Goal: Task Accomplishment & Management: Manage account settings

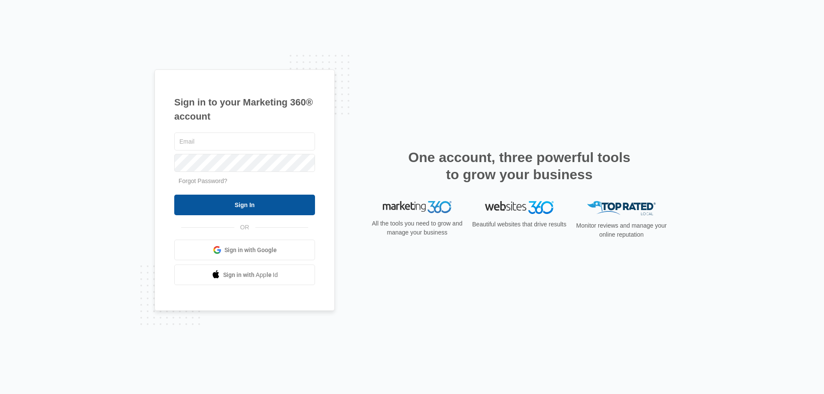
type input "[EMAIL_ADDRESS][DOMAIN_NAME]"
click at [227, 208] on input "Sign In" at bounding box center [244, 205] width 141 height 21
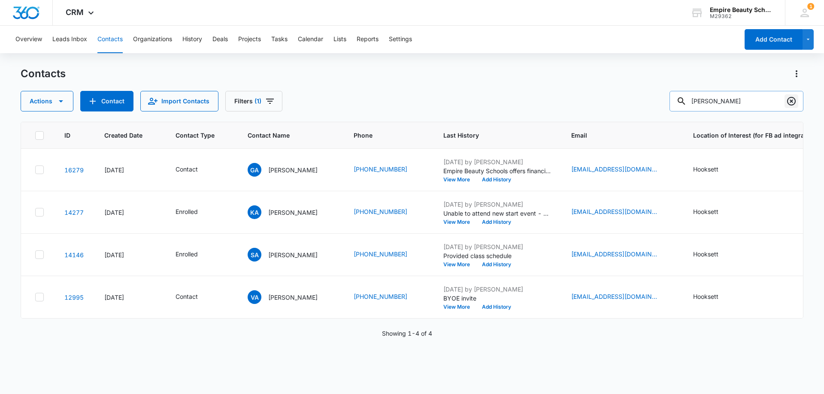
click at [788, 100] on icon "Clear" at bounding box center [791, 101] width 10 height 10
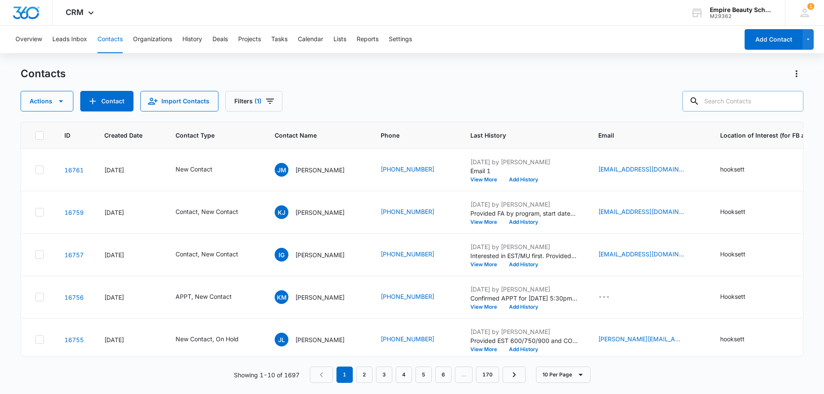
click at [730, 96] on input "text" at bounding box center [742, 101] width 121 height 21
type input "hoyt"
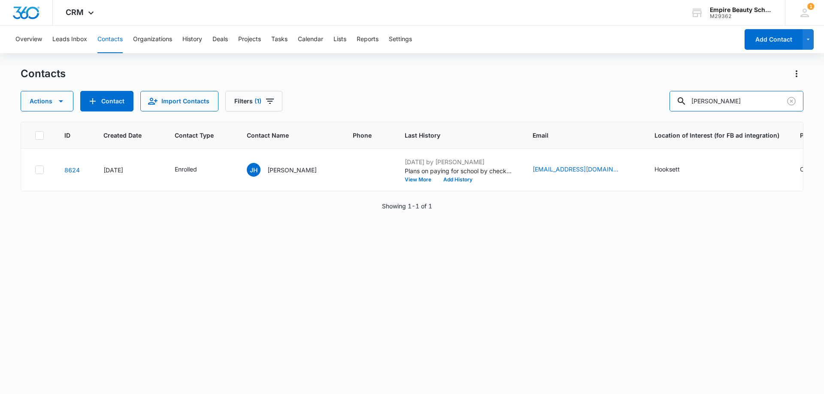
scroll to position [0, 36]
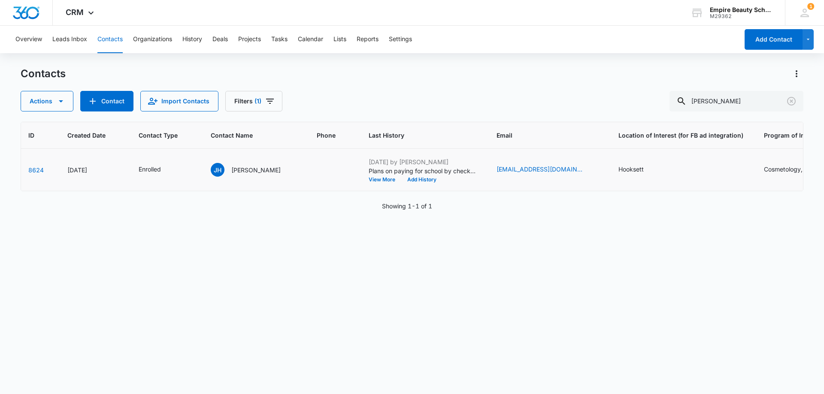
click at [256, 163] on td "JH Jessica Hoyt" at bounding box center [253, 170] width 106 height 42
click at [255, 166] on p "Jessica Hoyt" at bounding box center [255, 170] width 49 height 9
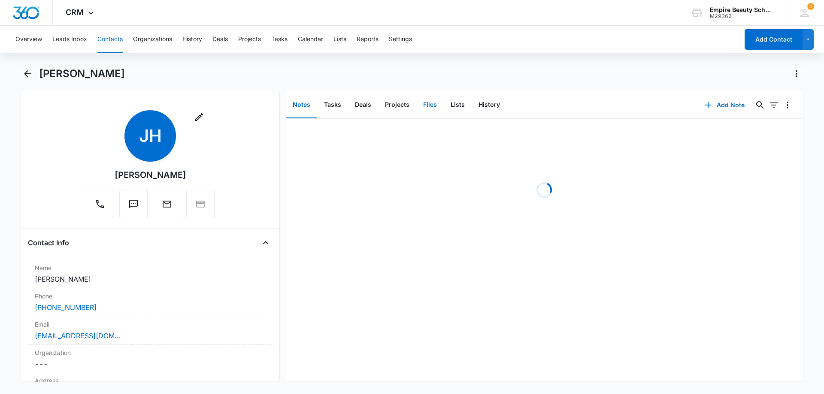
click at [435, 108] on button "Files" at bounding box center [429, 105] width 27 height 27
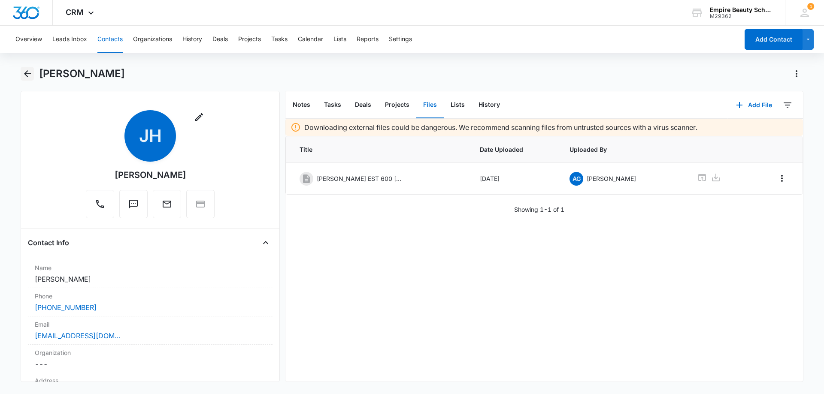
click at [26, 73] on icon "Back" at bounding box center [27, 74] width 10 height 10
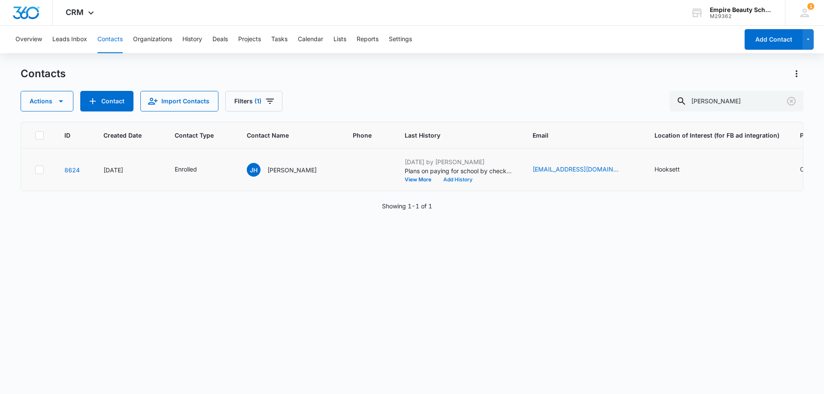
click at [444, 178] on button "Add History" at bounding box center [457, 179] width 41 height 5
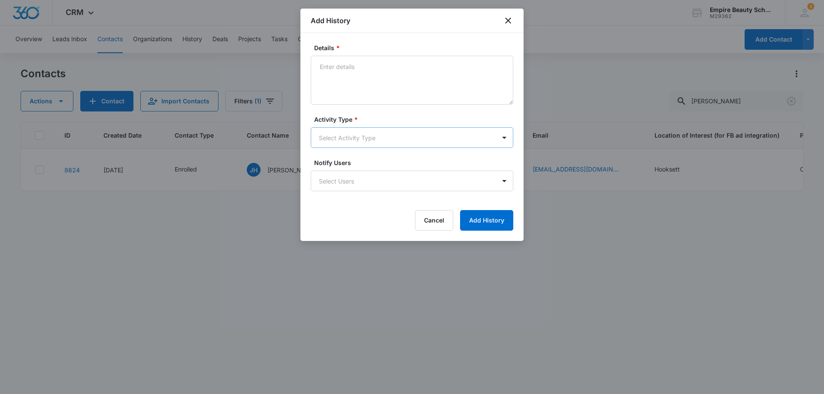
click at [367, 136] on body "CRM Apps Forms CRM Email Shop Payments POS Files Brand Settings Empire Beauty S…" at bounding box center [412, 197] width 824 height 394
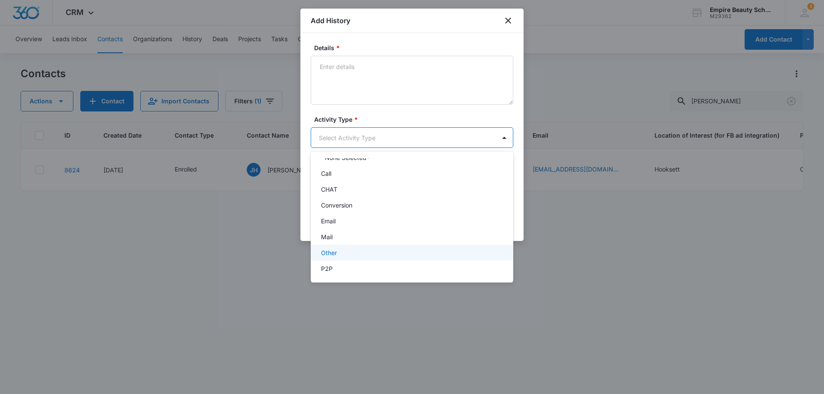
scroll to position [2, 0]
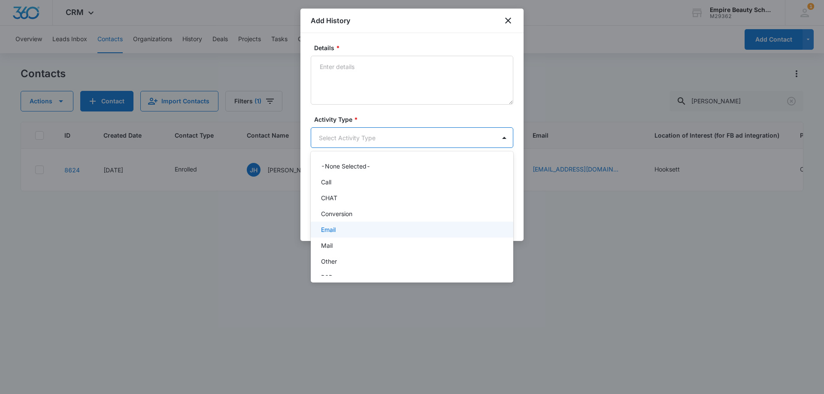
click at [344, 224] on div "Email" at bounding box center [412, 230] width 202 height 16
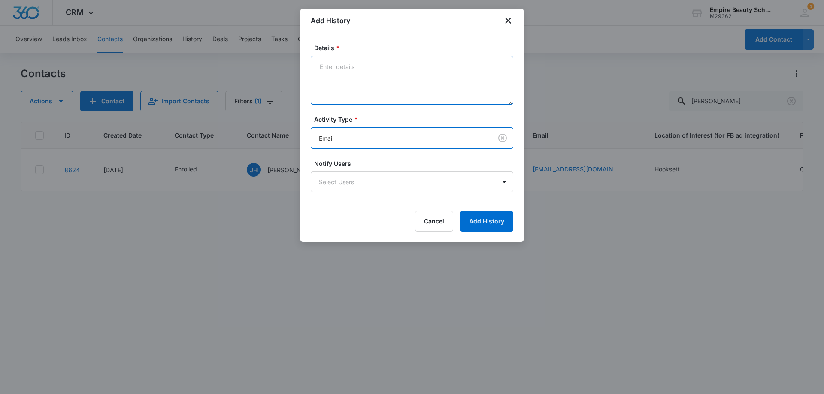
click at [363, 85] on textarea "Details *" at bounding box center [412, 80] width 202 height 49
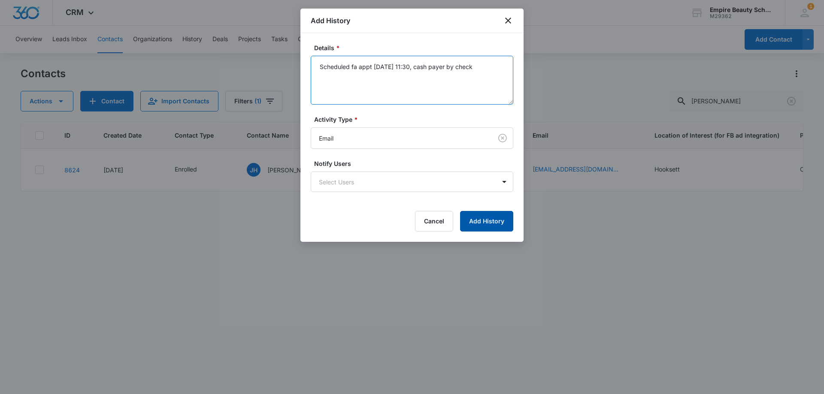
type textarea "Scheduled fa appt 9/6 at 11:30, cash payer by check"
click at [475, 220] on button "Add History" at bounding box center [486, 221] width 53 height 21
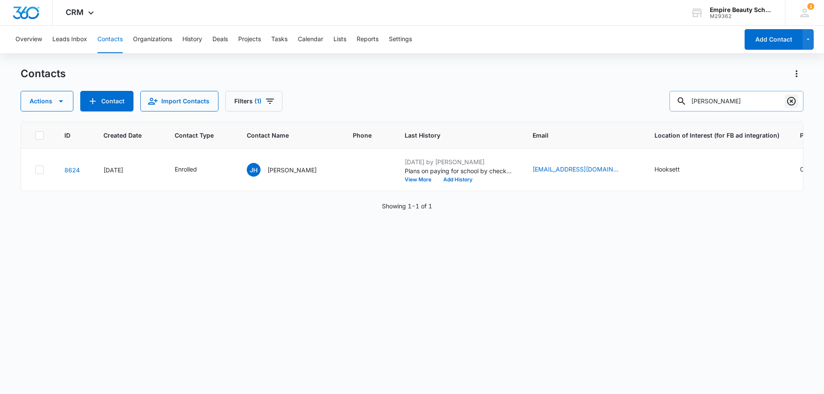
click at [789, 100] on icon "Clear" at bounding box center [791, 101] width 10 height 10
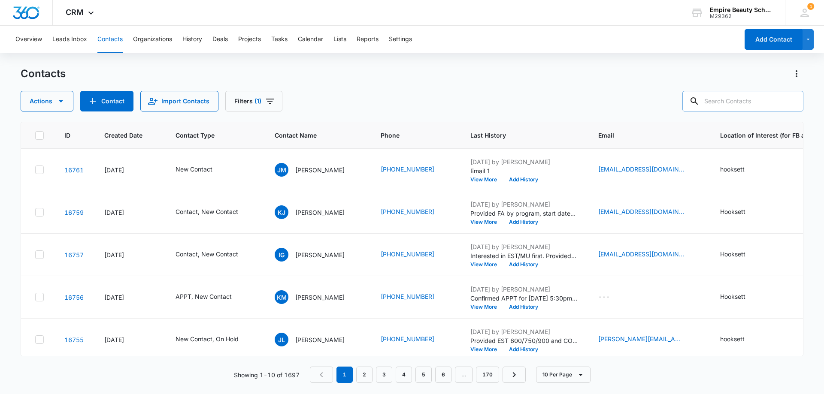
paste input "6032620072"
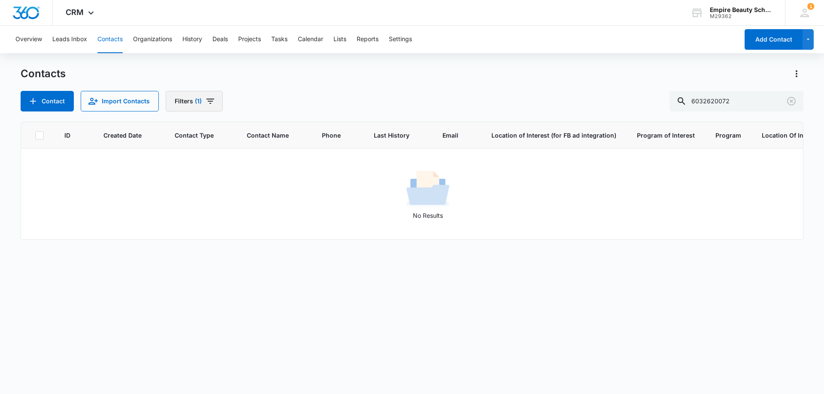
click at [190, 98] on button "Filters (1)" at bounding box center [194, 101] width 57 height 21
click at [228, 271] on button "Clear All" at bounding box center [224, 275] width 99 height 16
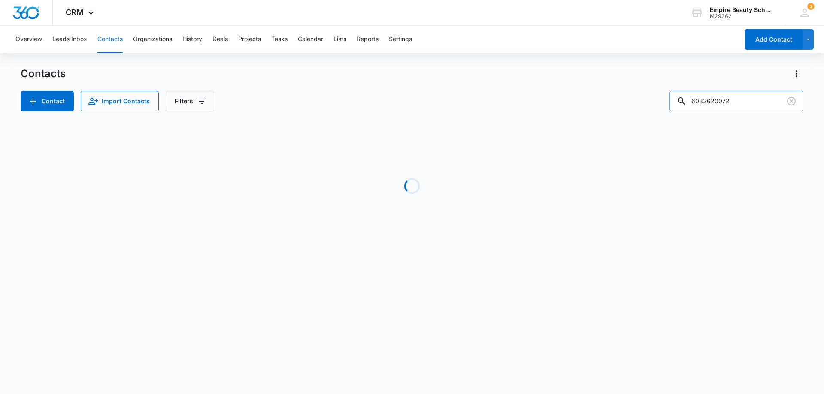
click at [701, 103] on input "6032620072" at bounding box center [736, 101] width 134 height 21
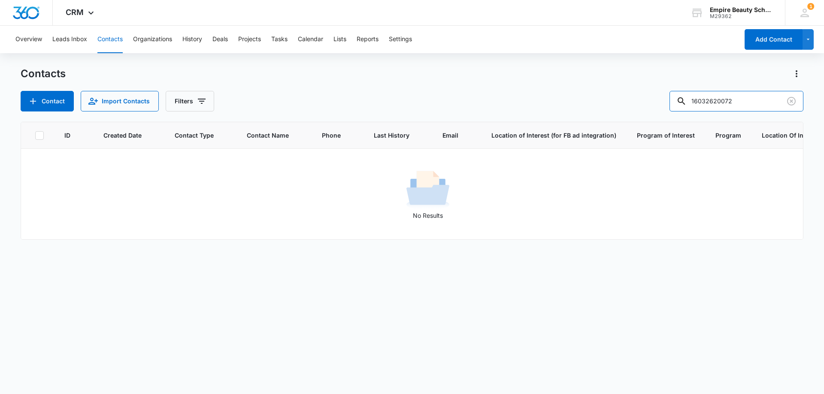
drag, startPoint x: 723, startPoint y: 101, endPoint x: 635, endPoint y: 104, distance: 87.6
click at [635, 104] on div "Contact Import Contacts Filters 16032620072" at bounding box center [412, 101] width 782 height 21
type input "0072"
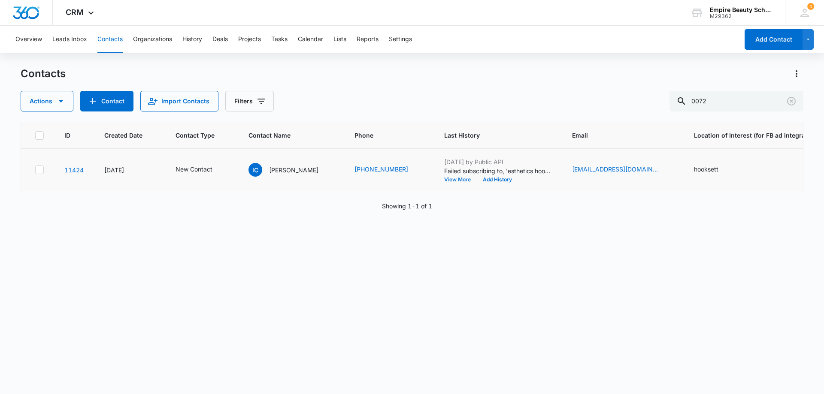
click at [444, 180] on button "View More" at bounding box center [460, 179] width 33 height 5
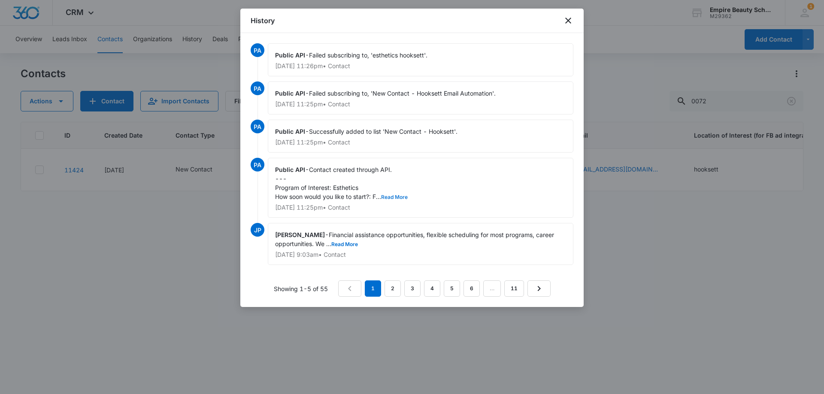
click at [396, 196] on button "Read More" at bounding box center [394, 197] width 27 height 5
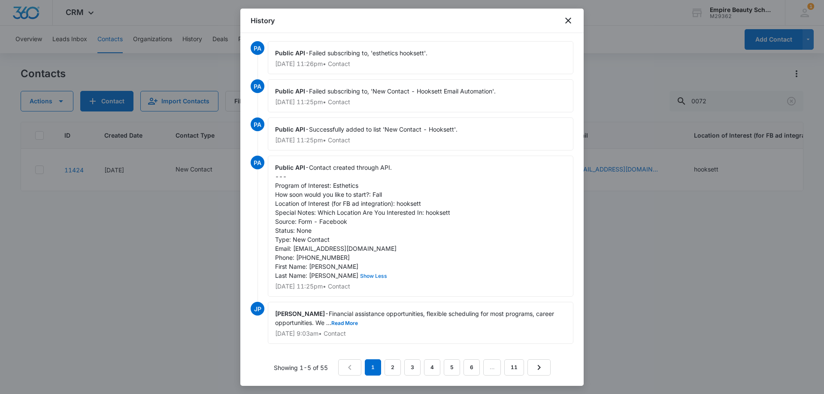
scroll to position [11, 0]
click at [390, 366] on link "2" at bounding box center [392, 367] width 16 height 16
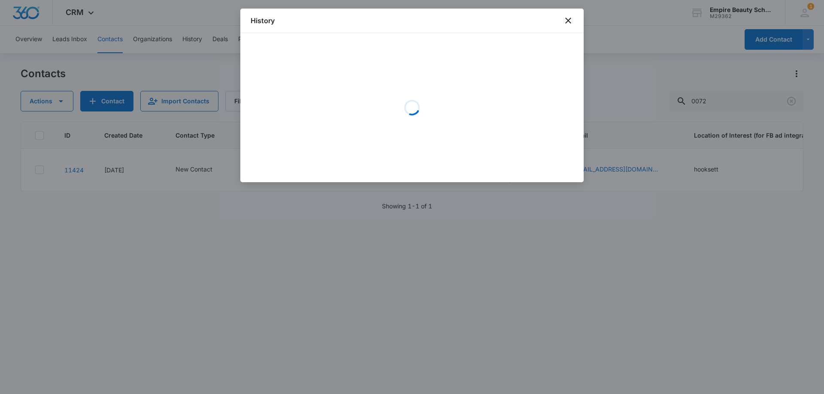
scroll to position [0, 0]
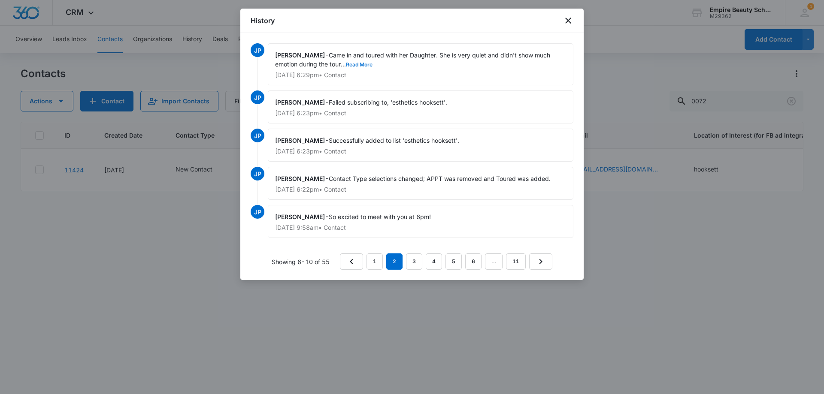
click at [362, 62] on button "Read More" at bounding box center [359, 64] width 27 height 5
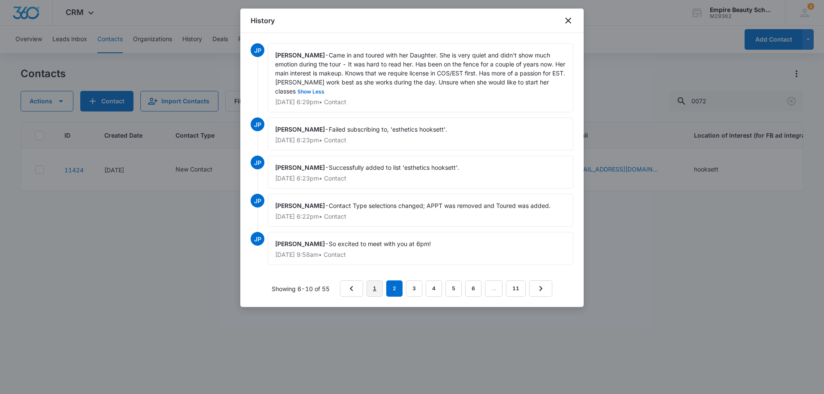
click at [371, 288] on link "1" at bounding box center [374, 289] width 16 height 16
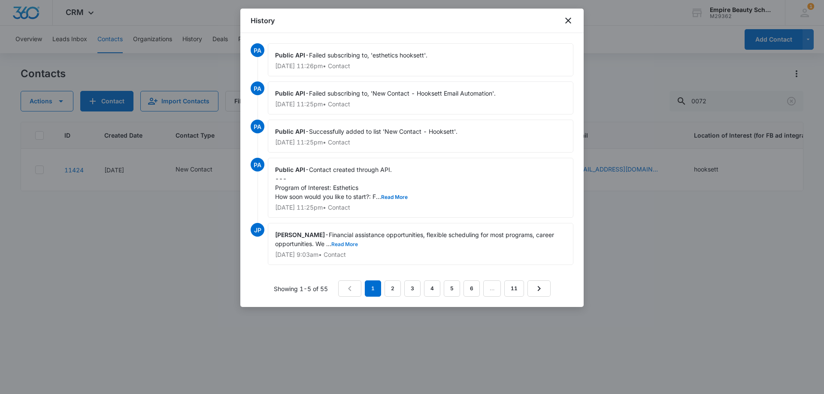
click at [353, 244] on button "Read More" at bounding box center [344, 244] width 27 height 5
click at [565, 21] on icon "close" at bounding box center [568, 20] width 10 height 10
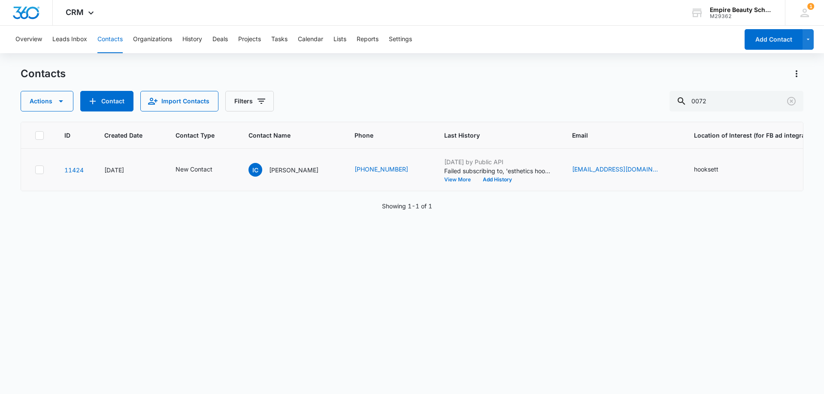
click at [444, 179] on button "View More" at bounding box center [460, 179] width 33 height 5
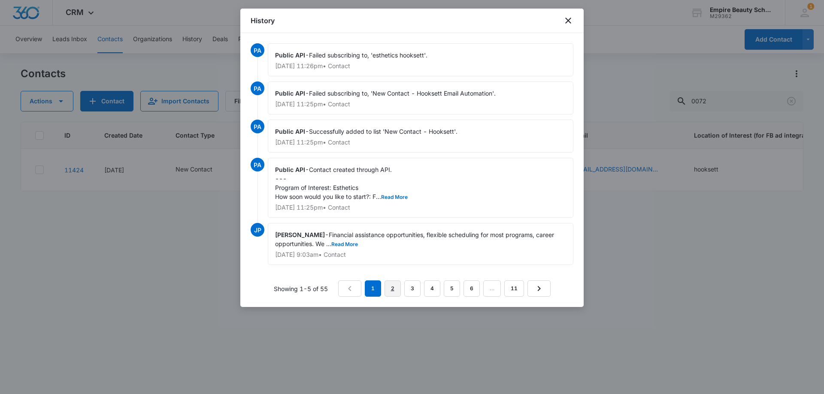
click at [388, 286] on link "2" at bounding box center [392, 289] width 16 height 16
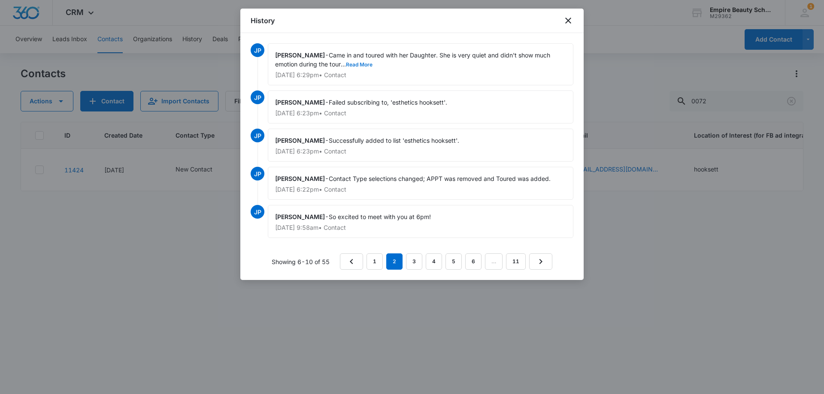
click at [357, 62] on button "Read More" at bounding box center [359, 64] width 27 height 5
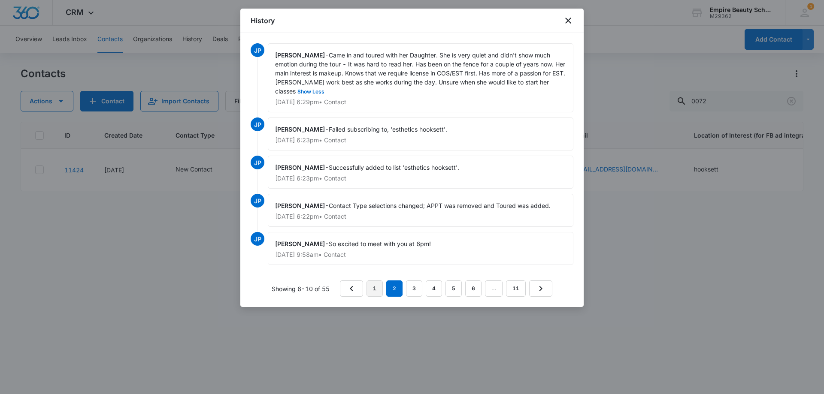
click at [373, 287] on link "1" at bounding box center [374, 289] width 16 height 16
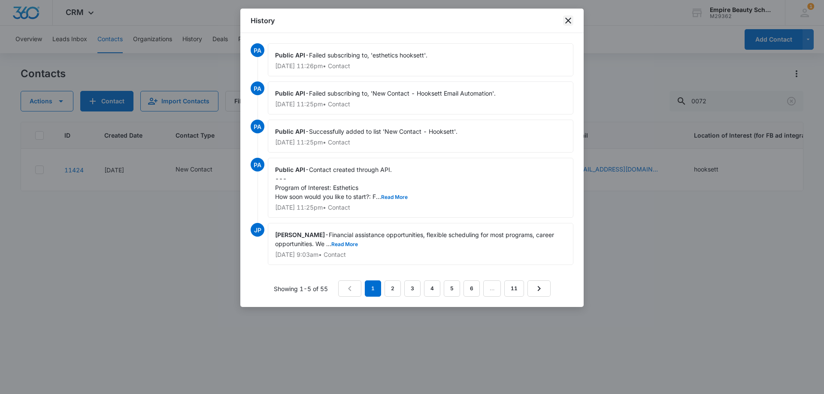
click at [569, 27] on div "History" at bounding box center [411, 21] width 343 height 24
click at [569, 23] on icon "close" at bounding box center [568, 20] width 10 height 10
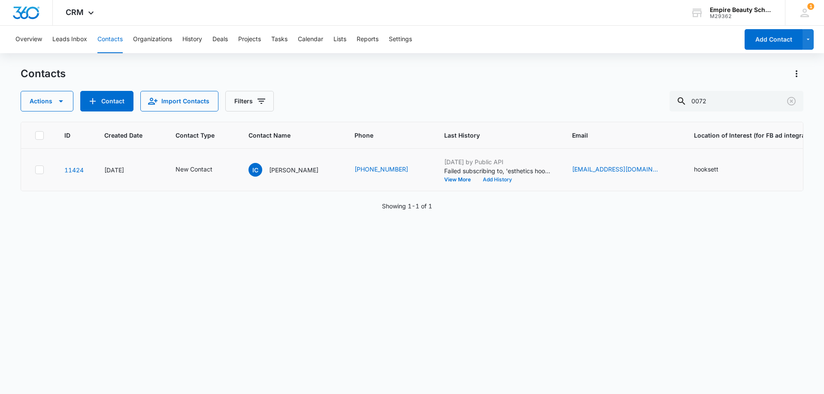
click at [477, 180] on button "Add History" at bounding box center [497, 179] width 41 height 5
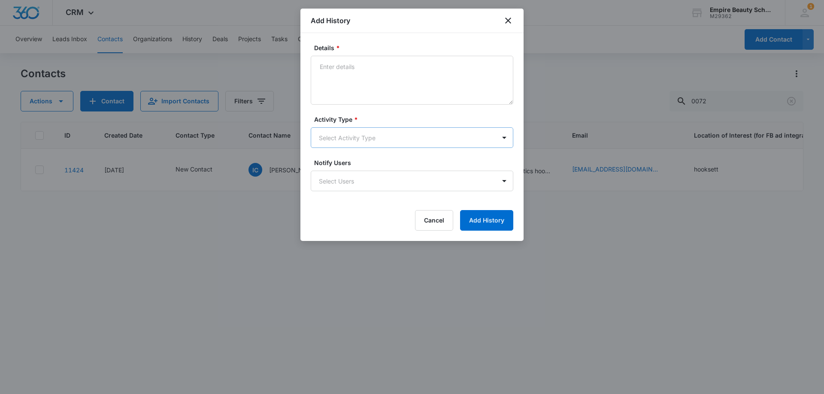
click at [338, 142] on body "CRM Apps Forms CRM Email Shop Payments POS Files Brand Settings Empire Beauty S…" at bounding box center [412, 197] width 824 height 394
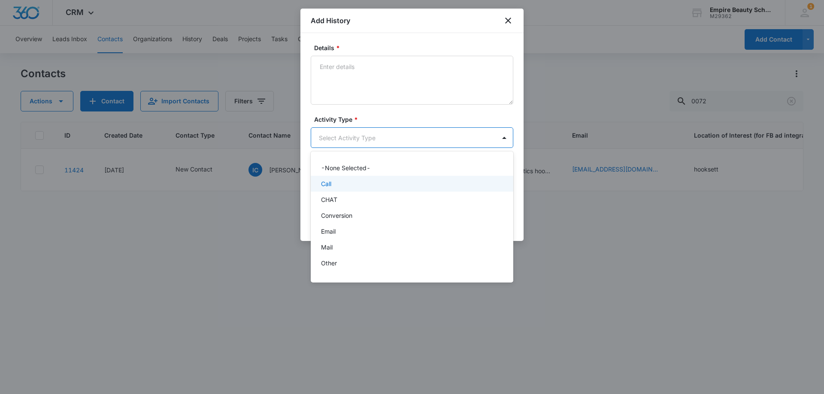
click at [341, 184] on div "Call" at bounding box center [411, 183] width 180 height 9
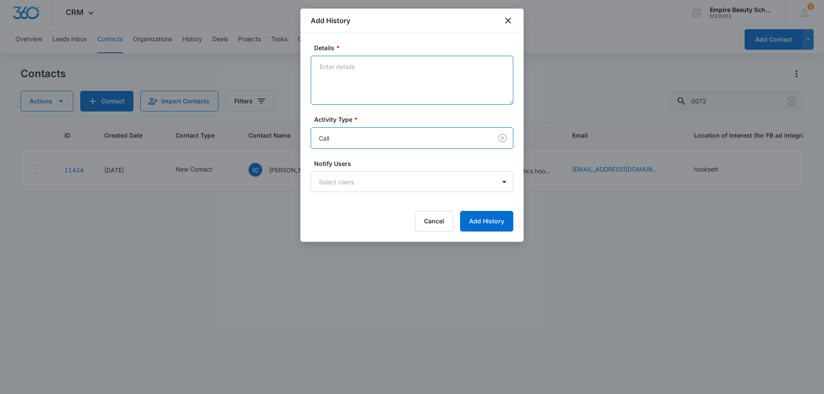
click at [352, 90] on textarea "Details *" at bounding box center [412, 80] width 202 height 49
type textarea "number not dialing"
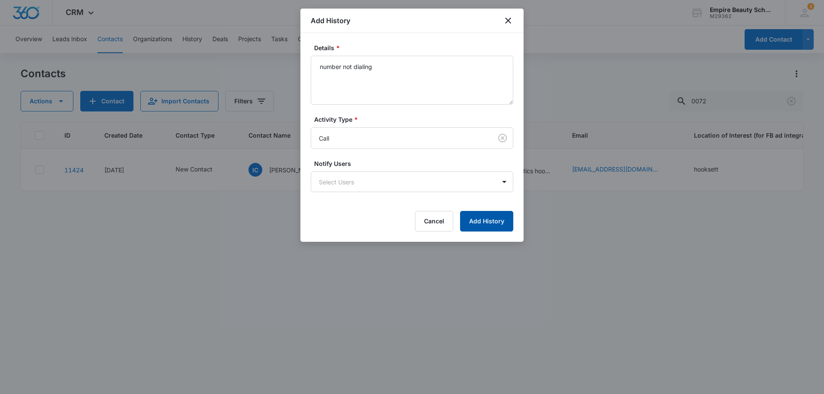
click at [484, 216] on button "Add History" at bounding box center [486, 221] width 53 height 21
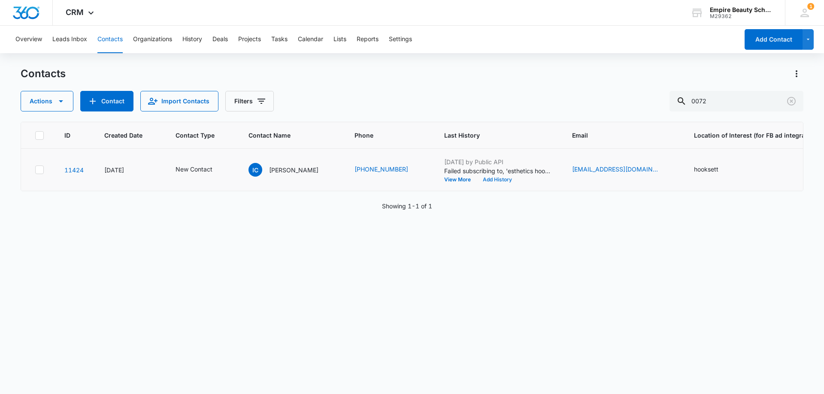
click at [482, 180] on button "Add History" at bounding box center [497, 179] width 41 height 5
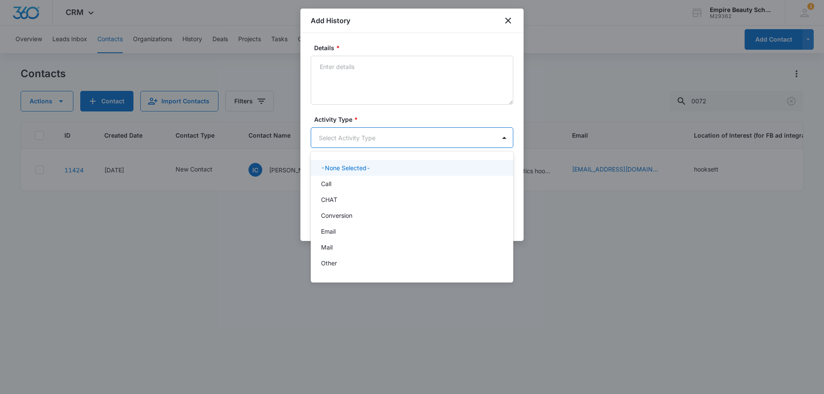
click at [348, 139] on body "CRM Apps Forms CRM Email Shop Payments POS Files Brand Settings Empire Beauty S…" at bounding box center [412, 197] width 824 height 394
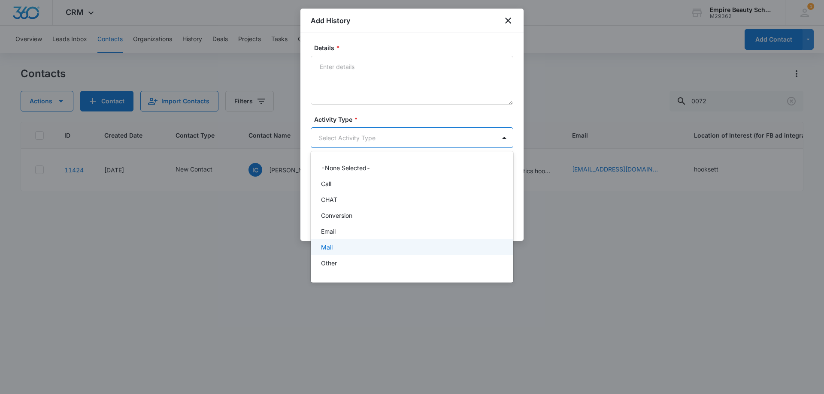
scroll to position [45, 0]
click at [342, 264] on div "Text" at bounding box center [411, 266] width 180 height 9
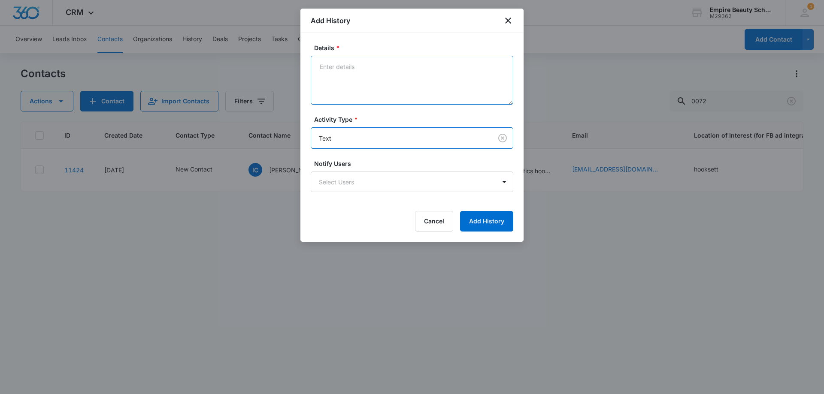
click at [352, 84] on textarea "Details *" at bounding box center [412, 80] width 202 height 49
type textarea "text"
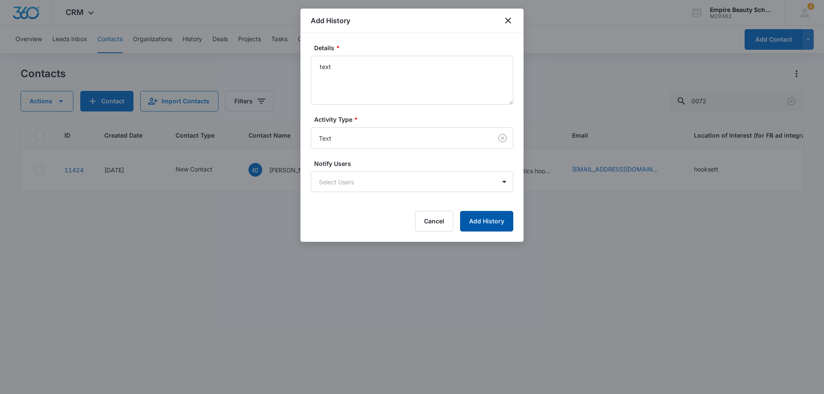
click at [496, 220] on button "Add History" at bounding box center [486, 221] width 53 height 21
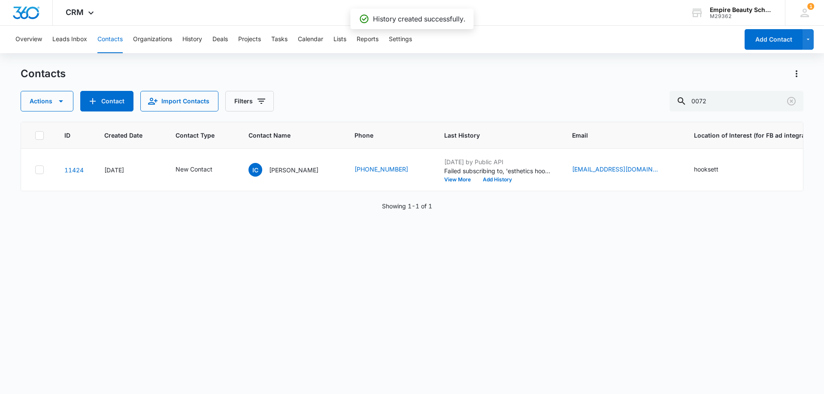
drag, startPoint x: 550, startPoint y: 277, endPoint x: 381, endPoint y: 138, distance: 219.2
click at [550, 277] on div "ID Created Date Contact Type Contact Name Phone Last History Email Location of …" at bounding box center [412, 252] width 782 height 261
click at [480, 180] on button "Add History" at bounding box center [497, 179] width 41 height 5
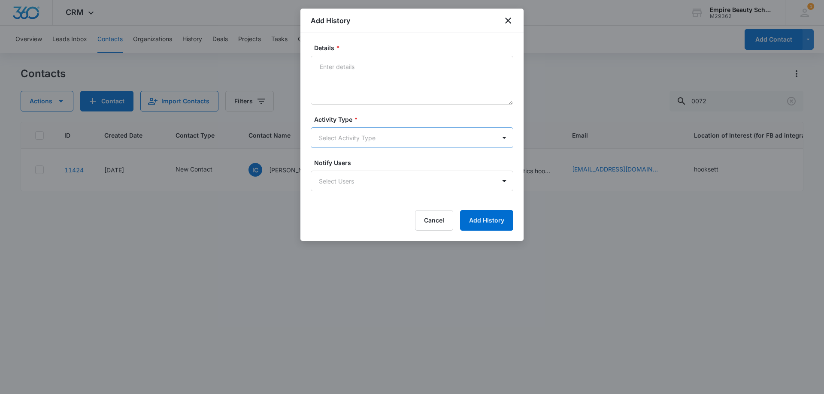
click at [358, 137] on body "CRM Apps Forms CRM Email Shop Payments POS Files Brand Settings Empire Beauty S…" at bounding box center [412, 197] width 824 height 394
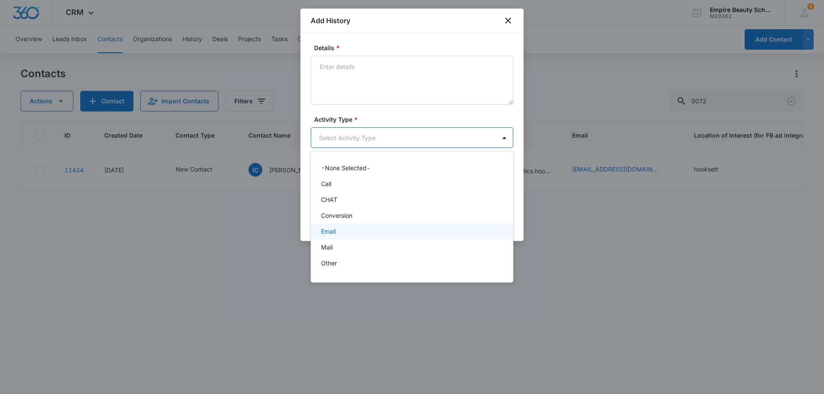
click at [339, 234] on div "Email" at bounding box center [411, 231] width 180 height 9
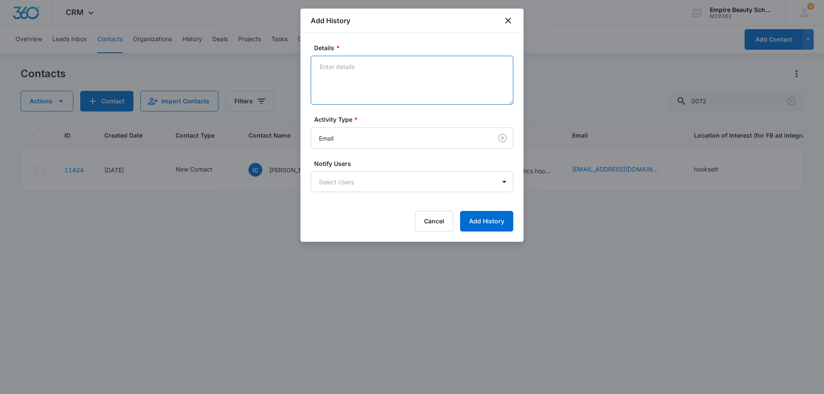
click at [344, 90] on textarea "Details *" at bounding box center [412, 80] width 202 height 49
type textarea "email"
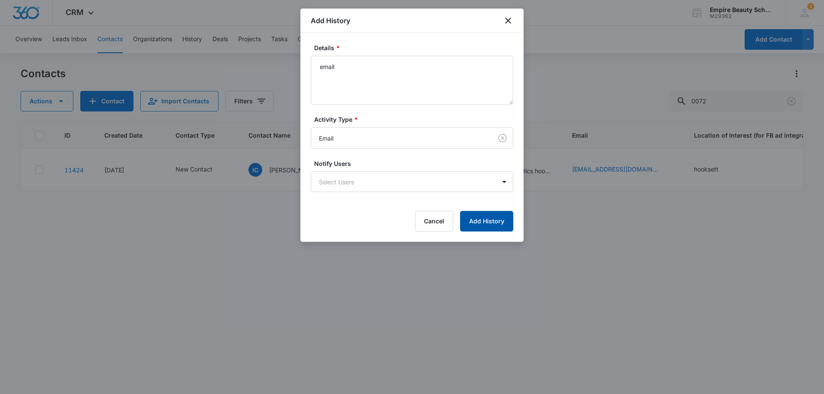
click at [496, 230] on button "Add History" at bounding box center [486, 221] width 53 height 21
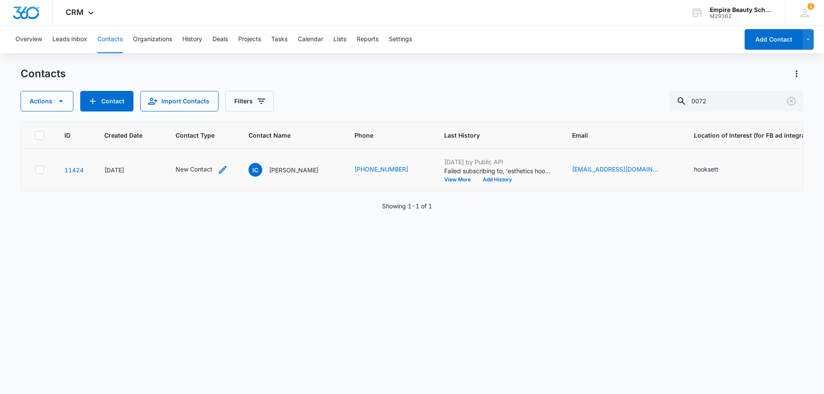
click at [225, 170] on icon "Contact Type - New Contact - Select to Edit Field" at bounding box center [222, 170] width 10 height 10
click at [207, 115] on icon "Remove New Contact" at bounding box center [207, 114] width 5 height 5
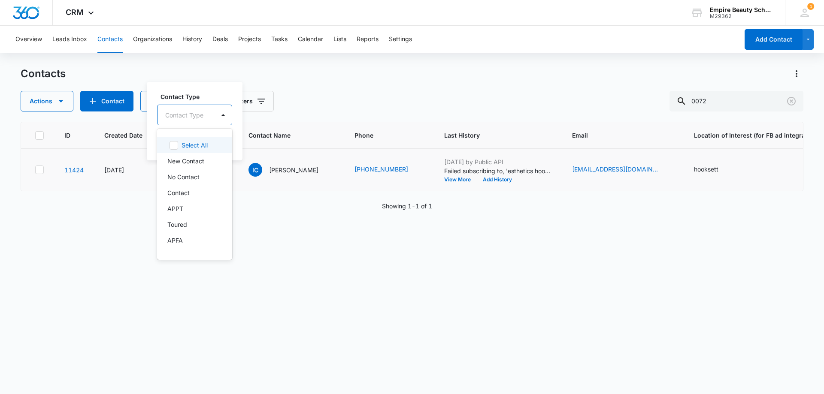
click at [207, 115] on div "Contact Type" at bounding box center [185, 115] width 57 height 19
click at [183, 225] on p "Toured" at bounding box center [177, 224] width 20 height 9
click at [213, 89] on div "Contact Type option Toured, selected. 16 results available. Use Up and Down to …" at bounding box center [194, 120] width 94 height 79
click at [220, 146] on button "Save" at bounding box center [217, 142] width 25 height 16
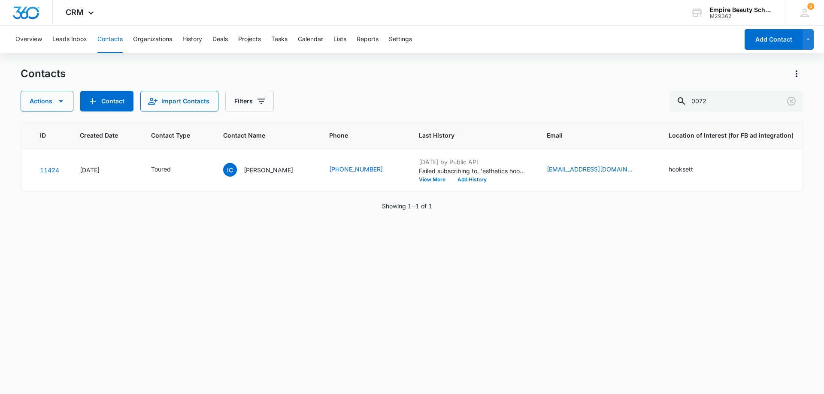
scroll to position [0, 0]
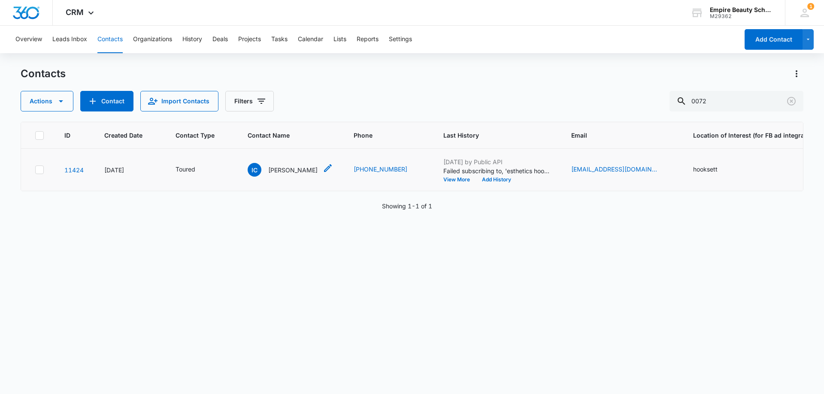
click at [284, 166] on p "Isidra Cepeda" at bounding box center [292, 170] width 49 height 9
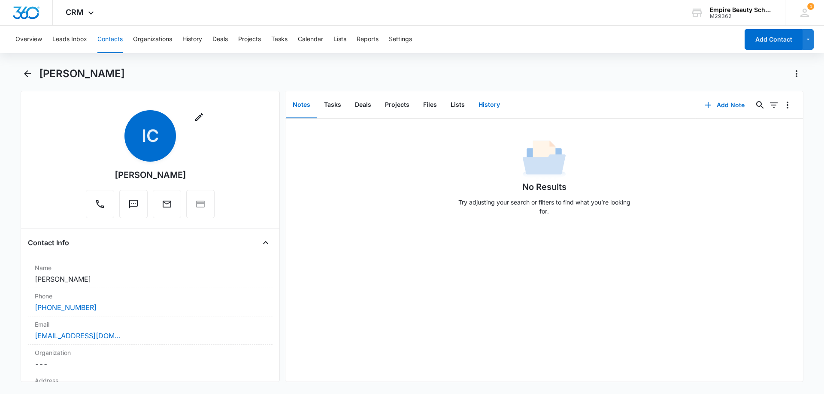
click at [489, 106] on button "History" at bounding box center [488, 105] width 35 height 27
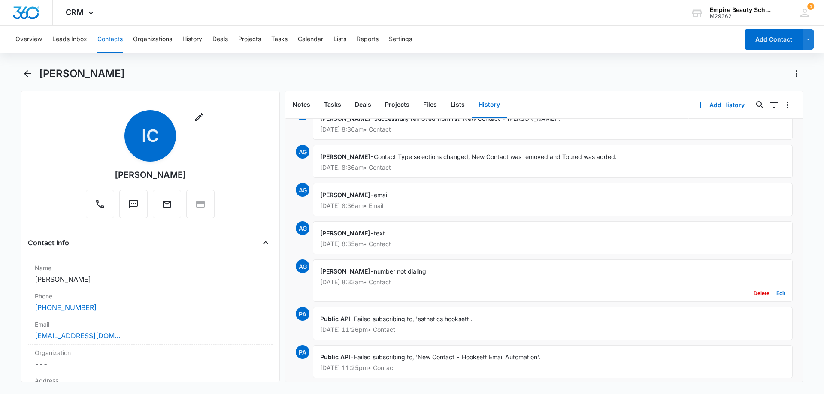
scroll to position [43, 0]
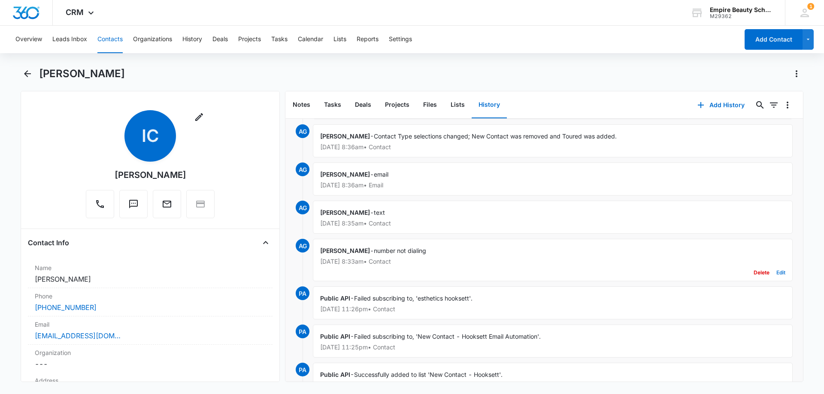
click at [776, 273] on button "Edit" at bounding box center [780, 273] width 9 height 16
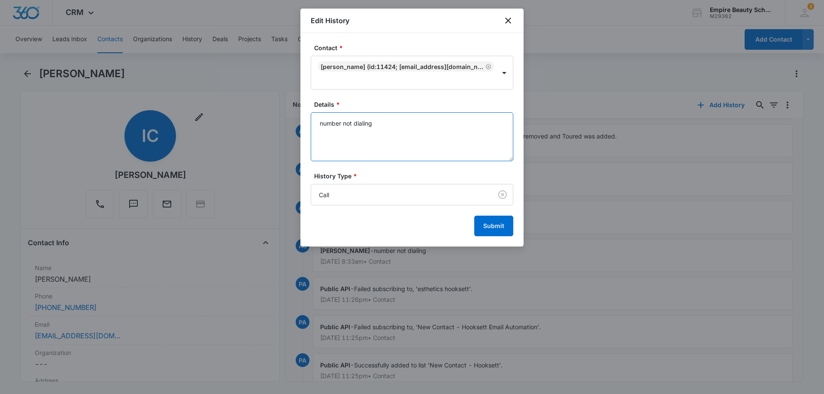
click at [404, 123] on textarea "number not dialing" at bounding box center [412, 136] width 202 height 49
type textarea "number not dialing, submitted new form for est"
click at [483, 225] on button "Submit" at bounding box center [493, 226] width 39 height 21
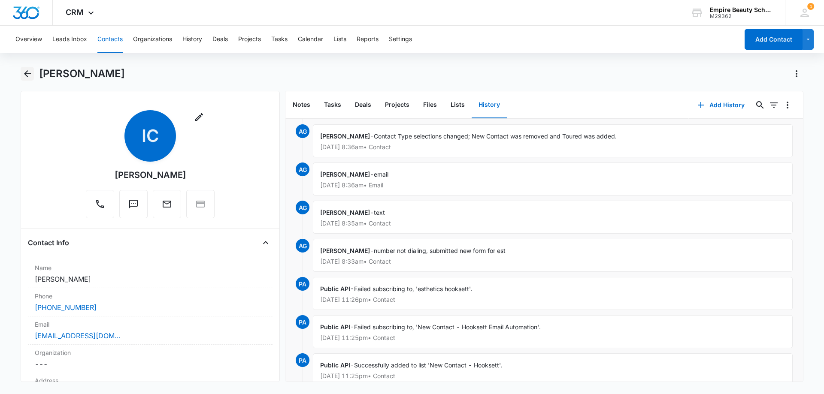
click at [24, 72] on icon "Back" at bounding box center [27, 74] width 10 height 10
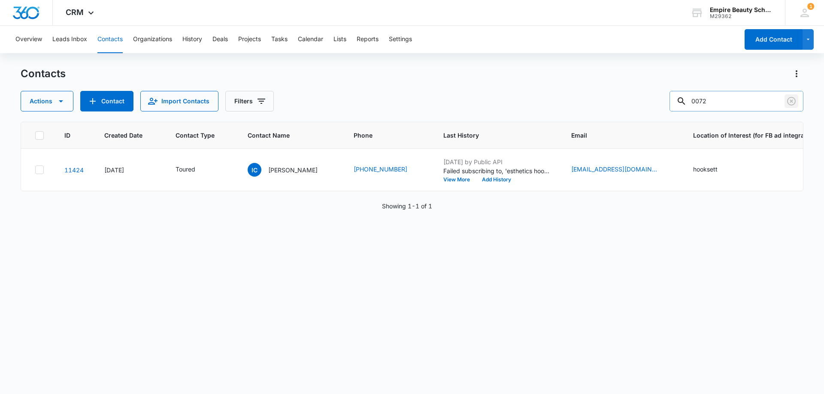
click at [794, 101] on icon "Clear" at bounding box center [791, 101] width 9 height 9
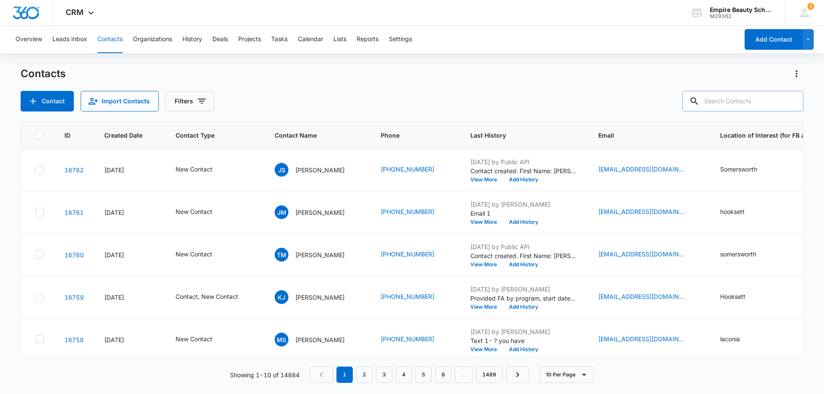
click at [734, 97] on input "text" at bounding box center [742, 101] width 121 height 21
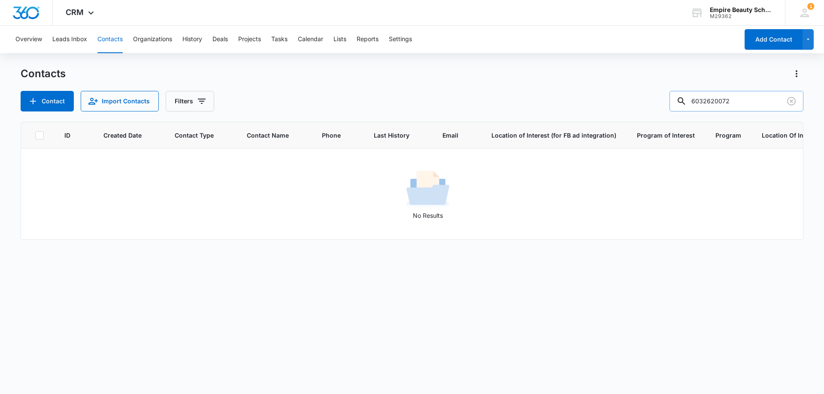
drag, startPoint x: 722, startPoint y: 100, endPoint x: 688, endPoint y: 107, distance: 35.1
click at [688, 107] on div "6032620072" at bounding box center [736, 101] width 134 height 21
type input "0072"
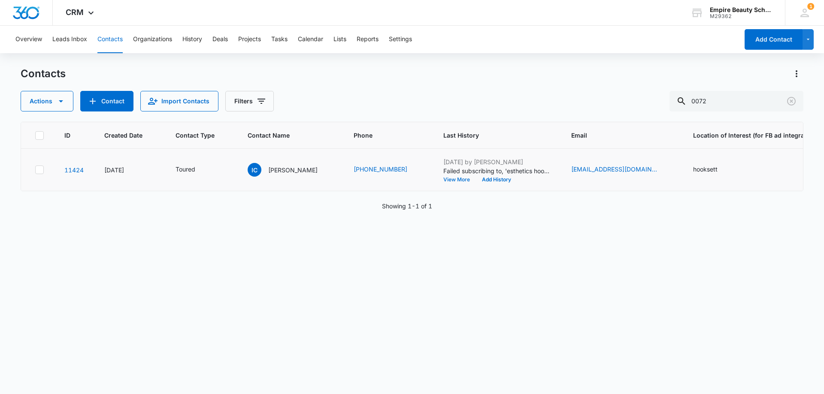
click at [443, 180] on button "View More" at bounding box center [459, 179] width 33 height 5
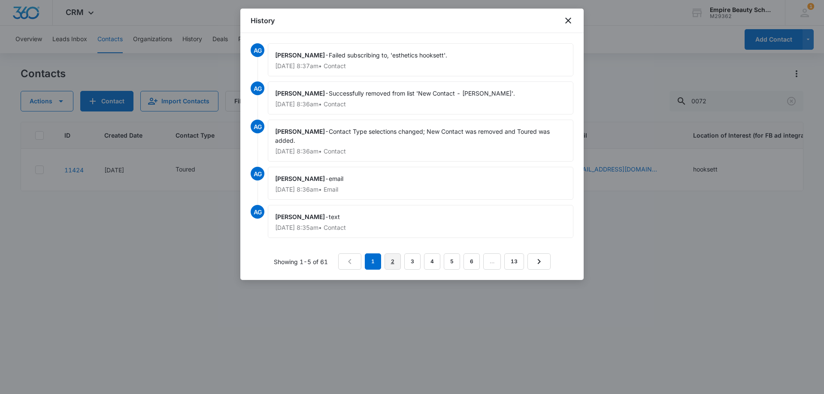
click at [396, 260] on link "2" at bounding box center [392, 262] width 16 height 16
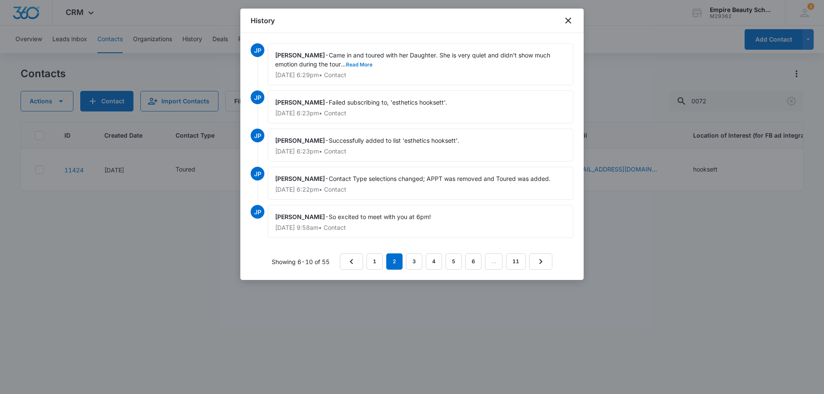
click at [357, 62] on button "Read More" at bounding box center [359, 64] width 27 height 5
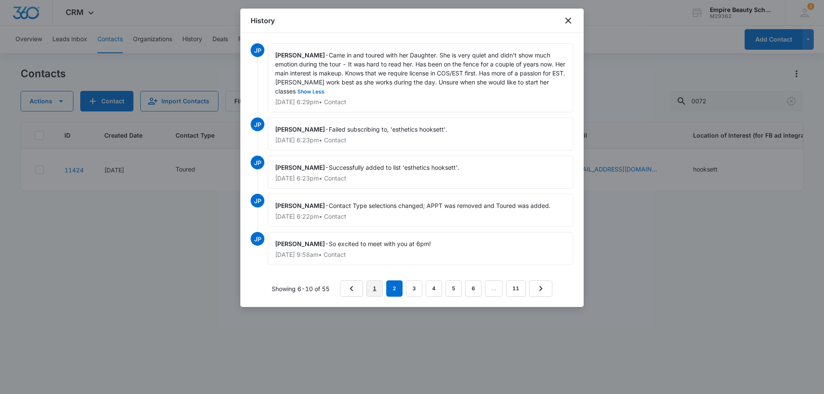
click at [376, 296] on link "1" at bounding box center [374, 289] width 16 height 16
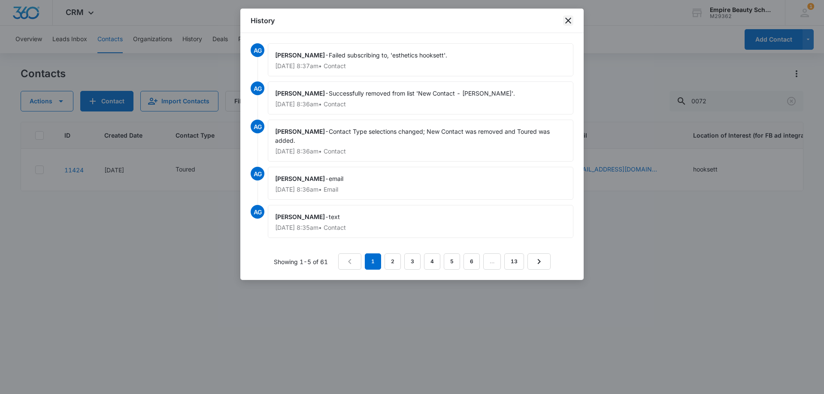
drag, startPoint x: 569, startPoint y: 18, endPoint x: 656, endPoint y: 72, distance: 102.9
click at [568, 18] on icon "close" at bounding box center [568, 20] width 10 height 10
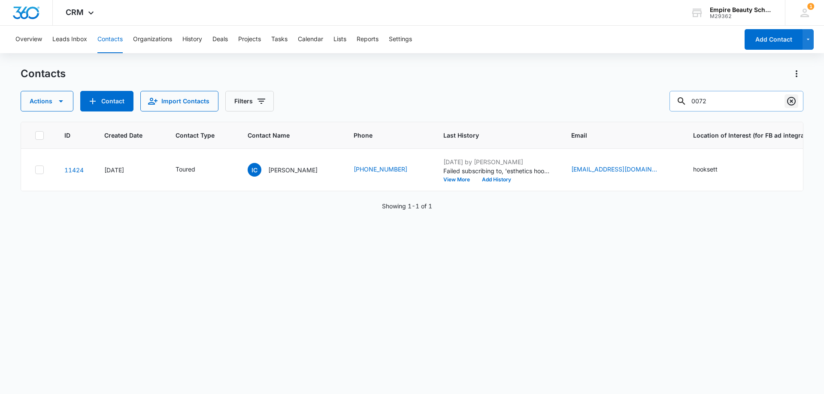
click at [788, 101] on icon "Clear" at bounding box center [791, 101] width 10 height 10
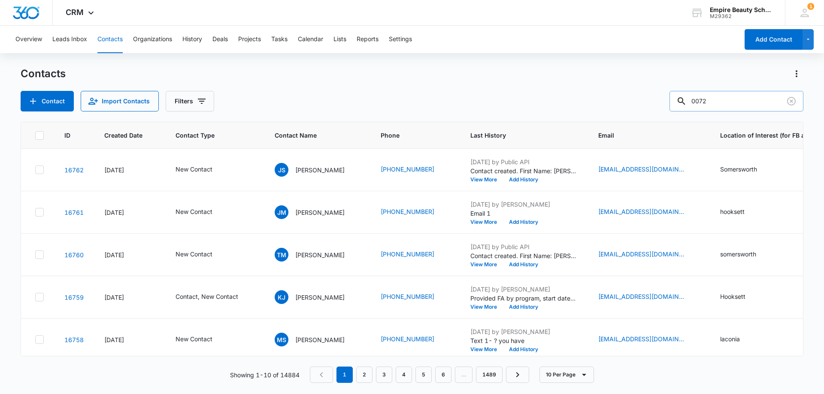
type input "0072"
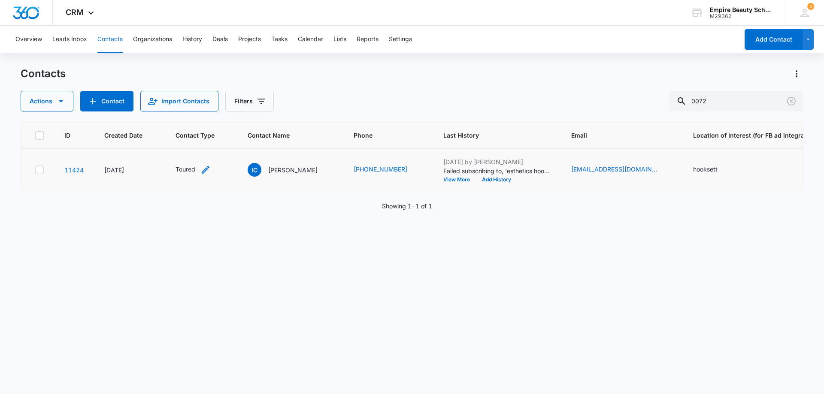
click at [198, 169] on div "Toured" at bounding box center [192, 170] width 35 height 10
click at [205, 170] on icon "Contact Type - Toured - Select to Edit Field" at bounding box center [205, 170] width 10 height 10
click at [221, 115] on div at bounding box center [221, 115] width 14 height 14
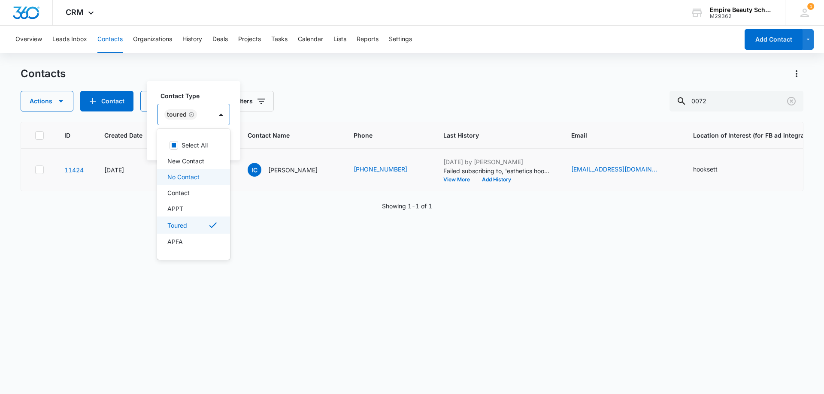
click at [206, 172] on div "No Contact" at bounding box center [193, 177] width 73 height 16
click at [210, 156] on div "New Contact" at bounding box center [216, 161] width 119 height 16
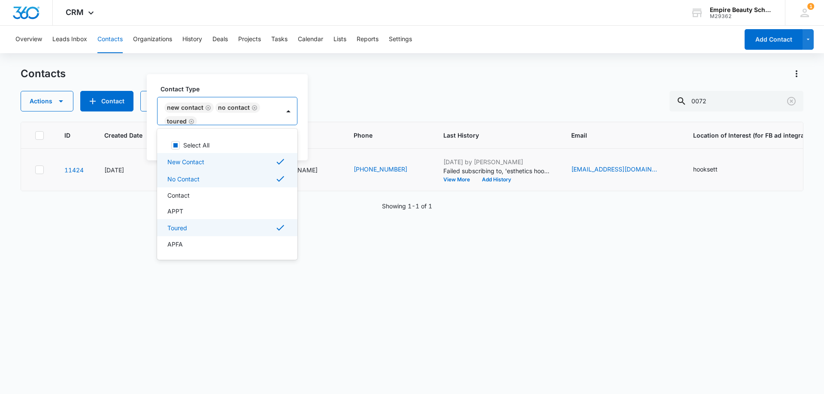
click at [200, 177] on div "No Contact" at bounding box center [226, 179] width 118 height 10
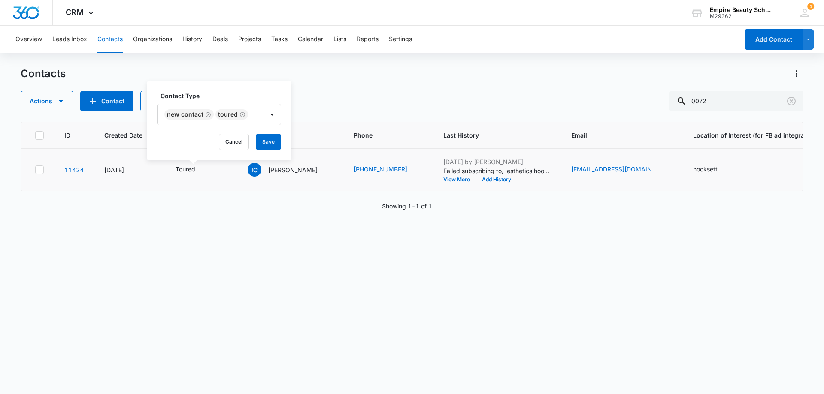
click at [272, 93] on label "Contact Type" at bounding box center [222, 95] width 124 height 9
click at [259, 146] on button "Save" at bounding box center [268, 142] width 25 height 16
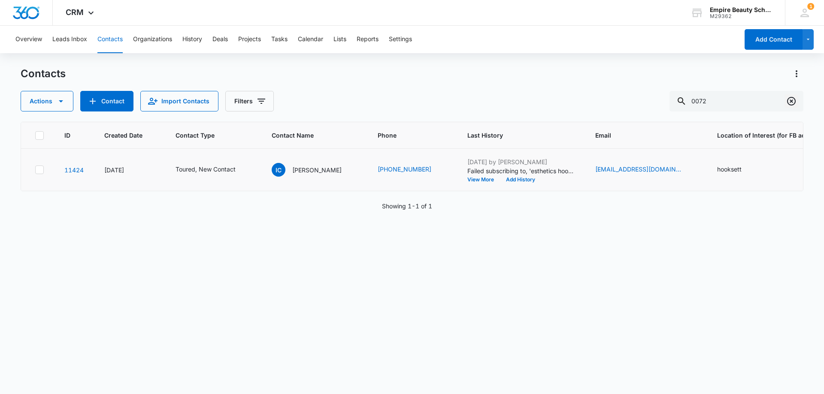
click at [790, 98] on icon "Clear" at bounding box center [791, 101] width 10 height 10
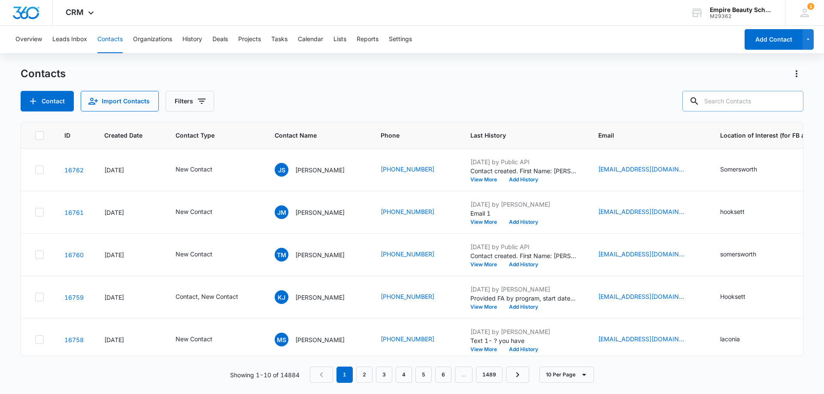
paste input "6035062828"
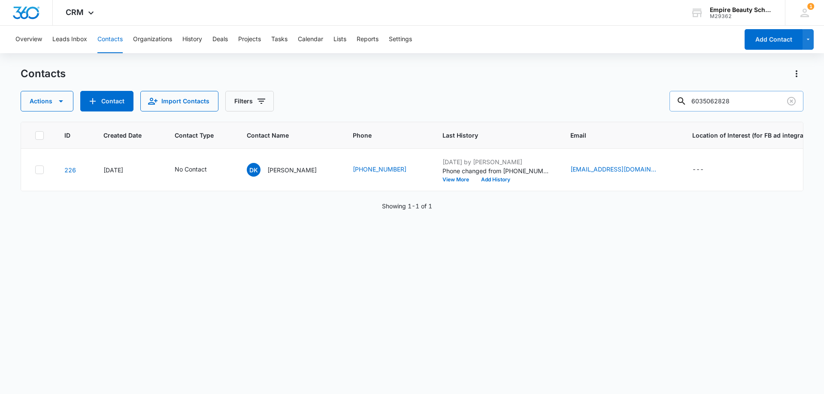
click at [701, 97] on input "6035062828" at bounding box center [736, 101] width 134 height 21
type input "16035062828"
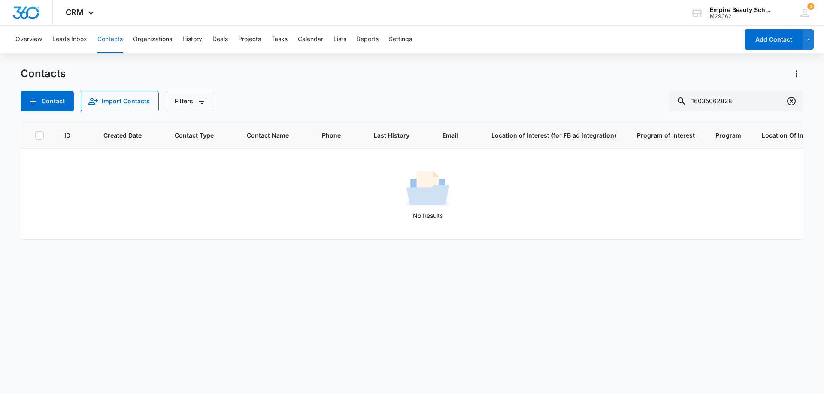
click at [795, 103] on icon "Clear" at bounding box center [791, 101] width 9 height 9
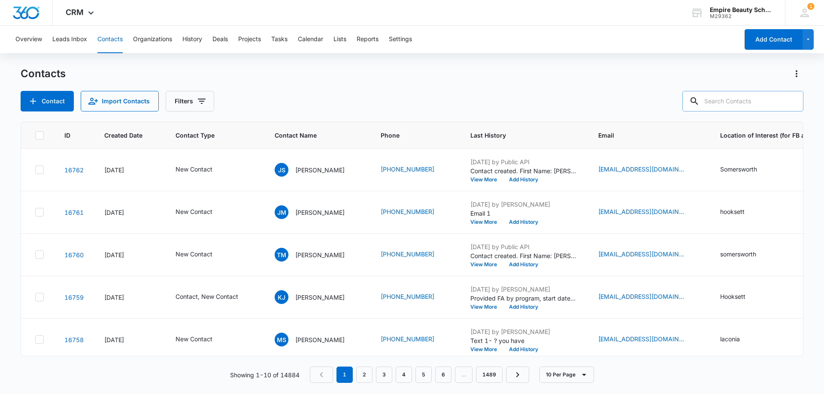
click at [743, 106] on input "text" at bounding box center [742, 101] width 121 height 21
paste input "jmarielle1999@gmail.com"
type input "jmarielle1999@gmail.com"
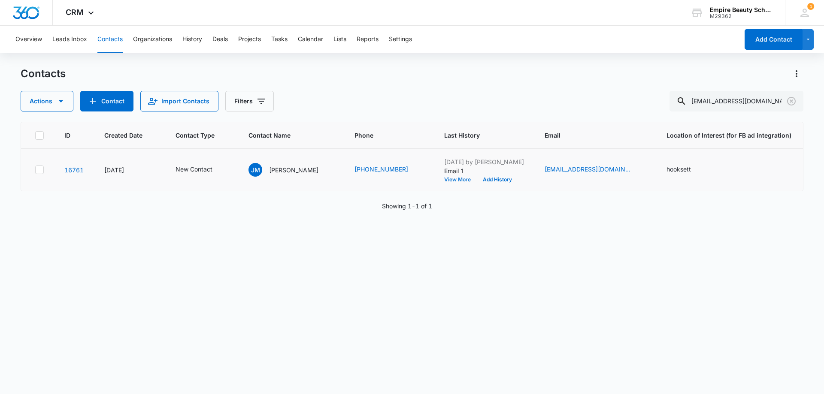
click at [444, 180] on button "View More" at bounding box center [460, 179] width 33 height 5
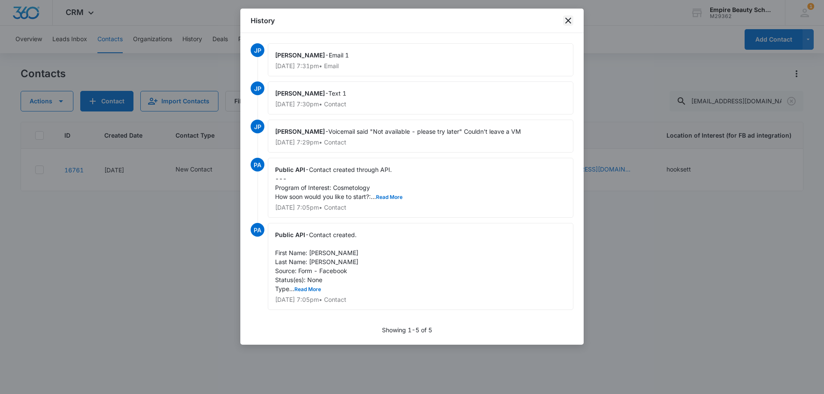
click at [564, 25] on icon "close" at bounding box center [568, 20] width 10 height 10
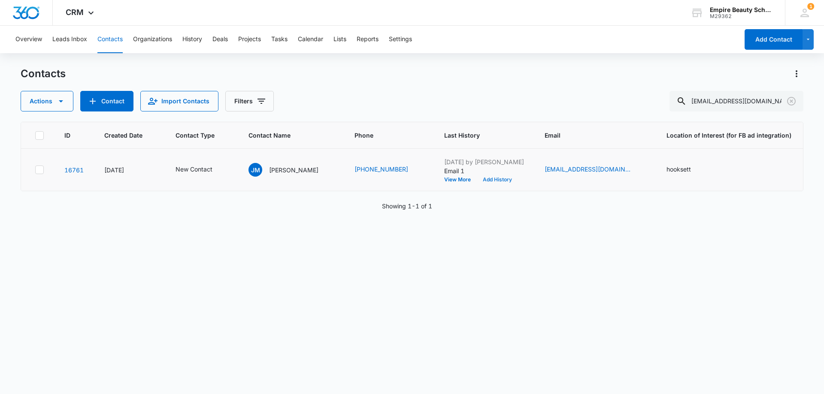
click at [484, 178] on button "Add History" at bounding box center [497, 179] width 41 height 5
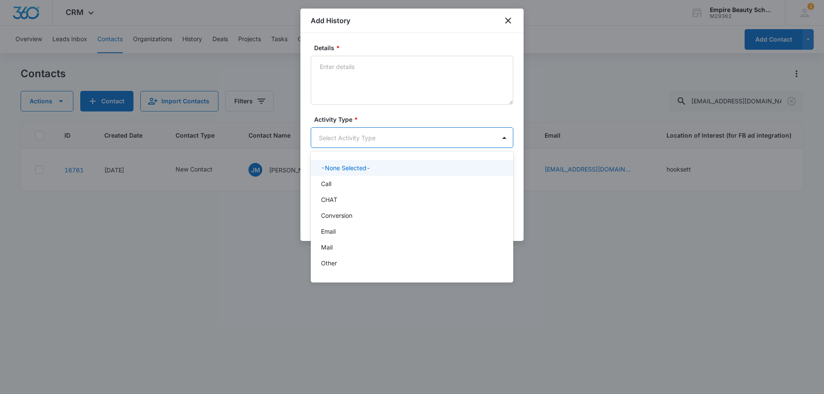
click at [343, 134] on body "CRM Apps Forms CRM Email Shop Payments POS Files Brand Settings Empire Beauty S…" at bounding box center [412, 197] width 824 height 394
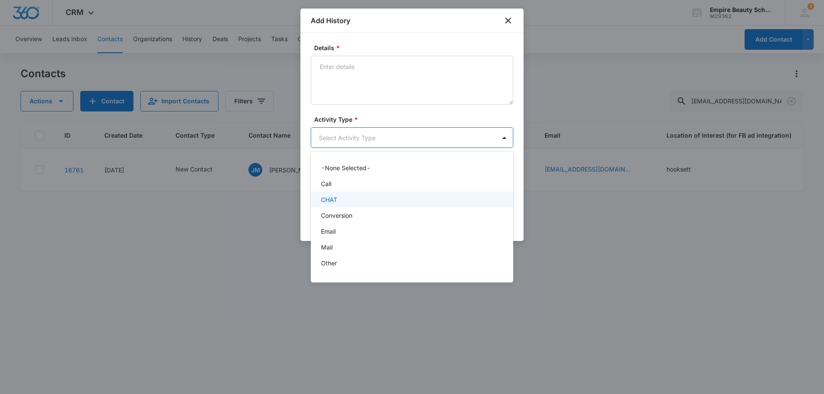
click at [334, 192] on div "CHAT" at bounding box center [412, 200] width 202 height 16
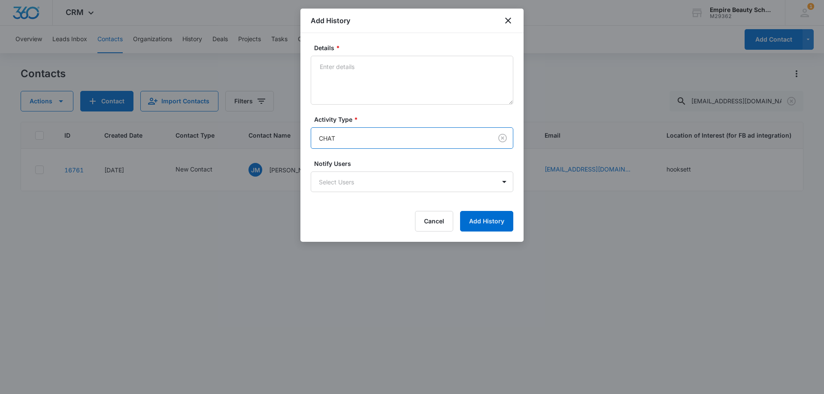
click at [343, 147] on body "CRM Apps Forms CRM Email Shop Payments POS Files Brand Settings Empire Beauty S…" at bounding box center [412, 197] width 824 height 394
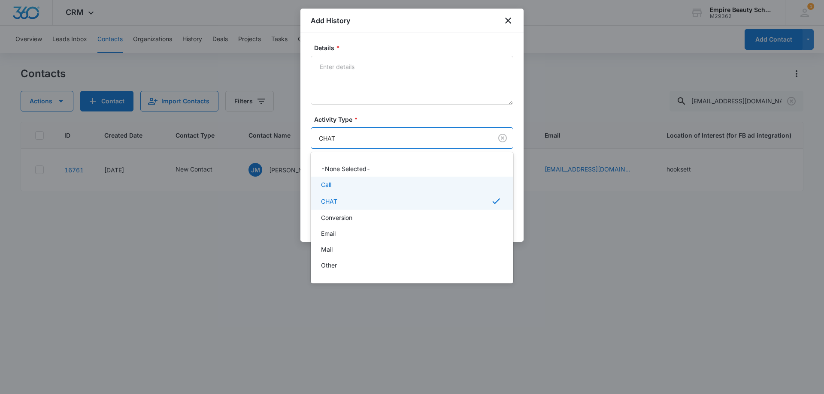
click at [340, 181] on div "Call" at bounding box center [411, 184] width 180 height 9
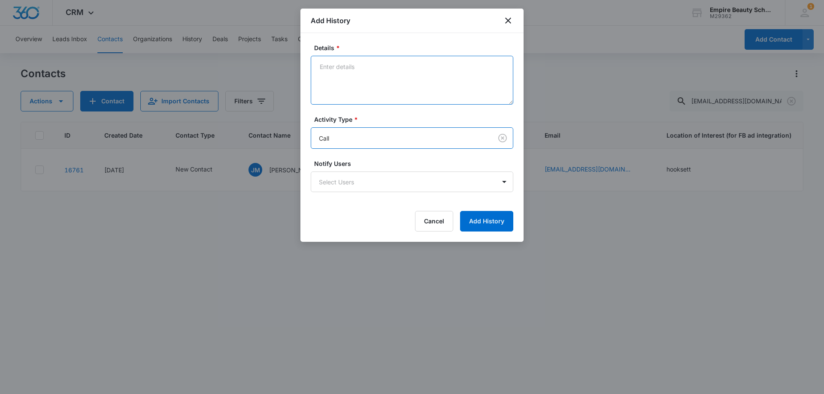
click at [357, 92] on textarea "Details *" at bounding box center [412, 80] width 202 height 49
click at [389, 70] on textarea "VM 2 not available" at bounding box center [412, 80] width 202 height 49
type textarea "VM 2 not available"
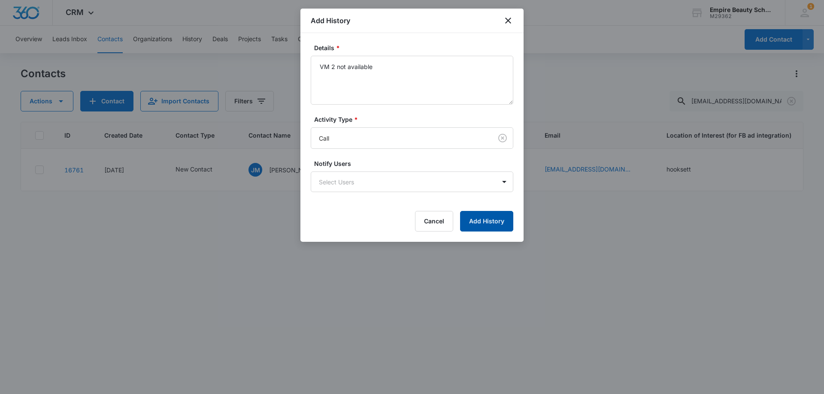
click at [477, 224] on button "Add History" at bounding box center [486, 221] width 53 height 21
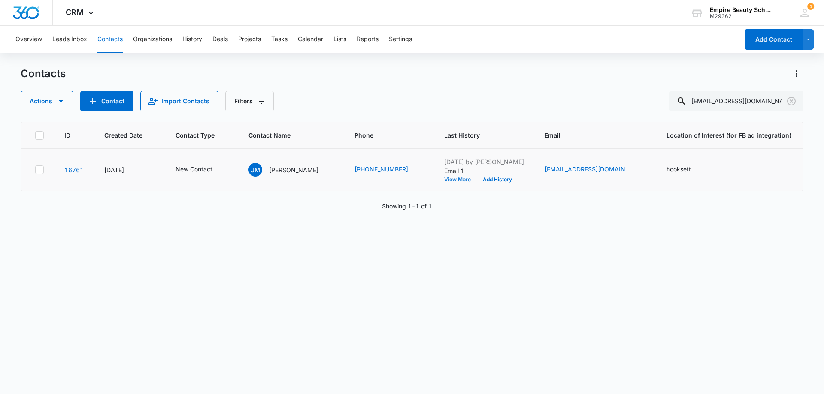
click at [446, 179] on button "View More" at bounding box center [460, 179] width 33 height 5
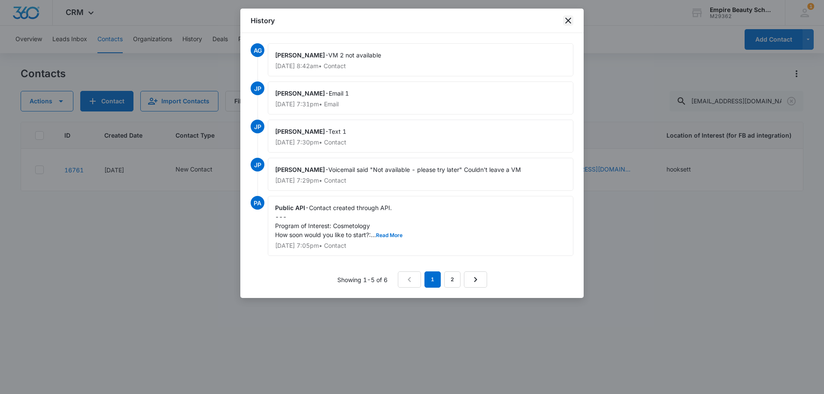
click at [568, 21] on icon "close" at bounding box center [568, 20] width 10 height 10
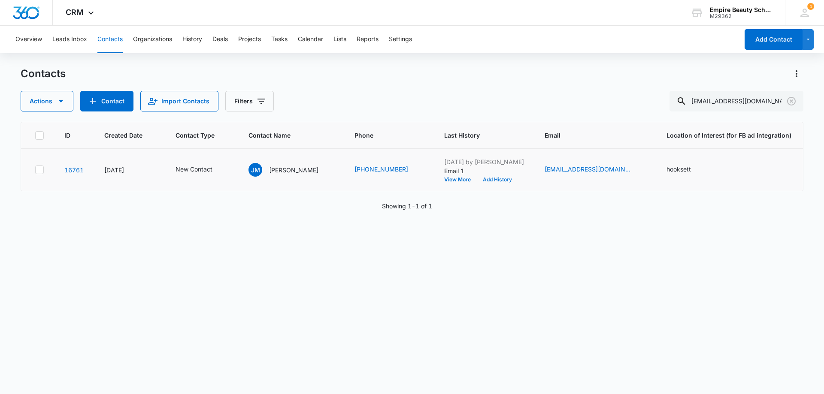
click at [486, 179] on button "Add History" at bounding box center [497, 179] width 41 height 5
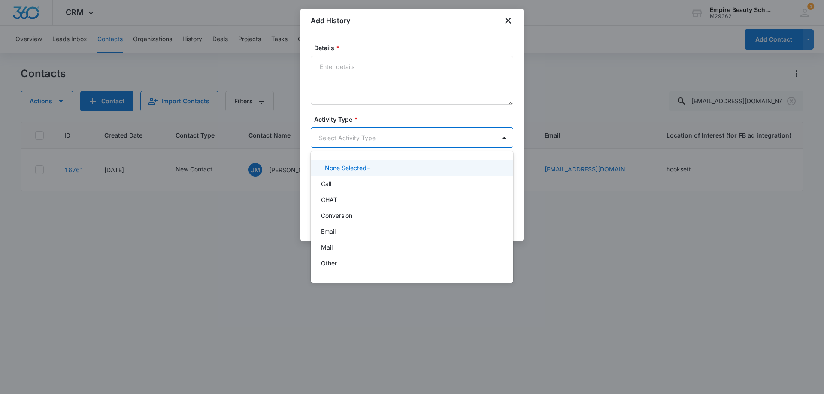
click at [349, 135] on body "CRM Apps Forms CRM Email Shop Payments POS Files Brand Settings Empire Beauty S…" at bounding box center [412, 197] width 824 height 394
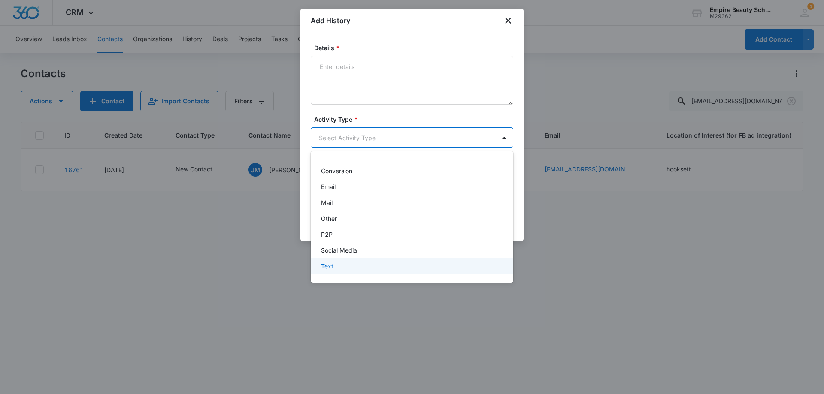
click at [337, 271] on div "Text" at bounding box center [412, 266] width 202 height 16
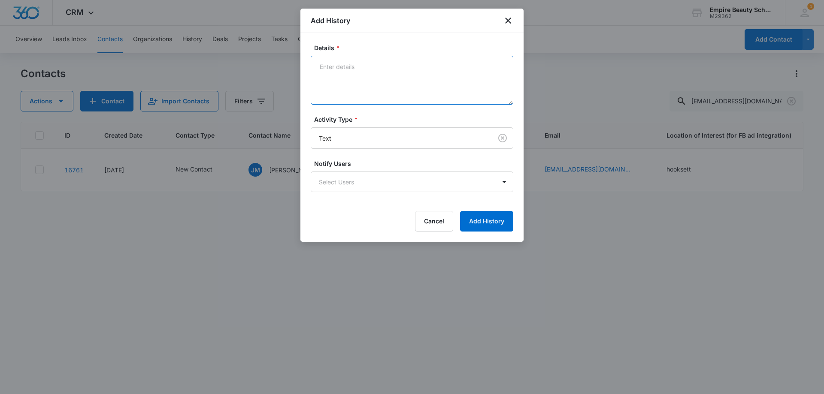
click at [356, 100] on textarea "Details *" at bounding box center [412, 80] width 202 height 49
type textarea "text 2"
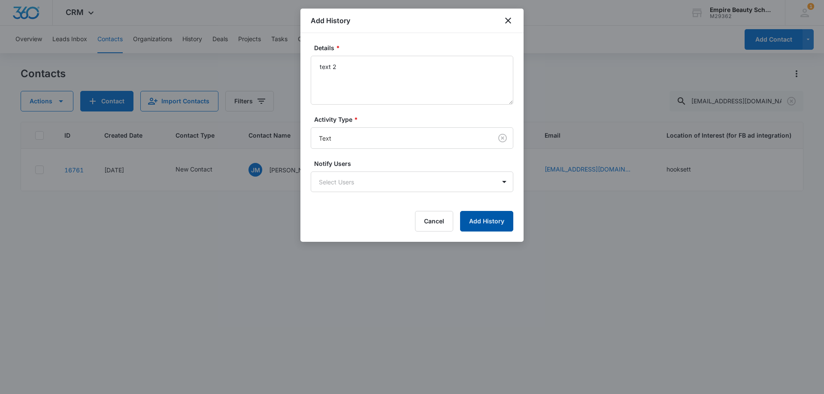
click at [482, 229] on button "Add History" at bounding box center [486, 221] width 53 height 21
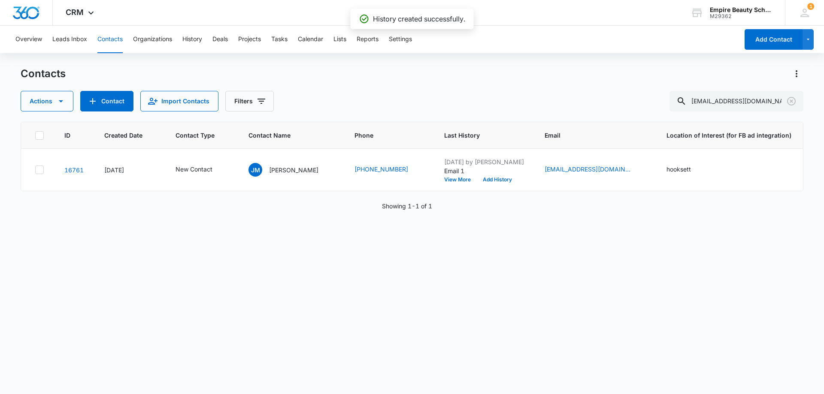
click at [573, 257] on div "ID Created Date Contact Type Contact Name Phone Last History Email Location of …" at bounding box center [412, 252] width 782 height 261
click at [477, 179] on button "Add History" at bounding box center [497, 179] width 41 height 5
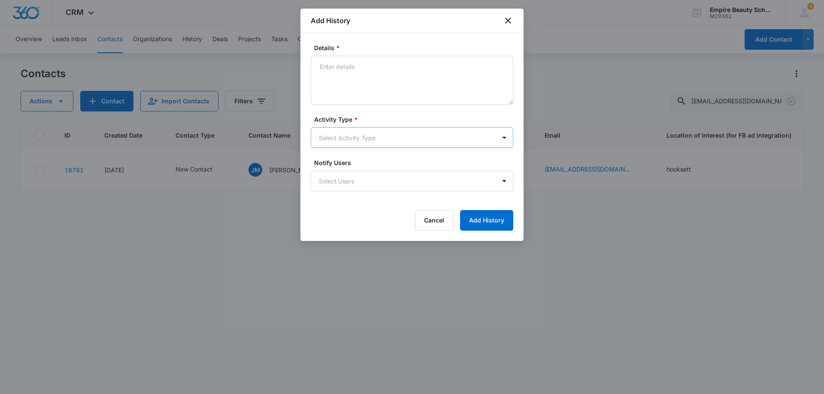
click at [339, 135] on body "CRM Apps Forms CRM Email Shop Payments POS Files Brand Settings Empire Beauty S…" at bounding box center [412, 197] width 824 height 394
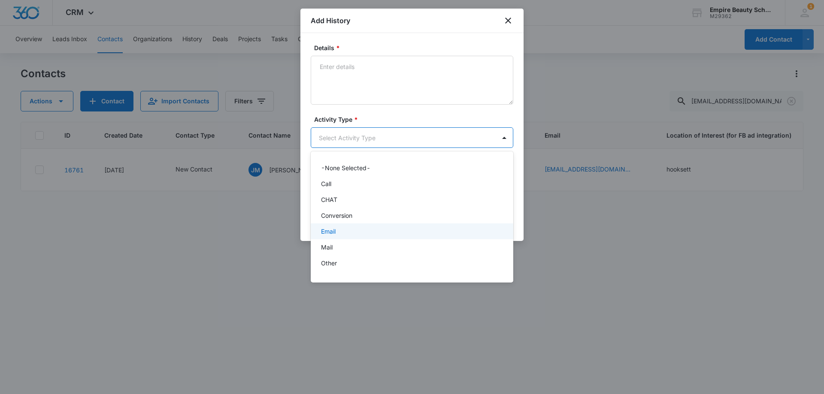
click at [344, 231] on div "Email" at bounding box center [411, 231] width 180 height 9
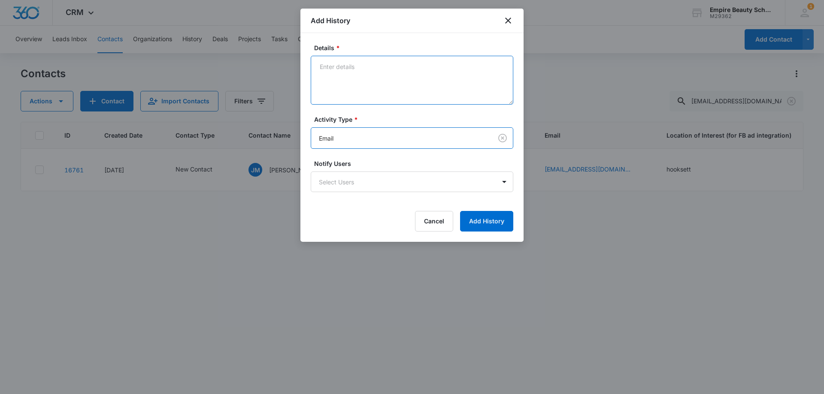
click at [348, 73] on textarea "Details *" at bounding box center [412, 80] width 202 height 49
type textarea "email 2"
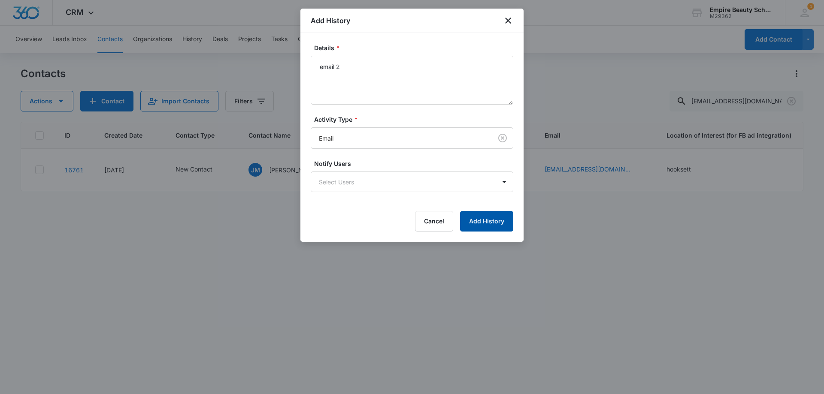
click at [472, 217] on button "Add History" at bounding box center [486, 221] width 53 height 21
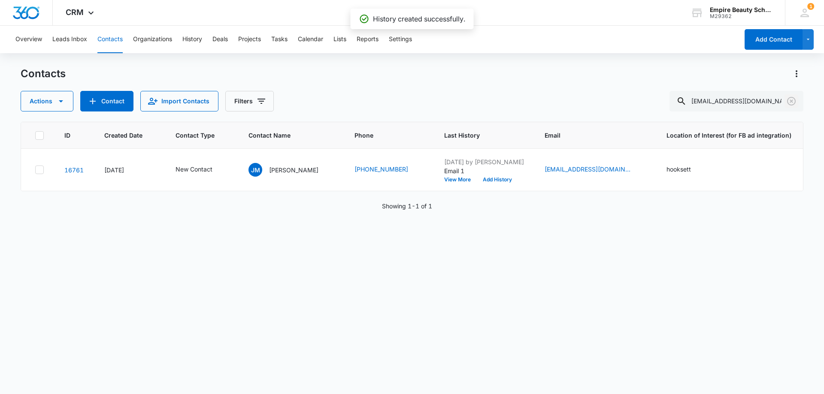
click at [788, 99] on icon "Clear" at bounding box center [791, 101] width 9 height 9
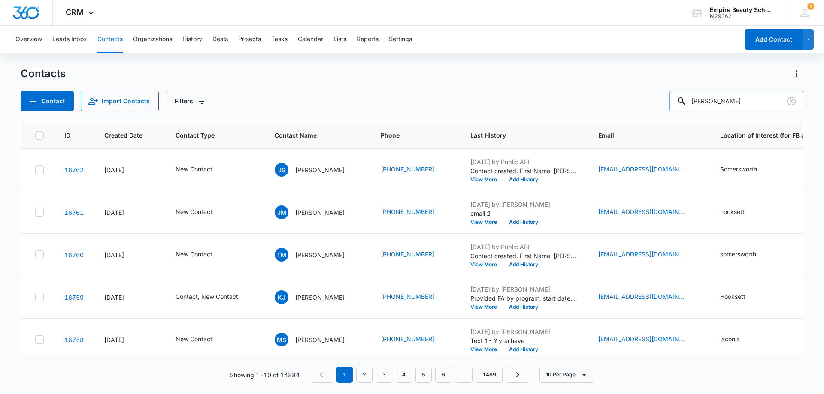
type input "john"
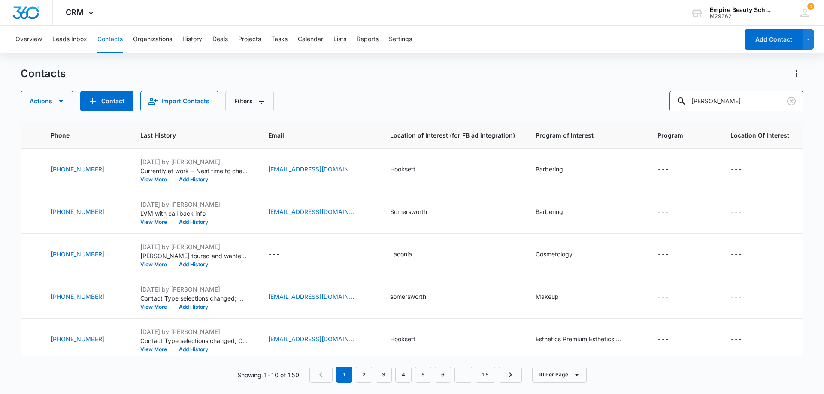
scroll to position [0, 0]
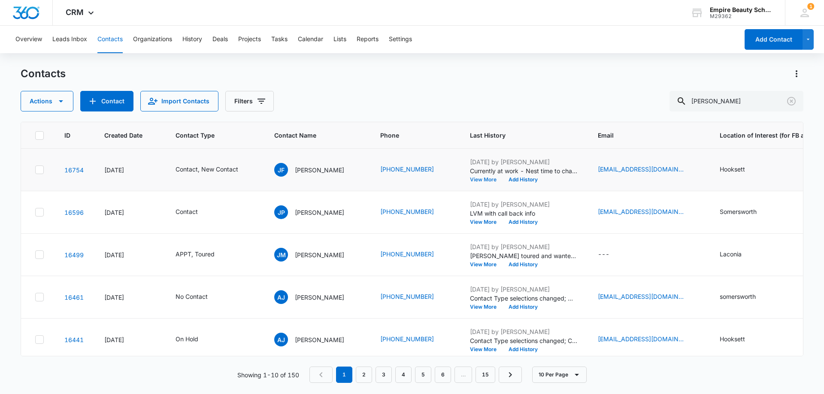
click at [484, 178] on button "View More" at bounding box center [486, 179] width 33 height 5
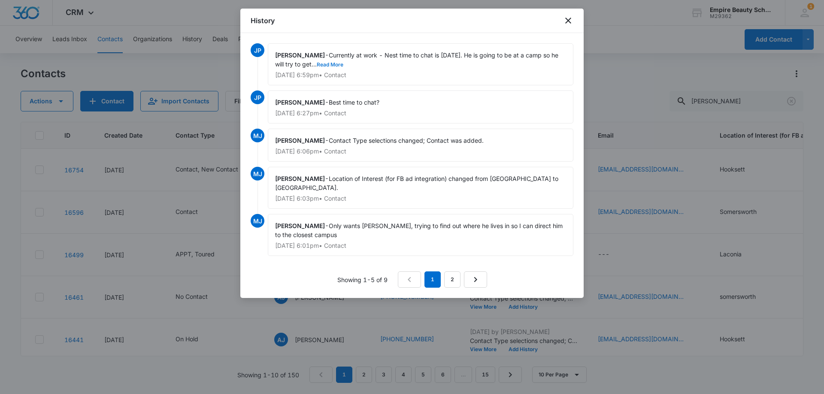
click at [343, 62] on button "Read More" at bounding box center [330, 64] width 27 height 5
click at [566, 17] on icon "close" at bounding box center [568, 20] width 10 height 10
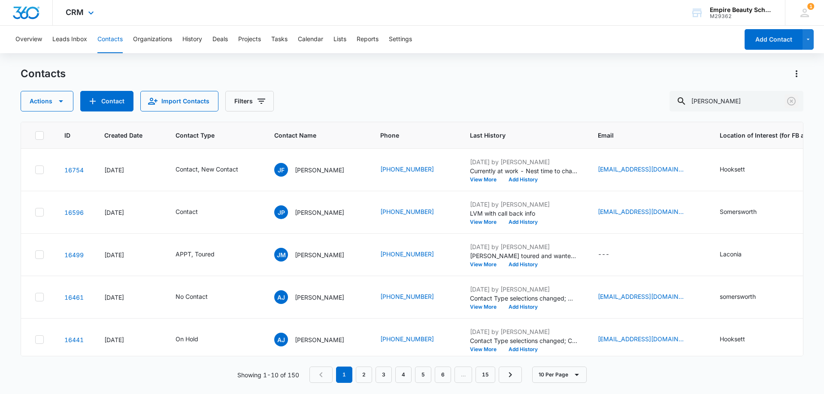
click at [788, 100] on icon "Clear" at bounding box center [791, 101] width 10 height 10
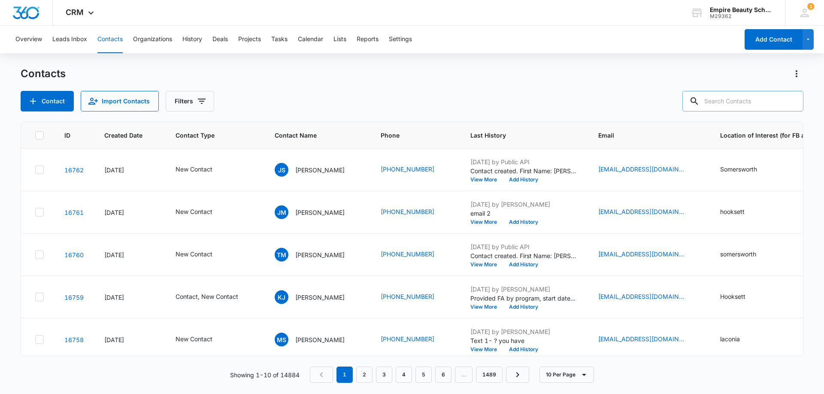
click at [743, 103] on input "text" at bounding box center [742, 101] width 121 height 21
paste input "[PHONE_NUMBER]"
type input "[PHONE_NUMBER]"
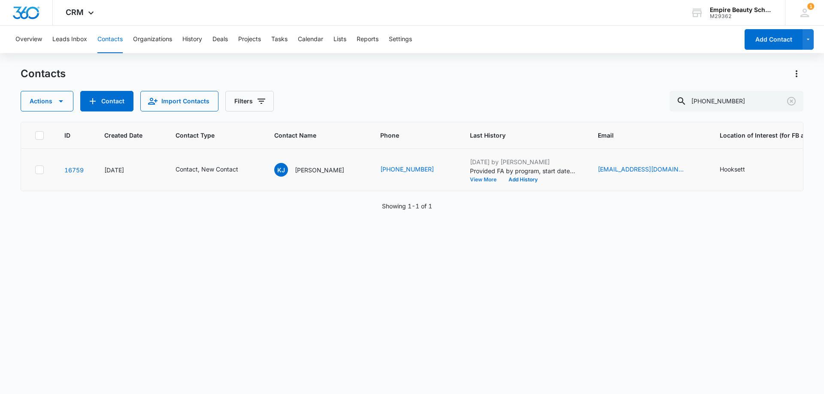
click at [470, 179] on button "View More" at bounding box center [486, 179] width 33 height 5
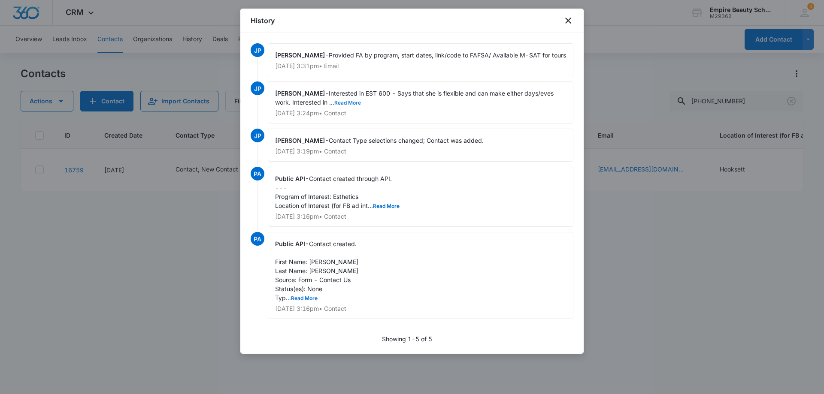
click at [347, 106] on button "Read More" at bounding box center [347, 102] width 27 height 5
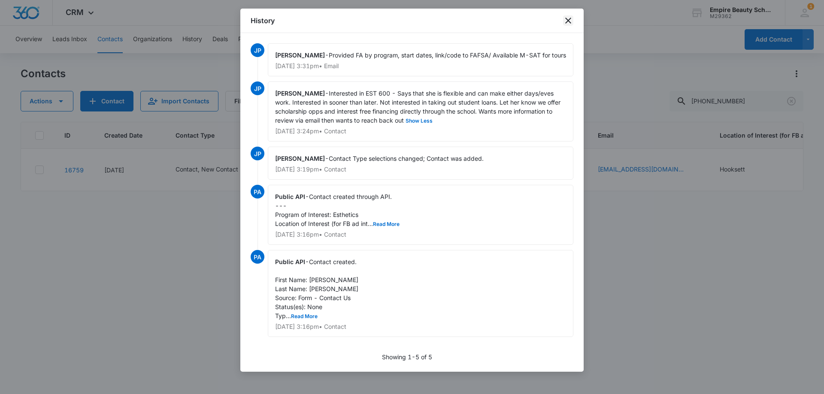
drag, startPoint x: 568, startPoint y: 19, endPoint x: 561, endPoint y: 25, distance: 8.8
click at [568, 19] on icon "close" at bounding box center [568, 20] width 10 height 10
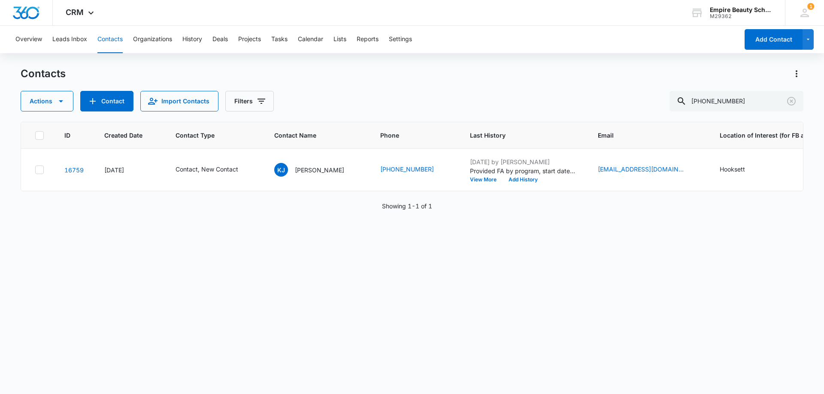
click at [485, 83] on div "Contacts Actions Contact Import Contacts Filters (603) 421-4210" at bounding box center [412, 89] width 782 height 45
click at [790, 100] on icon "Clear" at bounding box center [791, 101] width 10 height 10
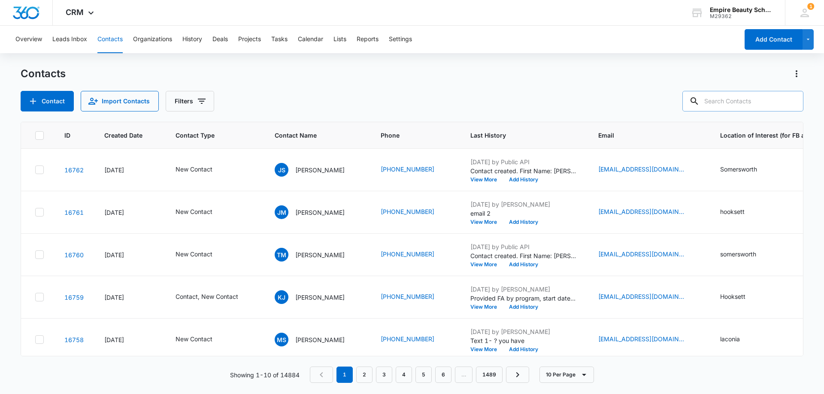
paste input "[PHONE_NUMBER]"
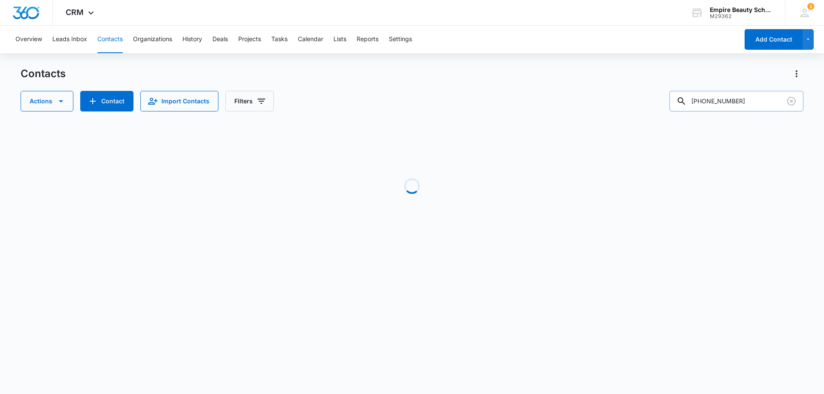
click at [710, 100] on input "[PHONE_NUMBER]" at bounding box center [736, 101] width 134 height 21
type input "[PHONE_NUMBER]"
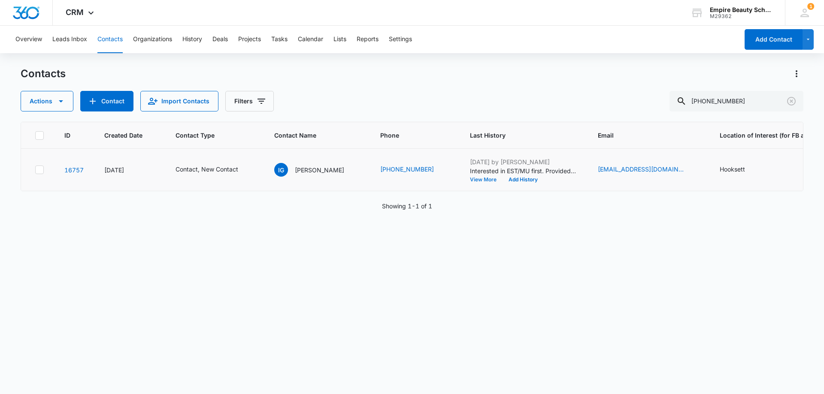
click at [470, 179] on button "View More" at bounding box center [486, 179] width 33 height 5
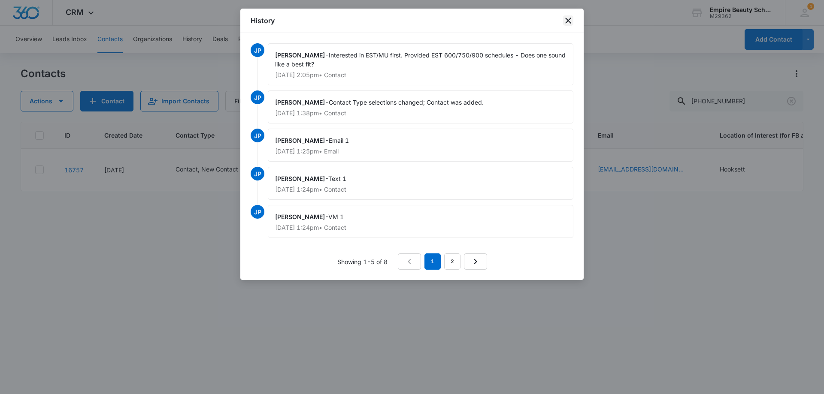
click at [568, 17] on icon "close" at bounding box center [568, 20] width 10 height 10
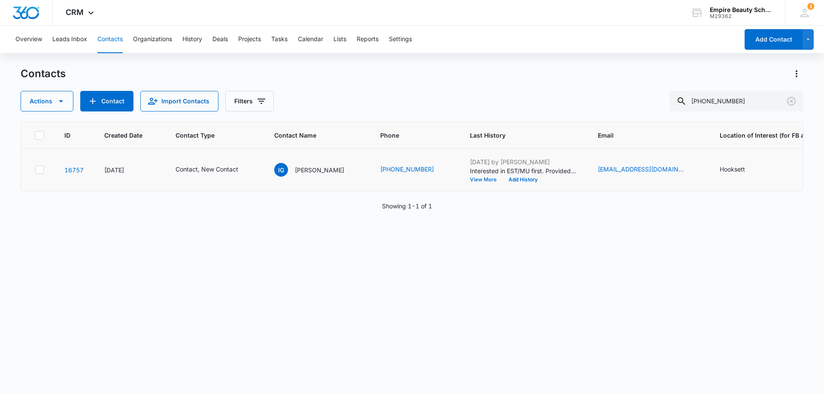
click at [470, 181] on button "View More" at bounding box center [486, 179] width 33 height 5
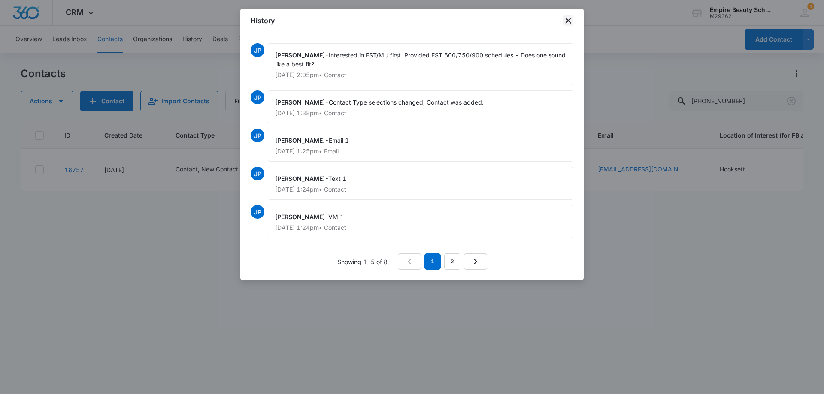
click at [564, 18] on icon "close" at bounding box center [568, 20] width 10 height 10
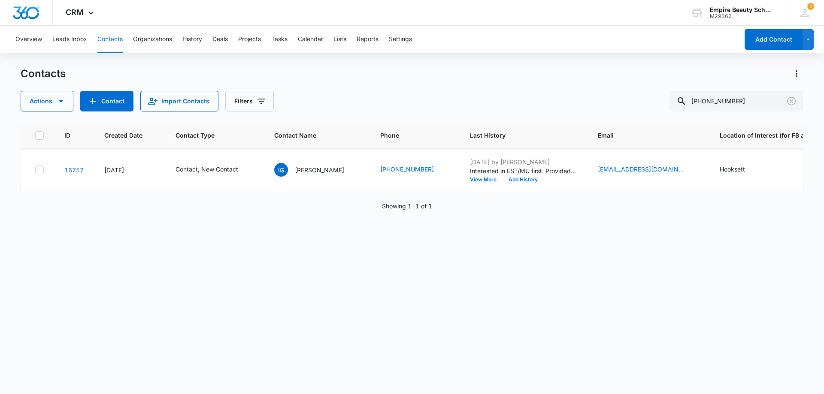
click at [507, 60] on div "Overview Leads Inbox Contacts Organizations History Deals Projects Tasks Calend…" at bounding box center [412, 210] width 824 height 368
click at [787, 103] on icon "Clear" at bounding box center [791, 101] width 9 height 9
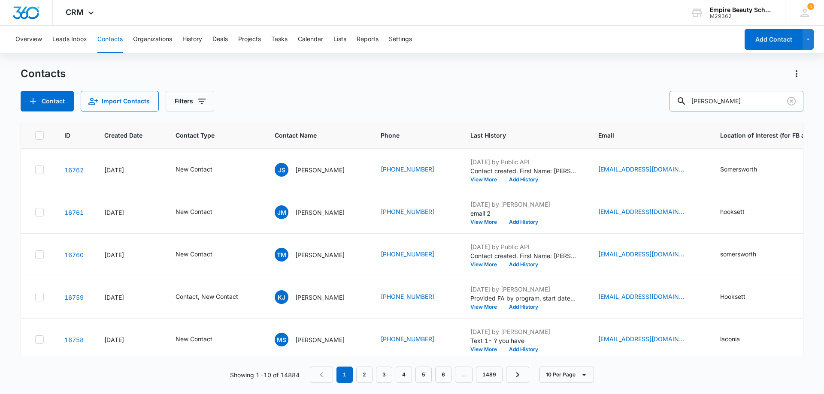
type input "allen"
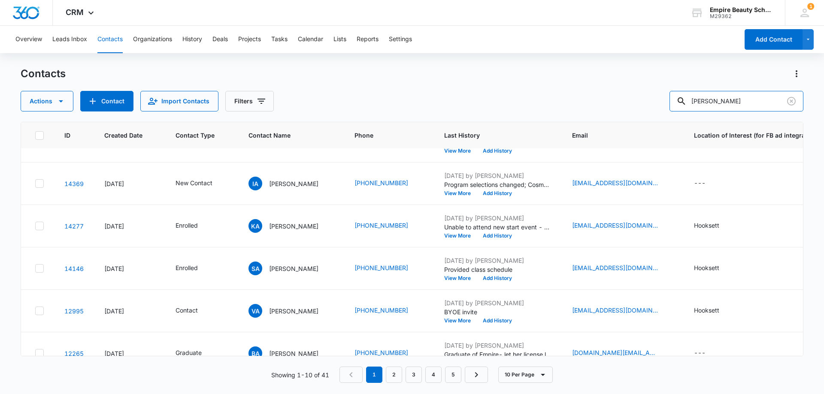
scroll to position [172, 0]
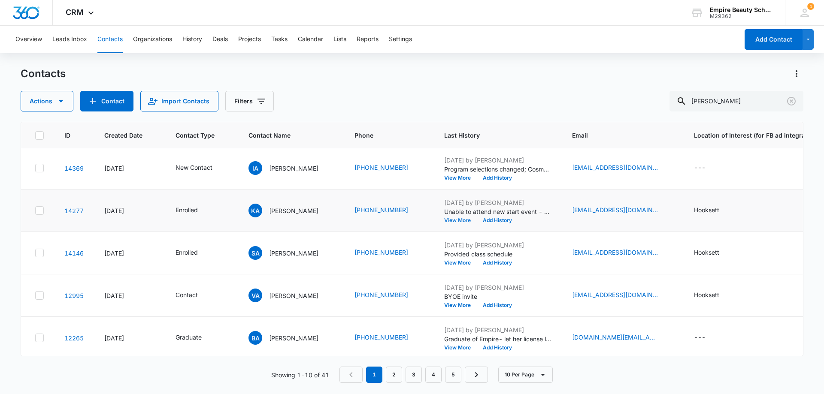
click at [447, 222] on button "View More" at bounding box center [460, 220] width 33 height 5
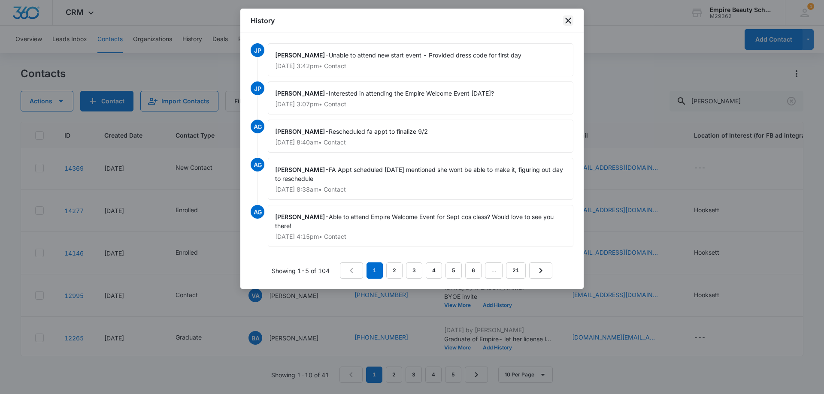
click at [572, 18] on icon "close" at bounding box center [568, 20] width 10 height 10
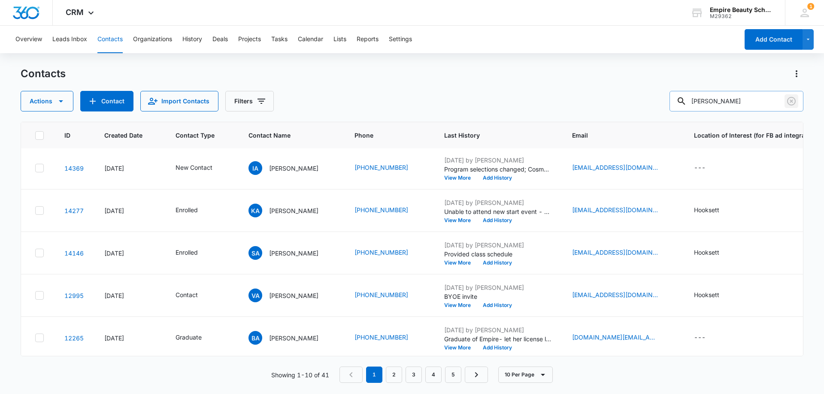
drag, startPoint x: 791, startPoint y: 103, endPoint x: 743, endPoint y: 99, distance: 48.2
click at [791, 103] on icon "Clear" at bounding box center [791, 101] width 10 height 10
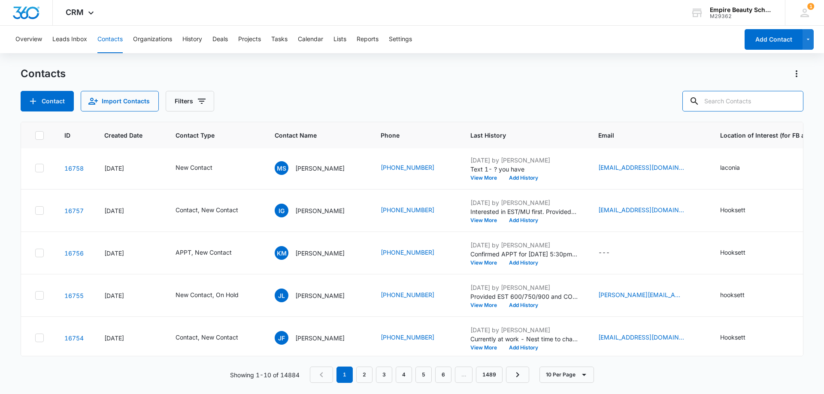
paste input "16175197206"
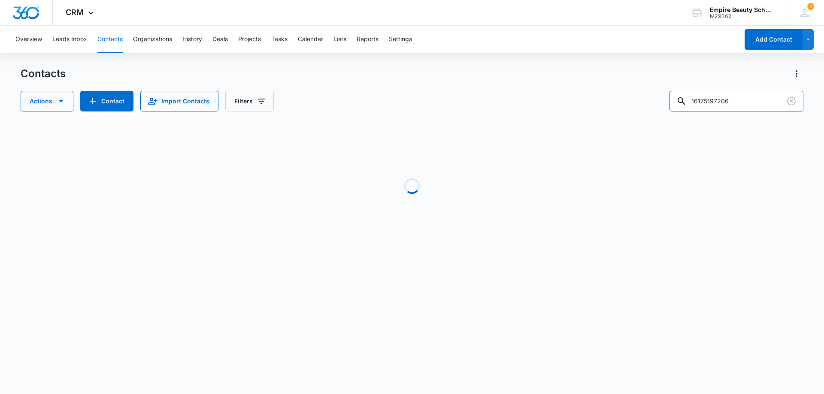
scroll to position [0, 0]
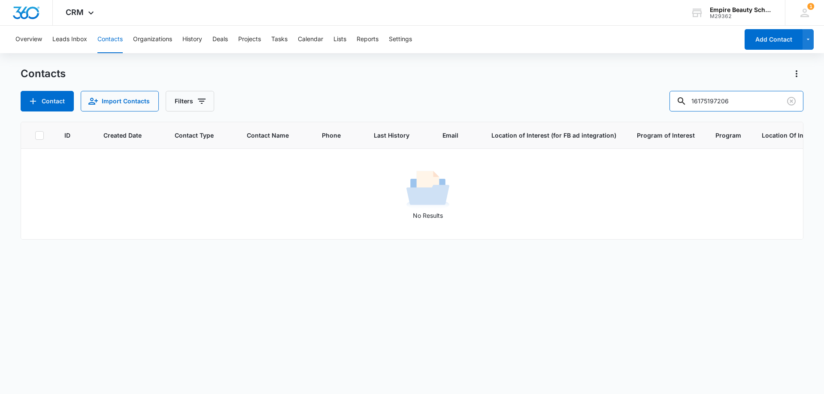
drag, startPoint x: 721, startPoint y: 100, endPoint x: 604, endPoint y: 110, distance: 116.7
click at [604, 110] on div "Contact Import Contacts Filters 16175197206" at bounding box center [412, 101] width 782 height 21
type input "7206"
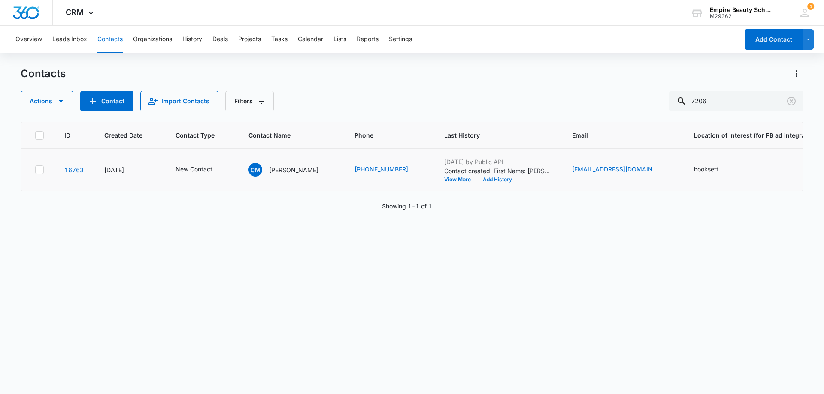
click at [488, 179] on button "Add History" at bounding box center [497, 179] width 41 height 5
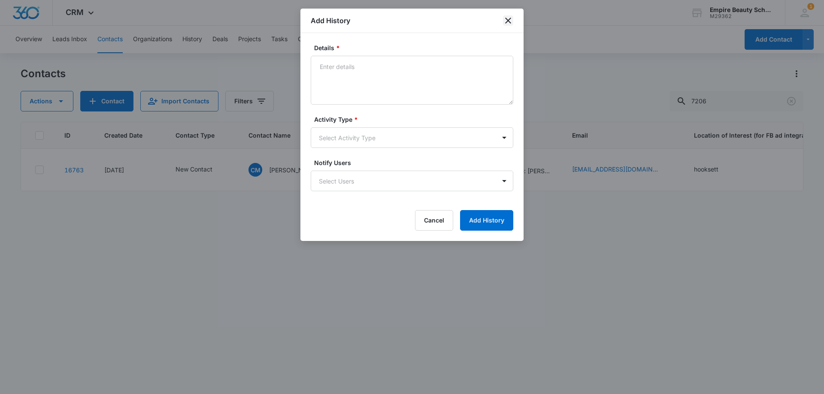
click at [503, 19] on icon "close" at bounding box center [508, 20] width 10 height 10
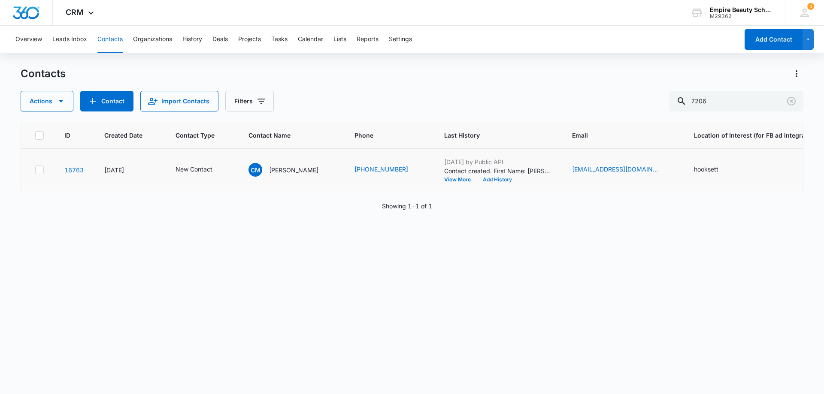
click at [490, 179] on button "Add History" at bounding box center [497, 179] width 41 height 5
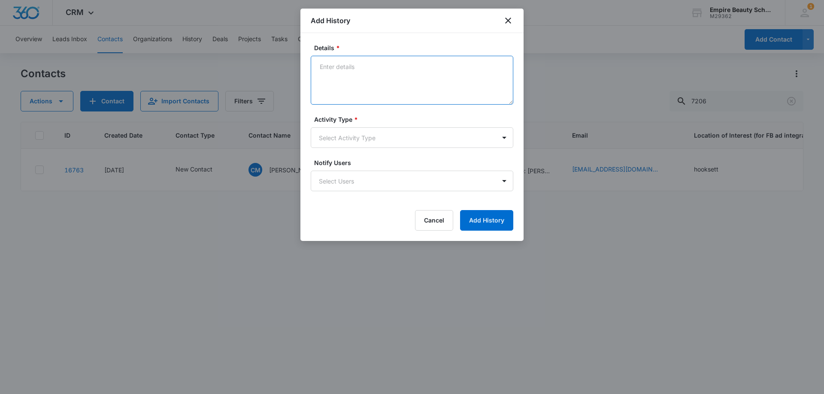
click at [348, 76] on textarea "Details *" at bounding box center [412, 80] width 202 height 49
click at [379, 67] on textarea "family, work full time, catalog, used to be massage therapist not sustainable, …" at bounding box center [412, 80] width 202 height 49
click at [424, 77] on textarea "family, work full time fast food, catalog, used to be massage therapist not sus…" at bounding box center [412, 80] width 202 height 49
click at [390, 74] on textarea "family, work full time fast food, catalog, used to be massage therapist not sus…" at bounding box center [412, 80] width 202 height 49
click at [418, 98] on textarea "family, work full time fast food, catalog, used to be massage therapist not sus…" at bounding box center [412, 80] width 202 height 49
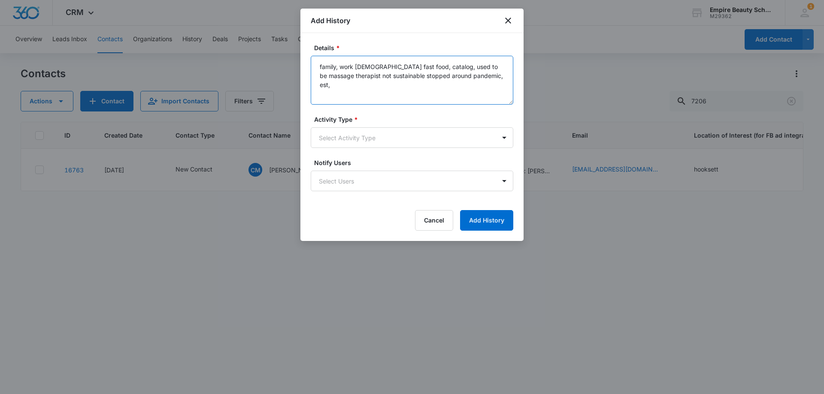
drag, startPoint x: 512, startPoint y: 65, endPoint x: 493, endPoint y: 76, distance: 21.9
click at [508, 66] on textarea "family, work full time fast food, catalog, used to be massage therapist not sus…" at bounding box center [412, 80] width 202 height 49
click at [493, 76] on textarea "family, work full time fast food, catalog, used to be massage therapist not sus…" at bounding box center [412, 80] width 202 height 49
click at [478, 91] on textarea "family, work full time fast food, catalog, used to be massage therapist not sus…" at bounding box center [412, 80] width 202 height 49
click at [319, 66] on textarea "family, work full time fast food, catalog, used to be massage therapist not sus…" at bounding box center [412, 80] width 202 height 49
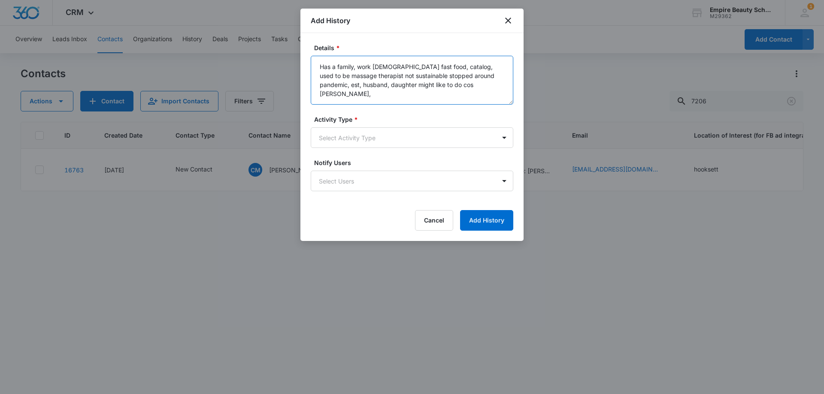
click at [355, 67] on textarea "Has a family, work full time fast food, catalog, used to be massage therapist n…" at bounding box center [412, 80] width 202 height 49
click at [422, 67] on textarea "Has a family, work full time fast food, catalog, used to be massage therapist n…" at bounding box center [412, 80] width 202 height 49
click at [470, 66] on textarea "Has a family, work full time fast food at the moment, catalog, used to be massa…" at bounding box center [412, 80] width 202 height 49
click at [386, 77] on textarea "Has a family, work full time fast food at the moment, sounds older wanted a cat…" at bounding box center [412, 80] width 202 height 49
click at [336, 85] on textarea "Has a family, work full time fast food at the moment, sounds older wanted a cat…" at bounding box center [412, 80] width 202 height 49
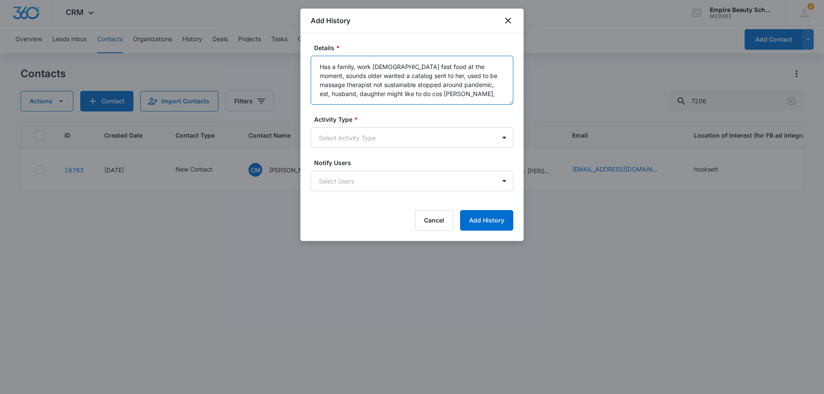
click at [365, 82] on textarea "Has a family, work full time fast food at the moment, sounds older wanted a cat…" at bounding box center [412, 80] width 202 height 49
click at [491, 85] on textarea "Has a family, work full time fast food at the moment, sounds older wanted a cat…" at bounding box center [412, 80] width 202 height 49
click at [386, 92] on textarea "Has a family, work full time fast food at the moment, sounds older wanted a cat…" at bounding box center [412, 80] width 202 height 49
click at [442, 94] on textarea "Has a family, work full time fast food at the moment, sounds older wanted a cat…" at bounding box center [412, 80] width 202 height 49
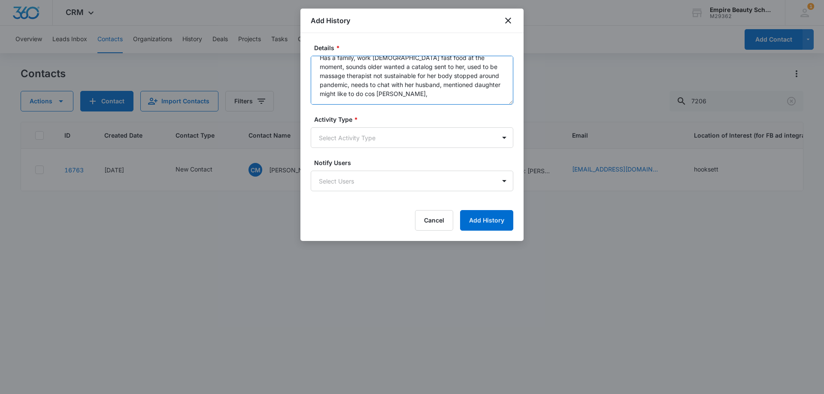
click at [405, 92] on textarea "Has a family, work full time fast food at the moment, sounds older wanted a cat…" at bounding box center [412, 80] width 202 height 49
click at [470, 99] on textarea "Has a family, work full time fast food at the moment, sounds older wanted a cat…" at bounding box center [412, 80] width 202 height 49
type textarea "Has a family, work full time fast food at the moment, sounds older wanted a cat…"
click at [345, 139] on body "CRM Apps Forms CRM Email Shop Payments POS Files Brand Settings Empire Beauty S…" at bounding box center [412, 197] width 824 height 394
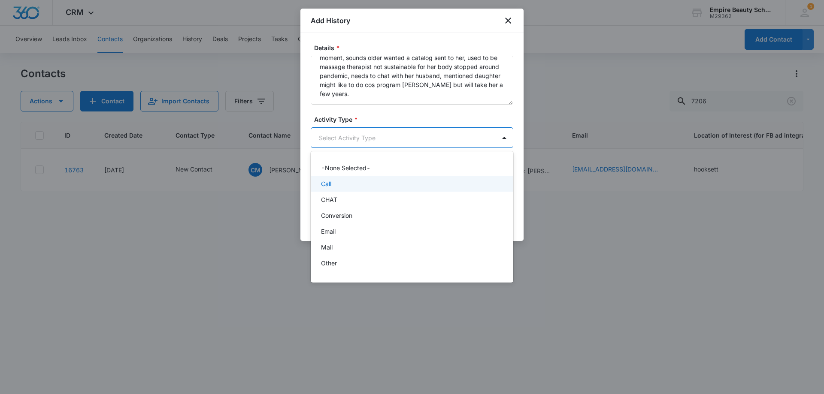
click at [334, 179] on div "Call" at bounding box center [412, 184] width 202 height 16
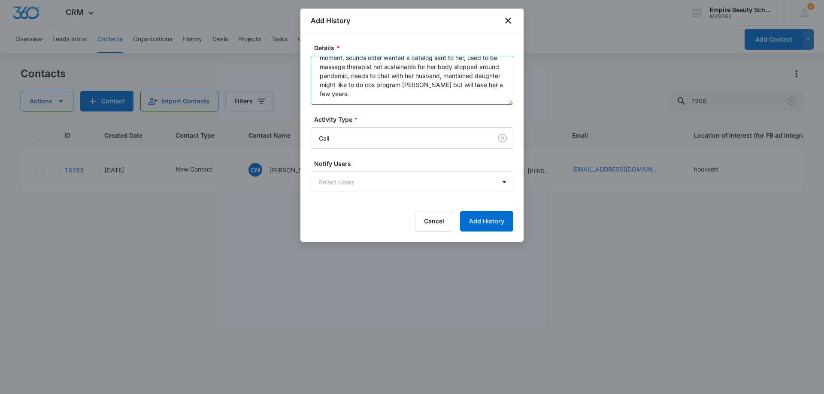
click at [381, 91] on textarea "Has a family, work full time fast food at the moment, sounds older wanted a cat…" at bounding box center [412, 80] width 202 height 49
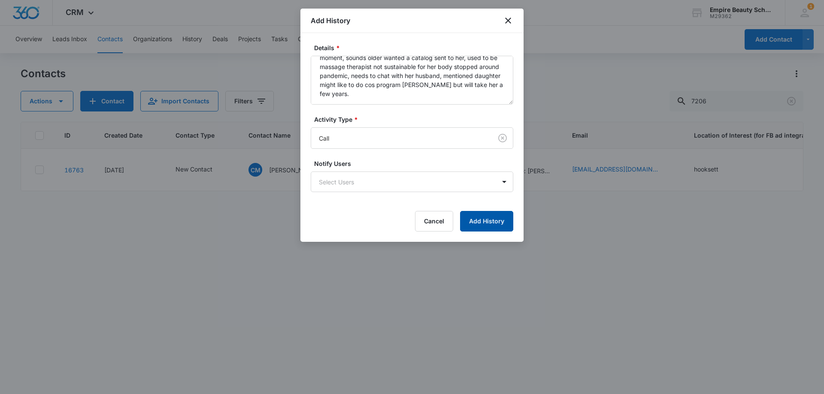
click at [475, 225] on button "Add History" at bounding box center [486, 221] width 53 height 21
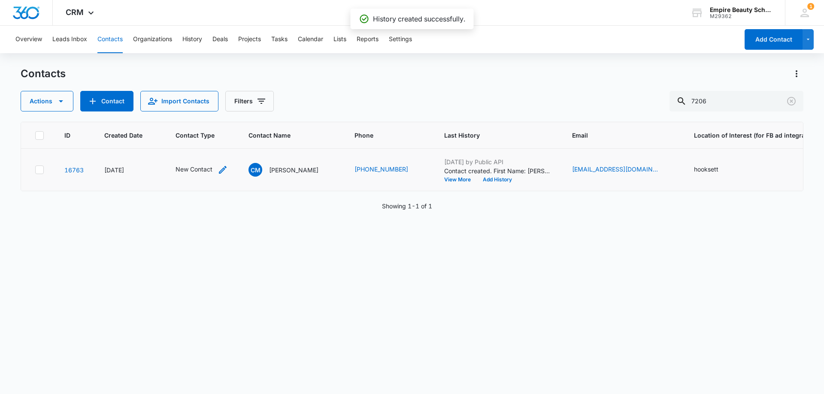
click at [219, 169] on icon "Contact Type - New Contact - Select to Edit Field" at bounding box center [222, 170] width 10 height 10
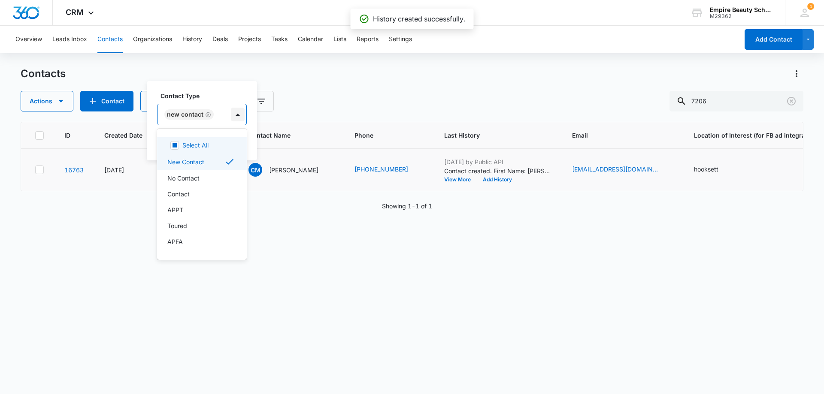
click at [234, 114] on div at bounding box center [238, 115] width 14 height 14
click at [196, 191] on div "Contact" at bounding box center [200, 194] width 67 height 9
click at [238, 93] on label "Contact Type" at bounding box center [223, 95] width 127 height 9
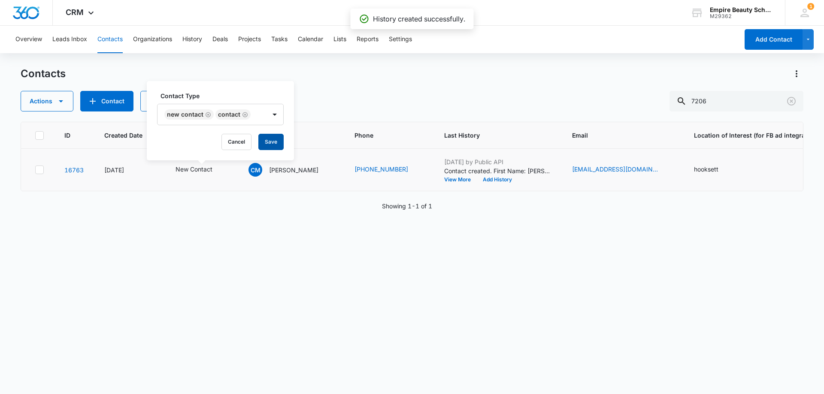
click at [279, 138] on button "Save" at bounding box center [270, 142] width 25 height 16
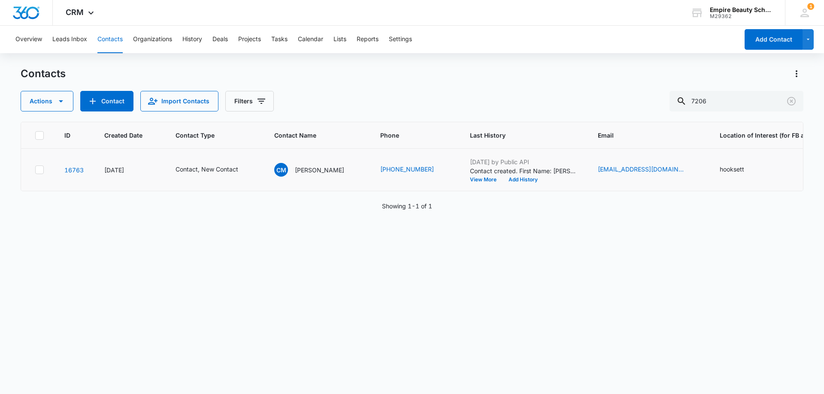
scroll to position [0, 251]
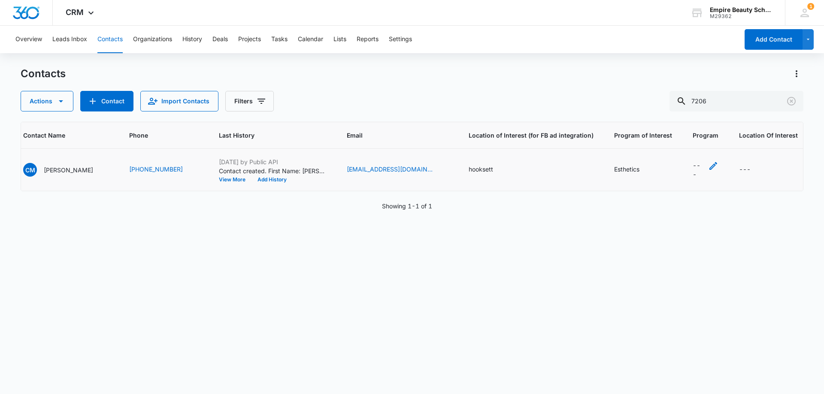
click at [708, 169] on icon "Program - - Select to Edit Field" at bounding box center [713, 166] width 10 height 10
click at [666, 248] on icon at bounding box center [666, 246] width 8 height 8
click at [662, 248] on input "Esthetics" at bounding box center [659, 246] width 6 height 6
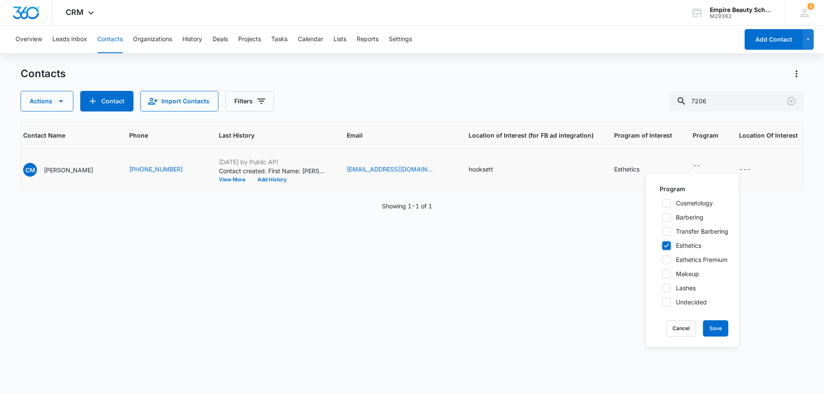
checkbox input "true"
click at [717, 328] on button "Save" at bounding box center [715, 328] width 25 height 16
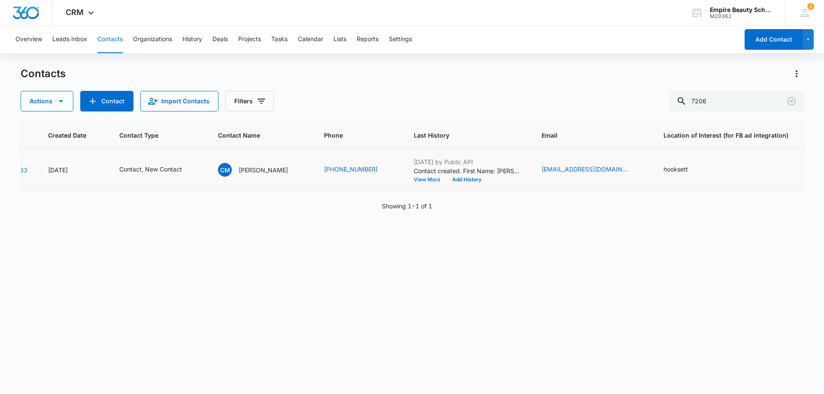
click at [539, 281] on div "ID Created Date Contact Type Contact Name Phone Last History Email Location of …" at bounding box center [412, 252] width 782 height 261
click at [455, 179] on button "Add History" at bounding box center [466, 179] width 41 height 5
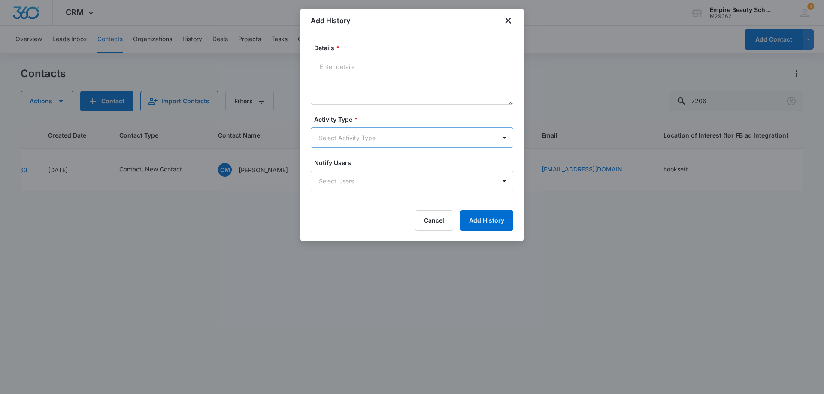
click at [337, 136] on body "CRM Apps Forms CRM Email Shop Payments POS Files Brand Settings Empire Beauty S…" at bounding box center [412, 197] width 824 height 394
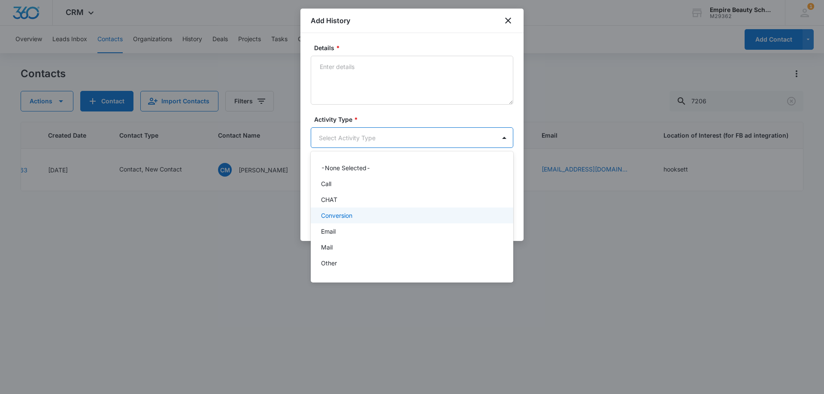
click at [333, 231] on p "Email" at bounding box center [328, 231] width 15 height 9
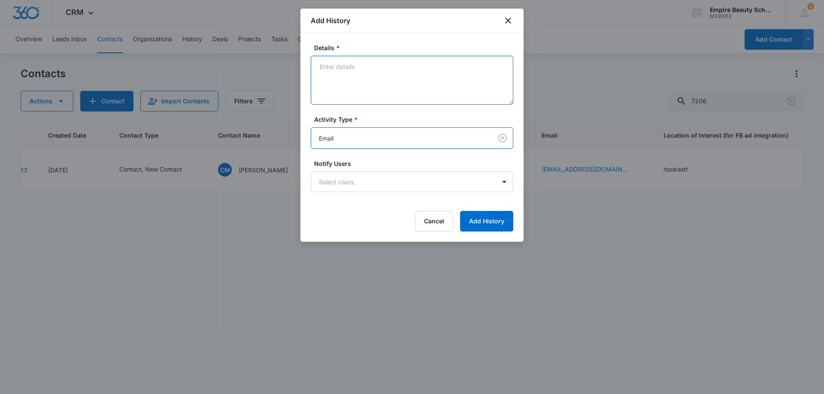
click at [363, 84] on textarea "Details *" at bounding box center [412, 80] width 202 height 49
drag, startPoint x: 387, startPoint y: 69, endPoint x: 371, endPoint y: 82, distance: 20.8
click at [371, 82] on textarea "Sent over Est 600 for indep and course outline" at bounding box center [412, 80] width 202 height 49
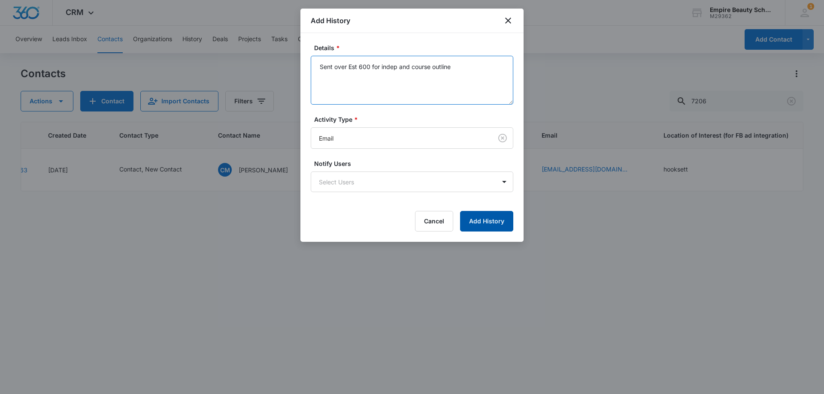
type textarea "Sent over Est 600 for indep and course outline"
click at [494, 221] on button "Add History" at bounding box center [486, 221] width 53 height 21
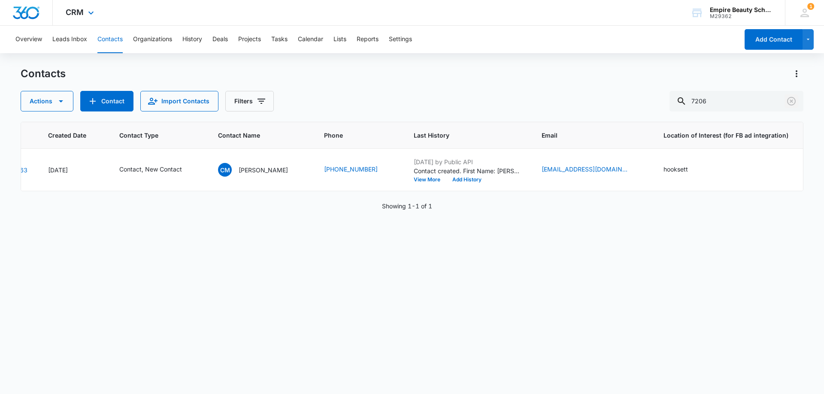
click at [788, 105] on icon "Clear" at bounding box center [791, 101] width 10 height 10
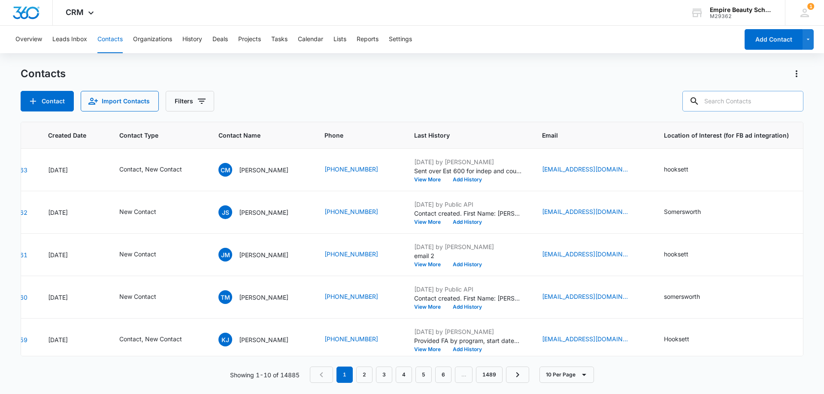
drag, startPoint x: 749, startPoint y: 95, endPoint x: 742, endPoint y: 99, distance: 8.5
click at [749, 95] on input "text" at bounding box center [742, 101] width 121 height 21
paste input "16034940274"
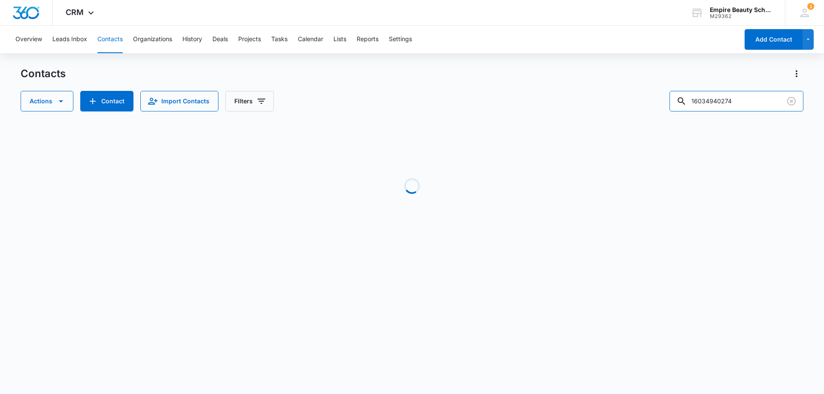
scroll to position [0, 29]
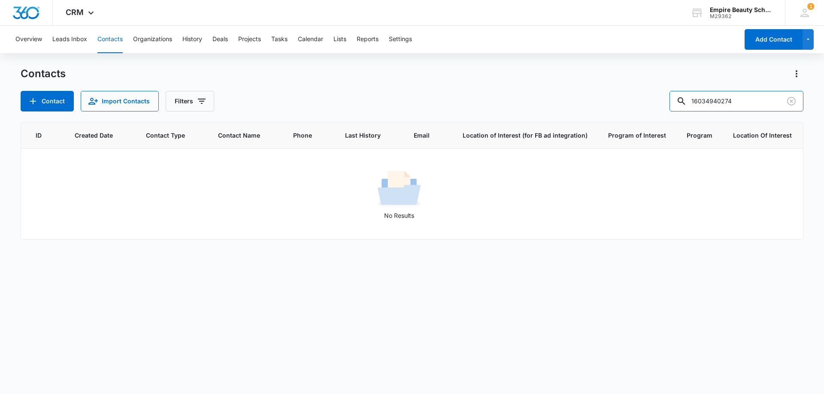
drag, startPoint x: 723, startPoint y: 100, endPoint x: 556, endPoint y: 96, distance: 167.8
click at [556, 96] on div "Contact Import Contacts Filters 16034940274" at bounding box center [412, 101] width 782 height 21
type input "0274"
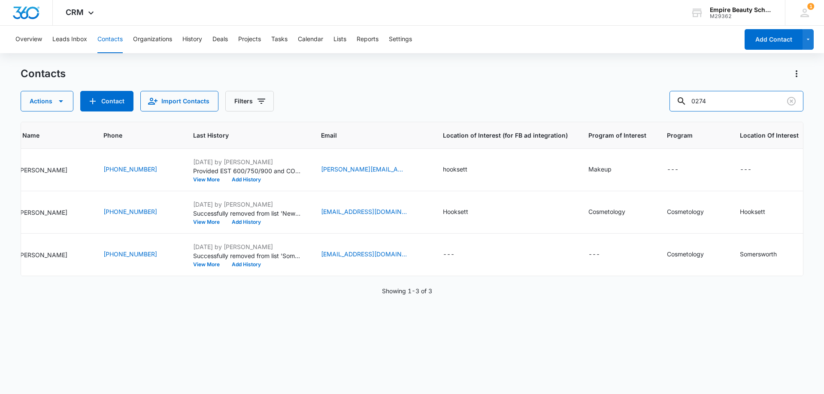
scroll to position [0, 0]
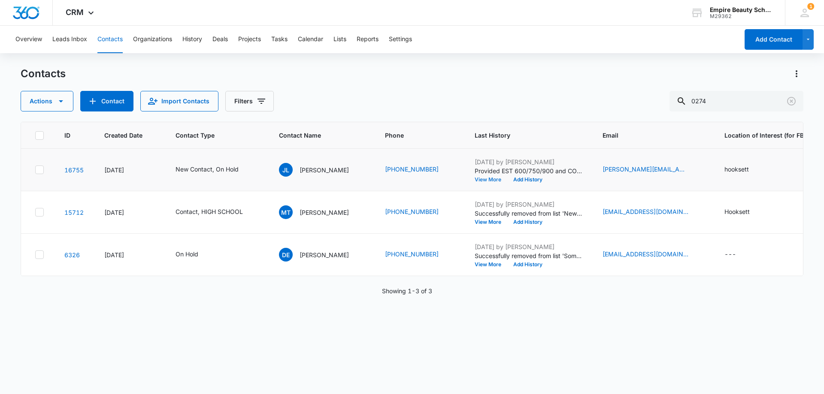
click at [474, 179] on button "View More" at bounding box center [490, 179] width 33 height 5
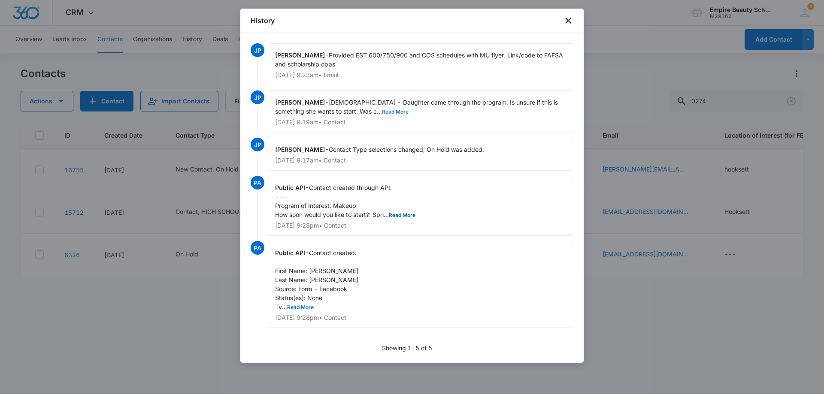
click at [382, 113] on button "Read More" at bounding box center [395, 111] width 27 height 5
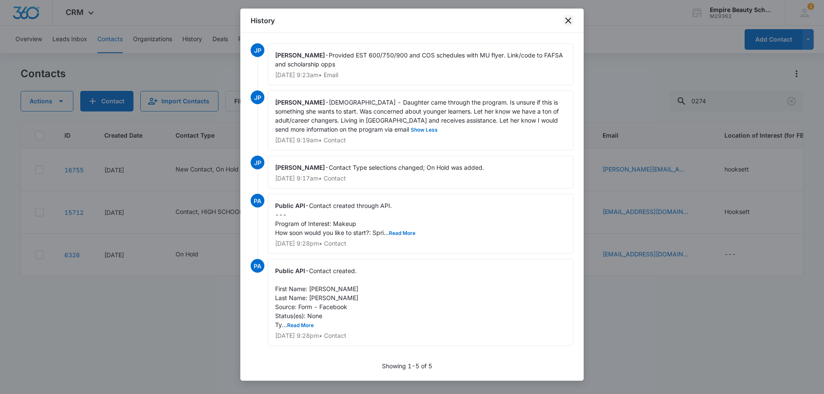
click at [566, 19] on icon "close" at bounding box center [568, 21] width 6 height 6
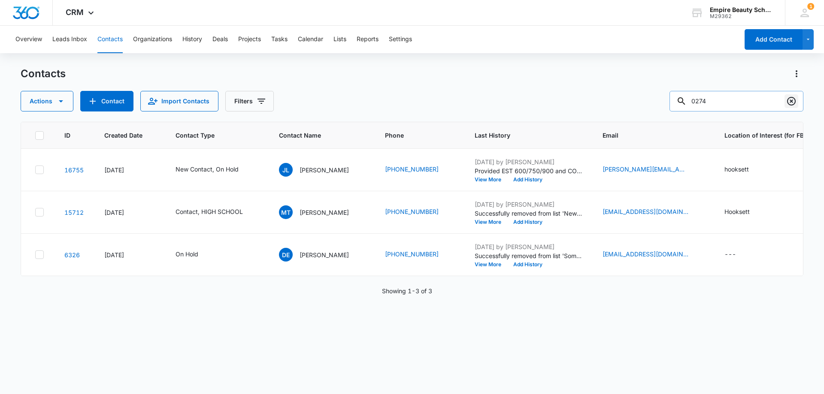
click at [791, 103] on icon "Clear" at bounding box center [791, 101] width 10 height 10
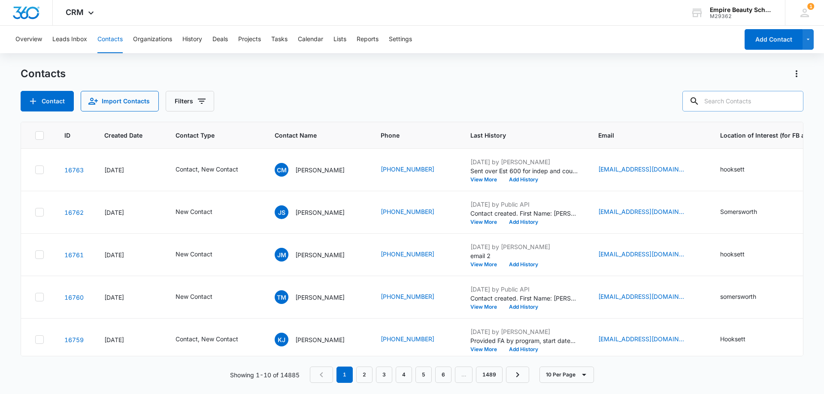
click at [728, 102] on input "text" at bounding box center [742, 101] width 121 height 21
paste input "(603) 777-0843"
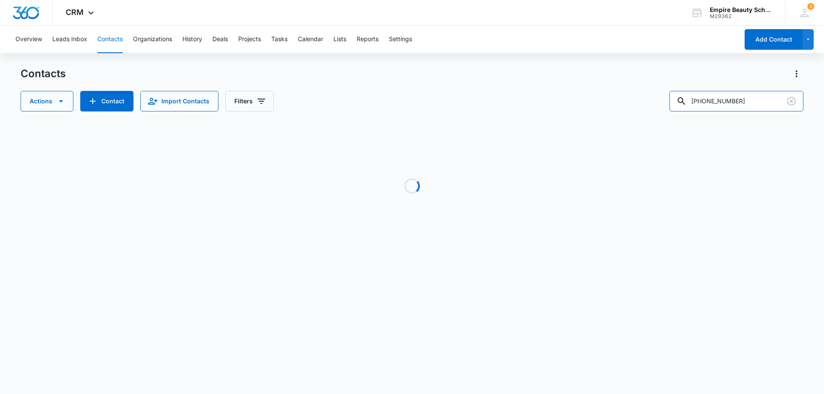
drag, startPoint x: 711, startPoint y: 96, endPoint x: 671, endPoint y: 98, distance: 40.8
click at [671, 97] on div "Actions Contact Import Contacts Filters (603) 777-0843" at bounding box center [412, 101] width 782 height 21
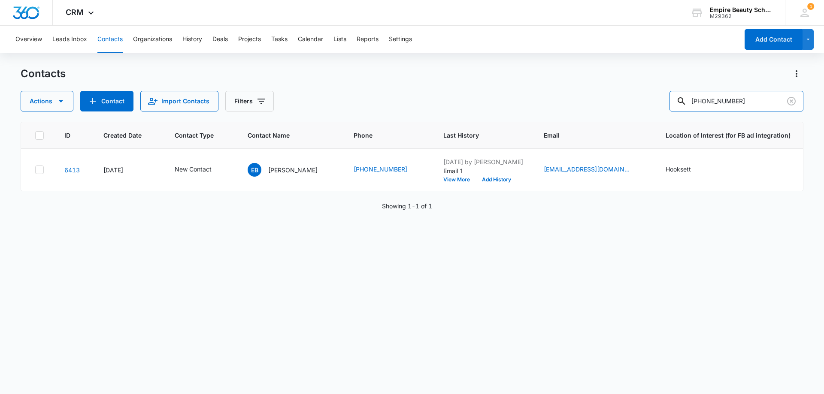
type input "(603) 777-0843"
click at [796, 103] on icon "Clear" at bounding box center [791, 101] width 10 height 10
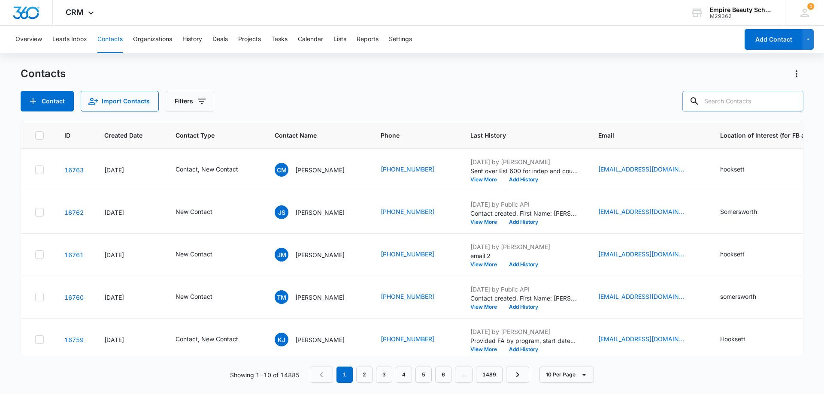
click at [739, 103] on input "text" at bounding box center [742, 101] width 121 height 21
type input "beaupre"
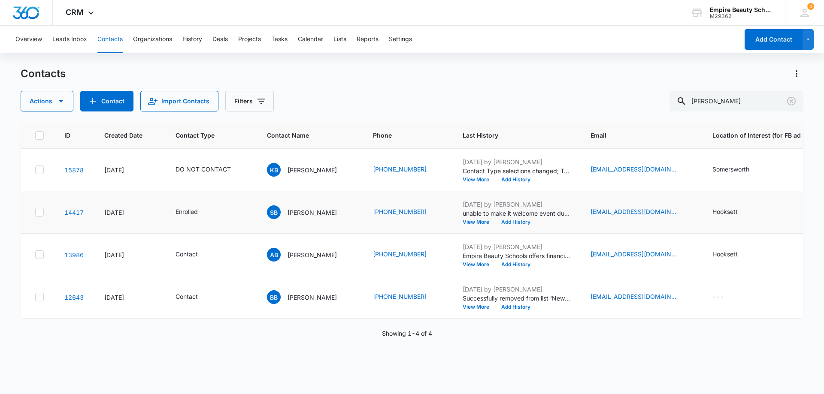
click at [507, 222] on button "Add History" at bounding box center [515, 222] width 41 height 5
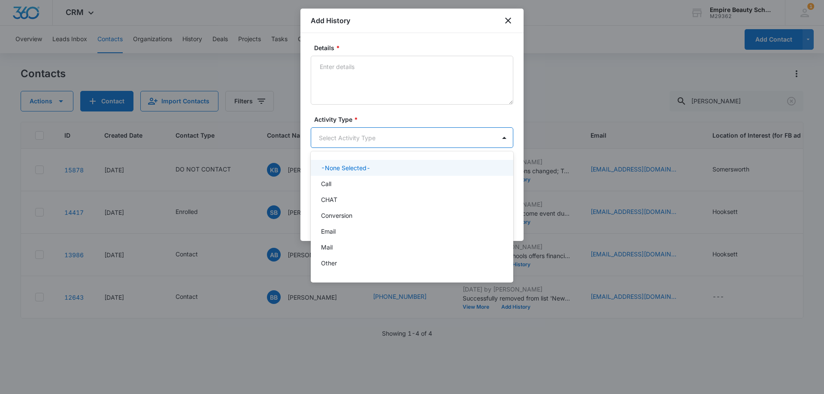
click at [342, 137] on body "CRM Apps Forms CRM Email Shop Payments POS Files Brand Settings Empire Beauty S…" at bounding box center [412, 197] width 824 height 394
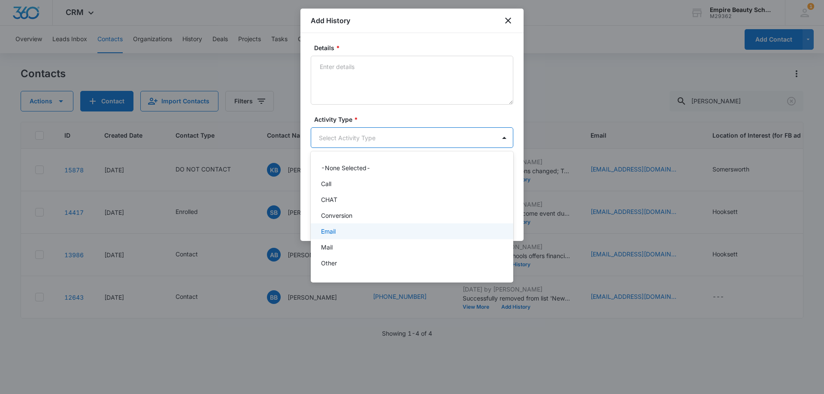
click at [335, 228] on p "Email" at bounding box center [328, 231] width 15 height 9
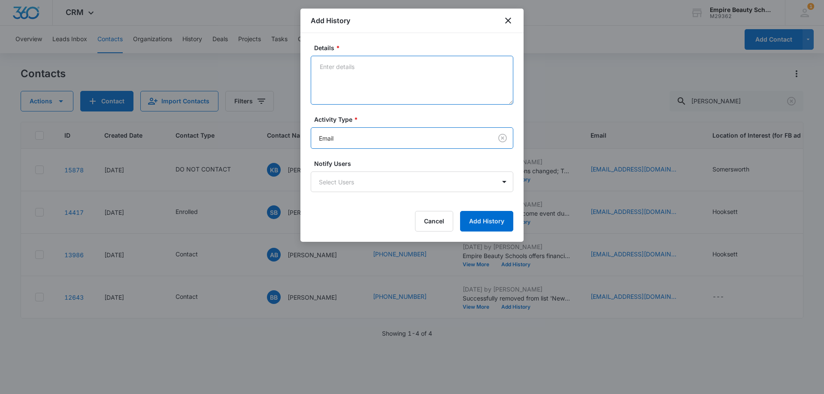
click at [348, 78] on textarea "Details *" at bounding box center [412, 80] width 202 height 49
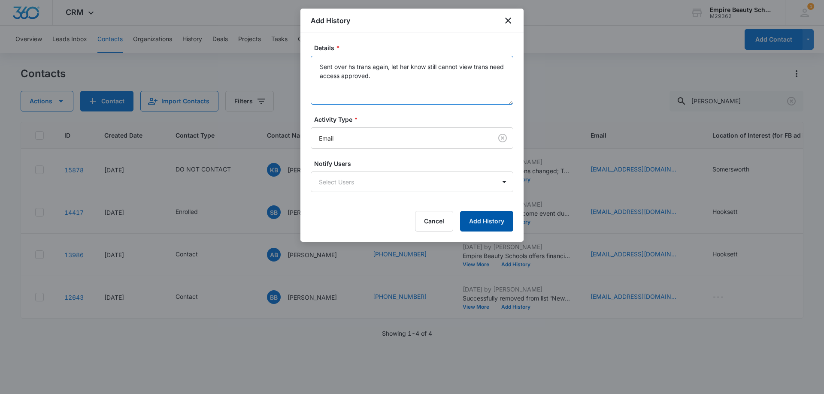
type textarea "Sent over hs trans again, let her know still cannot view trans need access appr…"
click at [503, 226] on button "Add History" at bounding box center [486, 221] width 53 height 21
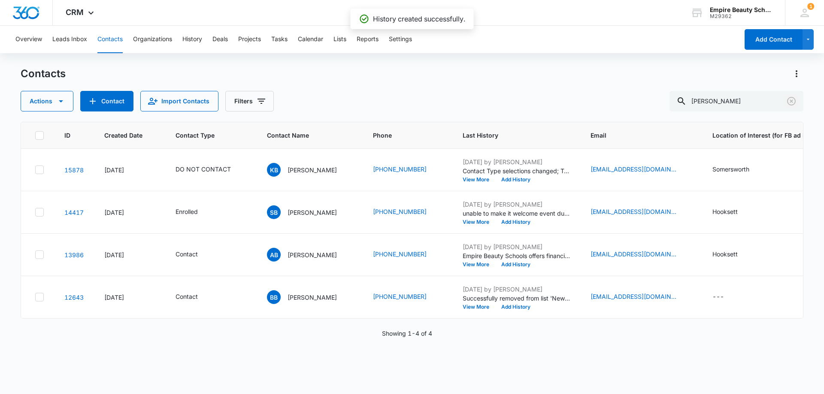
click at [790, 102] on icon "Clear" at bounding box center [791, 101] width 9 height 9
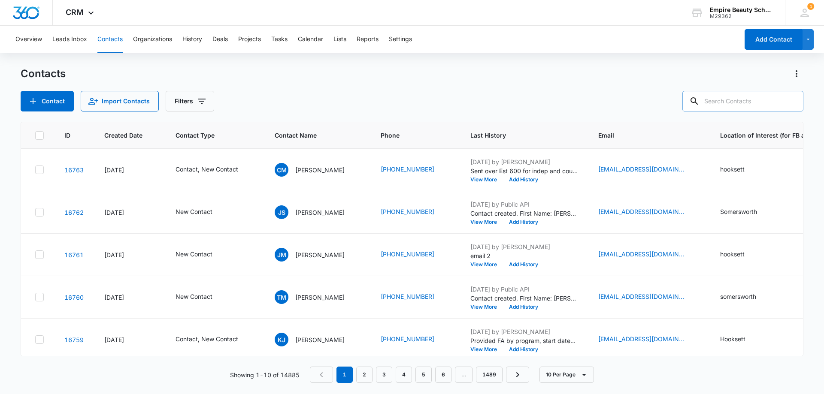
click at [749, 100] on input "text" at bounding box center [742, 101] width 121 height 21
type input "allen"
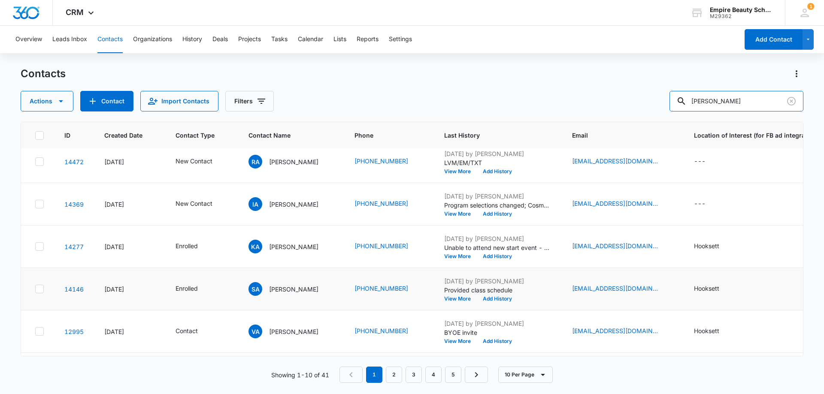
scroll to position [172, 0]
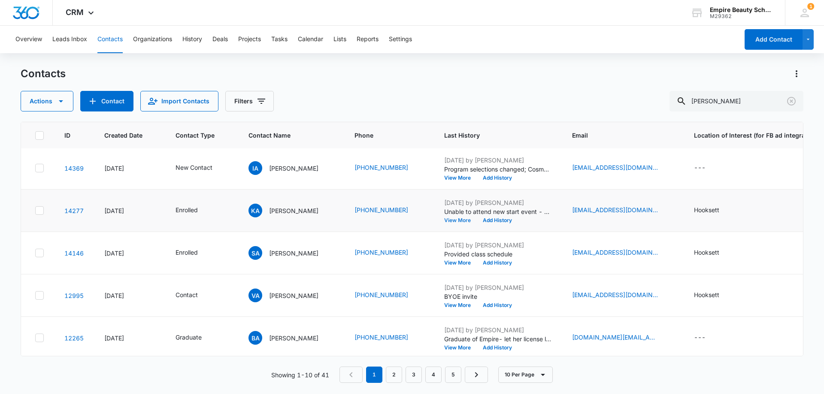
click at [444, 218] on button "View More" at bounding box center [460, 220] width 33 height 5
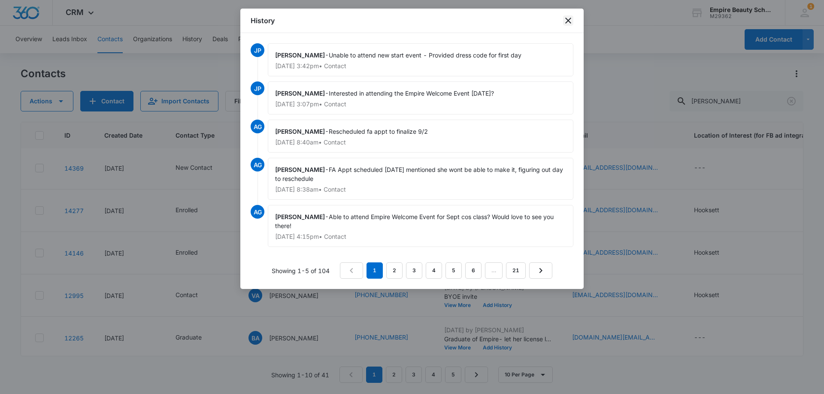
click at [567, 21] on icon "close" at bounding box center [568, 20] width 10 height 10
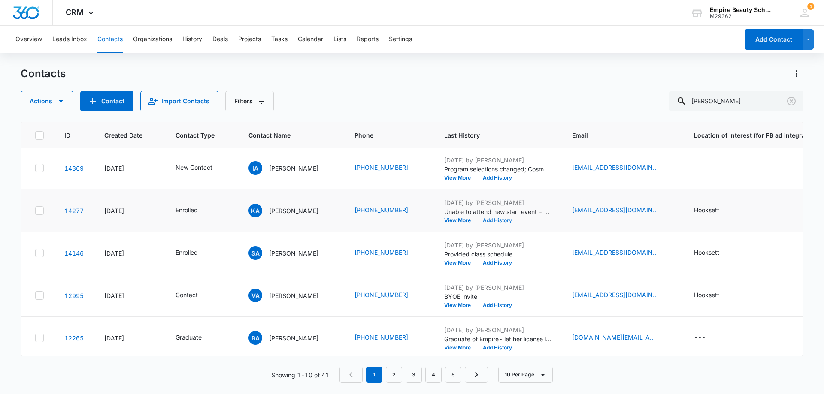
click at [477, 218] on button "Add History" at bounding box center [497, 220] width 41 height 5
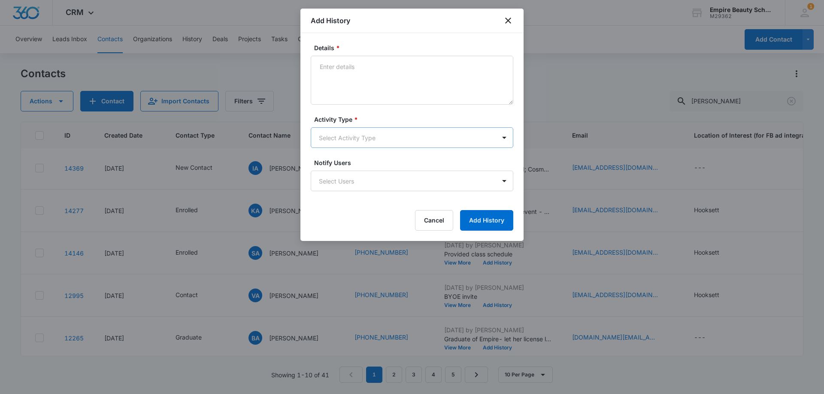
click at [343, 142] on body "CRM Apps Forms CRM Email Shop Payments POS Files Brand Settings Empire Beauty S…" at bounding box center [412, 197] width 824 height 394
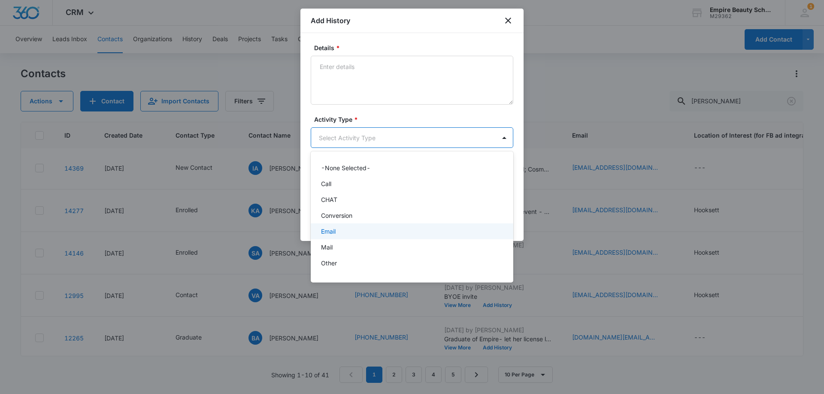
click at [334, 230] on p "Email" at bounding box center [328, 231] width 15 height 9
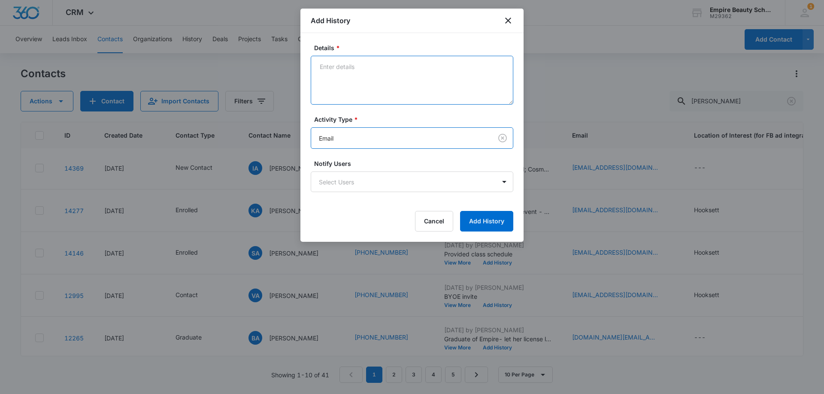
click at [358, 70] on textarea "Details *" at bounding box center [412, 80] width 202 height 49
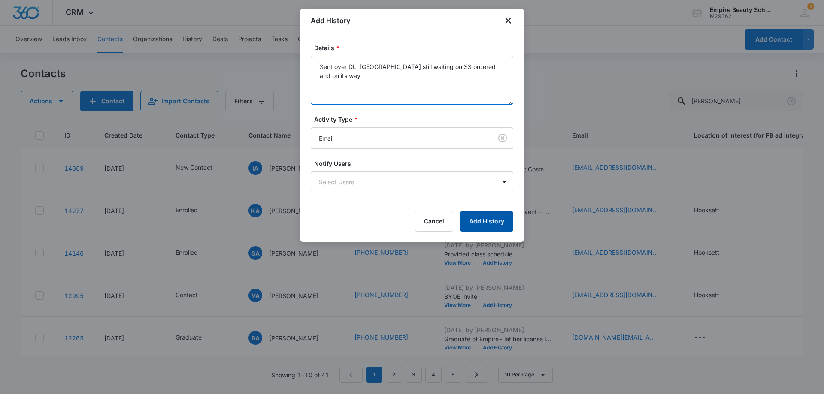
type textarea "Sent over DL, BC still waiting on SS ordered and on its way"
click at [476, 220] on button "Add History" at bounding box center [486, 221] width 53 height 21
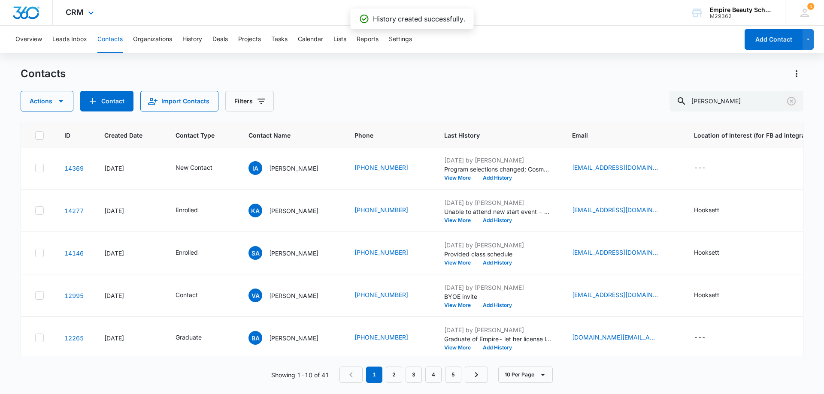
click at [787, 105] on icon "Clear" at bounding box center [791, 101] width 10 height 10
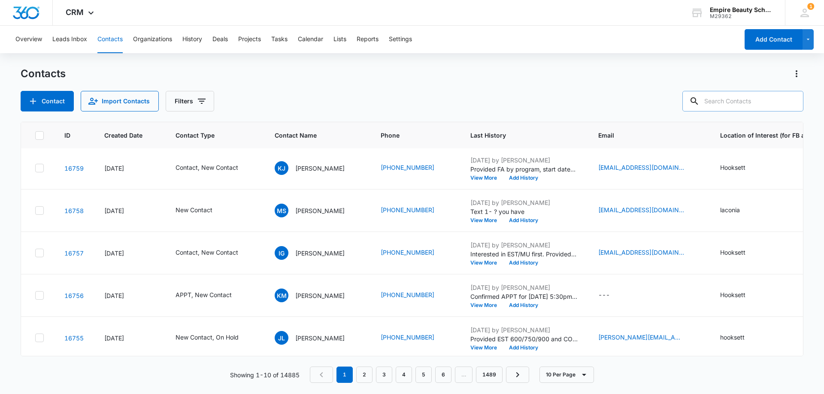
click at [728, 99] on input "text" at bounding box center [742, 101] width 121 height 21
paste input "6033249649"
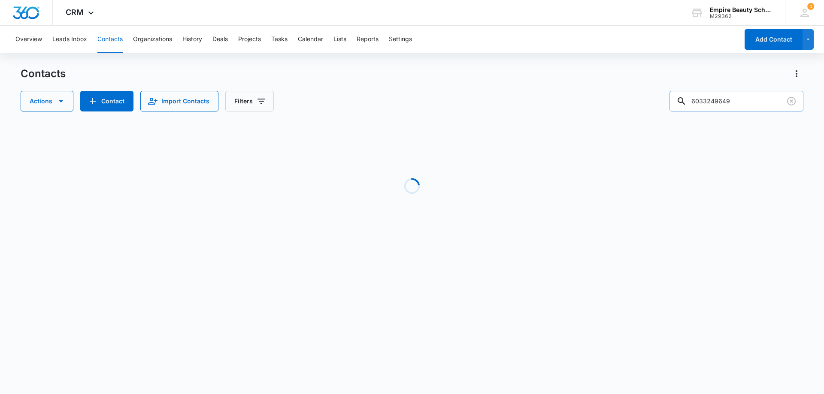
click at [697, 100] on input "6033249649" at bounding box center [736, 101] width 134 height 21
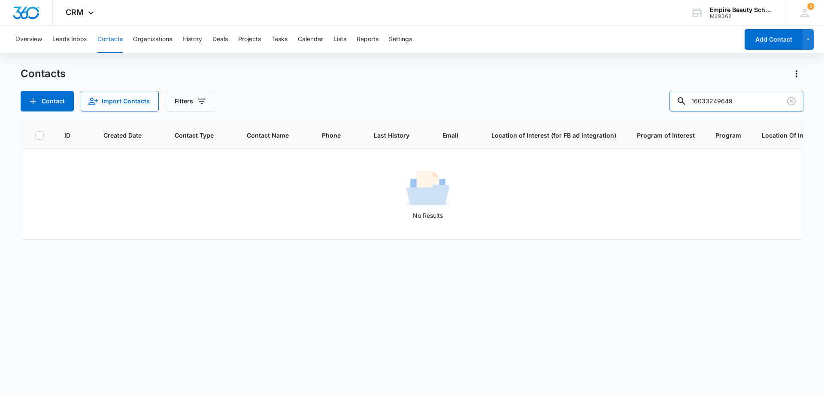
drag, startPoint x: 724, startPoint y: 100, endPoint x: 612, endPoint y: 94, distance: 112.1
click at [612, 94] on div "Contact Import Contacts Filters 16033249649" at bounding box center [412, 101] width 782 height 21
type input "9649"
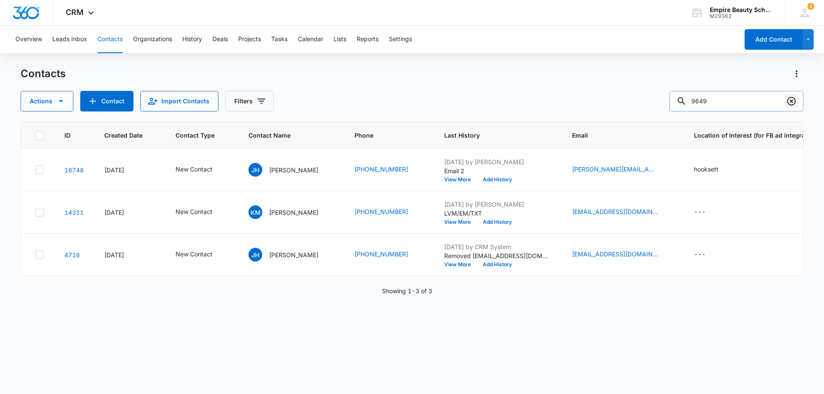
click at [794, 100] on icon "Clear" at bounding box center [791, 101] width 10 height 10
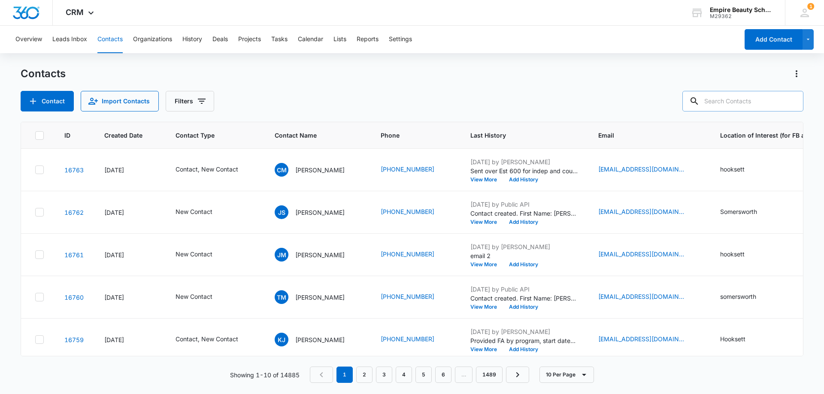
click at [752, 103] on input "text" at bounding box center [742, 101] width 121 height 21
paste input "(413) 242-3625"
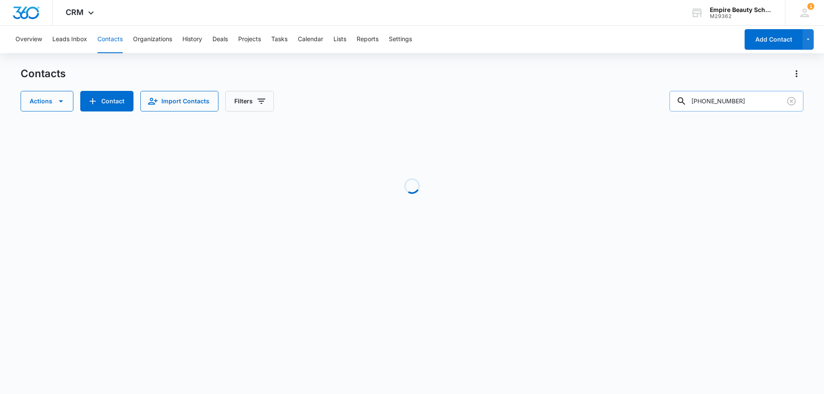
click at [712, 93] on input "(413) 242-3625" at bounding box center [736, 101] width 134 height 21
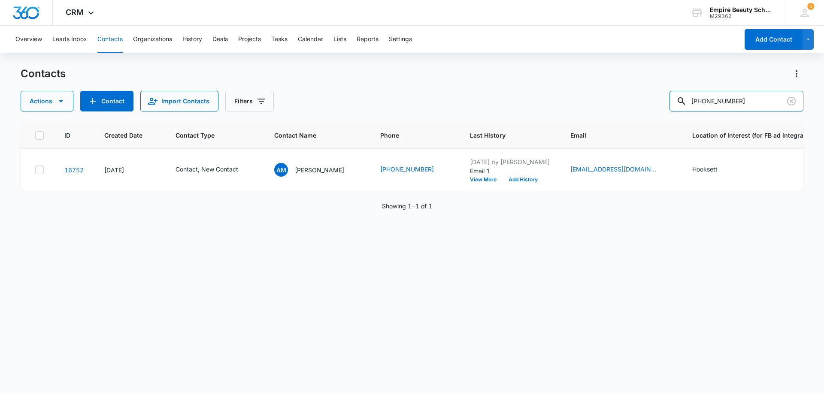
type input "(413) 242-3625"
click at [470, 180] on button "View More" at bounding box center [486, 179] width 33 height 5
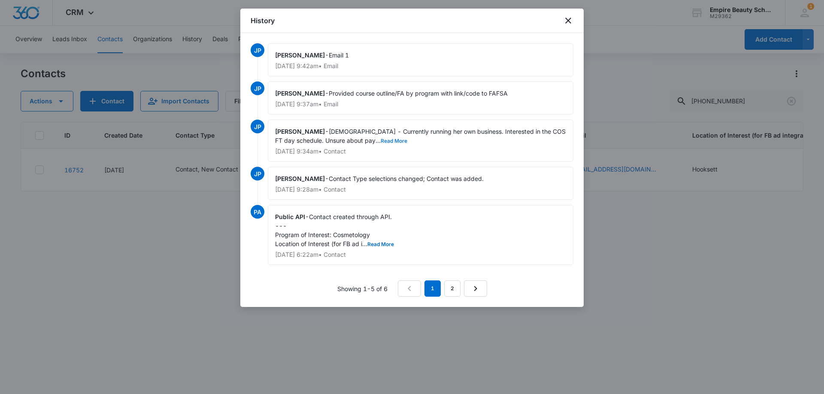
click at [381, 142] on button "Read More" at bounding box center [394, 141] width 27 height 5
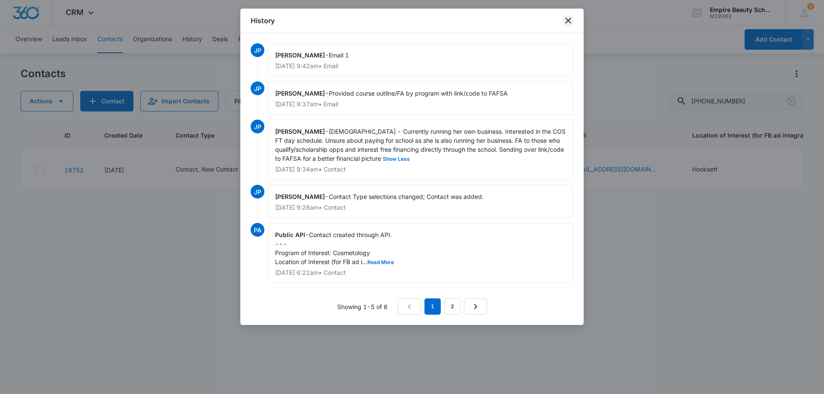
click at [568, 23] on icon "close" at bounding box center [568, 20] width 10 height 10
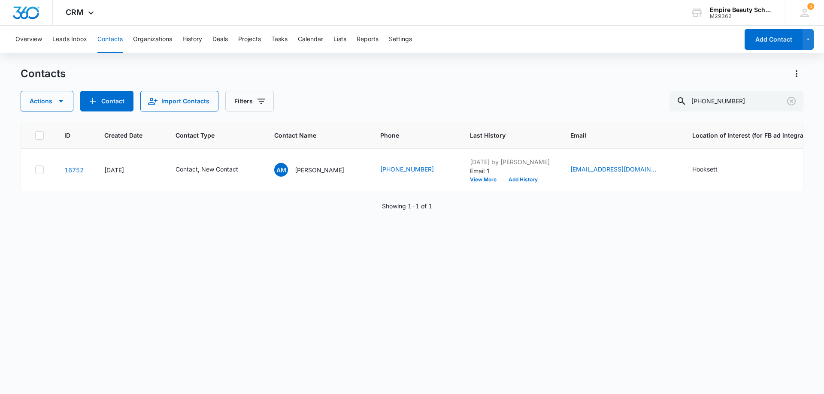
click at [520, 88] on div "Contacts Actions Contact Import Contacts Filters (413) 242-3625" at bounding box center [412, 89] width 782 height 45
click at [798, 100] on input "(413) 242-3625" at bounding box center [736, 101] width 134 height 21
click at [795, 100] on icon "Clear" at bounding box center [791, 101] width 9 height 9
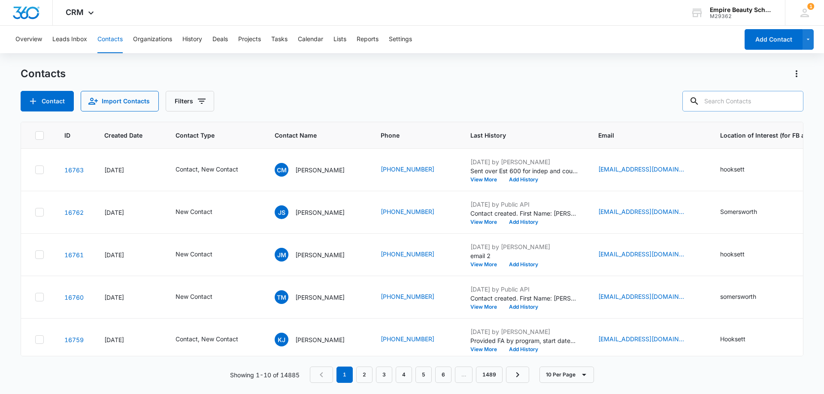
click at [720, 97] on input "text" at bounding box center [742, 101] width 121 height 21
paste input "(603) 402-6069"
type input "(603) 402-6069"
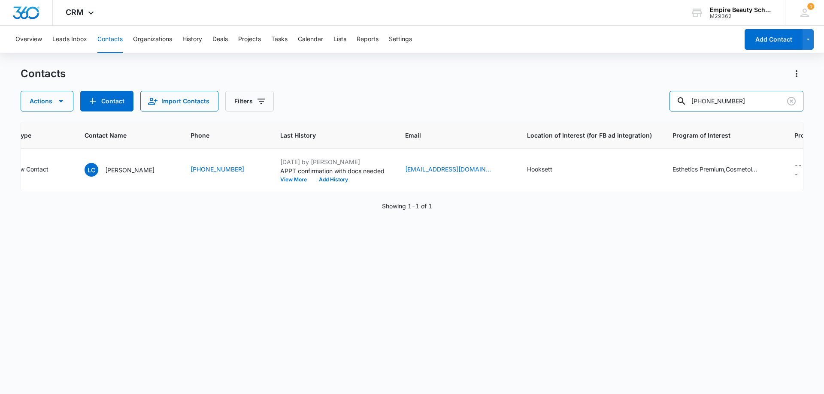
scroll to position [0, 199]
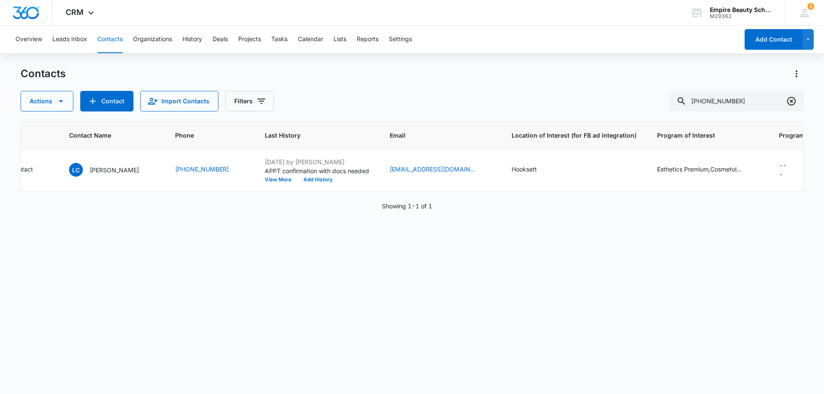
click at [791, 104] on icon "Clear" at bounding box center [791, 101] width 10 height 10
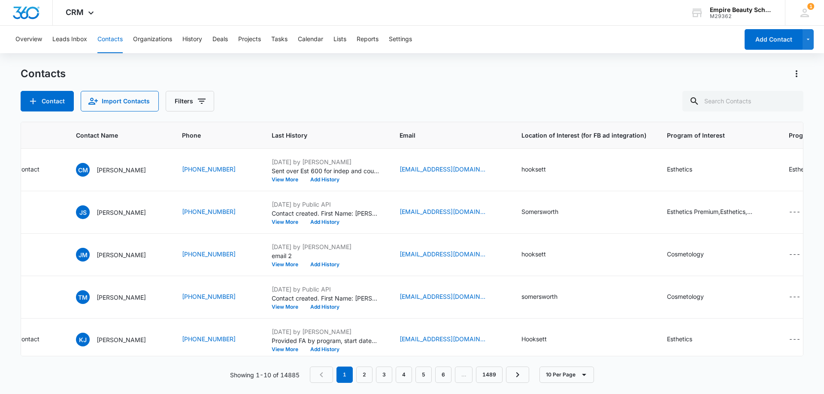
click at [381, 85] on div "Contacts Contact Import Contacts Filters" at bounding box center [412, 89] width 782 height 45
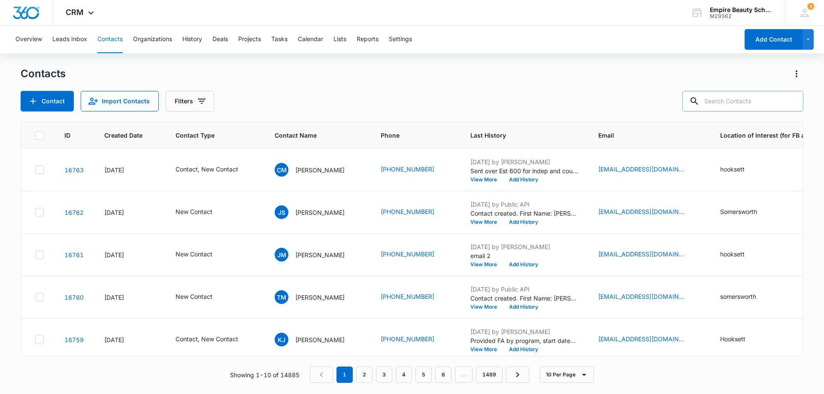
click at [746, 99] on input "text" at bounding box center [742, 101] width 121 height 21
paste input "(603) 318-9965"
type input "(603) 318-9965"
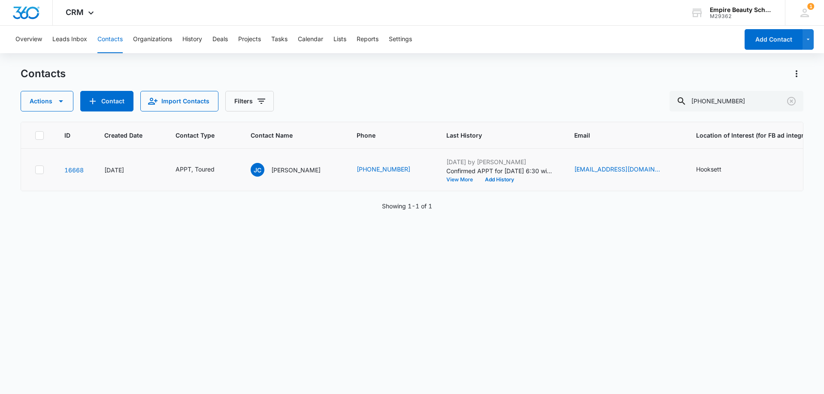
click at [449, 178] on button "View More" at bounding box center [462, 179] width 33 height 5
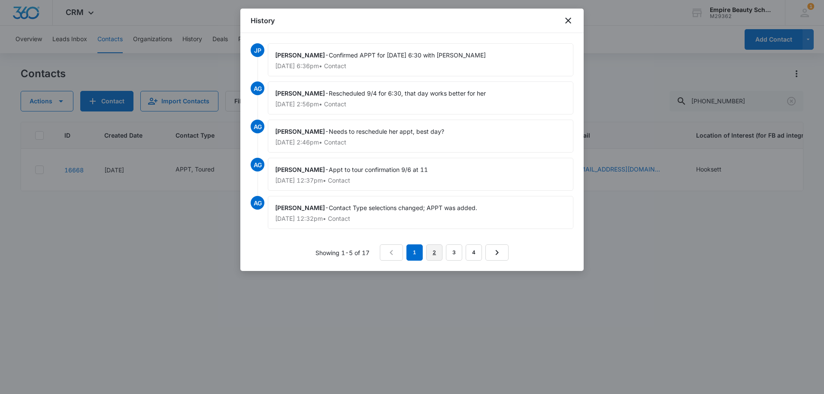
click at [431, 251] on link "2" at bounding box center [434, 253] width 16 height 16
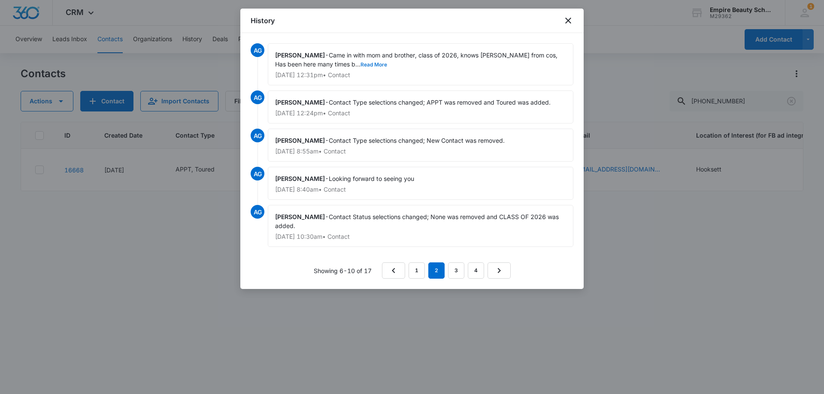
click at [371, 63] on button "Read More" at bounding box center [373, 64] width 27 height 5
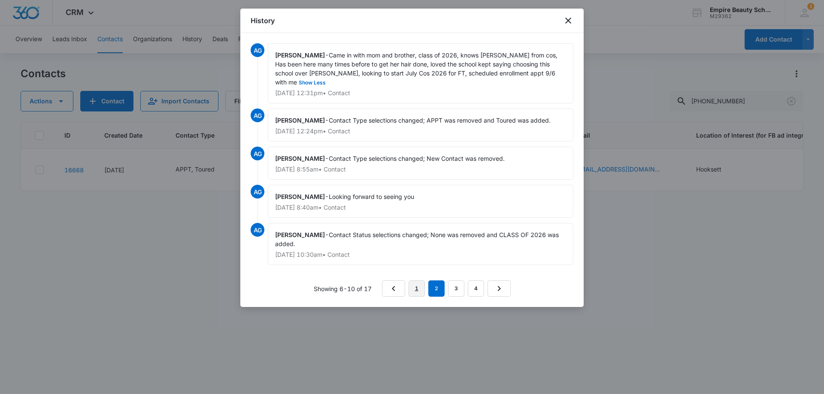
click at [415, 292] on link "1" at bounding box center [416, 289] width 16 height 16
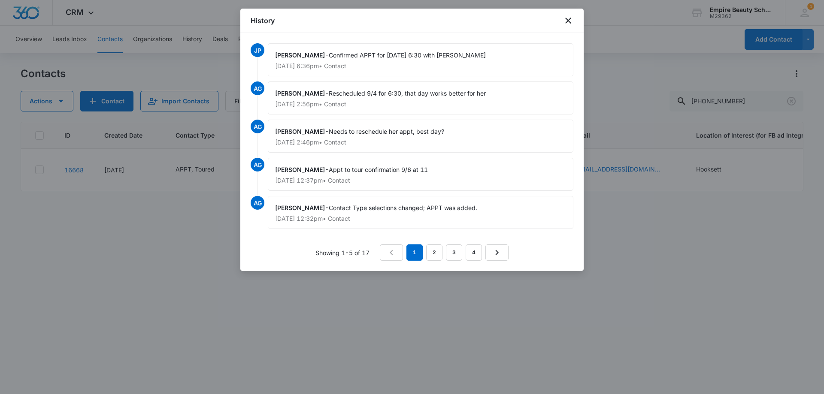
click at [575, 19] on div "History" at bounding box center [411, 21] width 343 height 24
click at [572, 20] on icon "close" at bounding box center [568, 20] width 10 height 10
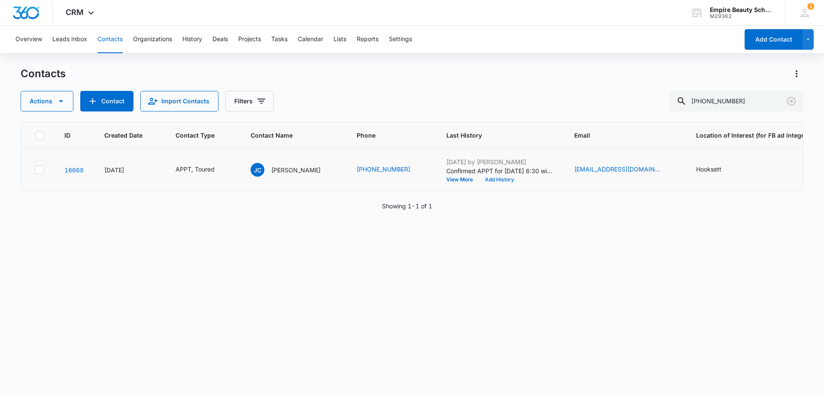
click at [496, 180] on button "Add History" at bounding box center [499, 179] width 41 height 5
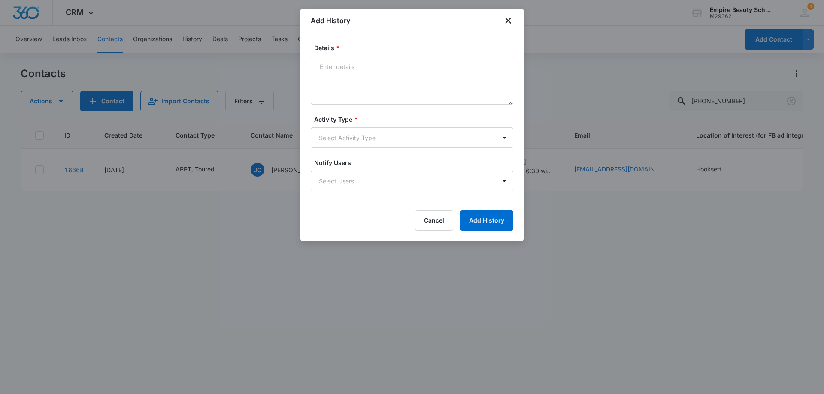
click at [343, 139] on body "CRM Apps Forms CRM Email Shop Payments POS Files Brand Settings Empire Beauty S…" at bounding box center [412, 197] width 824 height 394
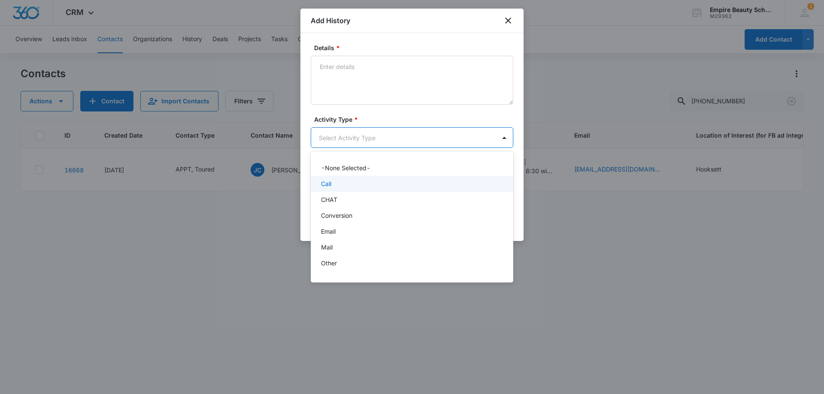
scroll to position [45, 0]
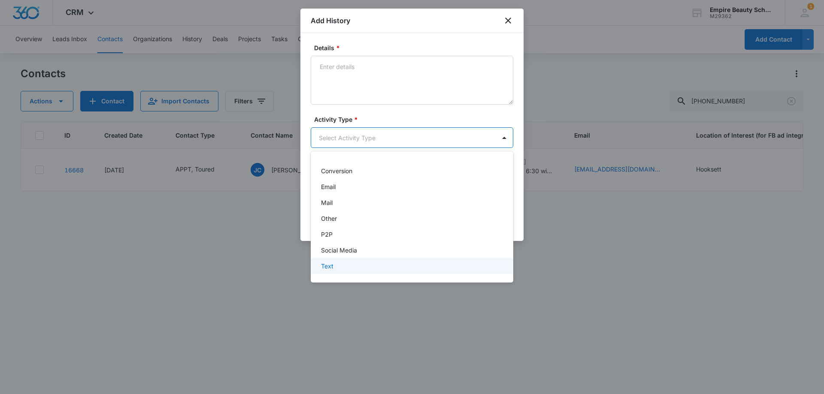
click at [336, 264] on div "Text" at bounding box center [411, 266] width 180 height 9
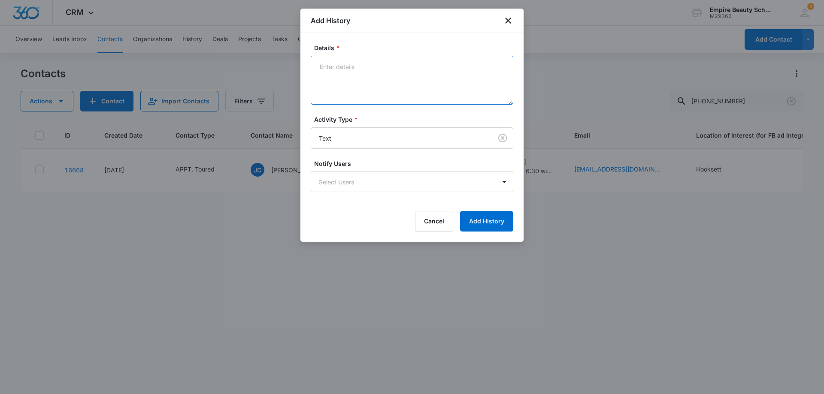
click at [342, 88] on textarea "Details *" at bounding box center [412, 80] width 202 height 49
type textarea "Looking forward to seeing you"
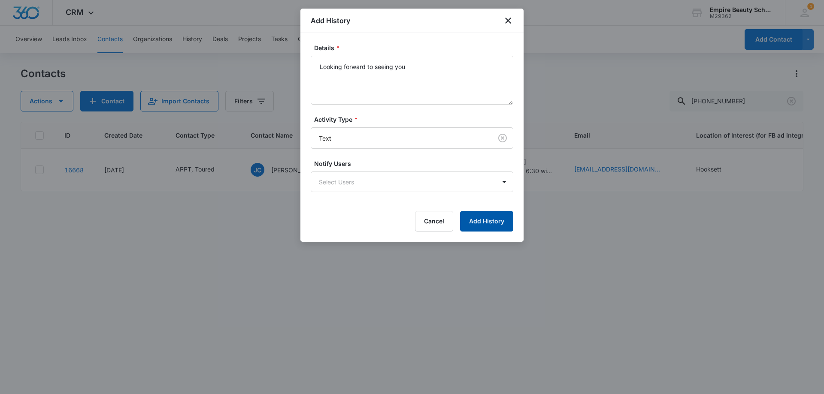
click at [486, 216] on button "Add History" at bounding box center [486, 221] width 53 height 21
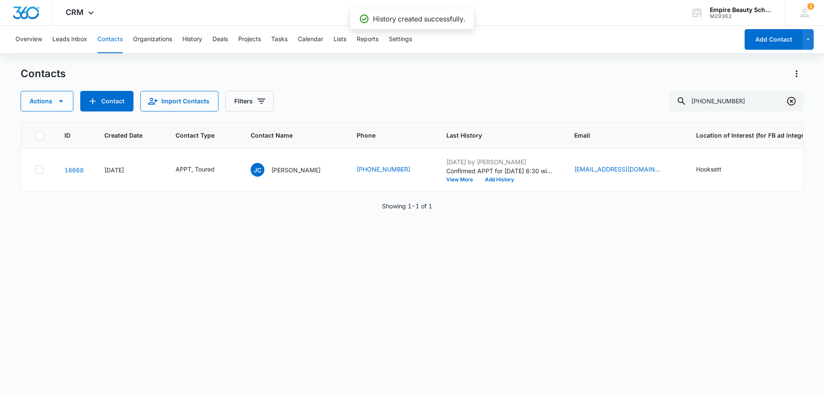
click at [788, 98] on icon "Clear" at bounding box center [791, 101] width 9 height 9
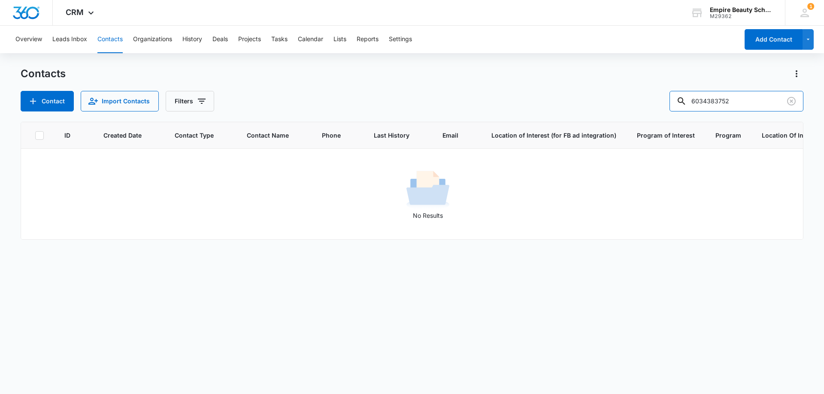
drag, startPoint x: 722, startPoint y: 100, endPoint x: 659, endPoint y: 101, distance: 62.7
click at [659, 101] on div "Contact Import Contacts Filters 6034383752" at bounding box center [412, 101] width 782 height 21
type input "3752"
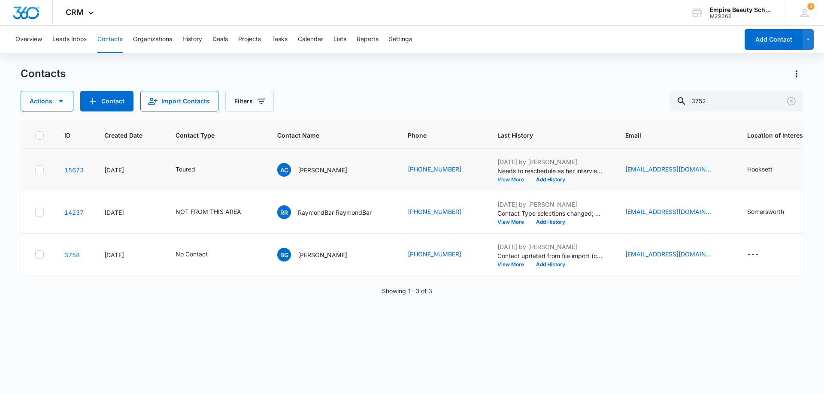
click at [497, 178] on button "View More" at bounding box center [513, 179] width 33 height 5
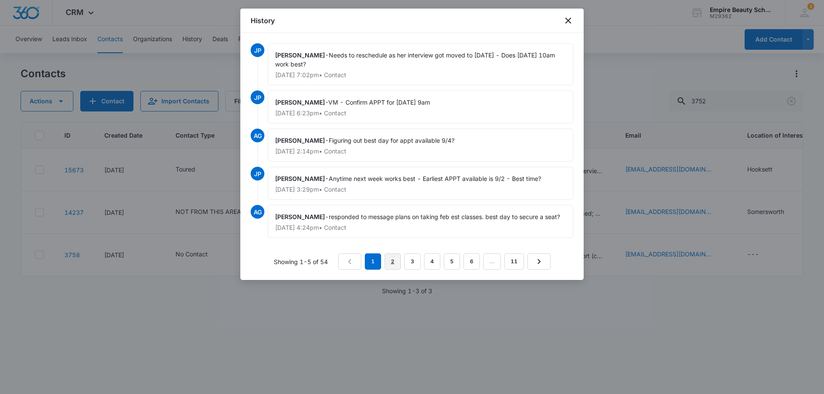
click at [388, 258] on link "2" at bounding box center [392, 262] width 16 height 16
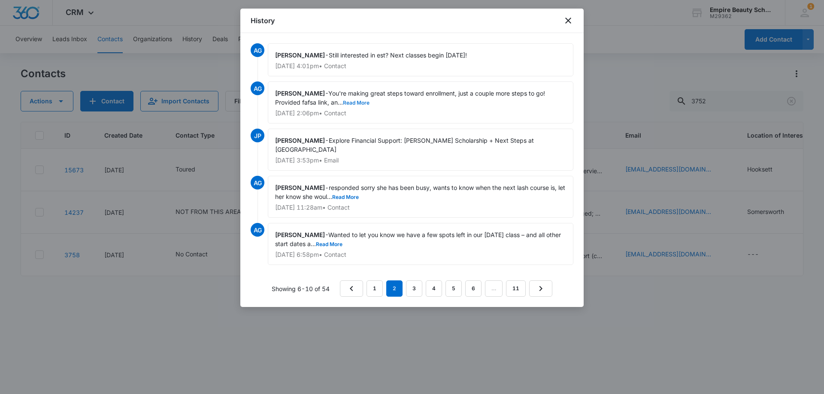
click at [362, 103] on button "Read More" at bounding box center [356, 102] width 27 height 5
click at [357, 199] on button "Read More" at bounding box center [345, 197] width 27 height 5
click at [414, 287] on link "3" at bounding box center [414, 289] width 16 height 16
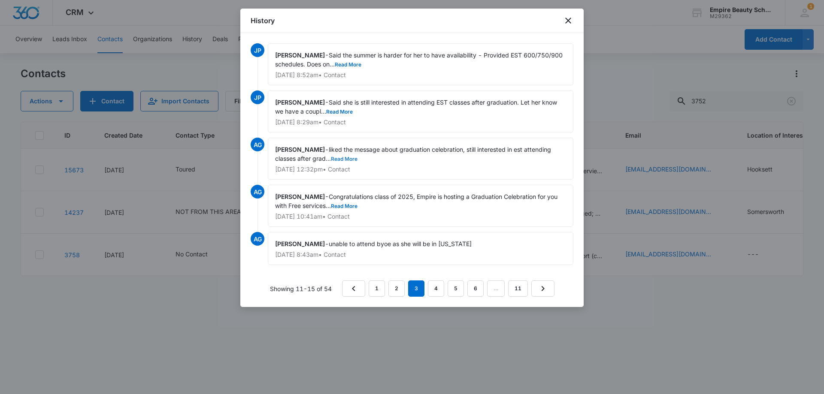
click at [347, 159] on button "Read More" at bounding box center [344, 159] width 27 height 5
drag, startPoint x: 336, startPoint y: 113, endPoint x: 341, endPoint y: 111, distance: 6.0
click at [336, 114] on button "Read More" at bounding box center [339, 111] width 27 height 5
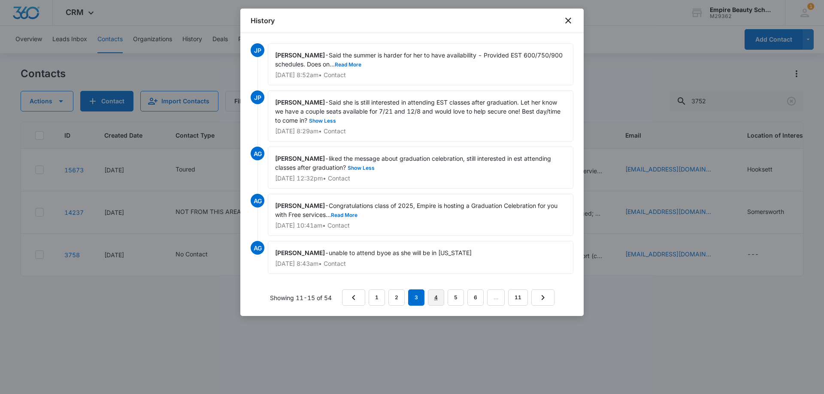
click at [436, 296] on link "4" at bounding box center [436, 298] width 16 height 16
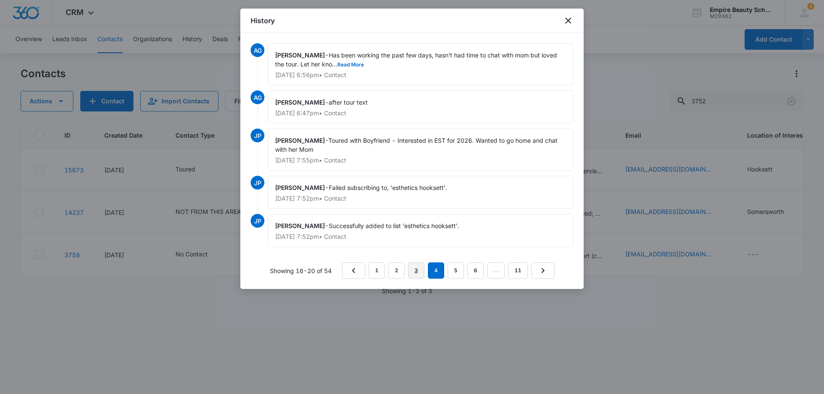
click at [417, 265] on link "3" at bounding box center [416, 271] width 16 height 16
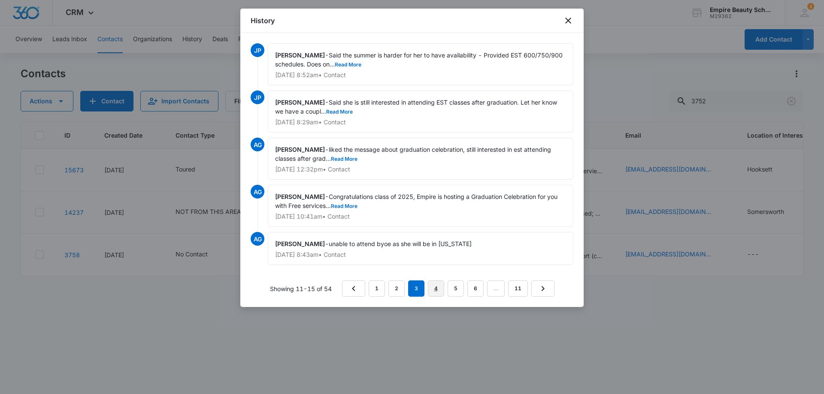
click at [431, 289] on link "4" at bounding box center [436, 289] width 16 height 16
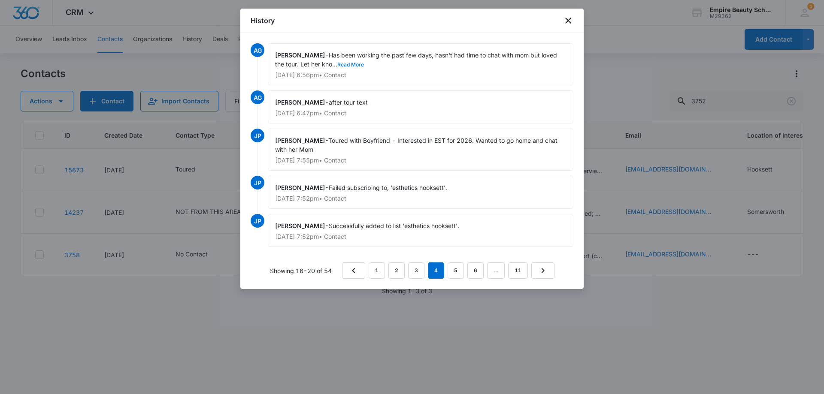
drag, startPoint x: 359, startPoint y: 64, endPoint x: 361, endPoint y: 70, distance: 6.8
click at [359, 65] on button "Read More" at bounding box center [350, 64] width 27 height 5
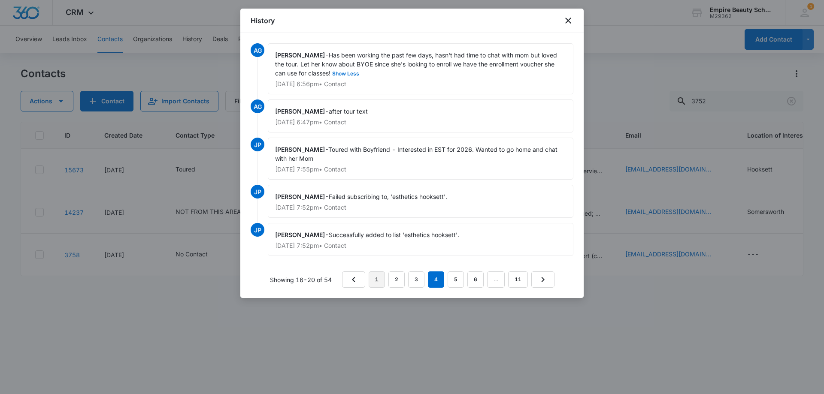
click at [372, 278] on link "1" at bounding box center [376, 280] width 16 height 16
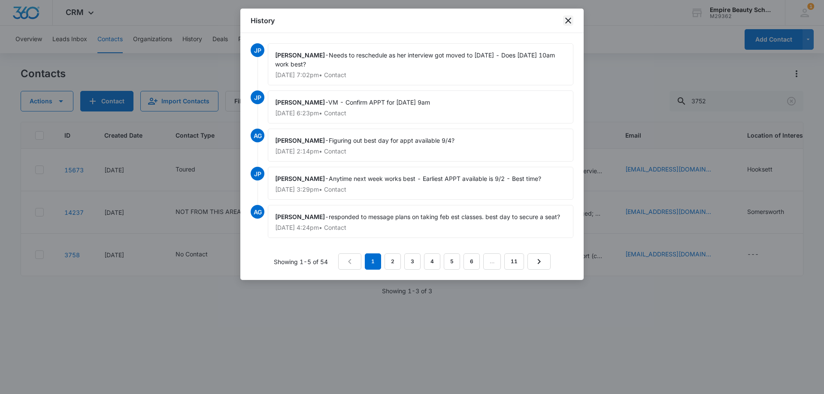
click at [568, 22] on icon "close" at bounding box center [568, 20] width 10 height 10
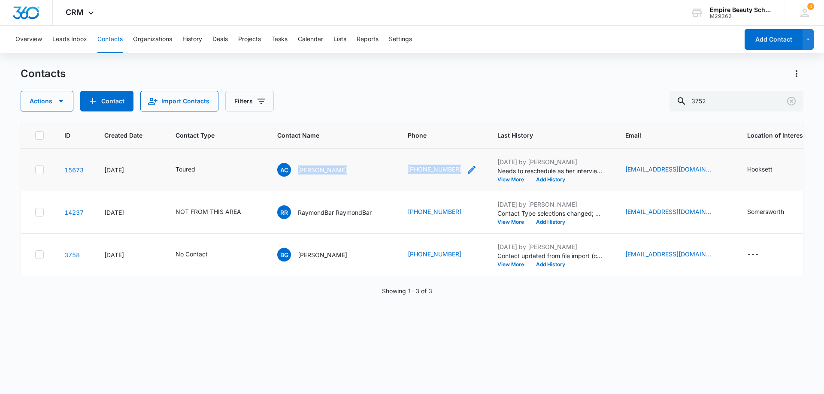
drag, startPoint x: 295, startPoint y: 171, endPoint x: 456, endPoint y: 172, distance: 160.9
click at [456, 172] on tr "15673 Apr 16, 2025 Toured AC Ava Carr (603) 438-3752 Sep 3, 2025 by Jess Pelton…" at bounding box center [589, 170] width 1136 height 42
copy tr "Ava Carr (603) 438-3752"
click at [314, 314] on div "ID Created Date Contact Type Contact Name Phone Last History Email Location of …" at bounding box center [412, 252] width 782 height 261
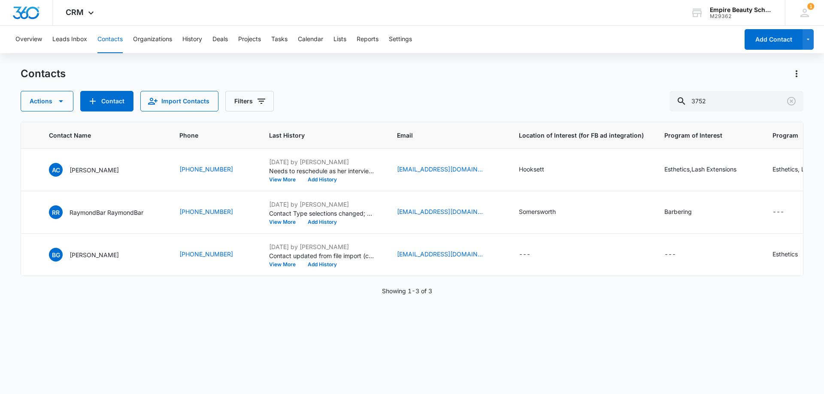
scroll to position [0, 0]
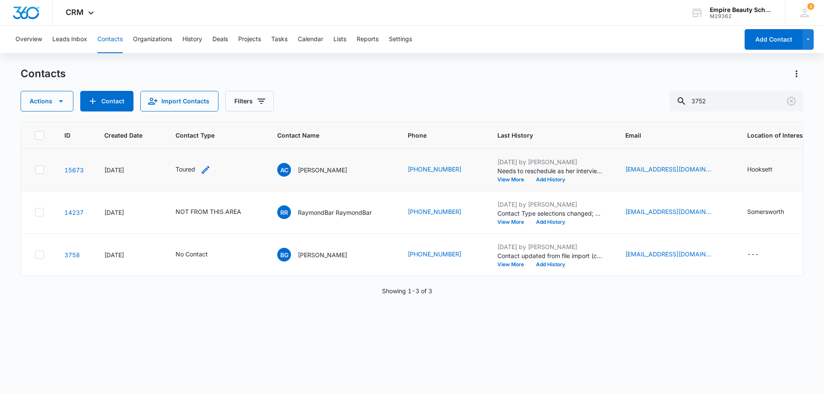
click at [207, 169] on icon "Contact Type - Toured - Select to Edit Field" at bounding box center [205, 170] width 10 height 10
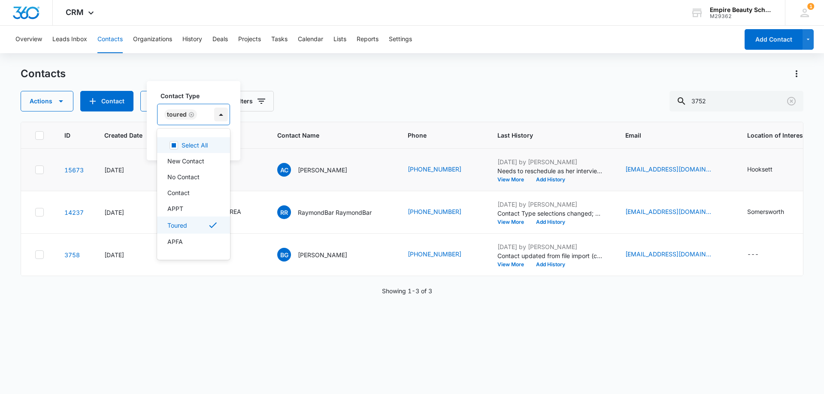
click at [218, 112] on div at bounding box center [221, 115] width 14 height 14
click at [181, 204] on p "APPT" at bounding box center [175, 208] width 16 height 9
click at [220, 100] on label "Contact Type" at bounding box center [210, 95] width 101 height 9
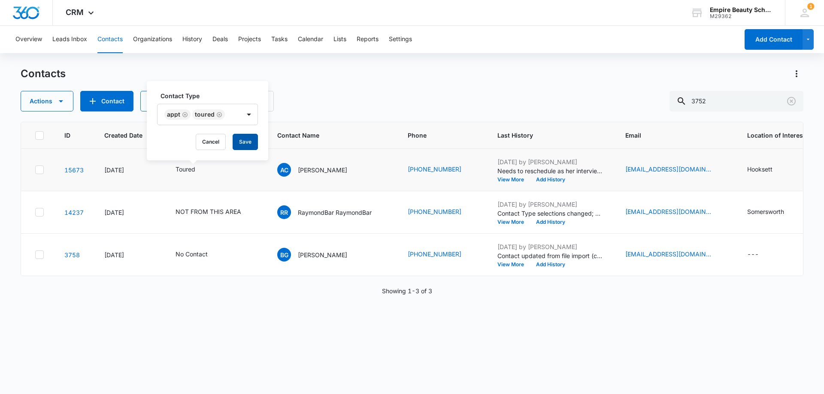
click at [244, 142] on button "Save" at bounding box center [245, 142] width 25 height 16
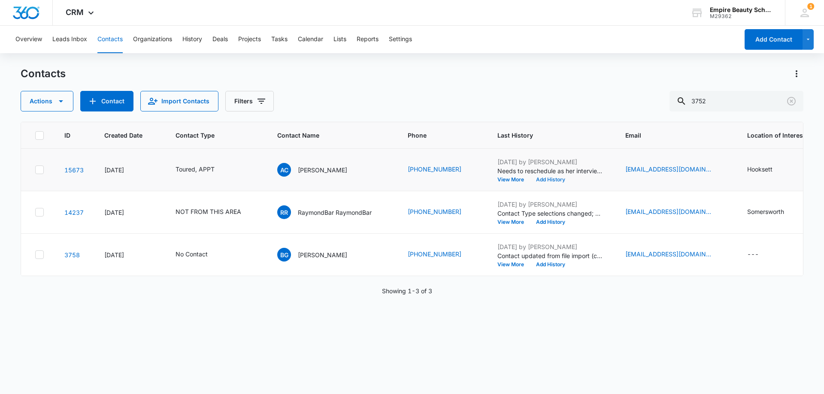
click at [549, 178] on button "Add History" at bounding box center [550, 179] width 41 height 5
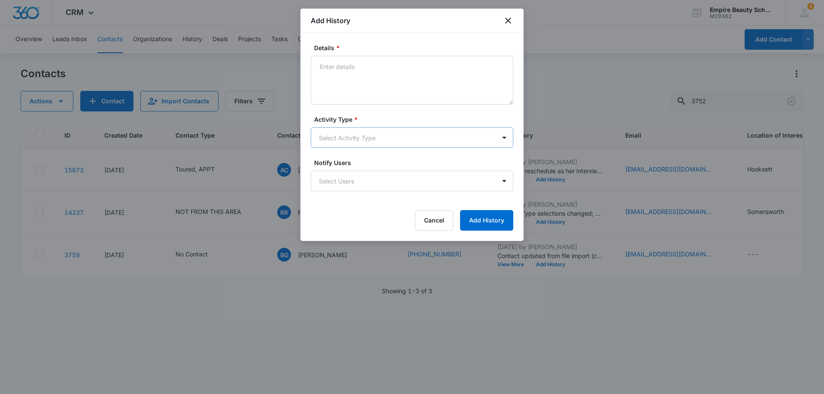
click at [343, 131] on body "CRM Apps Forms CRM Email Shop Payments POS Files Brand Settings Empire Beauty S…" at bounding box center [412, 197] width 824 height 394
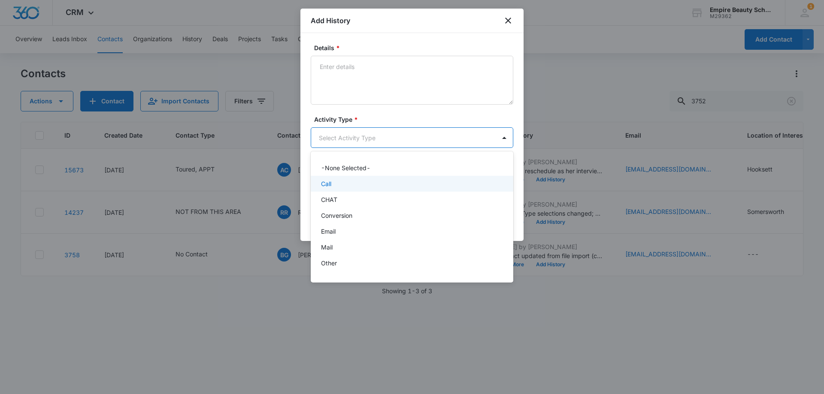
scroll to position [45, 0]
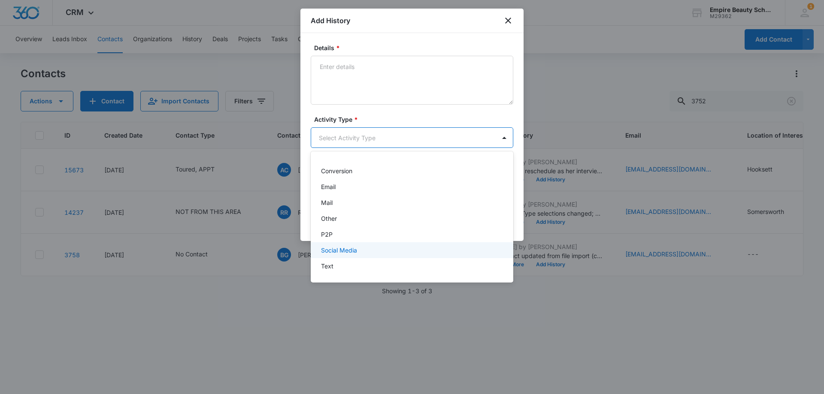
click at [338, 266] on div "Text" at bounding box center [411, 266] width 180 height 9
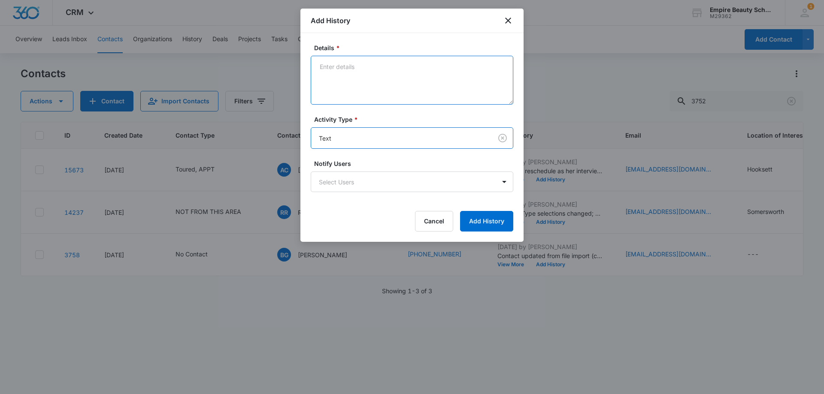
click at [372, 94] on textarea "Details *" at bounding box center [412, 80] width 202 height 49
click at [408, 64] on textarea "Appt to enroll confirmation 9/9 with Jess" at bounding box center [412, 80] width 202 height 49
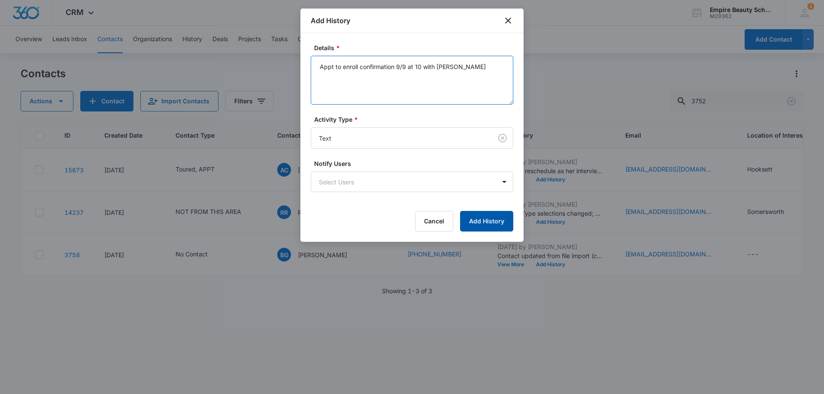
type textarea "Appt to enroll confirmation 9/9 at 10 with Jess"
click at [492, 222] on button "Add History" at bounding box center [486, 221] width 53 height 21
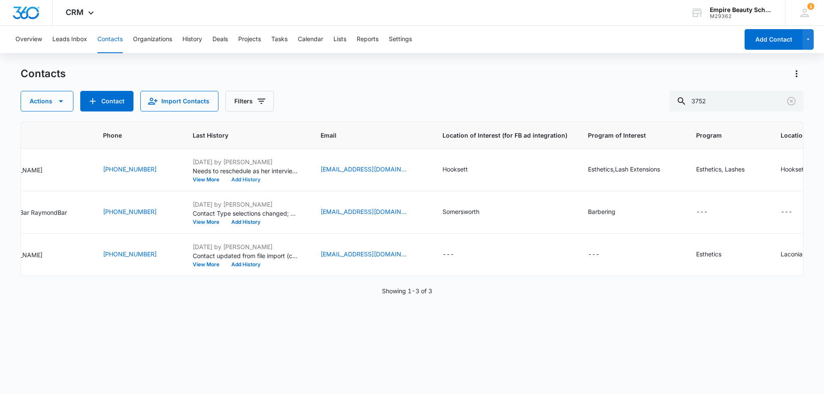
scroll to position [0, 305]
click at [795, 102] on icon "Clear" at bounding box center [791, 101] width 10 height 10
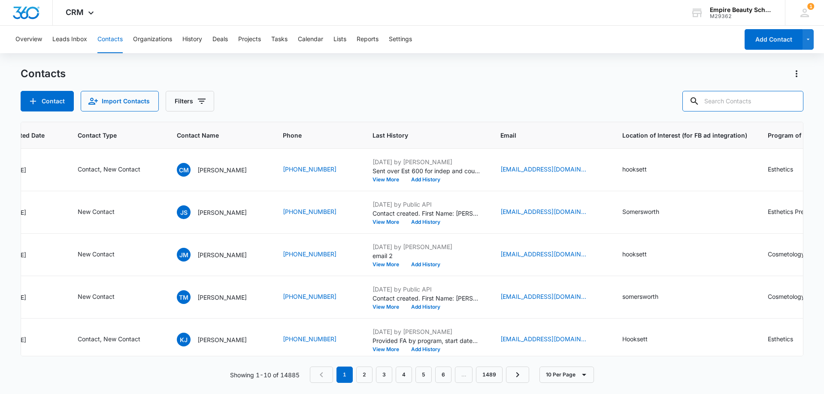
scroll to position [0, 71]
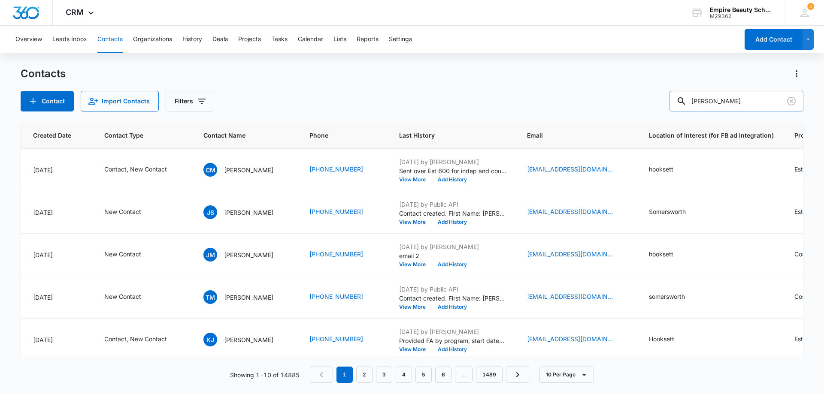
type input "eileen"
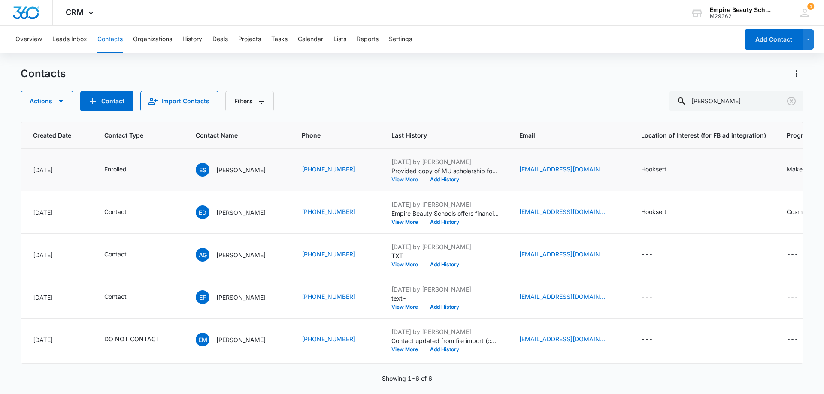
click at [399, 179] on button "View More" at bounding box center [407, 179] width 33 height 5
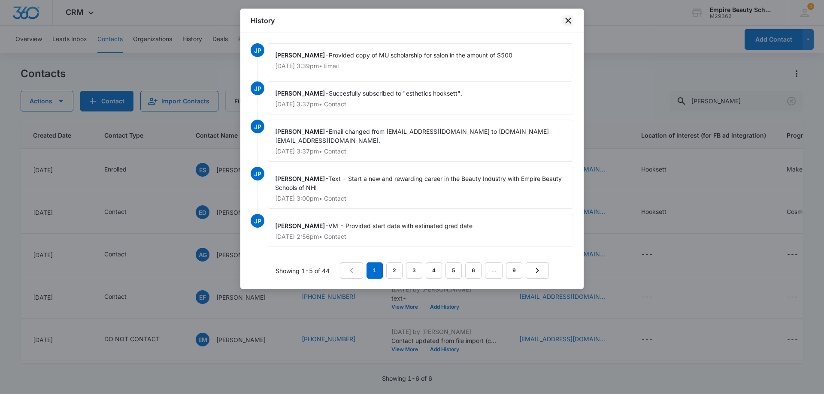
click at [567, 19] on icon "close" at bounding box center [568, 21] width 6 height 6
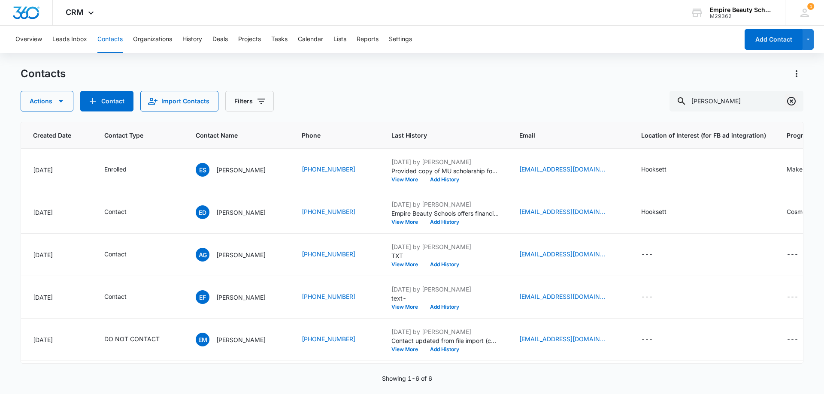
click at [793, 103] on icon "Clear" at bounding box center [791, 101] width 10 height 10
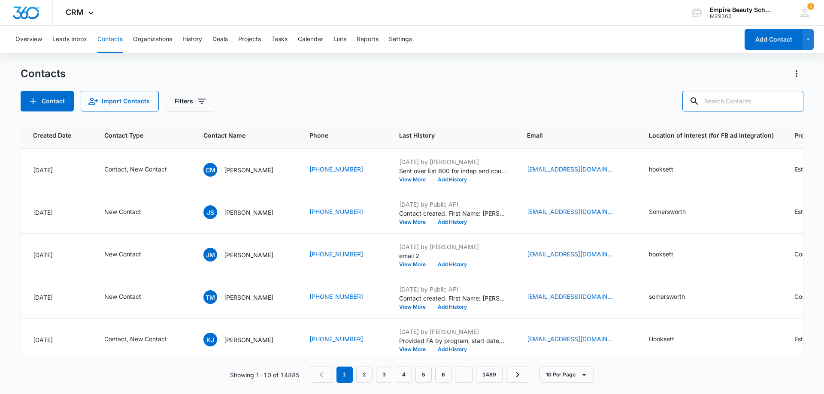
scroll to position [0, 0]
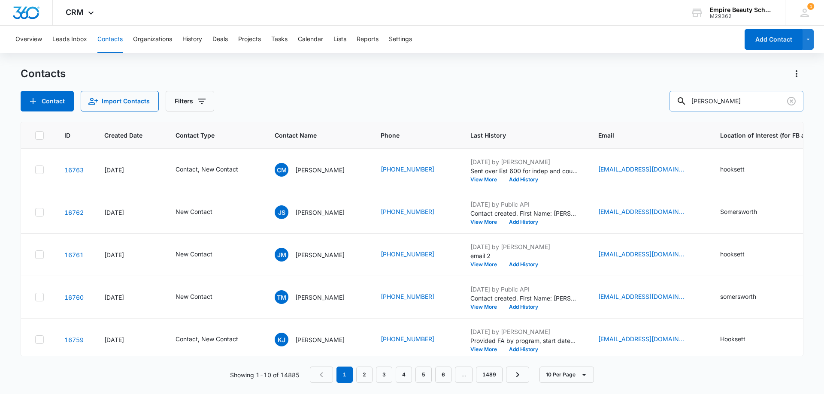
type input "caldwell"
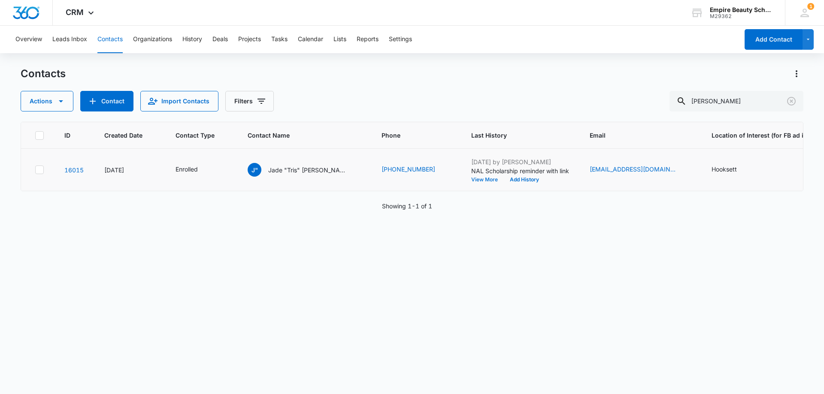
click at [471, 180] on button "View More" at bounding box center [487, 179] width 33 height 5
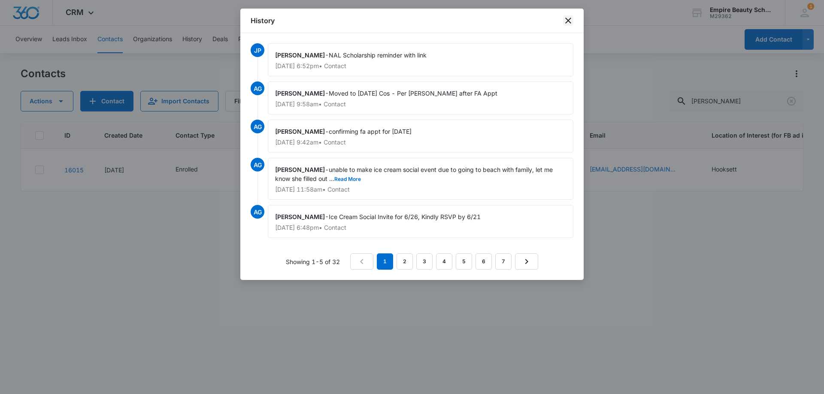
click at [565, 18] on icon "close" at bounding box center [568, 20] width 10 height 10
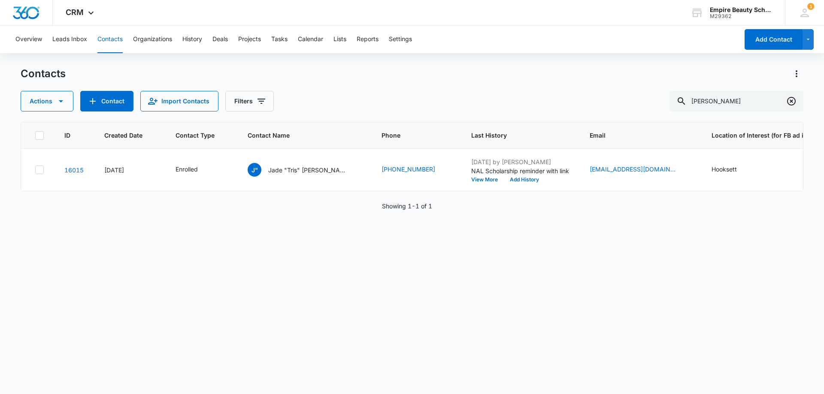
click at [794, 104] on icon "Clear" at bounding box center [791, 101] width 9 height 9
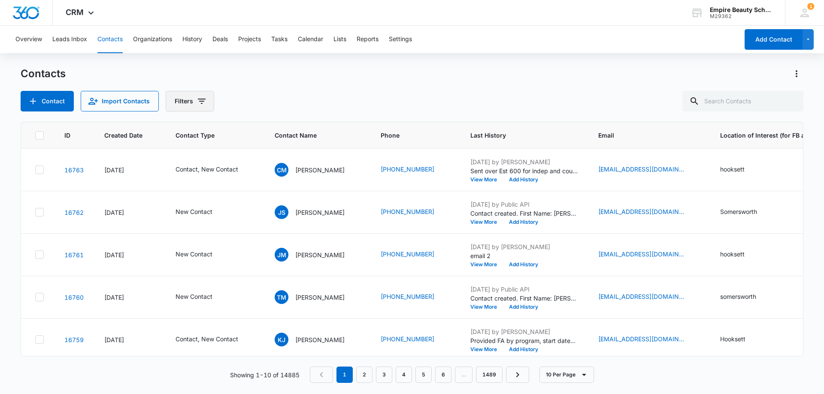
click at [206, 99] on button "Filters" at bounding box center [190, 101] width 48 height 21
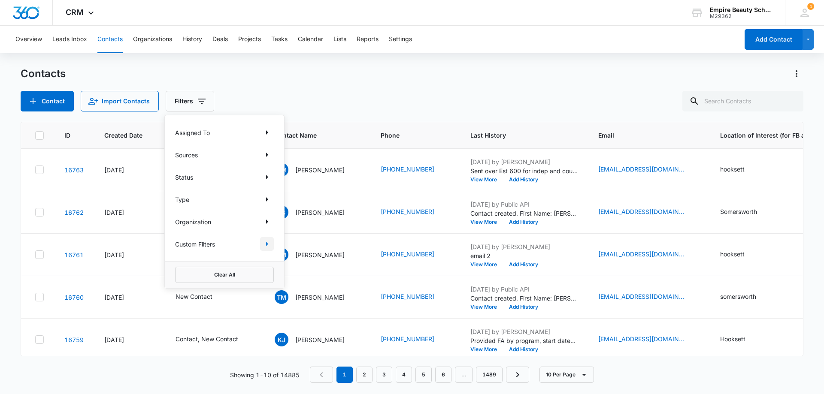
click at [270, 245] on icon "Show Custom Filters filters" at bounding box center [267, 244] width 10 height 10
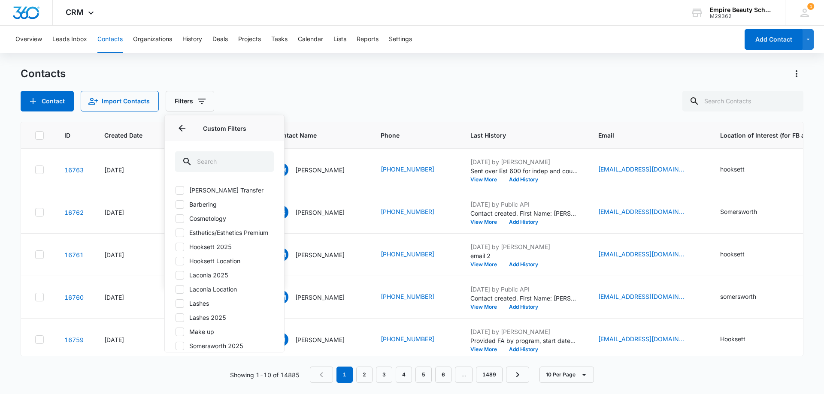
click at [184, 251] on label "Hooksett 2025" at bounding box center [224, 246] width 99 height 9
click at [175, 247] on input "Hooksett 2025" at bounding box center [175, 247] width 0 height 0
checkbox input "true"
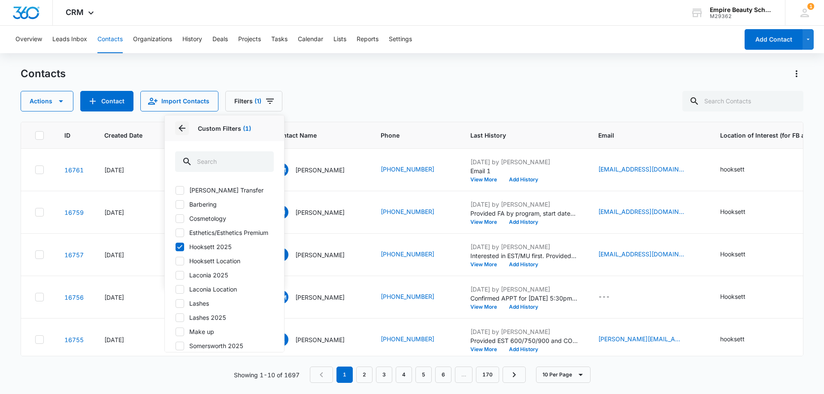
click at [181, 129] on icon "Back" at bounding box center [181, 128] width 7 height 7
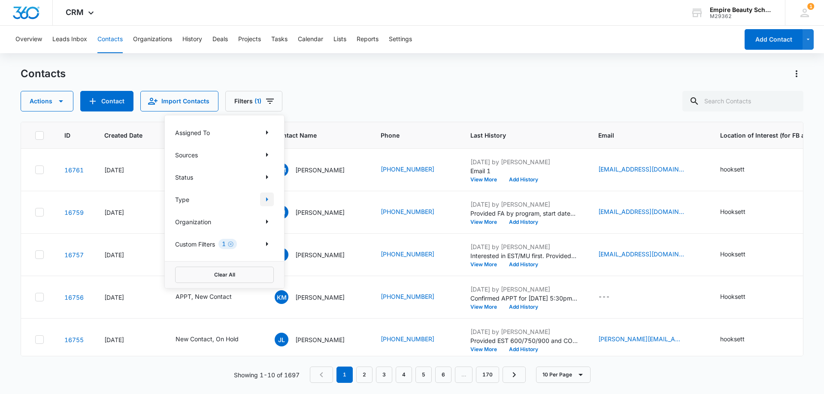
click at [262, 200] on icon "Show Type filters" at bounding box center [267, 199] width 10 height 10
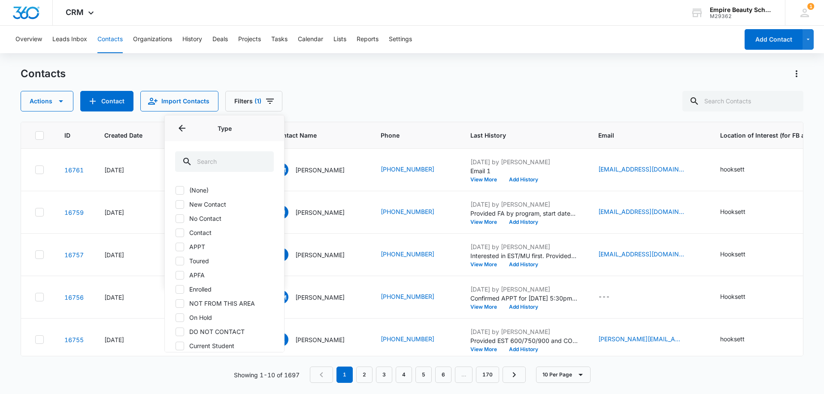
click at [181, 201] on icon at bounding box center [180, 205] width 8 height 8
click at [175, 204] on input "New Contact" at bounding box center [175, 204] width 0 height 0
checkbox input "true"
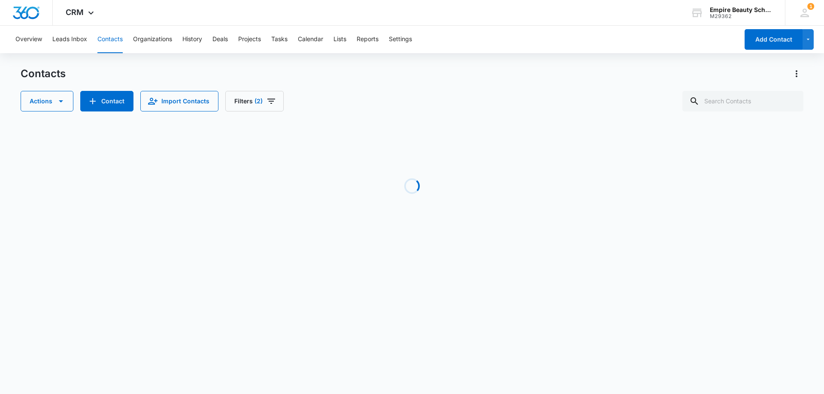
click at [396, 83] on div "Contacts Actions Contact Import Contacts Filters (2)" at bounding box center [412, 89] width 782 height 45
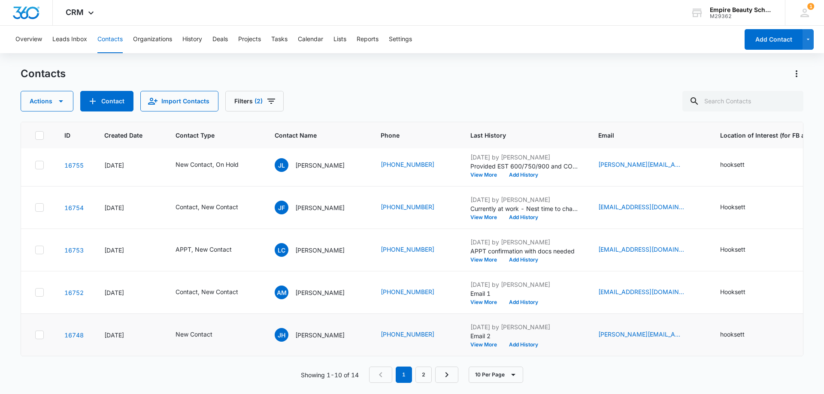
scroll to position [224, 0]
click at [423, 379] on link "2" at bounding box center [423, 375] width 16 height 16
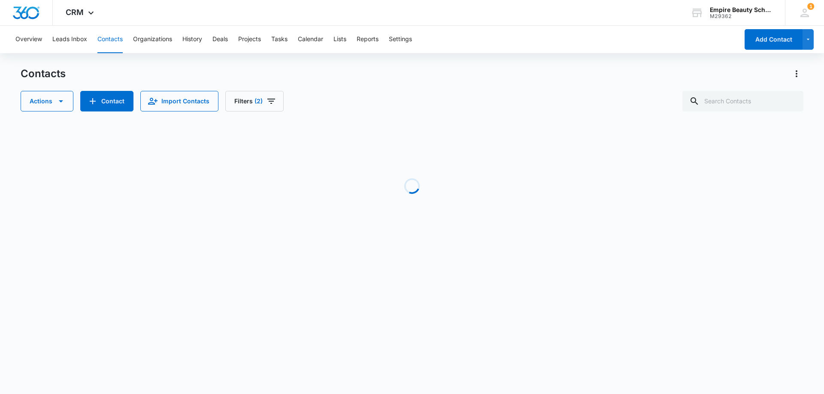
scroll to position [0, 0]
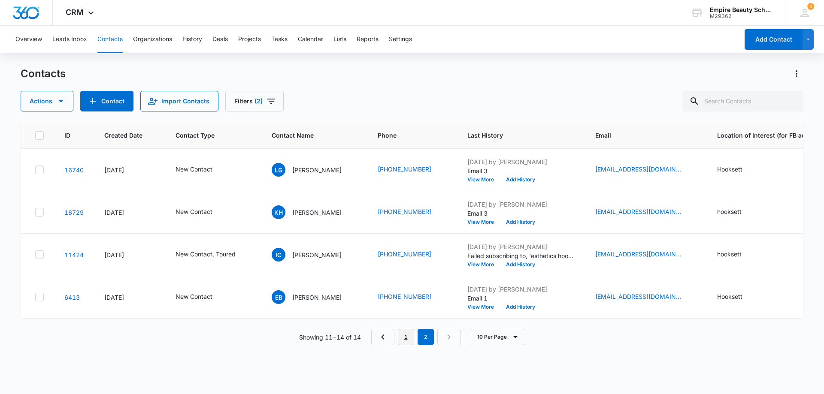
click at [404, 340] on link "1" at bounding box center [406, 337] width 16 height 16
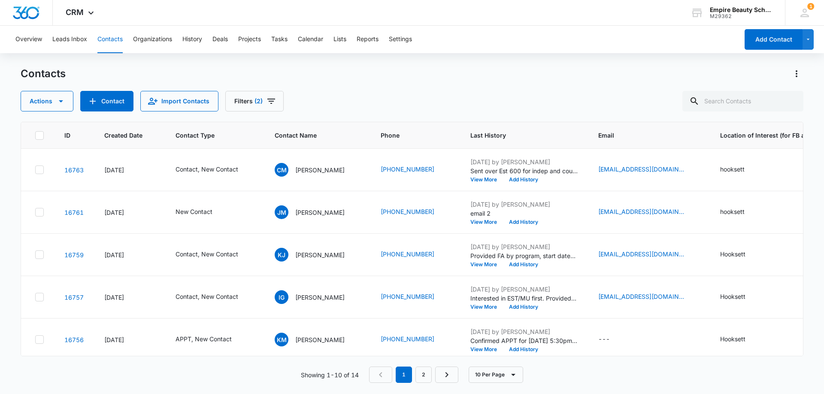
scroll to position [224, 0]
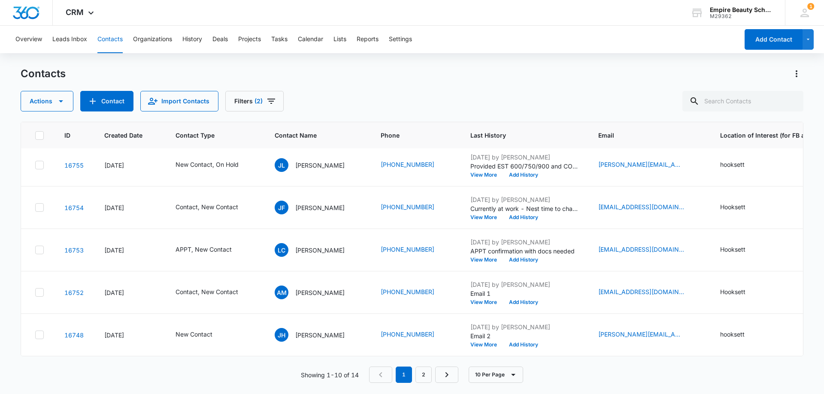
click at [418, 366] on div "ID Created Date Contact Type Contact Name Phone Last History Email Location of …" at bounding box center [412, 252] width 782 height 261
click at [431, 381] on link "2" at bounding box center [423, 375] width 16 height 16
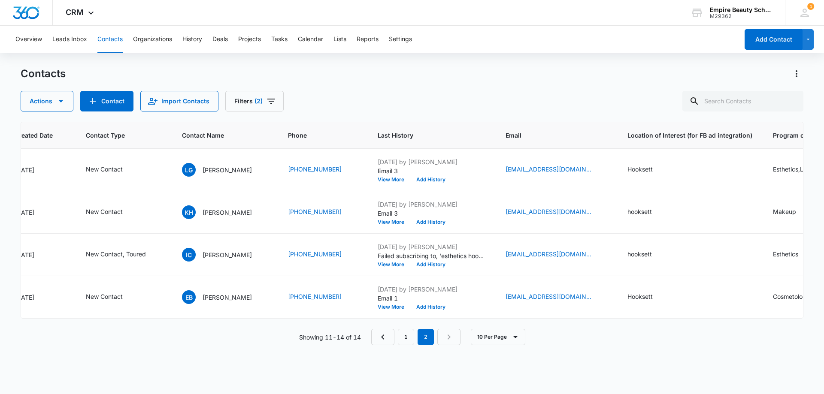
scroll to position [0, 0]
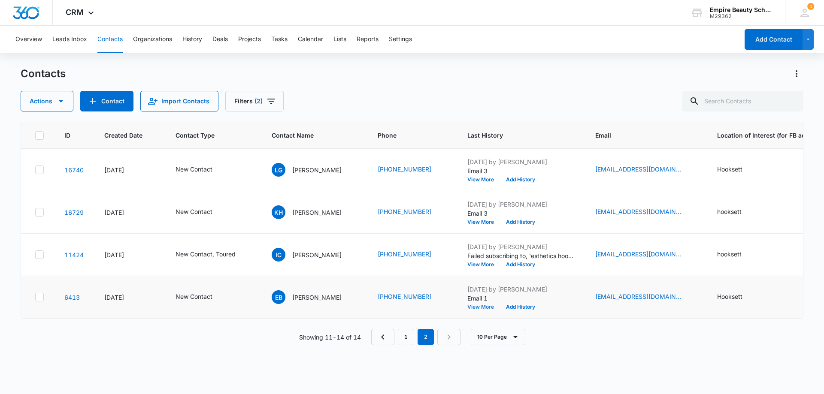
click at [467, 306] on button "View More" at bounding box center [483, 307] width 33 height 5
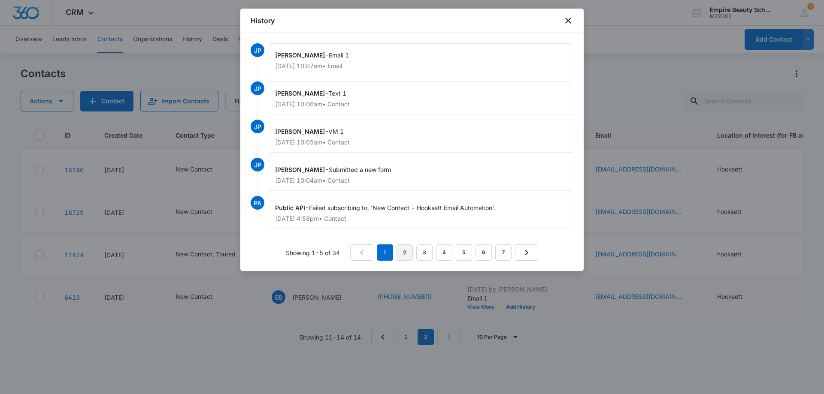
click at [407, 253] on link "2" at bounding box center [404, 253] width 16 height 16
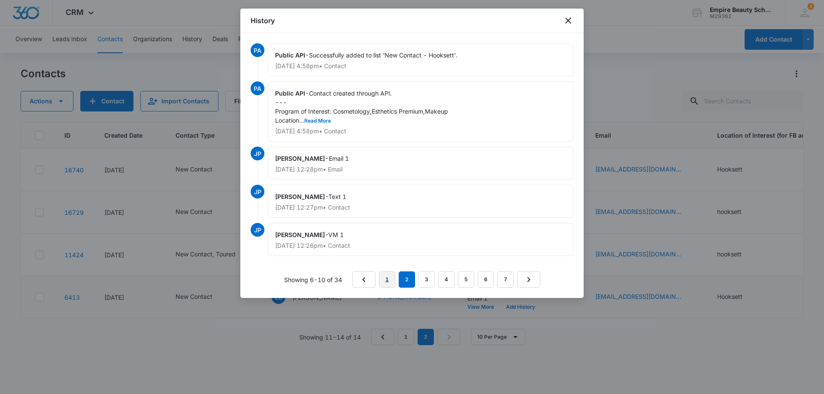
click at [390, 278] on link "1" at bounding box center [387, 280] width 16 height 16
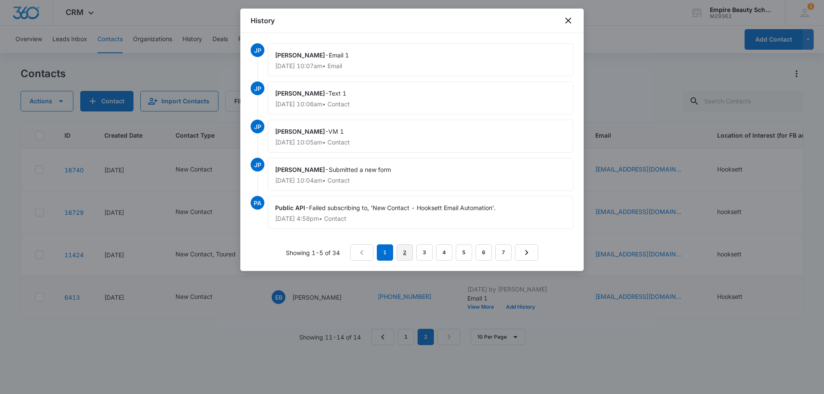
click at [410, 253] on link "2" at bounding box center [404, 253] width 16 height 16
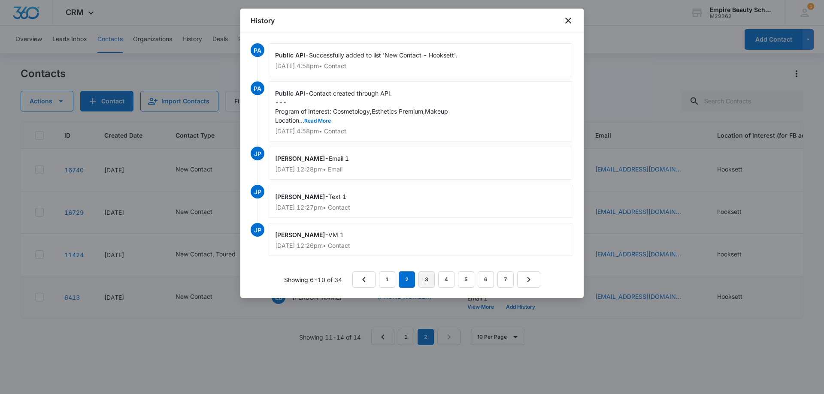
click at [430, 281] on link "3" at bounding box center [426, 280] width 16 height 16
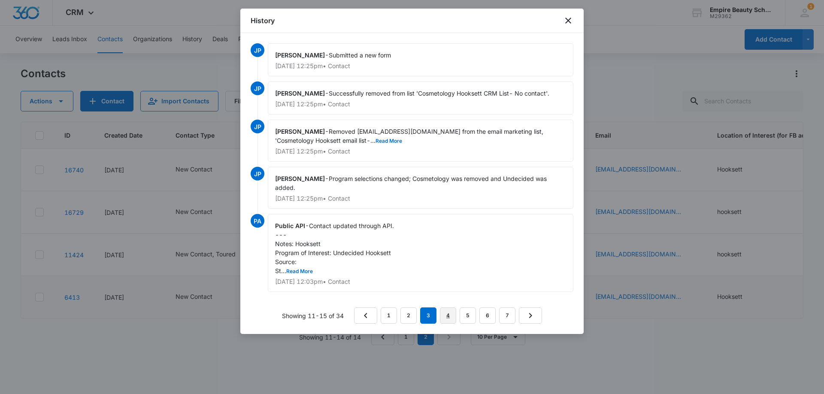
click at [450, 311] on link "4" at bounding box center [448, 316] width 16 height 16
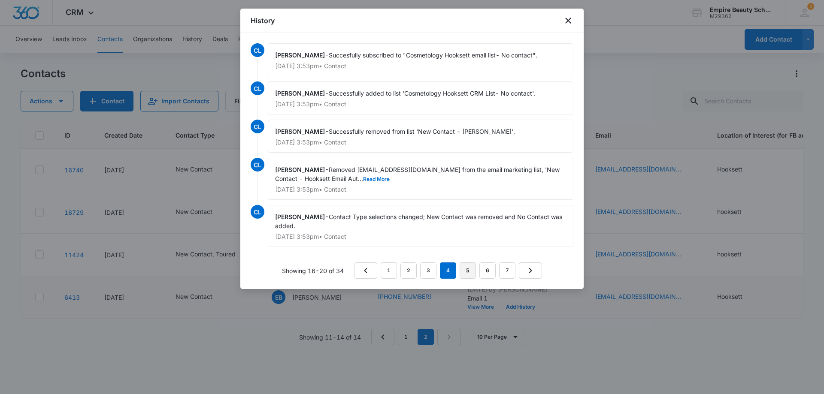
click at [466, 270] on link "5" at bounding box center [467, 271] width 16 height 16
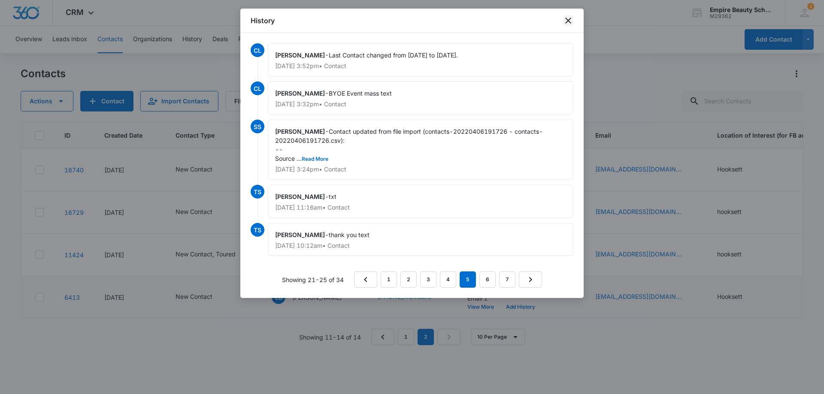
drag, startPoint x: 568, startPoint y: 20, endPoint x: 563, endPoint y: 28, distance: 9.0
click at [569, 18] on icon "close" at bounding box center [568, 20] width 10 height 10
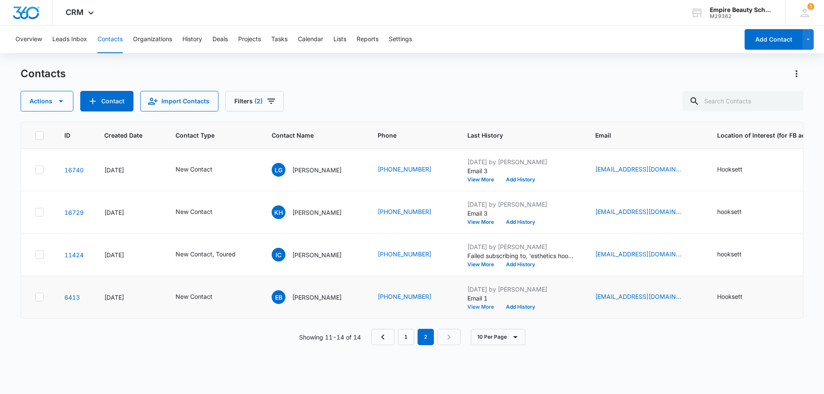
click at [476, 306] on button "View More" at bounding box center [483, 307] width 33 height 5
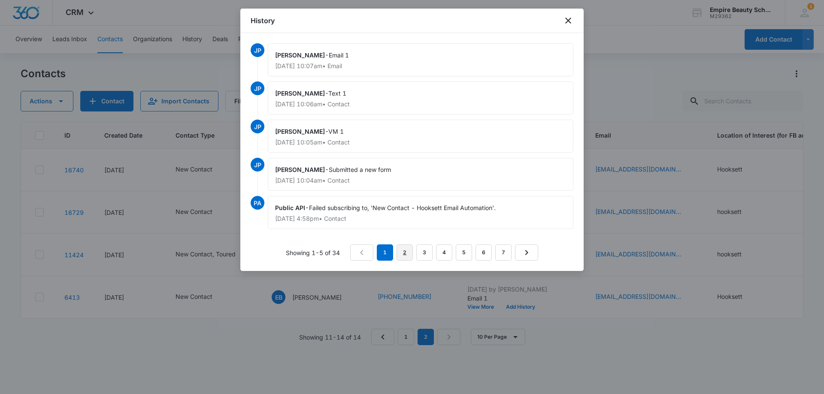
click at [405, 248] on link "2" at bounding box center [404, 253] width 16 height 16
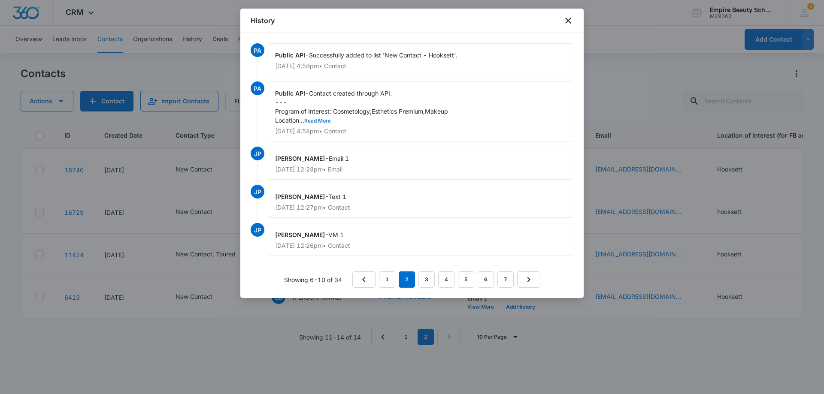
click at [318, 120] on button "Read More" at bounding box center [317, 120] width 27 height 5
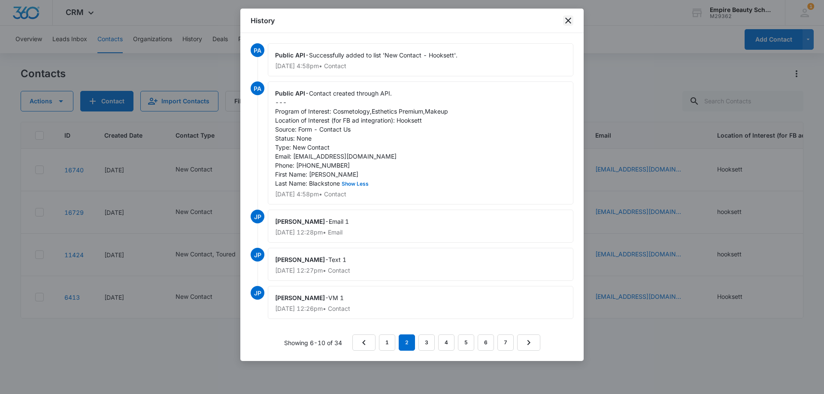
click at [568, 18] on icon "close" at bounding box center [568, 20] width 10 height 10
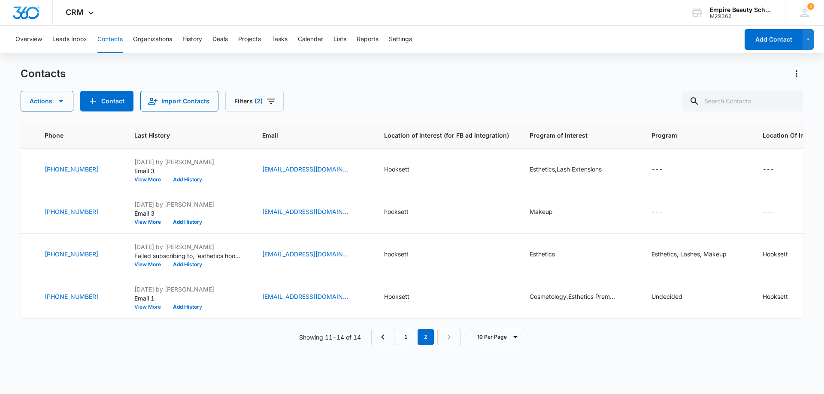
scroll to position [0, 359]
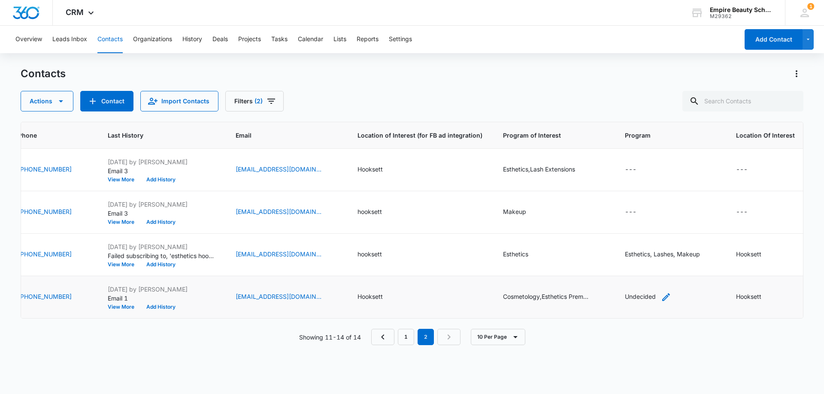
click at [661, 300] on icon "Program - Undecided - Select to Edit Field" at bounding box center [666, 297] width 10 height 10
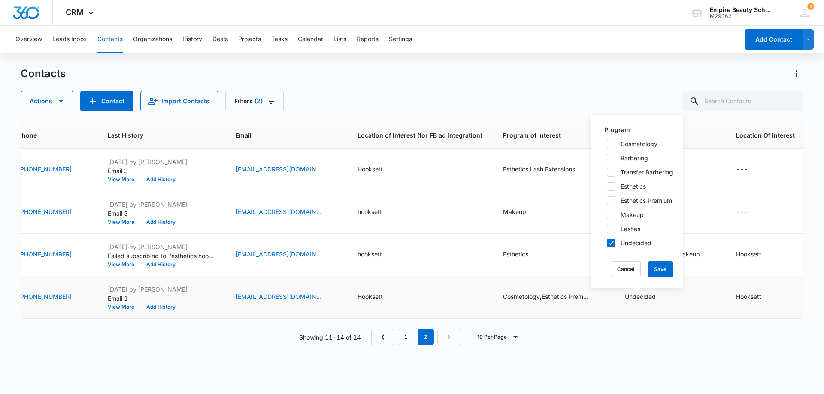
click at [615, 144] on label "Cosmetology" at bounding box center [637, 143] width 72 height 9
click at [607, 144] on input "Cosmetology" at bounding box center [604, 144] width 6 height 6
checkbox input "true"
click at [609, 190] on icon at bounding box center [611, 187] width 8 height 8
click at [607, 190] on input "Esthetics" at bounding box center [604, 187] width 6 height 6
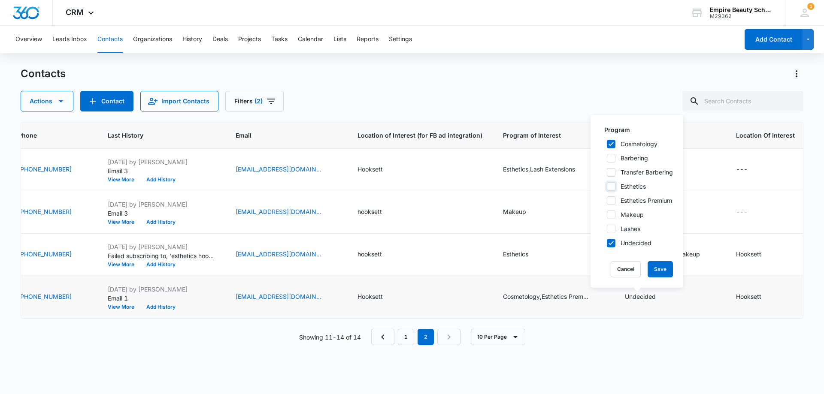
checkbox input "true"
click at [608, 200] on icon at bounding box center [611, 201] width 8 height 8
click at [607, 200] on input "Esthetics Premium" at bounding box center [604, 201] width 6 height 6
checkbox input "true"
click at [611, 244] on icon at bounding box center [610, 243] width 5 height 4
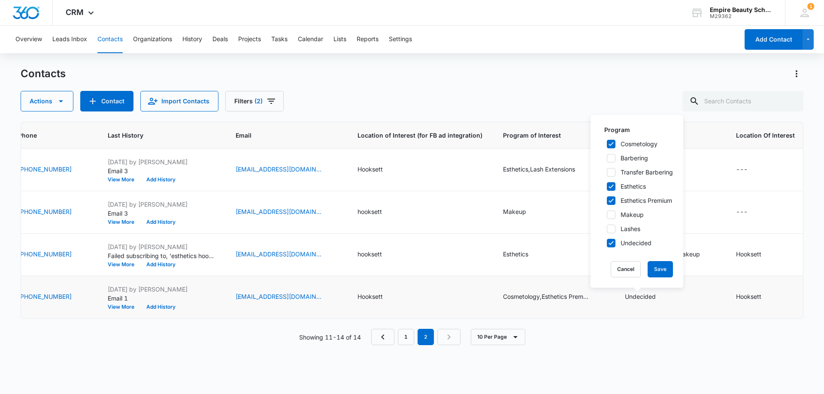
click at [607, 244] on input "Undecided" at bounding box center [604, 243] width 6 height 6
drag, startPoint x: 602, startPoint y: 240, endPoint x: 617, endPoint y: 245, distance: 15.9
click at [603, 240] on label "Undecided" at bounding box center [637, 243] width 72 height 9
click at [603, 240] on input "Undecided" at bounding box center [604, 243] width 6 height 6
click at [617, 245] on label "Undecided" at bounding box center [637, 243] width 72 height 9
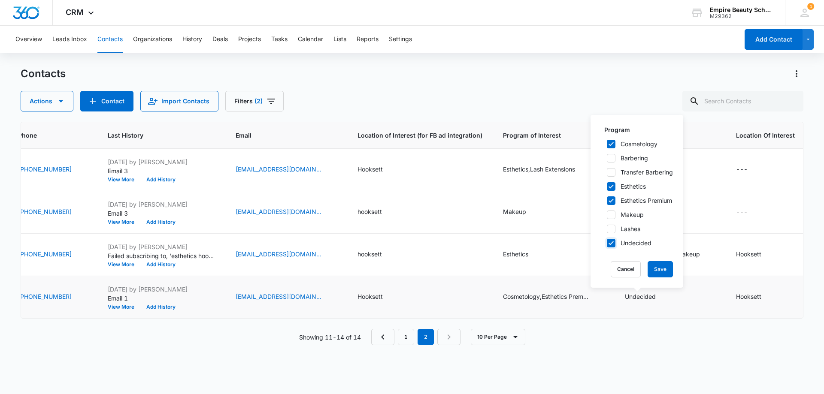
click at [607, 245] on input "Undecided" at bounding box center [604, 243] width 6 height 6
click at [609, 245] on icon at bounding box center [611, 243] width 8 height 8
click at [607, 245] on input "Undecided" at bounding box center [604, 243] width 6 height 6
checkbox input "true"
click at [657, 268] on button "Save" at bounding box center [659, 269] width 25 height 16
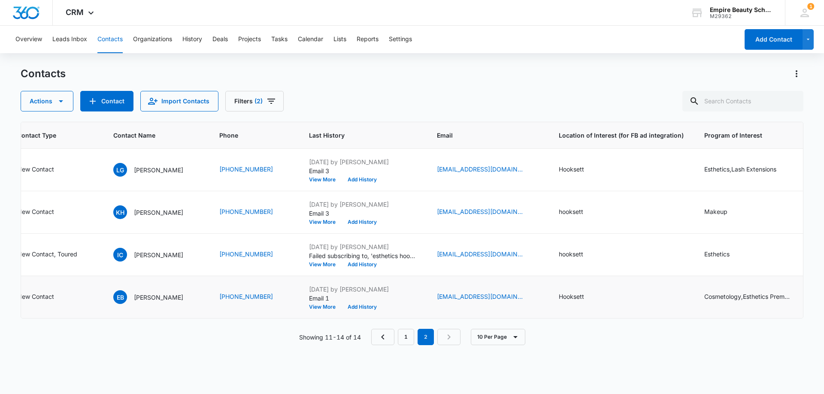
scroll to position [0, 0]
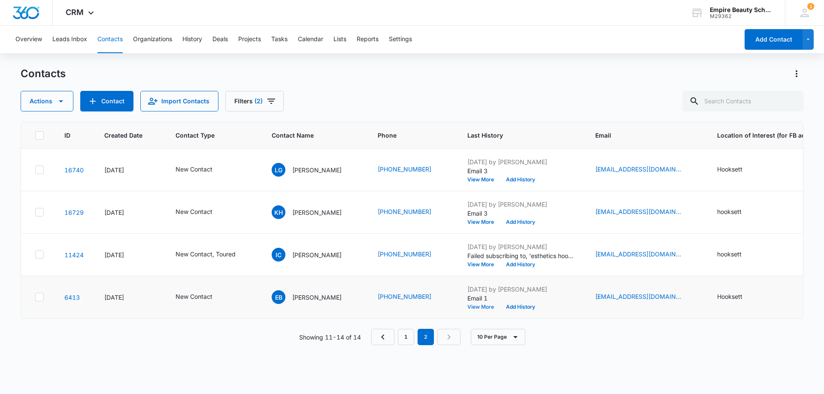
click at [481, 306] on button "View More" at bounding box center [483, 307] width 33 height 5
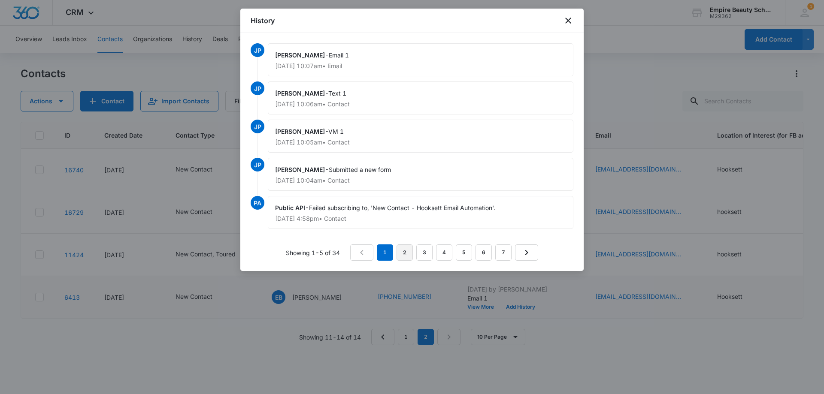
click at [402, 248] on link "2" at bounding box center [404, 253] width 16 height 16
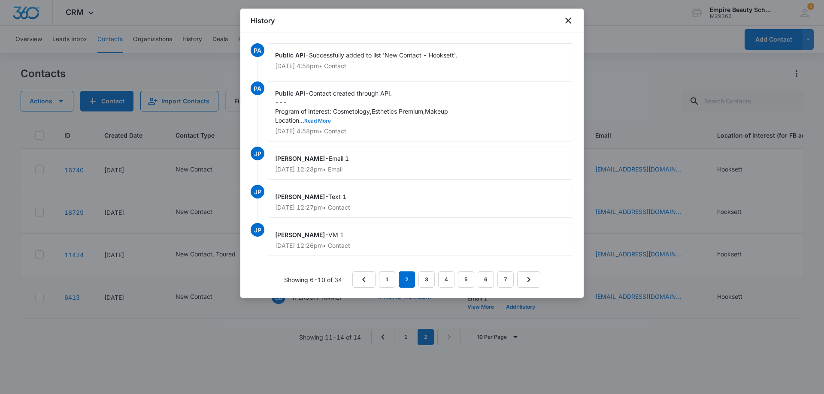
click at [325, 121] on button "Read More" at bounding box center [317, 120] width 27 height 5
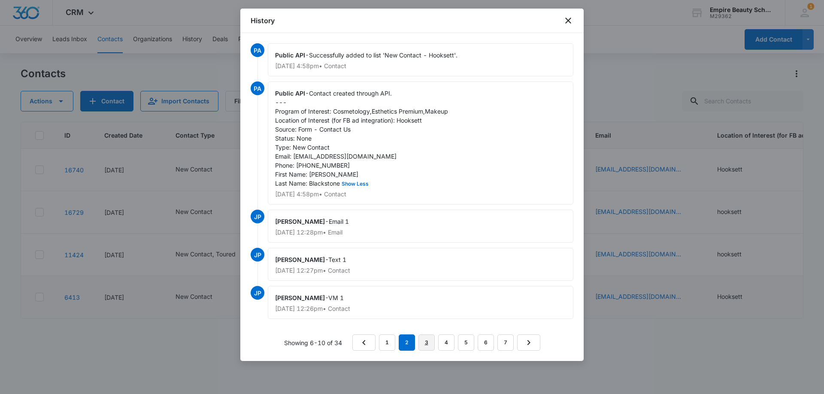
click at [426, 351] on link "3" at bounding box center [426, 343] width 16 height 16
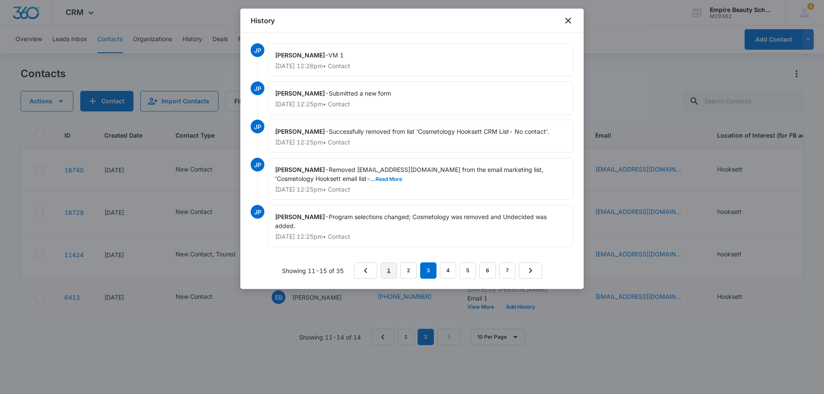
click at [393, 271] on link "1" at bounding box center [389, 271] width 16 height 16
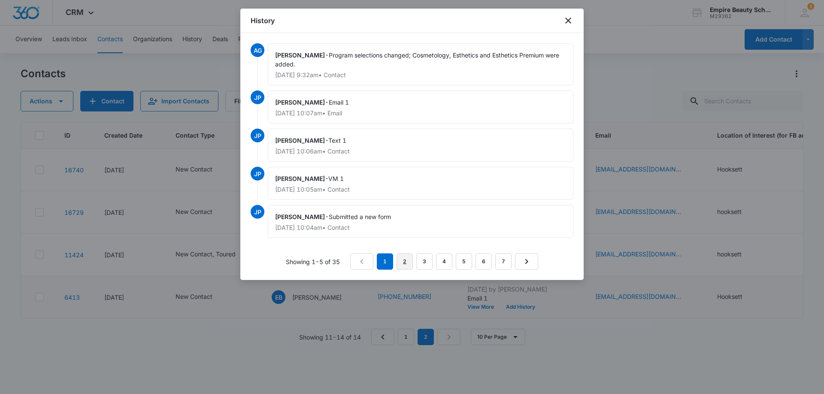
click at [410, 264] on link "2" at bounding box center [404, 262] width 16 height 16
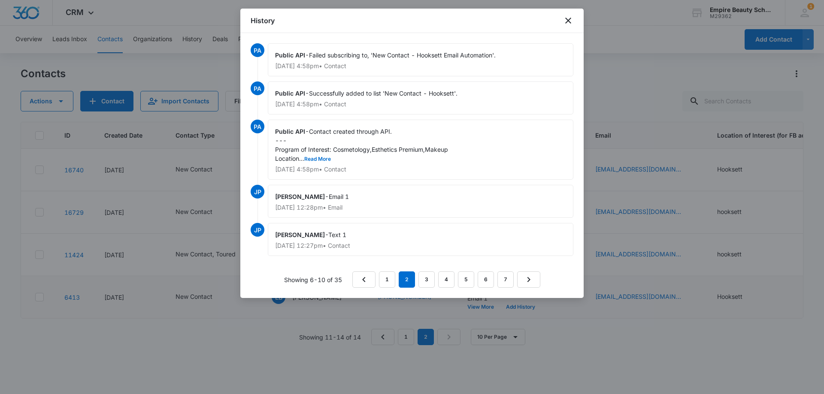
click at [317, 154] on div "Public API - Contact created through API. --- Program of Interest: Cosmetology,…" at bounding box center [420, 150] width 305 height 60
click at [320, 160] on button "Read More" at bounding box center [317, 159] width 27 height 5
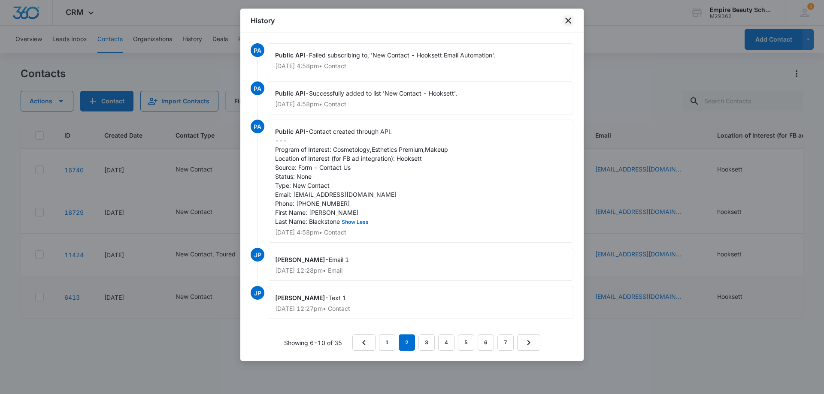
click at [568, 22] on icon "close" at bounding box center [568, 20] width 10 height 10
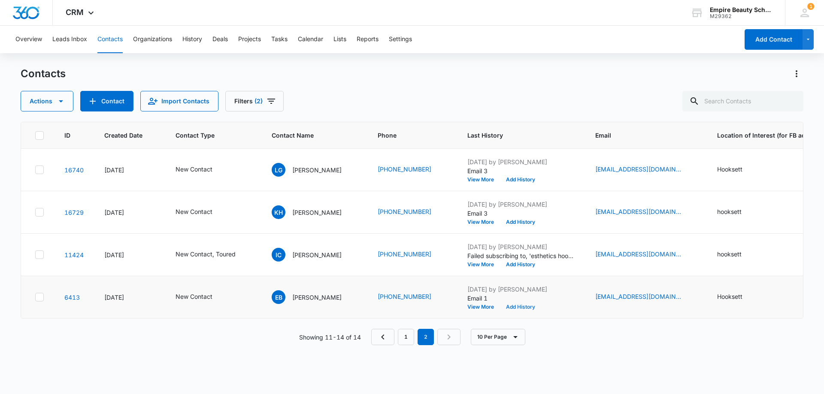
click at [510, 308] on button "Add History" at bounding box center [520, 307] width 41 height 5
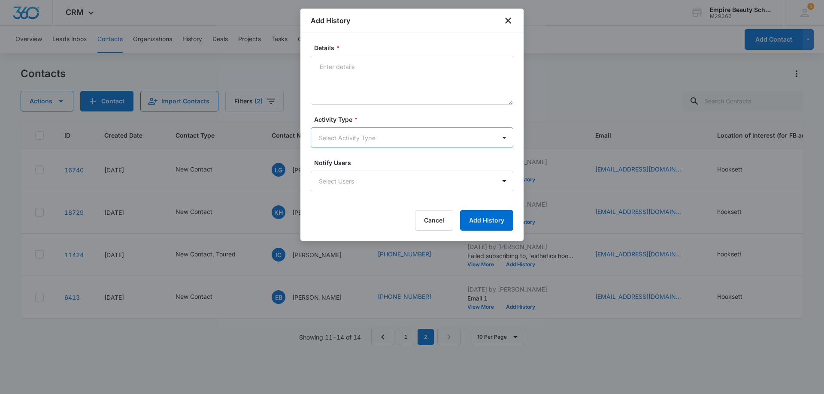
click at [341, 142] on body "CRM Apps Forms CRM Email Shop Payments POS Files Brand Settings Empire Beauty S…" at bounding box center [412, 197] width 824 height 394
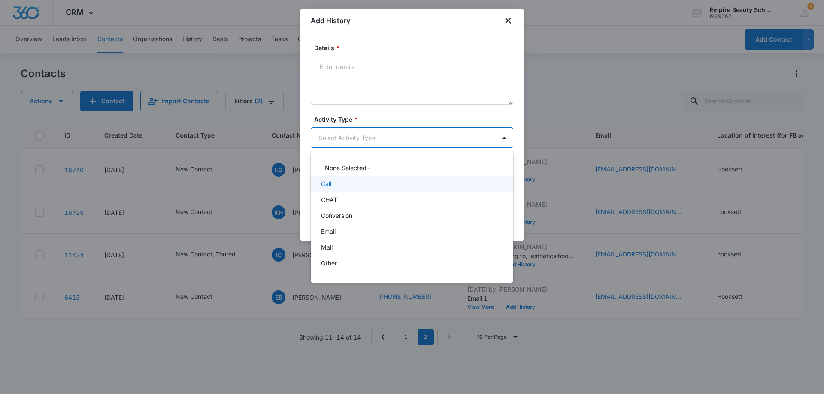
click at [337, 184] on div "Call" at bounding box center [411, 183] width 180 height 9
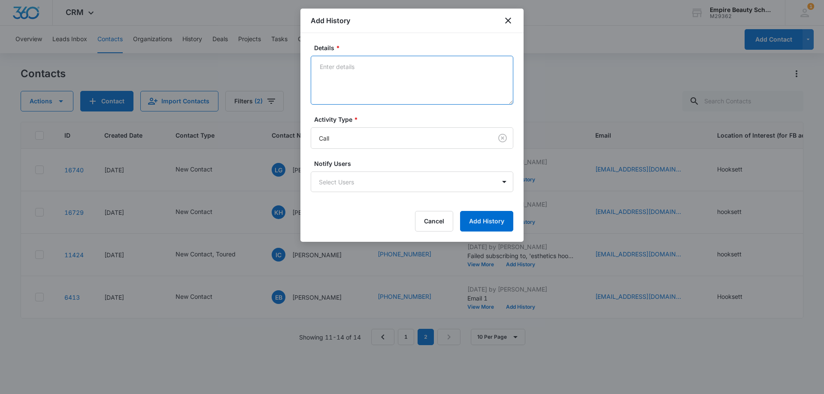
click at [341, 103] on textarea "Details *" at bounding box center [412, 80] width 202 height 49
type textarea "VM 2"
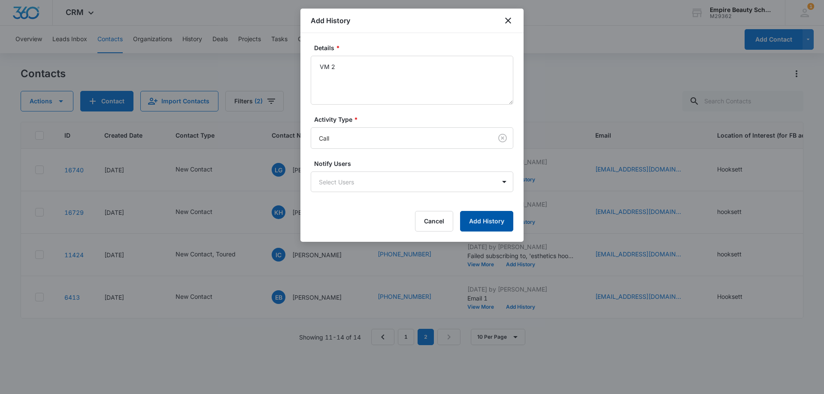
click at [486, 220] on button "Add History" at bounding box center [486, 221] width 53 height 21
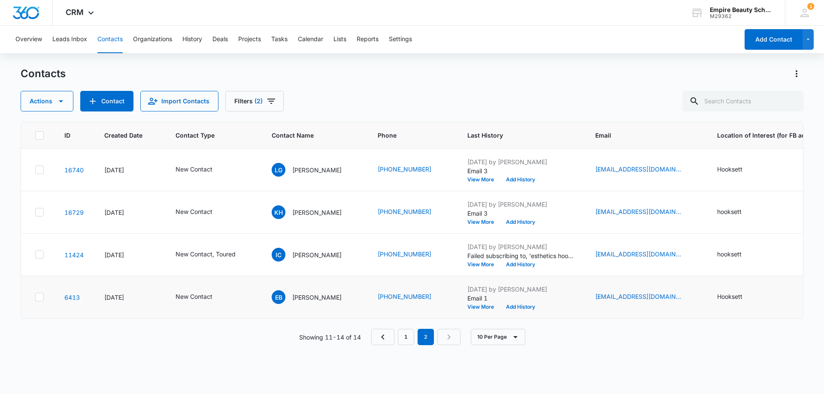
click at [517, 303] on div "Sep 3, 2025 by Jess Peltonovich Email 1 View More Add History" at bounding box center [520, 297] width 107 height 25
click at [515, 311] on td "Sep 3, 2025 by Jess Peltonovich Email 1 View More Add History" at bounding box center [521, 297] width 128 height 42
click at [513, 307] on button "Add History" at bounding box center [520, 307] width 41 height 5
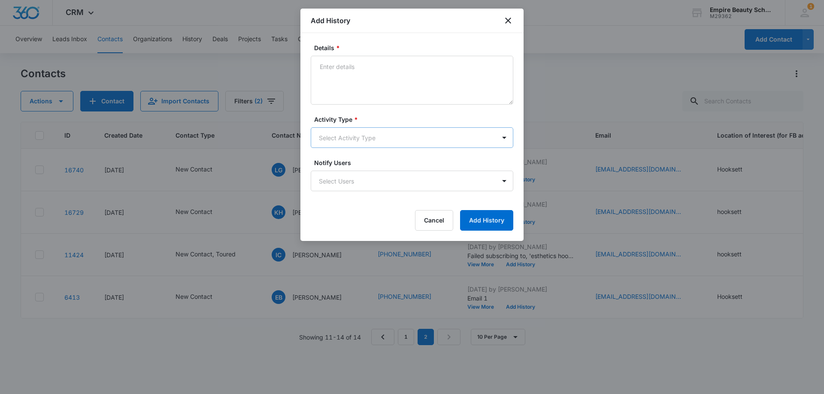
click at [353, 141] on body "CRM Apps Forms CRM Email Shop Payments POS Files Brand Settings Empire Beauty S…" at bounding box center [412, 197] width 824 height 394
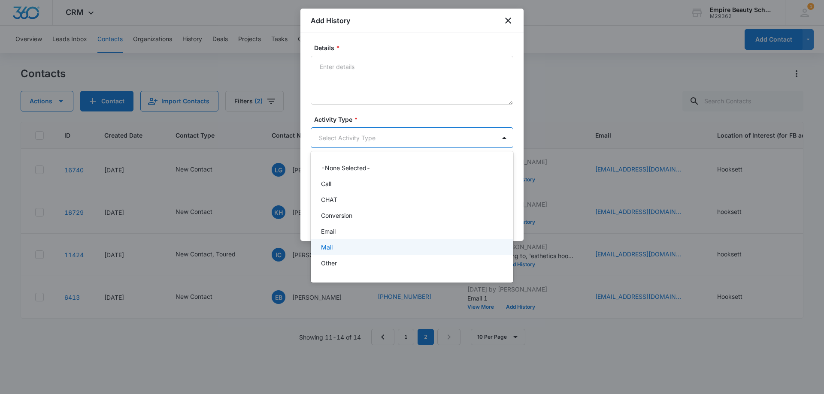
scroll to position [45, 0]
click at [344, 268] on div "Text" at bounding box center [411, 266] width 180 height 9
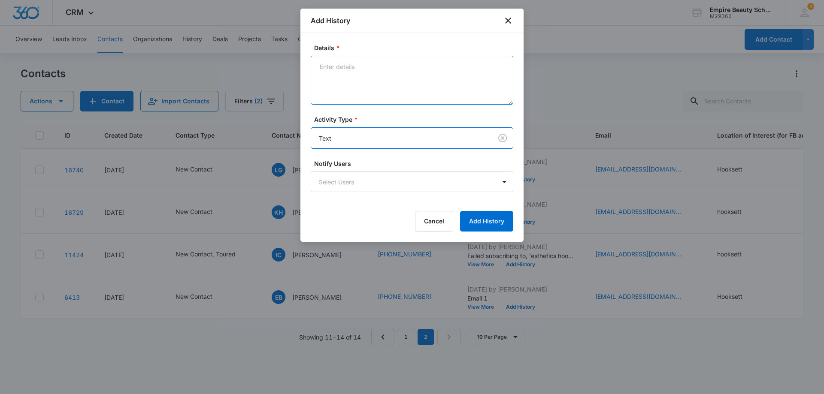
click at [360, 97] on textarea "Details *" at bounding box center [412, 80] width 202 height 49
type textarea "text 2"
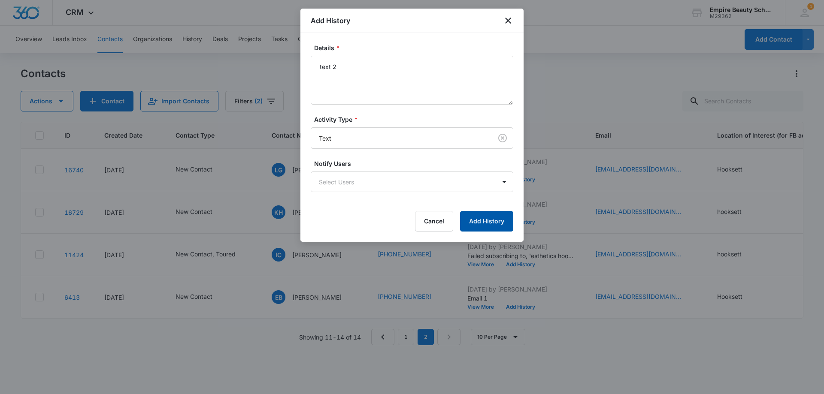
click at [498, 221] on button "Add History" at bounding box center [486, 221] width 53 height 21
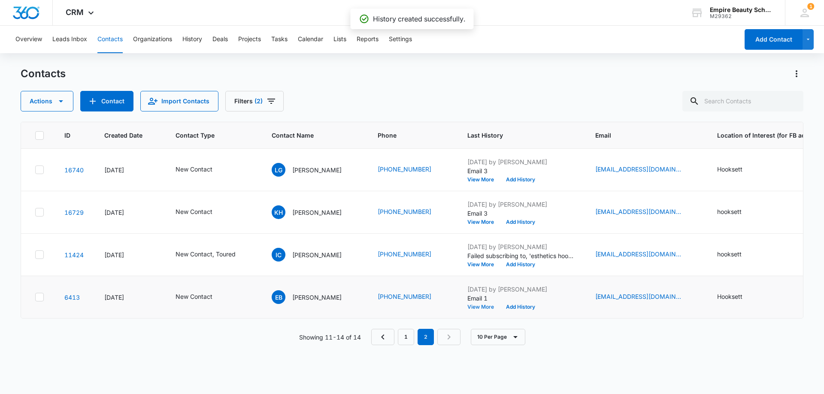
click at [467, 305] on button "View More" at bounding box center [483, 307] width 33 height 5
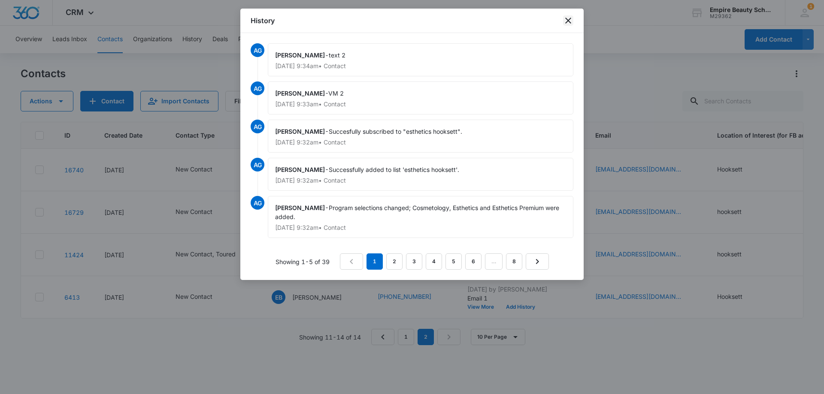
click at [568, 24] on icon "close" at bounding box center [568, 20] width 10 height 10
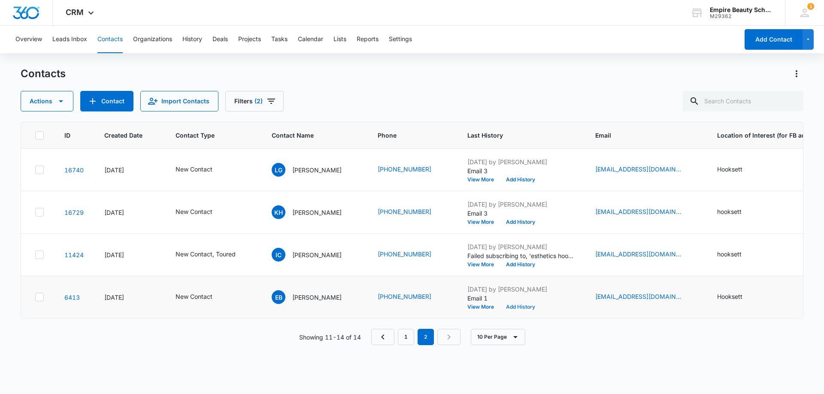
click at [508, 306] on button "Add History" at bounding box center [520, 307] width 41 height 5
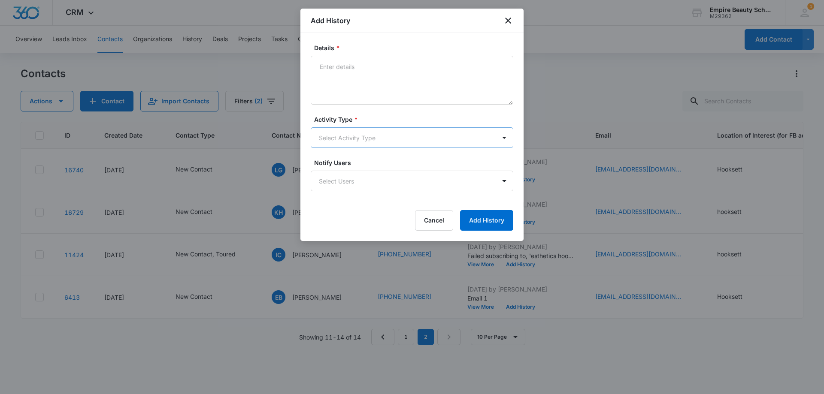
click at [334, 139] on body "CRM Apps Forms CRM Email Shop Payments POS Files Brand Settings Empire Beauty S…" at bounding box center [412, 197] width 824 height 394
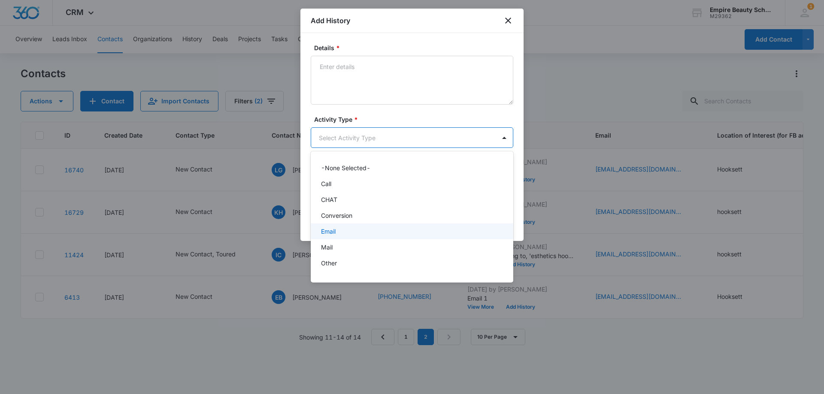
click at [341, 231] on div "Email" at bounding box center [411, 231] width 180 height 9
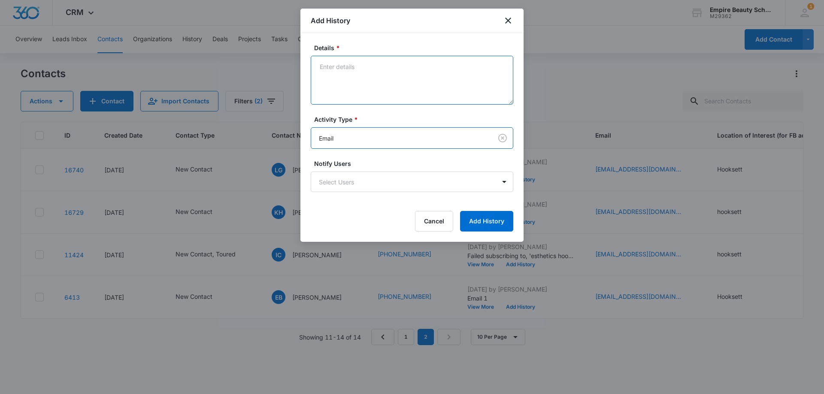
click at [341, 91] on textarea "Details *" at bounding box center [412, 80] width 202 height 49
type textarea "email 2"
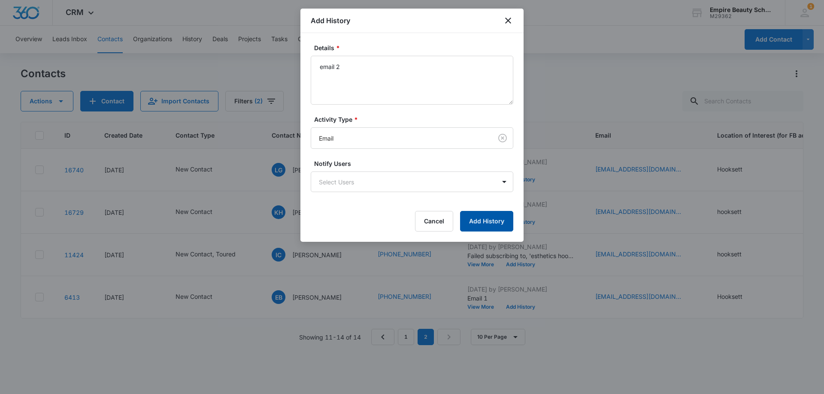
click at [508, 213] on button "Add History" at bounding box center [486, 221] width 53 height 21
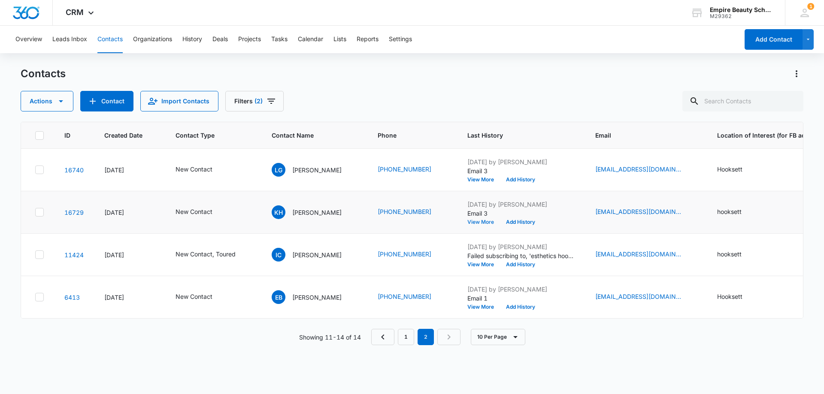
click at [469, 222] on button "View More" at bounding box center [483, 222] width 33 height 5
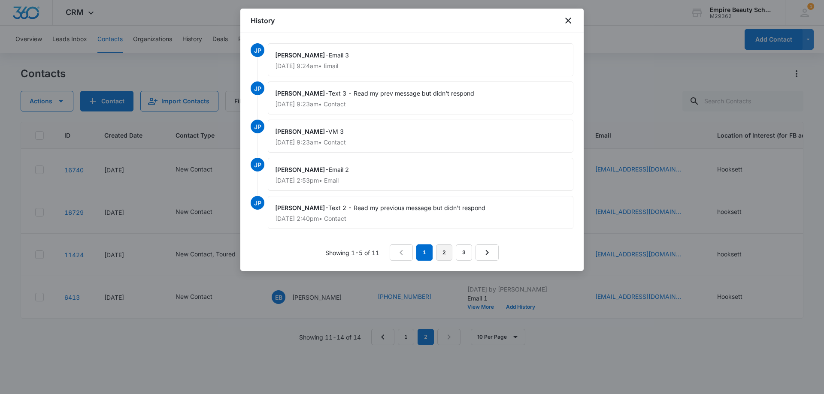
click at [444, 249] on link "2" at bounding box center [444, 253] width 16 height 16
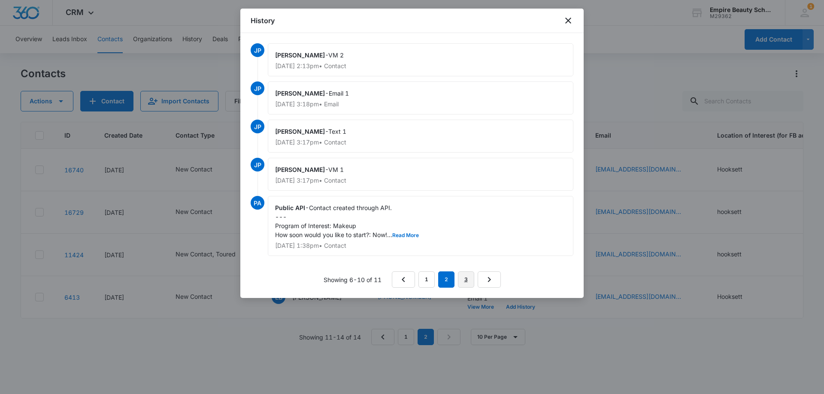
click at [469, 280] on link "3" at bounding box center [466, 280] width 16 height 16
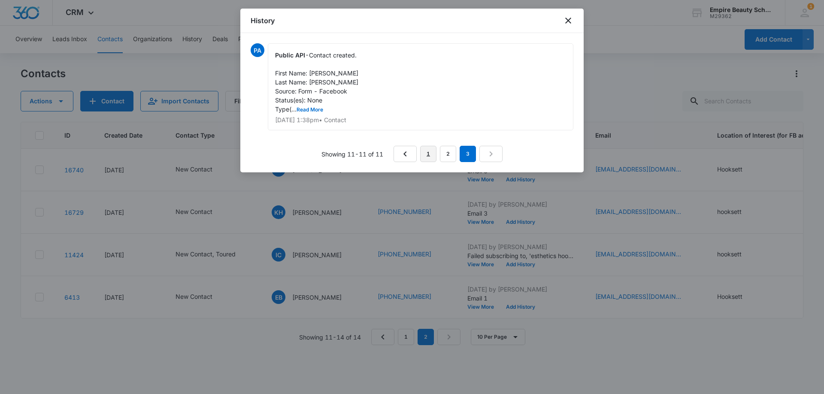
click at [432, 150] on link "1" at bounding box center [428, 154] width 16 height 16
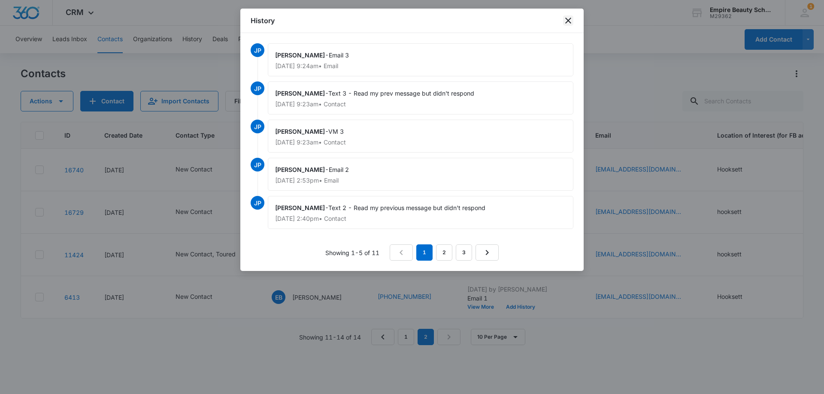
click at [571, 22] on icon "close" at bounding box center [568, 20] width 10 height 10
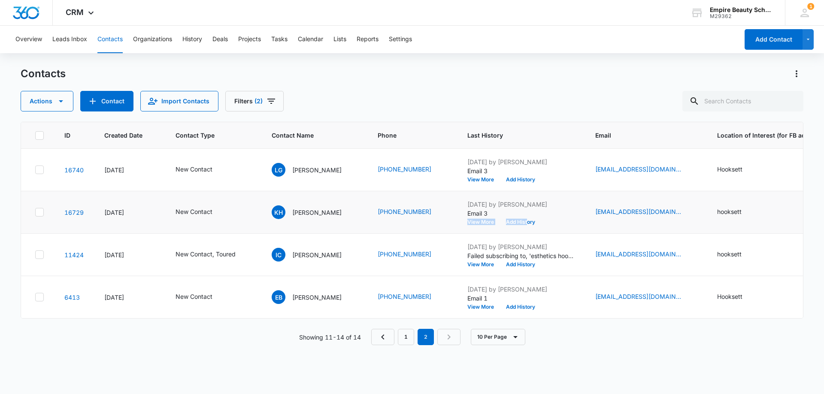
click at [520, 218] on div "Sep 4, 2025 by Jess Peltonovich Email 3 View More Add History" at bounding box center [520, 212] width 107 height 25
click at [504, 220] on button "Add History" at bounding box center [520, 222] width 41 height 5
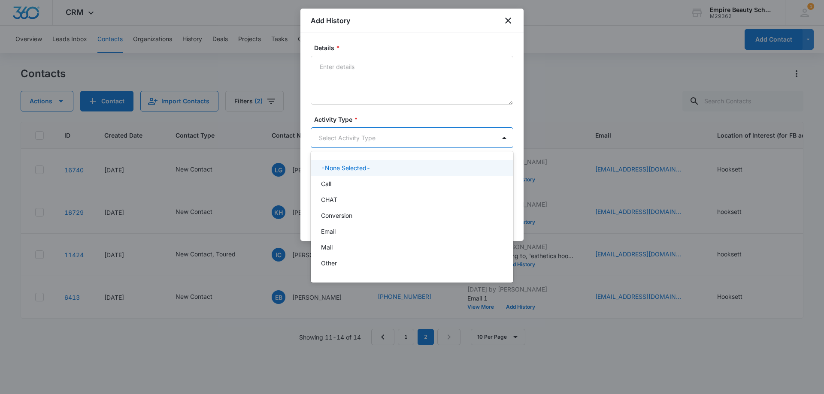
click at [344, 133] on body "CRM Apps Forms CRM Email Shop Payments POS Files Brand Settings Empire Beauty S…" at bounding box center [412, 197] width 824 height 394
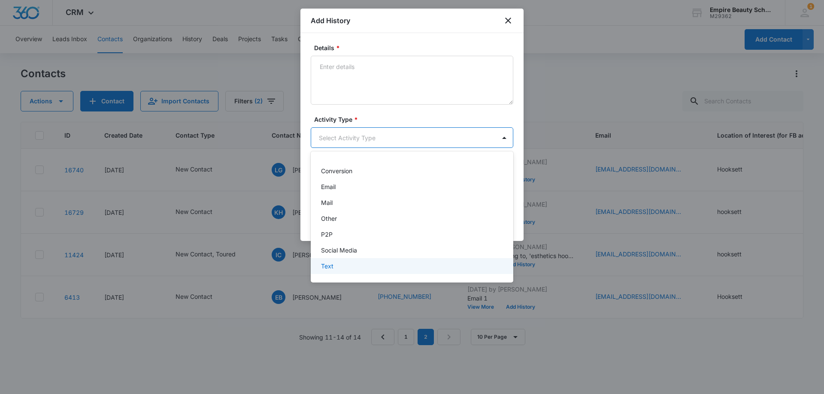
click at [337, 266] on div "Text" at bounding box center [411, 266] width 180 height 9
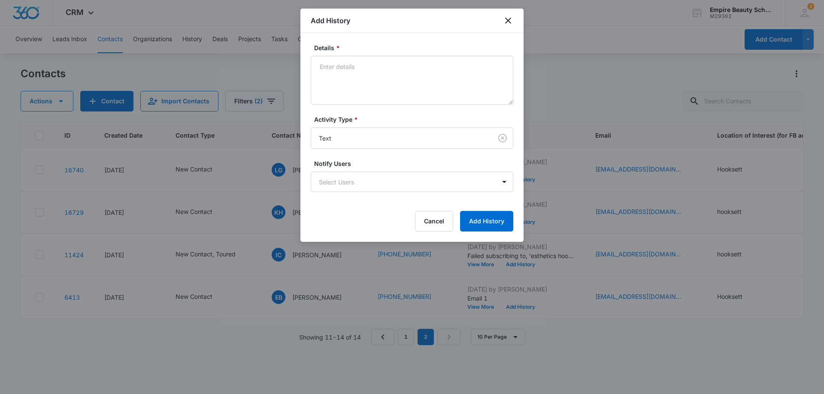
click at [349, 111] on form "Details * Activity Type * Text Notify Users Select Users Cancel Add History" at bounding box center [412, 137] width 202 height 188
click at [355, 89] on textarea "Details *" at bounding box center [412, 80] width 202 height 49
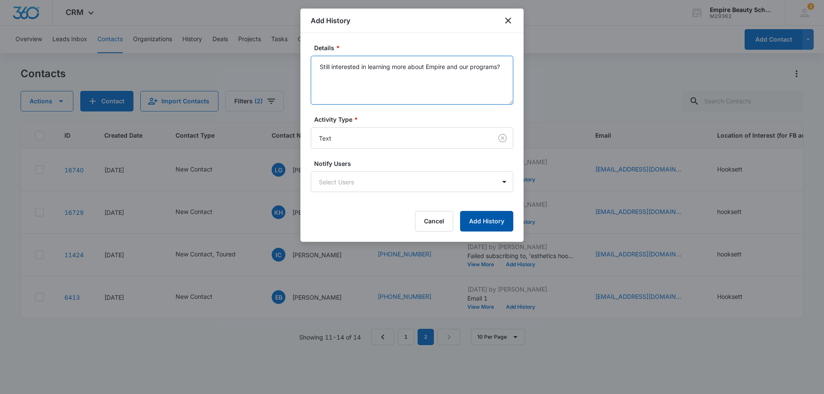
type textarea "Still interested in learning more about Empire and our programs?"
click at [473, 220] on button "Add History" at bounding box center [486, 221] width 53 height 21
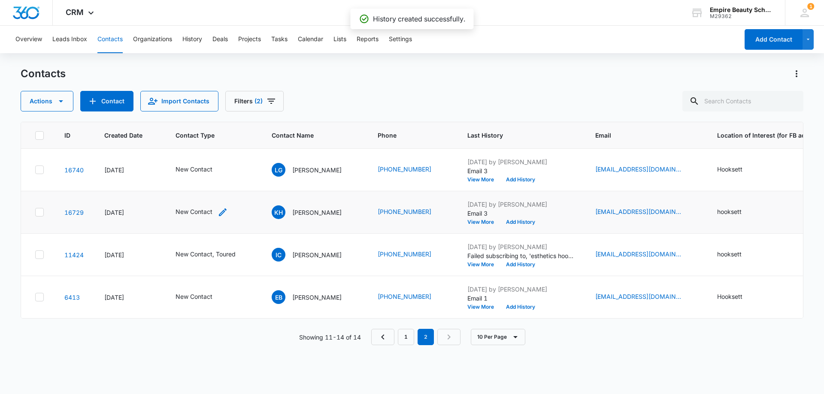
click at [219, 214] on icon "Contact Type - New Contact - Select to Edit Field" at bounding box center [222, 212] width 10 height 10
click at [206, 155] on icon "Remove New Contact" at bounding box center [208, 157] width 6 height 6
click at [206, 154] on div "New Contact" at bounding box center [193, 157] width 72 height 21
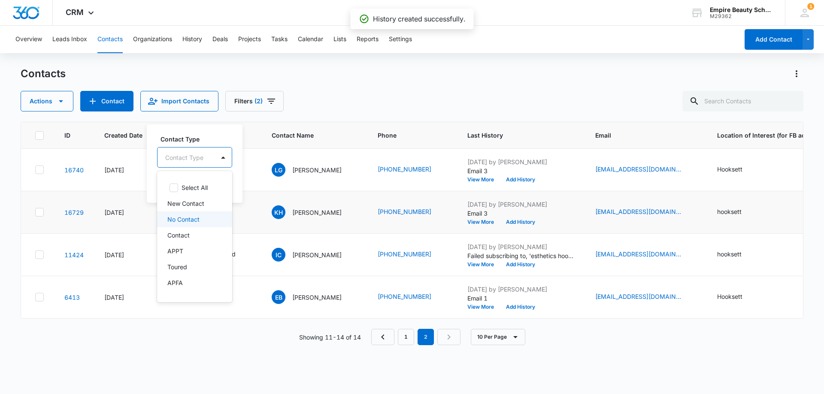
click at [191, 214] on div "No Contact" at bounding box center [194, 219] width 75 height 16
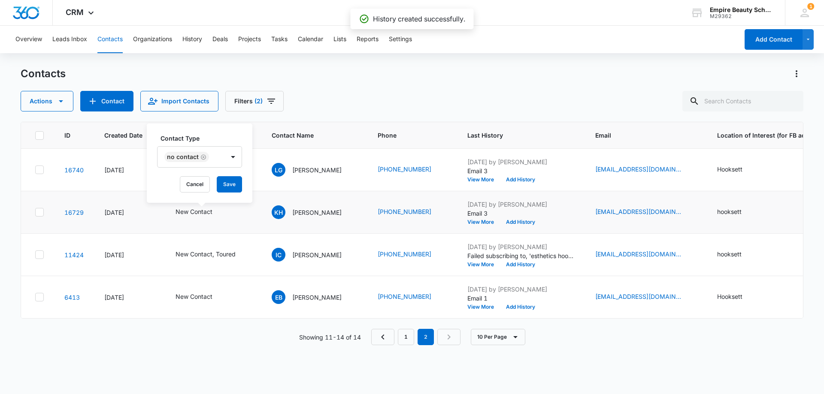
click at [227, 130] on div "Contact Type No Contact Cancel Save" at bounding box center [200, 163] width 106 height 79
click at [230, 186] on button "Save" at bounding box center [229, 184] width 25 height 16
click at [467, 179] on button "View More" at bounding box center [483, 179] width 33 height 5
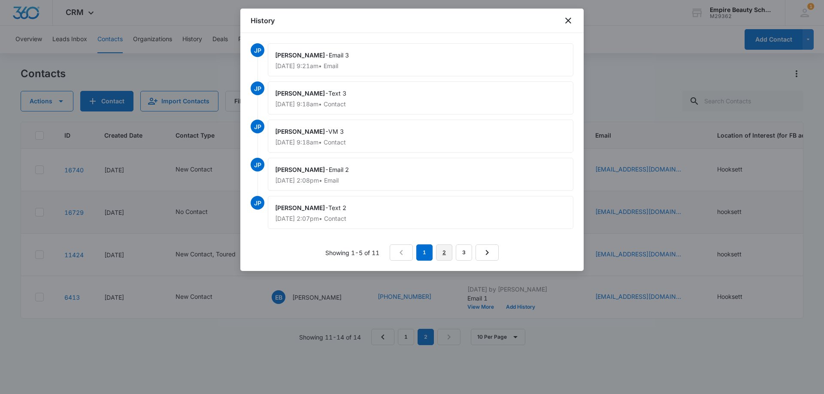
click at [444, 255] on link "2" at bounding box center [444, 253] width 16 height 16
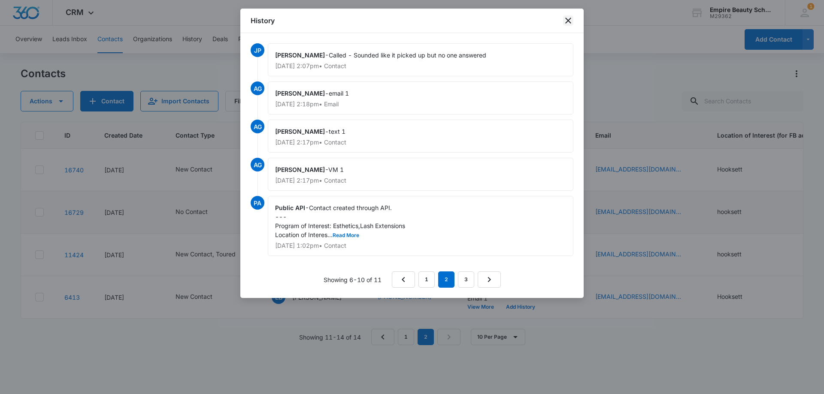
click at [568, 22] on icon "close" at bounding box center [568, 20] width 10 height 10
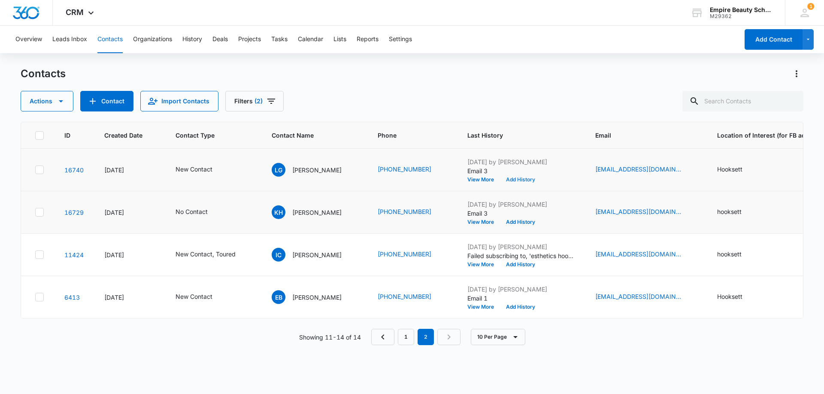
click at [513, 181] on button "Add History" at bounding box center [520, 179] width 41 height 5
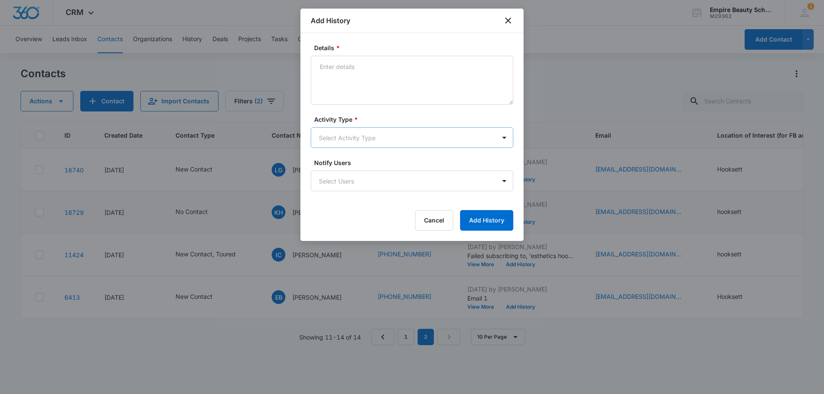
click at [353, 134] on body "CRM Apps Forms CRM Email Shop Payments POS Files Brand Settings Empire Beauty S…" at bounding box center [412, 197] width 824 height 394
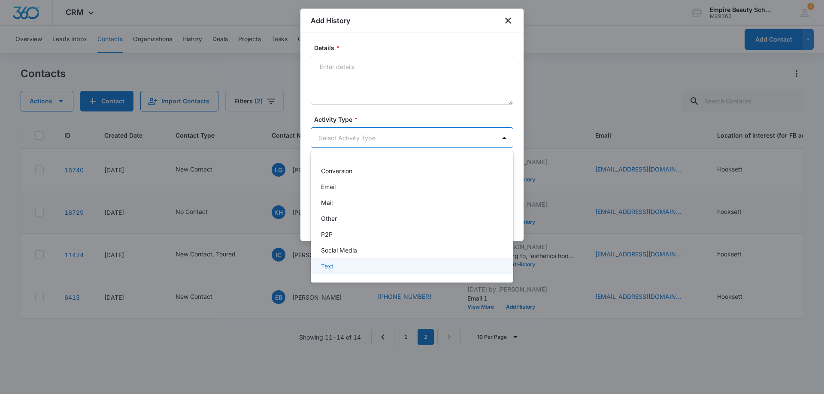
click at [332, 263] on p "Text" at bounding box center [327, 266] width 12 height 9
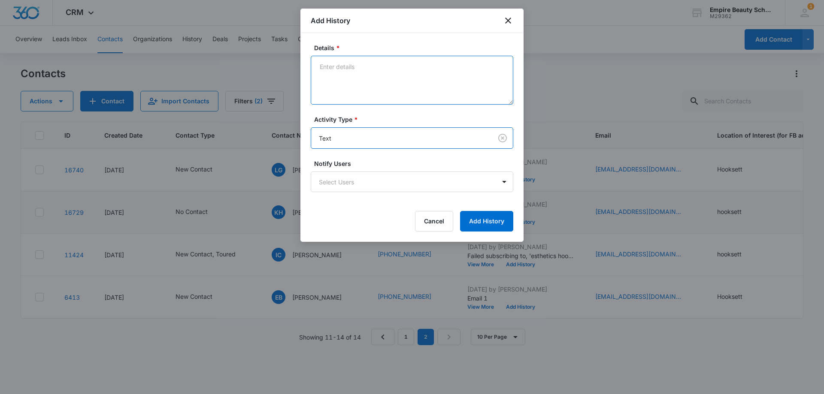
click at [347, 63] on textarea "Details *" at bounding box center [412, 80] width 202 height 49
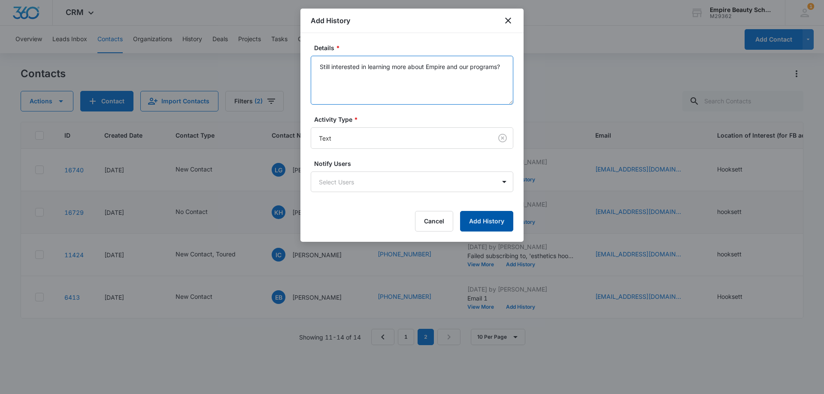
type textarea "Still interested in learning more about Empire and our programs?"
click at [487, 224] on button "Add History" at bounding box center [486, 221] width 53 height 21
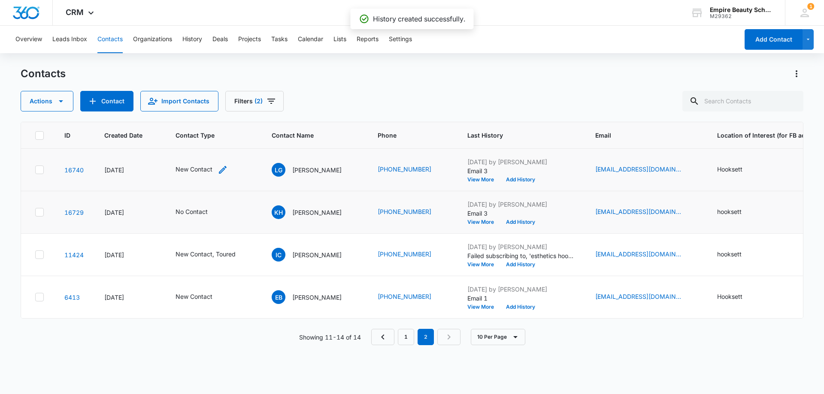
click at [222, 167] on icon "Contact Type - New Contact - Select to Edit Field" at bounding box center [222, 170] width 10 height 10
click at [205, 115] on icon "Remove New Contact" at bounding box center [208, 115] width 6 height 6
click at [209, 115] on div "Contact Type" at bounding box center [185, 115] width 57 height 19
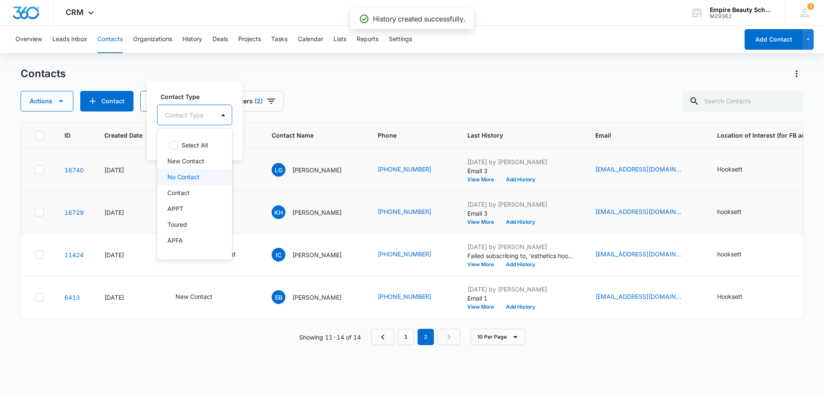
click at [194, 179] on p "No Contact" at bounding box center [183, 176] width 32 height 9
click at [215, 89] on div "Contact Type option No Contact, selected. 16 results available. Use Up and Down…" at bounding box center [200, 120] width 106 height 79
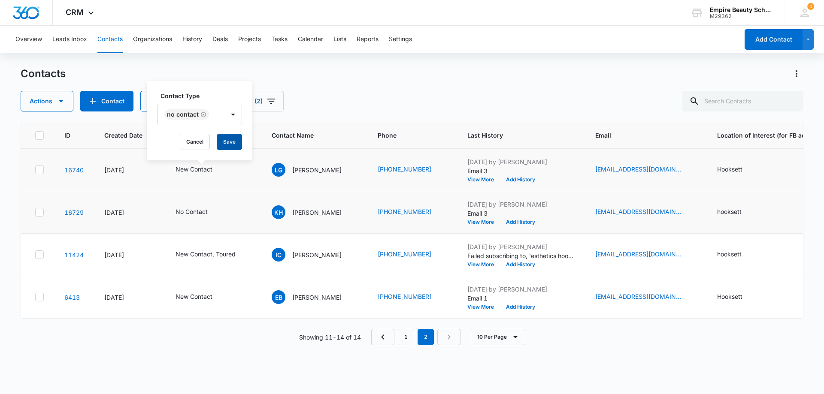
click at [223, 145] on button "Save" at bounding box center [229, 142] width 25 height 16
click at [413, 341] on link "1" at bounding box center [406, 337] width 16 height 16
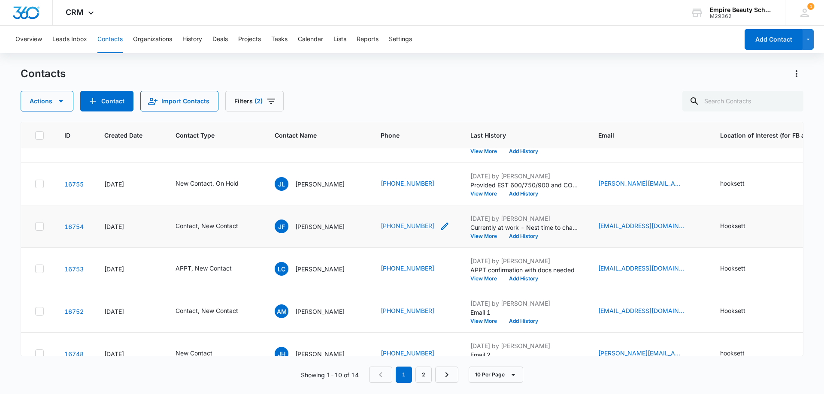
scroll to position [224, 0]
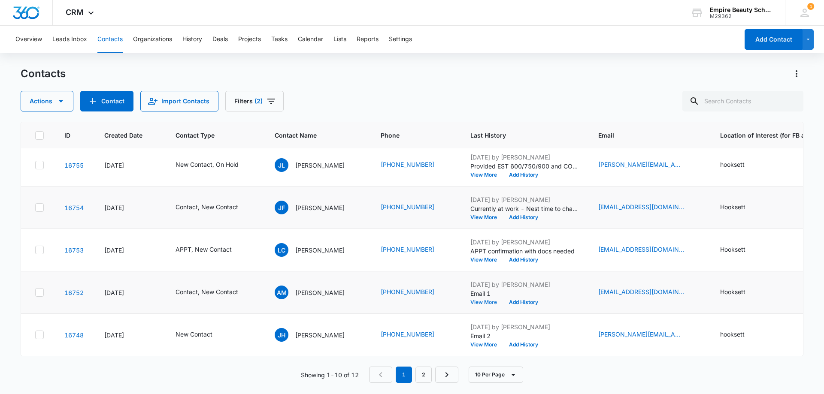
click at [474, 300] on button "View More" at bounding box center [486, 302] width 33 height 5
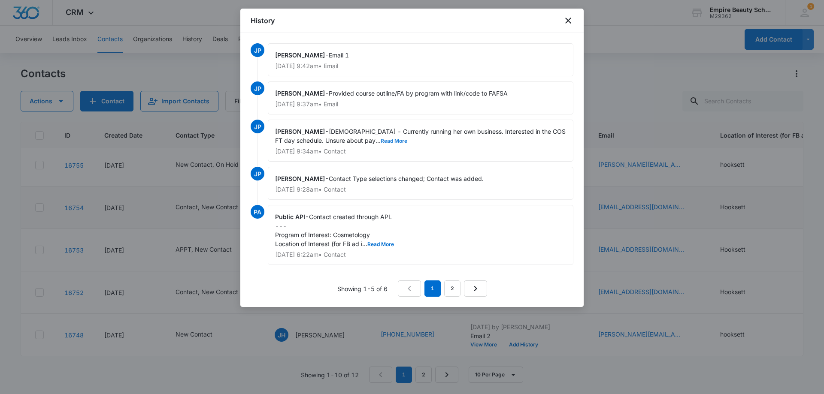
click at [381, 140] on button "Read More" at bounding box center [394, 141] width 27 height 5
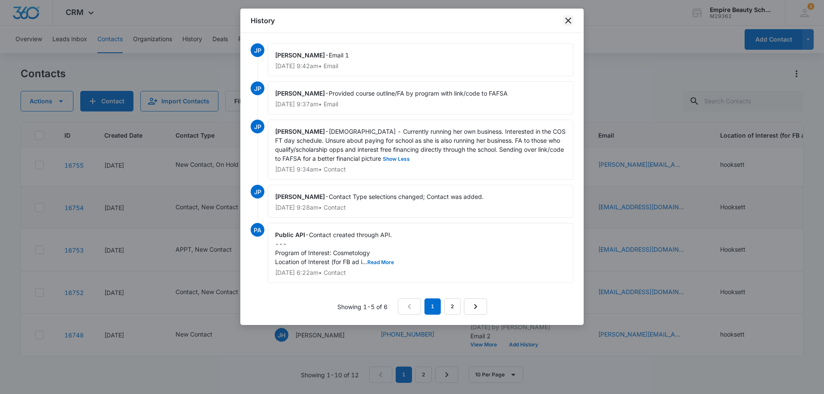
click at [569, 20] on icon "close" at bounding box center [568, 21] width 6 height 6
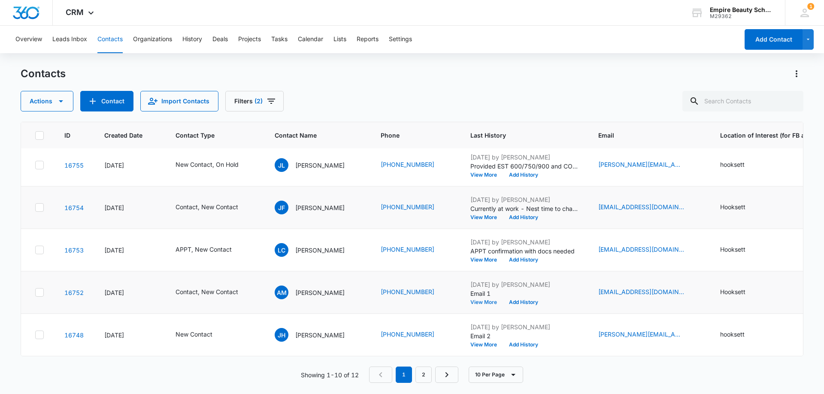
click at [474, 300] on button "View More" at bounding box center [486, 302] width 33 height 5
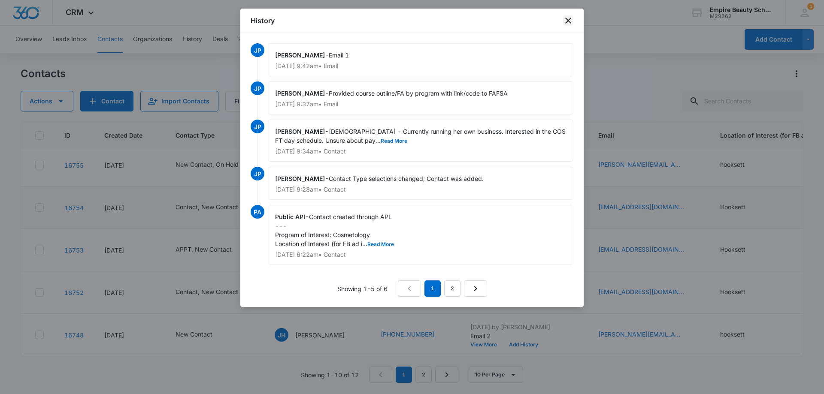
click at [568, 19] on icon "close" at bounding box center [568, 20] width 10 height 10
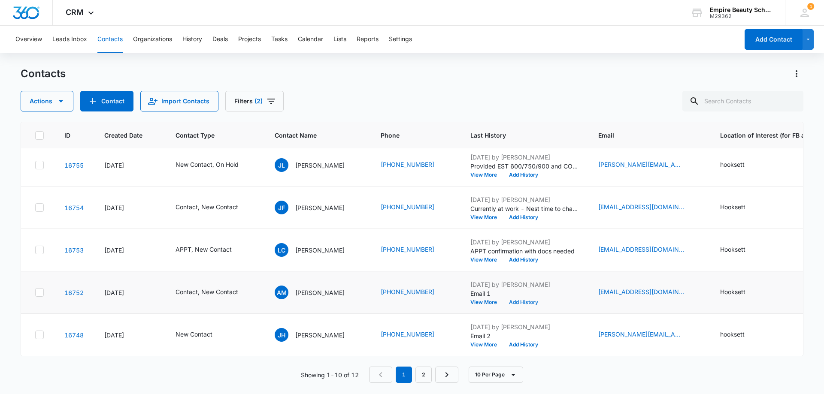
click at [520, 300] on button "Add History" at bounding box center [523, 302] width 41 height 5
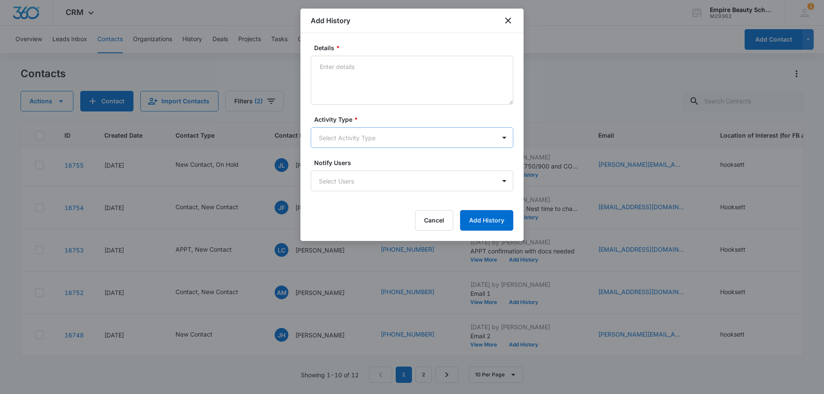
click at [348, 139] on body "CRM Apps Forms CRM Email Shop Payments POS Files Brand Settings Empire Beauty S…" at bounding box center [412, 197] width 824 height 394
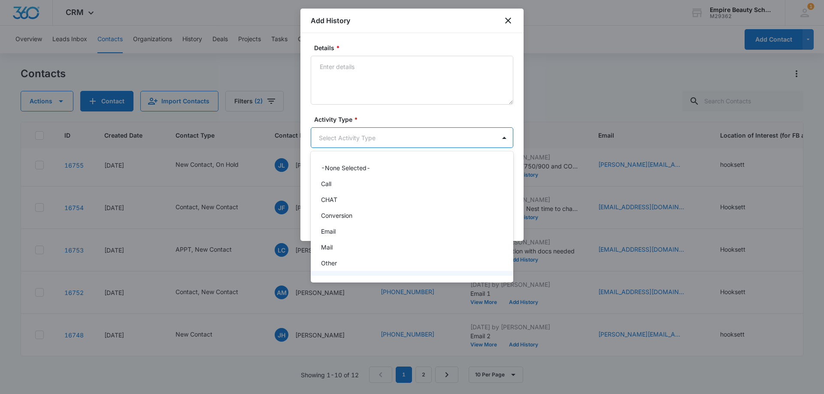
scroll to position [45, 0]
click at [343, 268] on div "Text" at bounding box center [411, 266] width 180 height 9
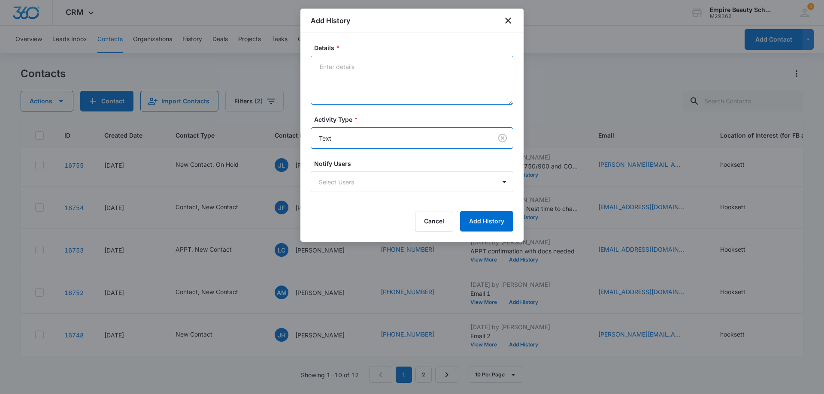
click at [368, 78] on textarea "Details *" at bounding box center [412, 80] width 202 height 49
type textarea "checking in"
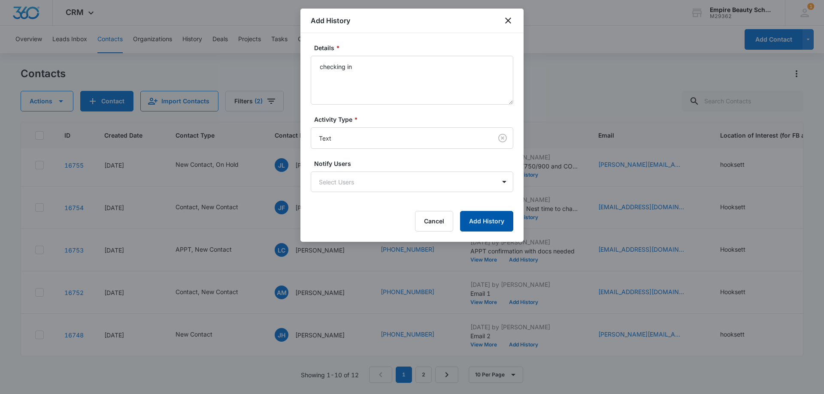
click at [481, 216] on button "Add History" at bounding box center [486, 221] width 53 height 21
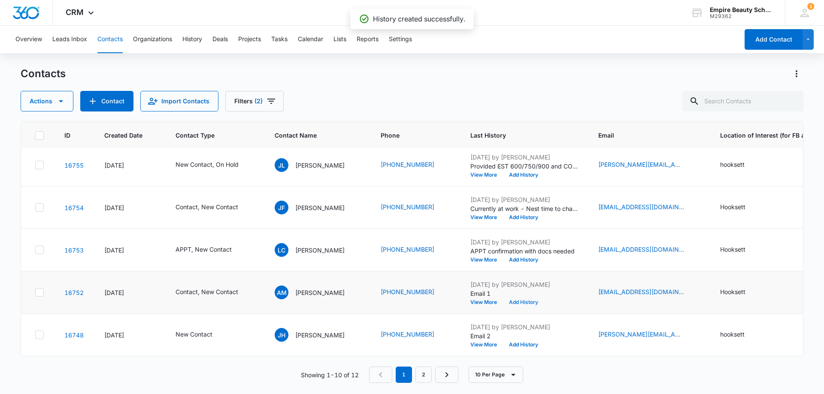
scroll to position [181, 0]
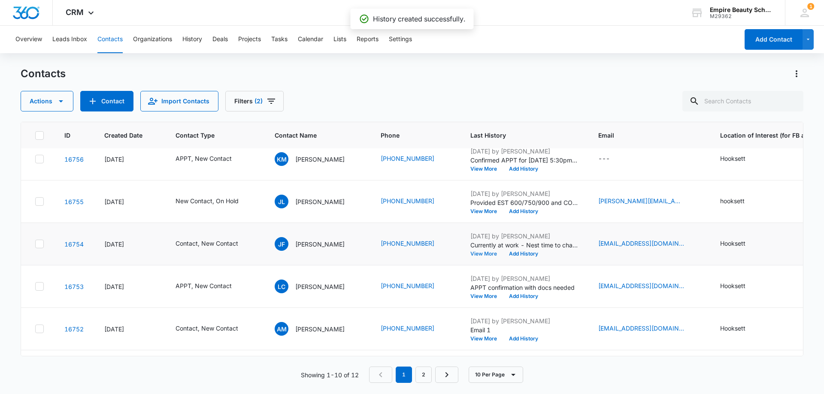
click at [474, 253] on button "View More" at bounding box center [486, 253] width 33 height 5
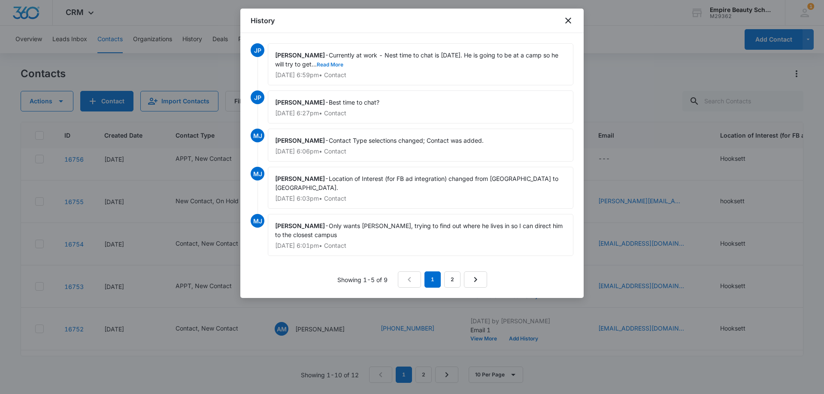
click at [340, 66] on button "Read More" at bounding box center [330, 64] width 27 height 5
click at [370, 68] on div "Jess Peltonovich - Currently at work - Nest time to chat is tomorrow. He is goi…" at bounding box center [420, 64] width 305 height 42
click at [370, 64] on button "Show Less" at bounding box center [355, 64] width 30 height 5
click at [565, 20] on icon "close" at bounding box center [568, 20] width 10 height 10
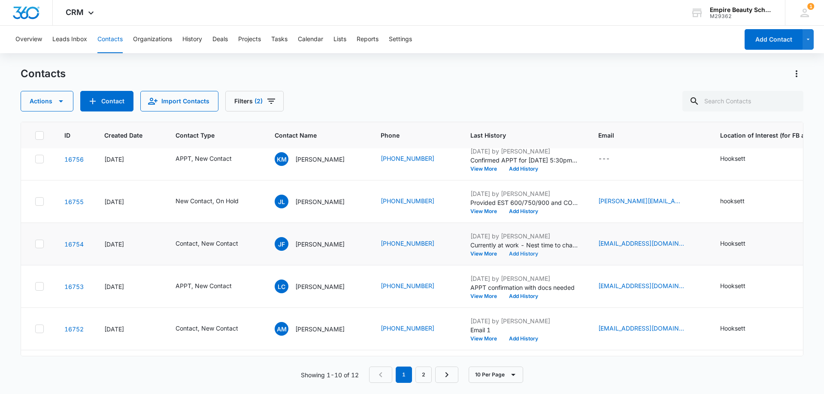
click at [524, 256] on button "Add History" at bounding box center [523, 253] width 41 height 5
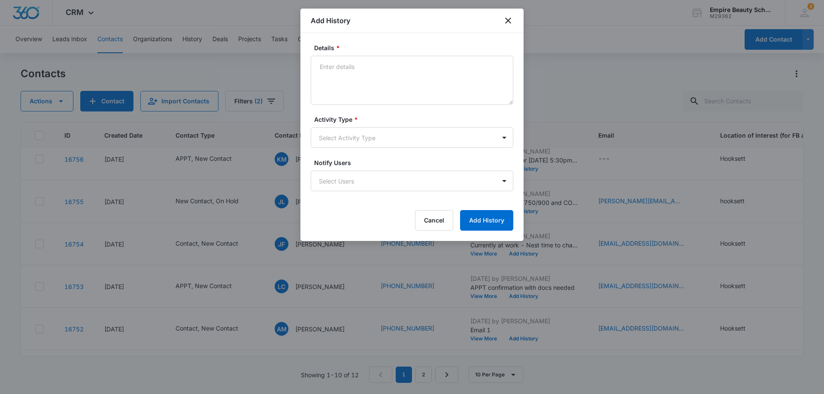
click at [348, 131] on body "CRM Apps Forms CRM Email Shop Payments POS Files Brand Settings Empire Beauty S…" at bounding box center [412, 197] width 824 height 394
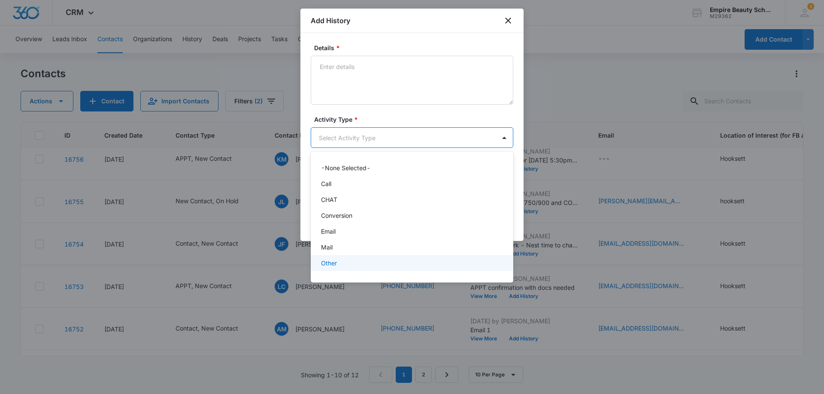
scroll to position [45, 0]
click at [330, 267] on p "Text" at bounding box center [327, 266] width 12 height 9
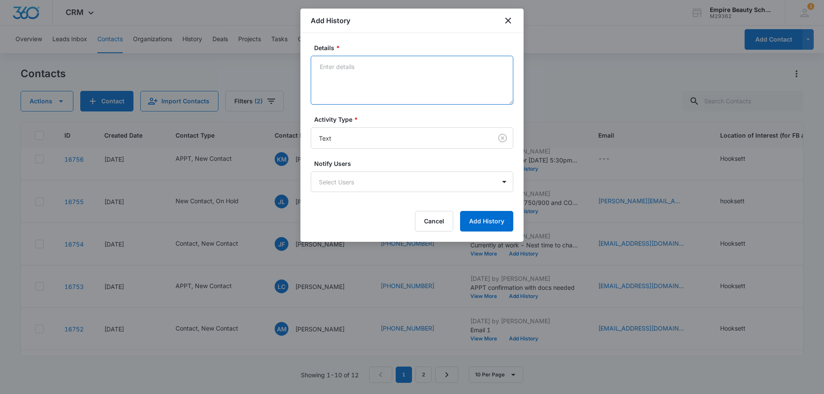
click at [329, 77] on textarea "Details *" at bounding box center [412, 80] width 202 height 49
type textarea "best time to chat [DATE]?"
click at [478, 232] on div "Details * best time to chat today? Activity Type * Text Notify Users Select Use…" at bounding box center [411, 137] width 223 height 209
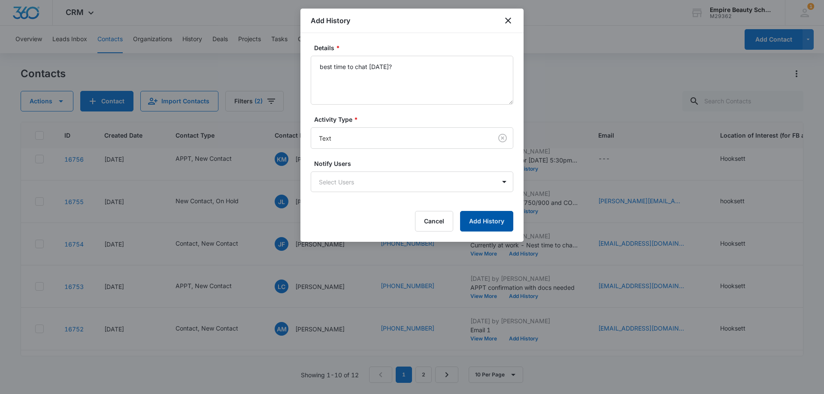
click at [480, 231] on button "Add History" at bounding box center [486, 221] width 53 height 21
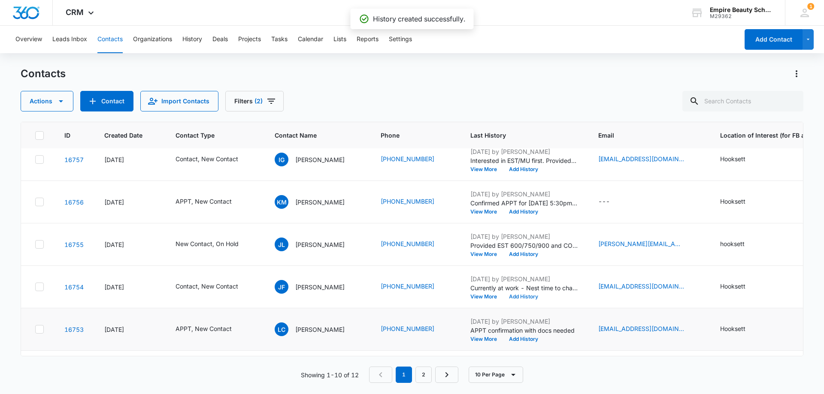
scroll to position [95, 0]
click at [481, 296] on button "View More" at bounding box center [486, 297] width 33 height 5
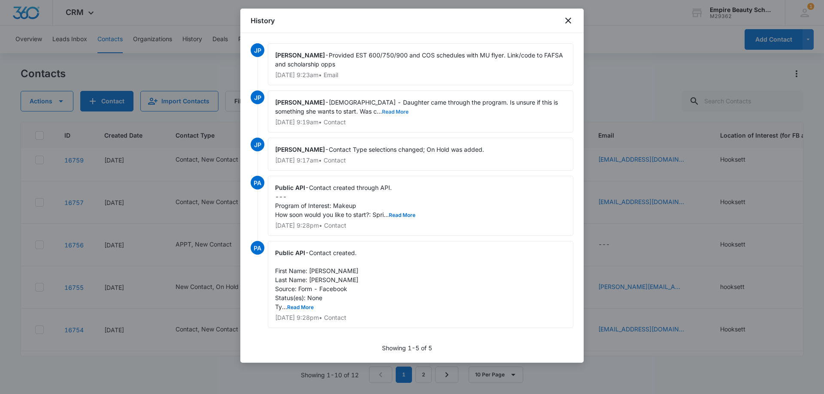
click at [382, 112] on button "Read More" at bounding box center [395, 111] width 27 height 5
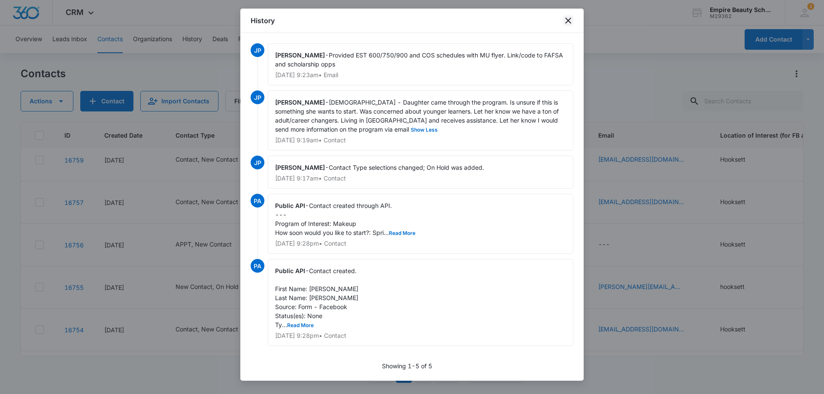
click at [568, 22] on icon "close" at bounding box center [568, 20] width 10 height 10
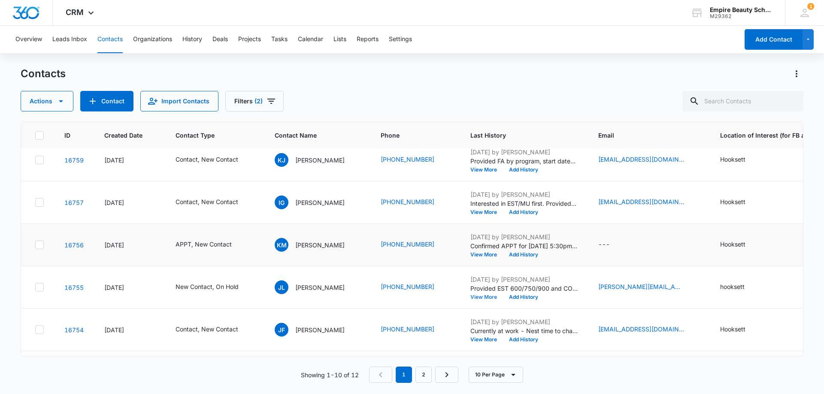
scroll to position [52, 0]
click at [470, 254] on button "View More" at bounding box center [486, 255] width 33 height 5
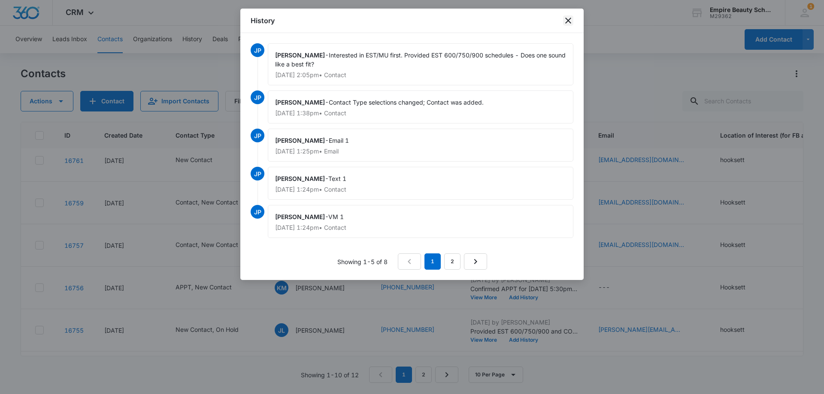
click at [566, 16] on icon "close" at bounding box center [568, 20] width 10 height 10
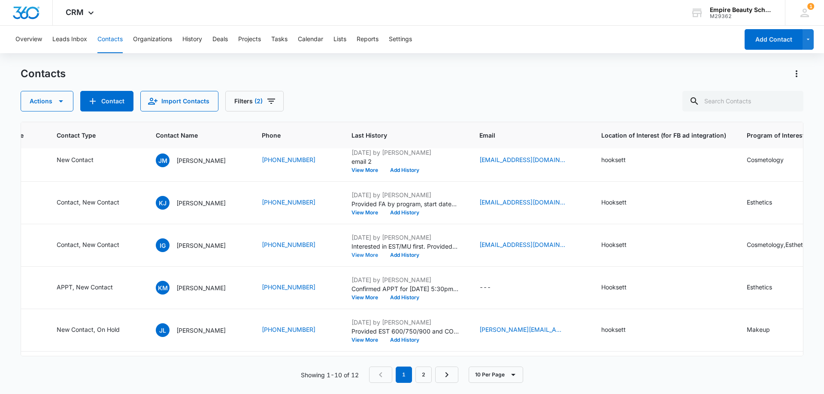
scroll to position [52, 314]
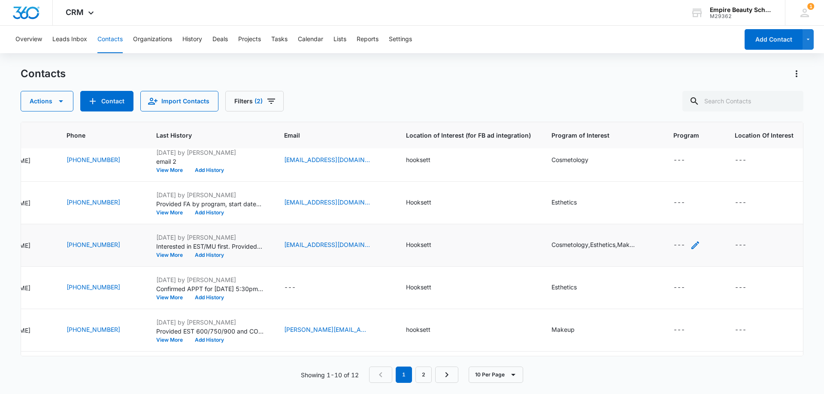
click at [673, 247] on div "---" at bounding box center [679, 245] width 12 height 10
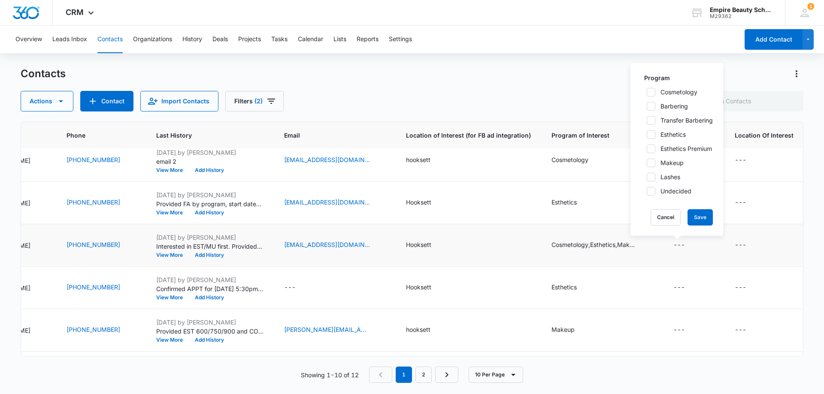
click at [657, 133] on label "Esthetics" at bounding box center [676, 134] width 72 height 9
click at [646, 133] on input "Esthetics" at bounding box center [643, 135] width 6 height 6
checkbox input "true"
click at [655, 150] on label "Esthetics Premium" at bounding box center [676, 148] width 72 height 9
click at [646, 150] on input "Esthetics Premium" at bounding box center [643, 149] width 6 height 6
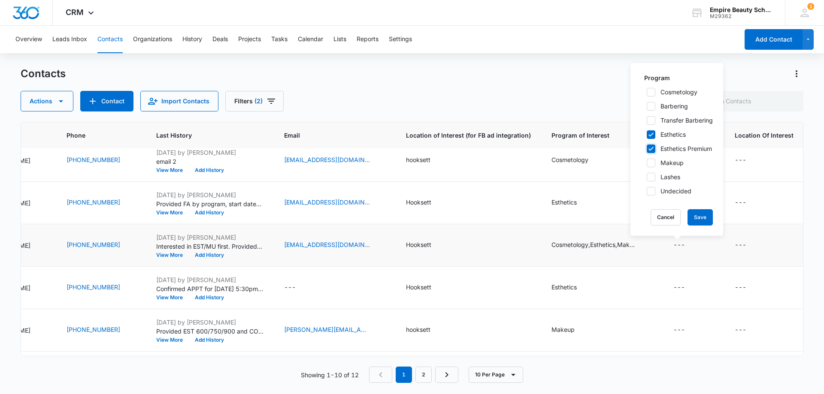
checkbox input "true"
click at [651, 164] on icon at bounding box center [651, 163] width 8 height 8
click at [646, 164] on input "Makeup" at bounding box center [643, 163] width 6 height 6
checkbox input "true"
click at [709, 215] on button "Save" at bounding box center [699, 217] width 25 height 16
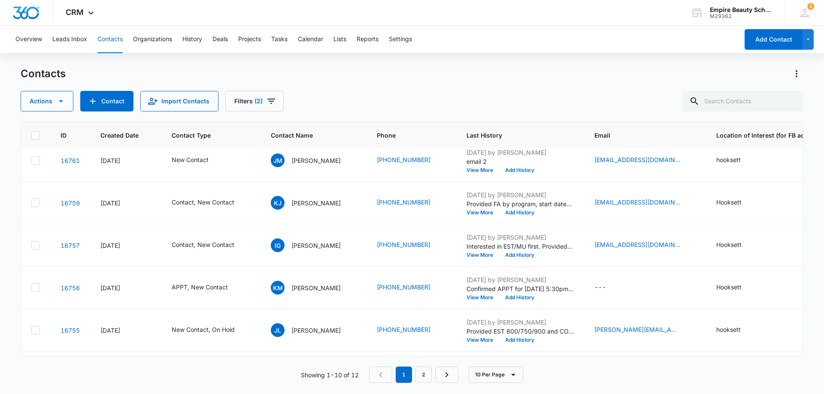
scroll to position [52, 0]
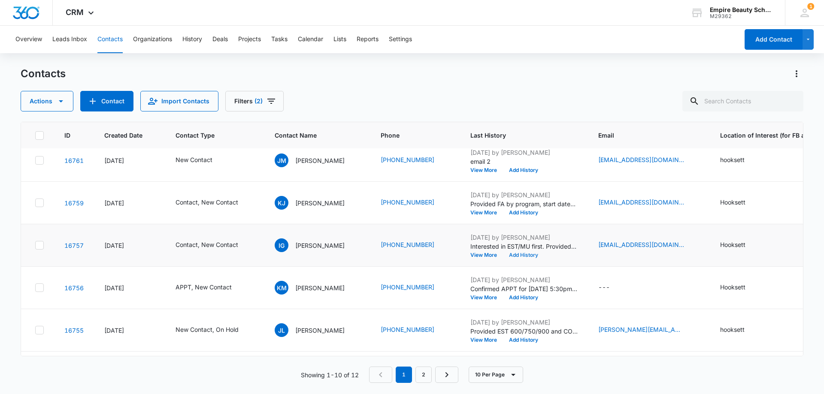
click at [525, 258] on button "Add History" at bounding box center [523, 255] width 41 height 5
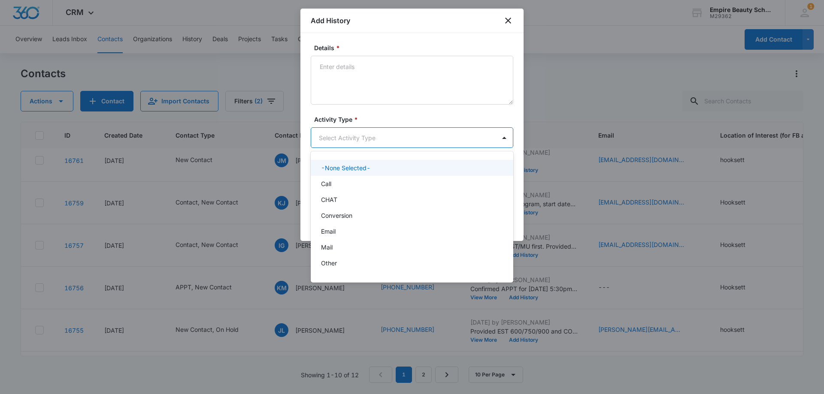
click at [356, 135] on body "CRM Apps Forms CRM Email Shop Payments POS Files Brand Settings Empire Beauty S…" at bounding box center [412, 197] width 824 height 394
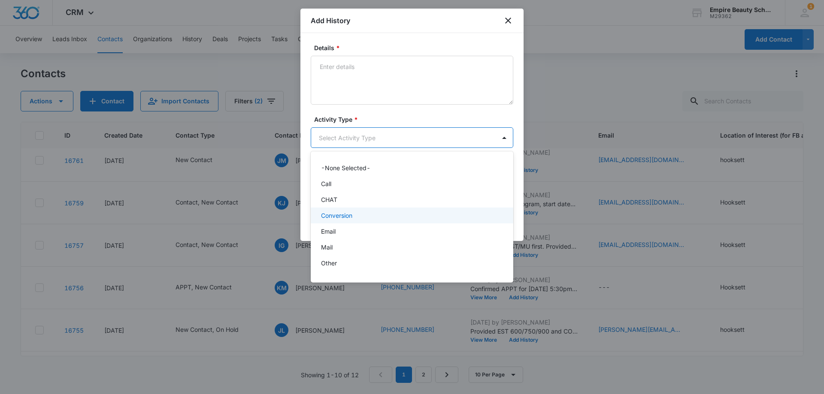
scroll to position [45, 0]
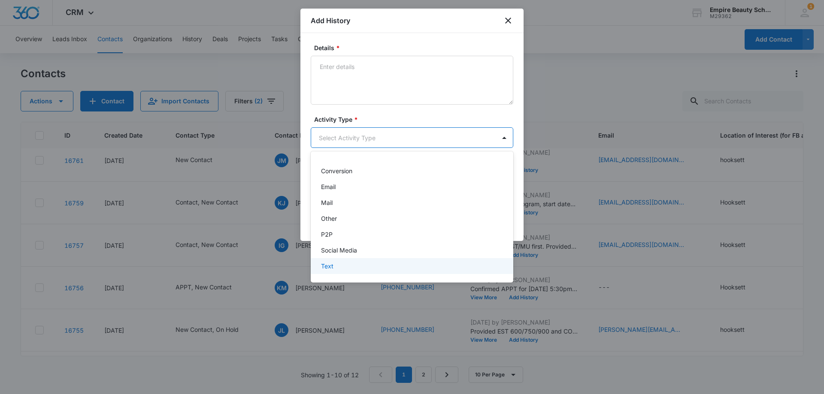
click at [335, 264] on div "Text" at bounding box center [411, 266] width 180 height 9
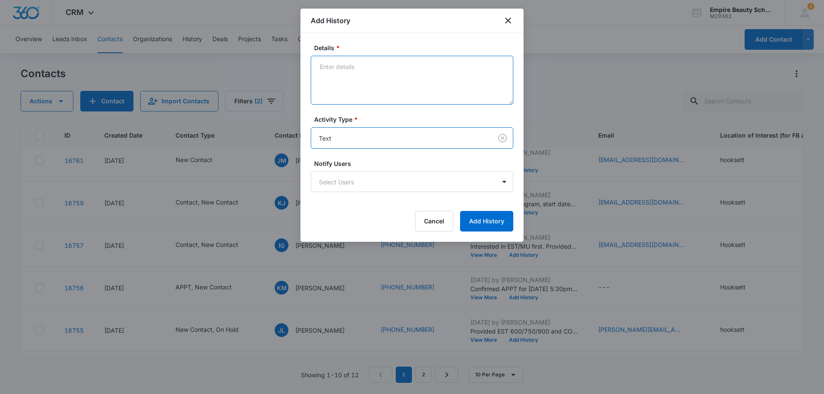
click at [366, 66] on textarea "Details *" at bounding box center [412, 80] width 202 height 49
type textarea "checking in"
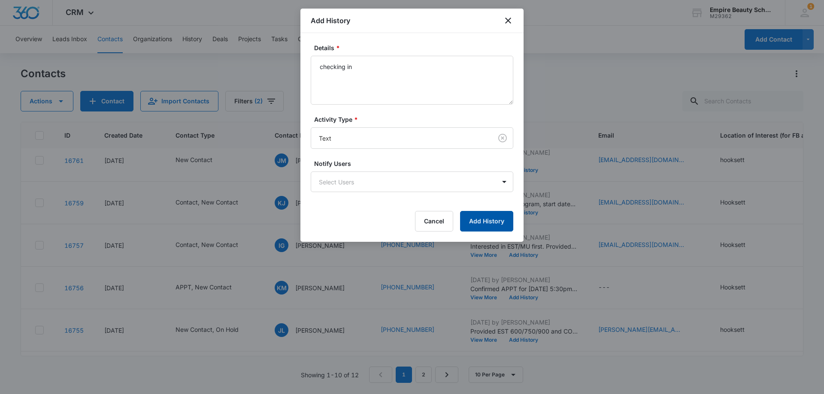
click at [505, 217] on button "Add History" at bounding box center [486, 221] width 53 height 21
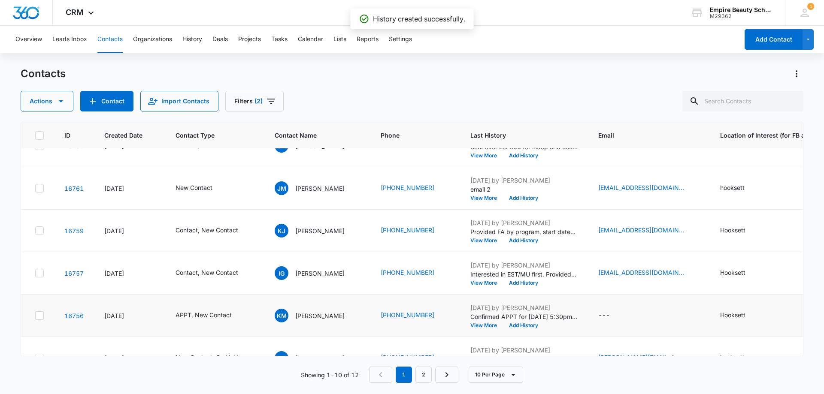
scroll to position [9, 0]
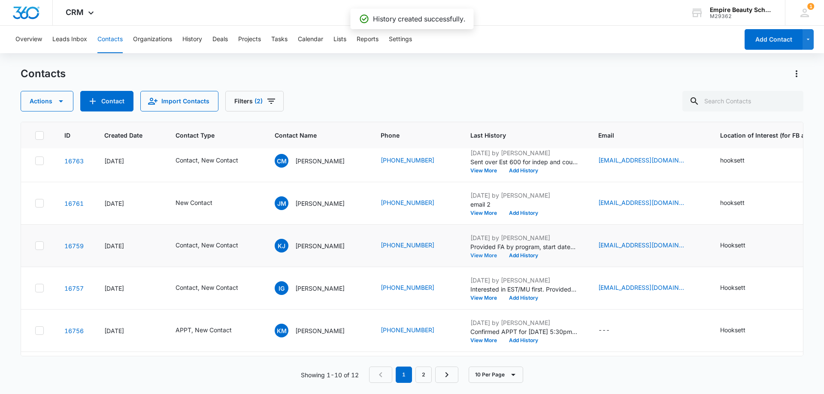
click at [483, 256] on button "View More" at bounding box center [486, 255] width 33 height 5
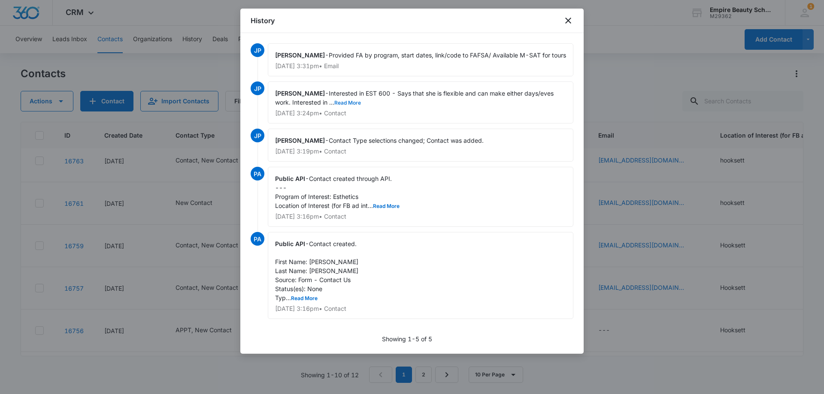
click at [356, 106] on button "Read More" at bounding box center [347, 102] width 27 height 5
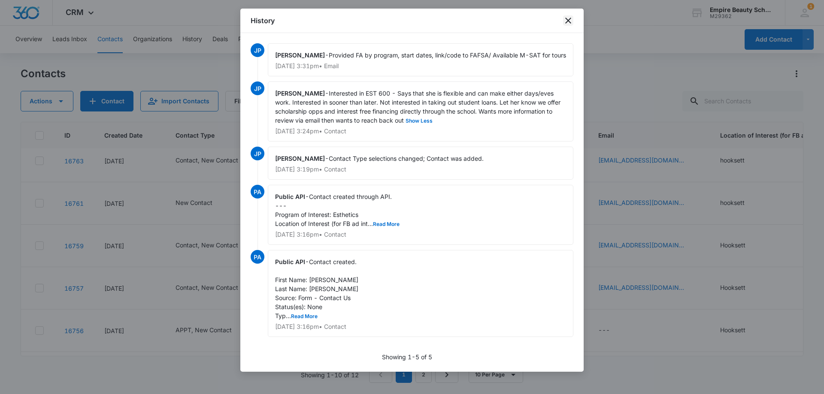
click at [566, 22] on icon "close" at bounding box center [568, 21] width 6 height 6
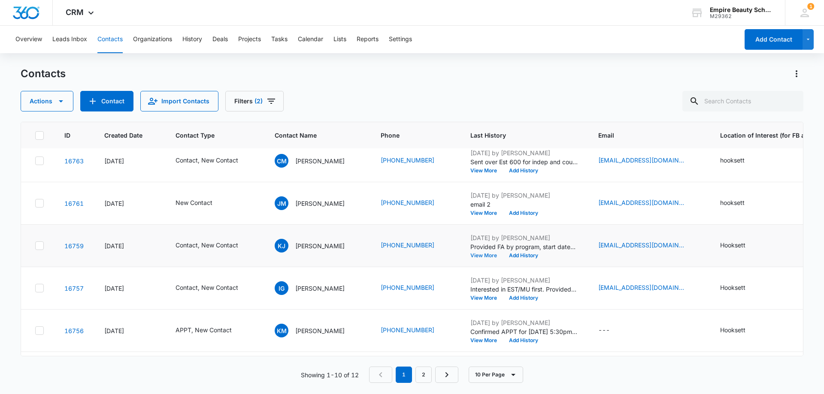
click at [483, 253] on button "View More" at bounding box center [486, 255] width 33 height 5
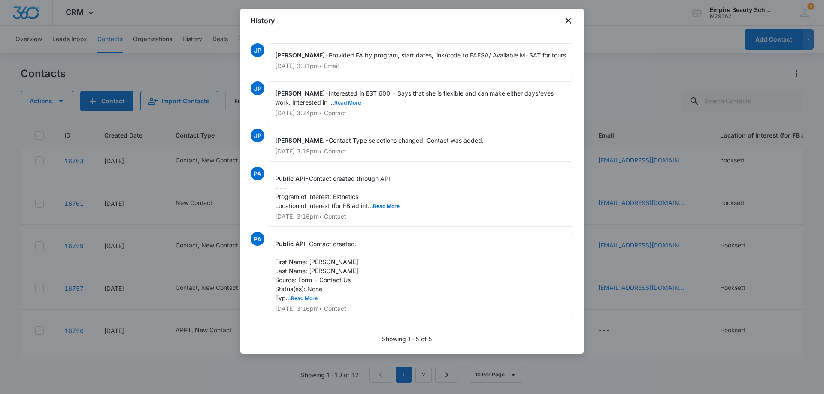
click at [354, 106] on button "Read More" at bounding box center [347, 102] width 27 height 5
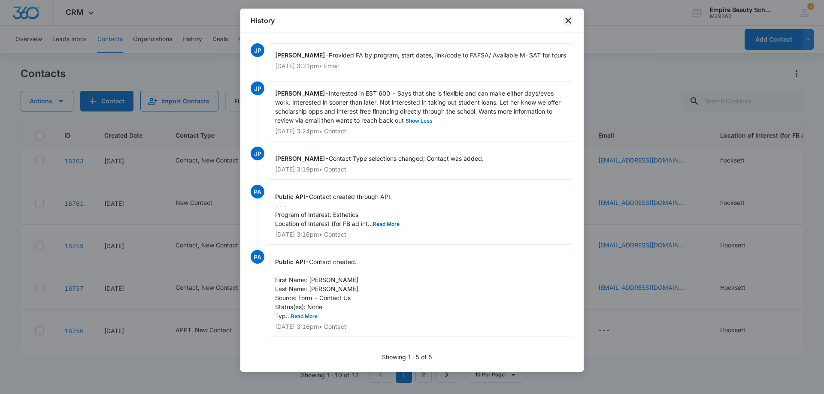
click at [572, 18] on icon "close" at bounding box center [568, 20] width 10 height 10
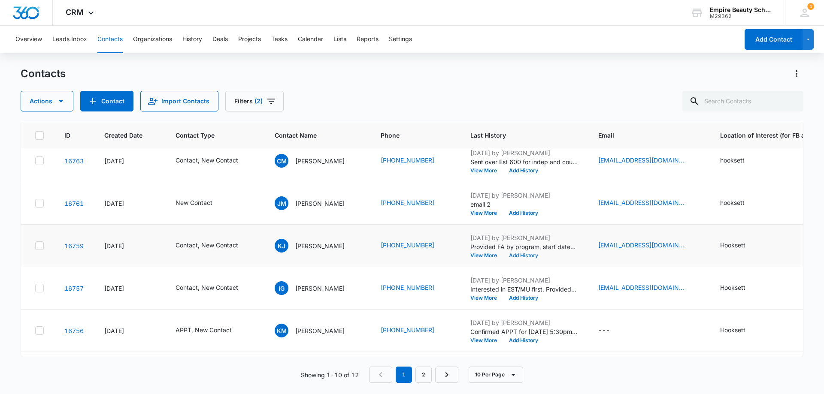
click at [526, 255] on button "Add History" at bounding box center [523, 255] width 41 height 5
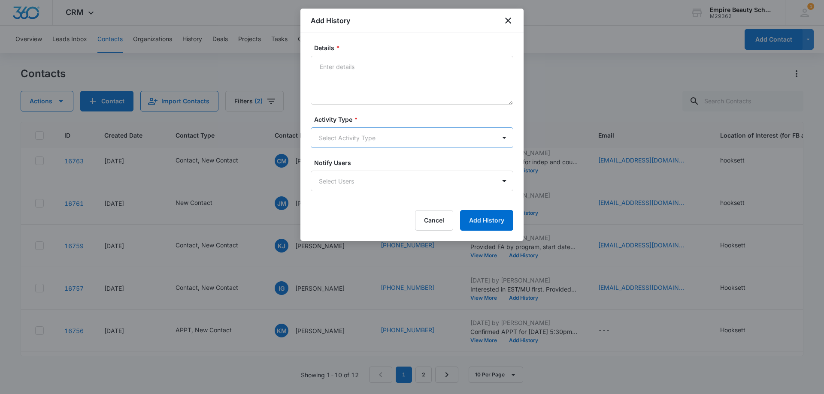
click at [343, 138] on body "CRM Apps Forms CRM Email Shop Payments POS Files Brand Settings Empire Beauty S…" at bounding box center [412, 197] width 824 height 394
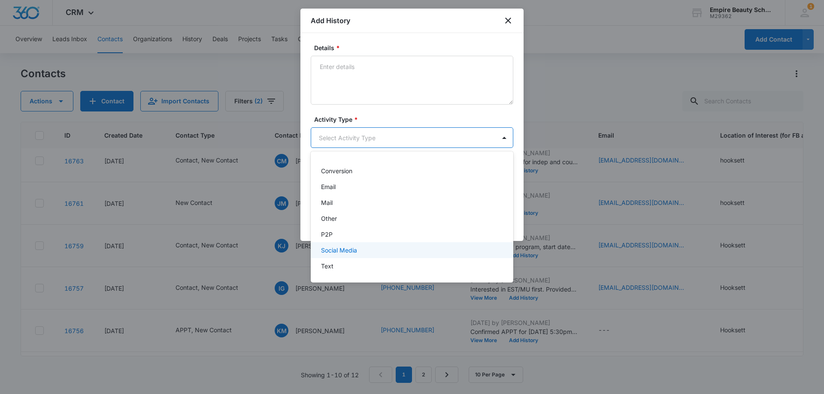
scroll to position [44, 0]
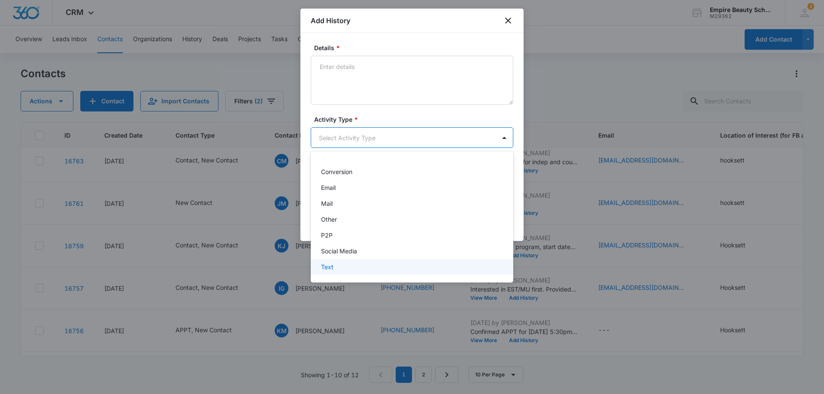
click at [334, 267] on div "Text" at bounding box center [411, 267] width 180 height 9
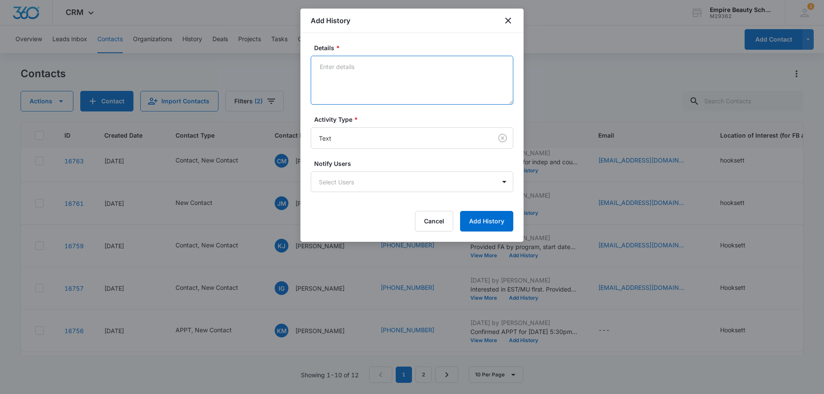
click at [347, 69] on textarea "Details *" at bounding box center [412, 80] width 202 height 49
type textarea "checking in, questions?"
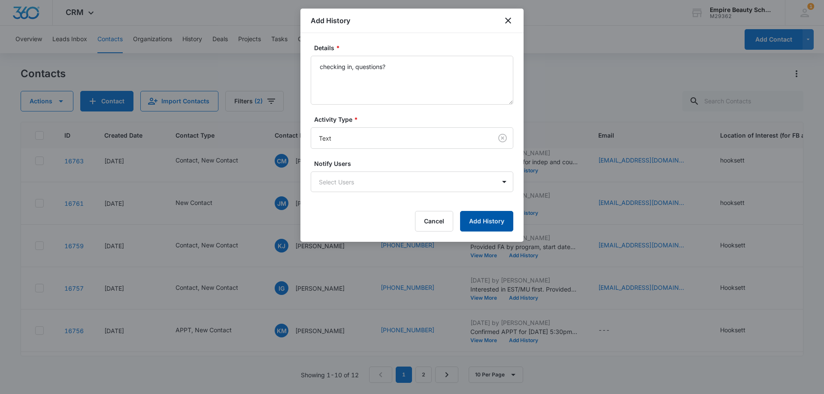
click at [478, 215] on button "Add History" at bounding box center [486, 221] width 53 height 21
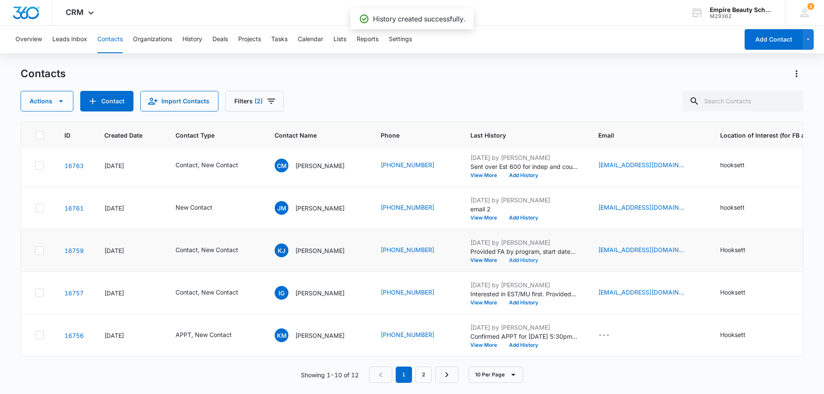
scroll to position [0, 0]
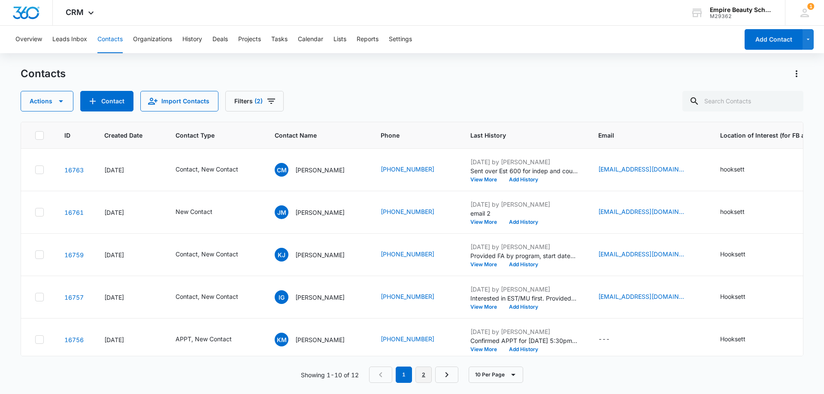
click at [420, 375] on link "2" at bounding box center [423, 375] width 16 height 16
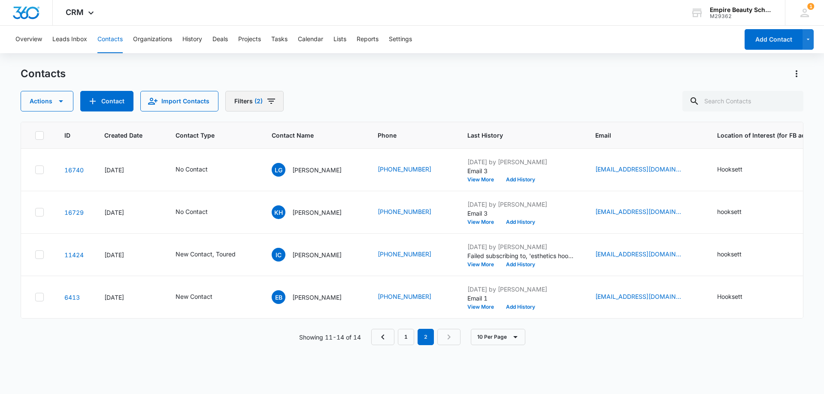
click at [246, 105] on button "Filters (2)" at bounding box center [254, 101] width 58 height 21
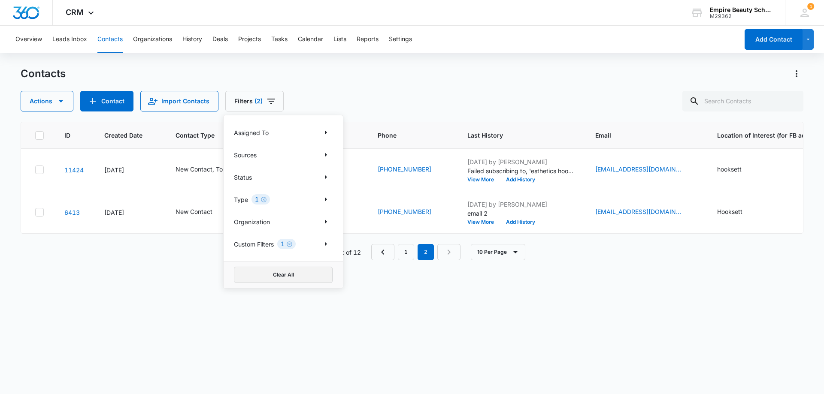
click at [273, 272] on button "Clear All" at bounding box center [283, 275] width 99 height 16
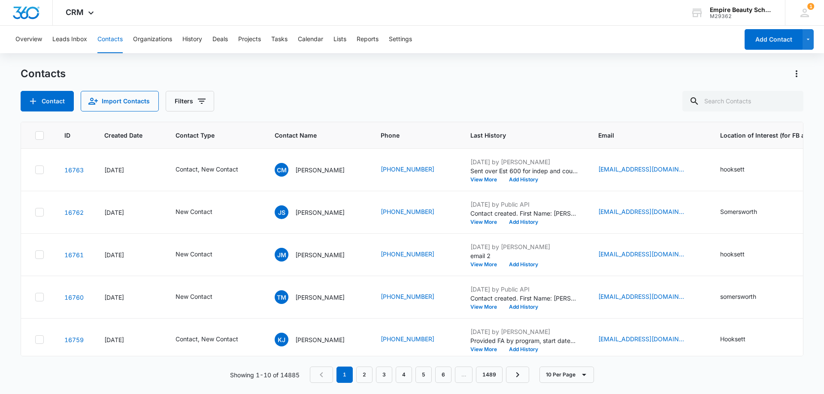
click at [409, 78] on div "Contacts" at bounding box center [412, 74] width 782 height 14
click at [183, 94] on button "Filters" at bounding box center [190, 101] width 48 height 21
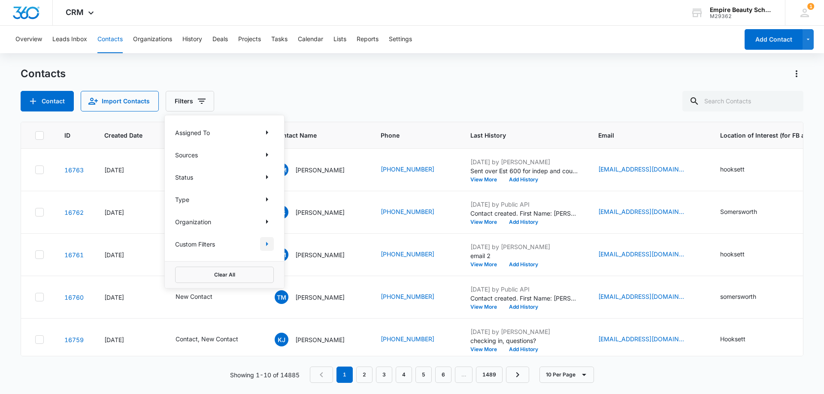
click at [266, 243] on icon "Show Custom Filters filters" at bounding box center [267, 244] width 10 height 10
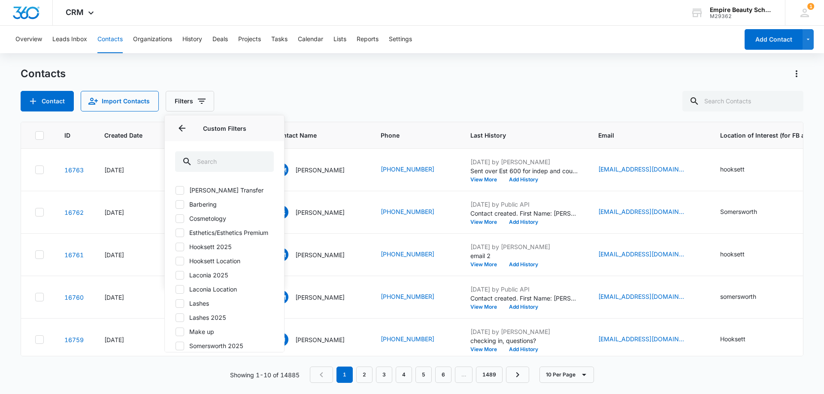
click at [183, 251] on icon at bounding box center [180, 247] width 8 height 8
click at [175, 247] on input "Hooksett 2025" at bounding box center [175, 247] width 0 height 0
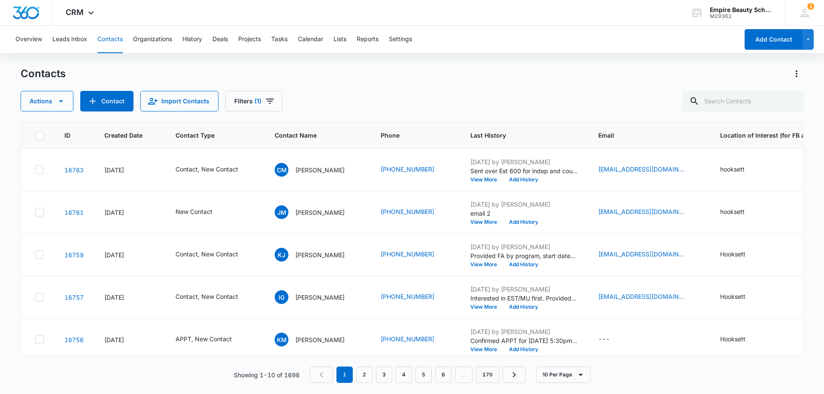
click at [402, 107] on div "Actions Contact Import Contacts Filters (1)" at bounding box center [412, 101] width 782 height 21
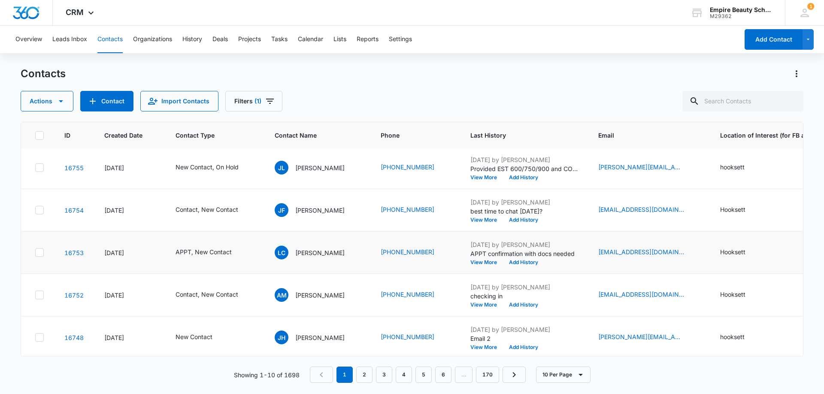
scroll to position [224, 0]
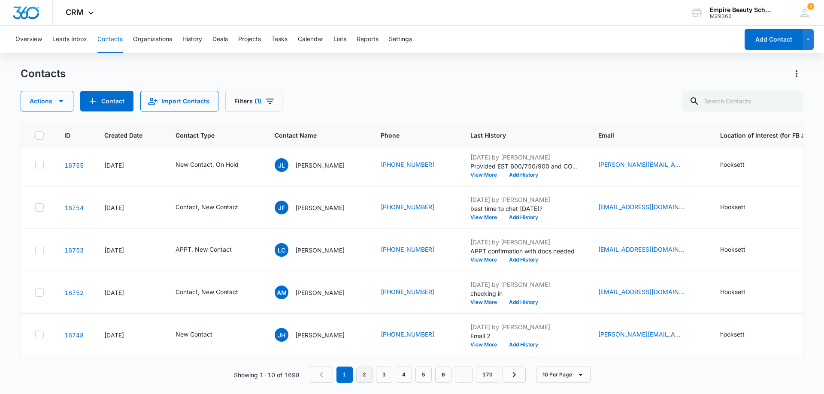
click at [363, 378] on link "2" at bounding box center [364, 375] width 16 height 16
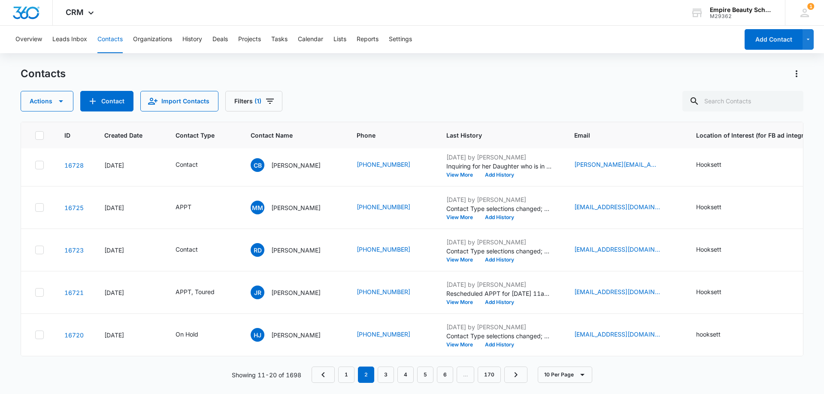
scroll to position [0, 0]
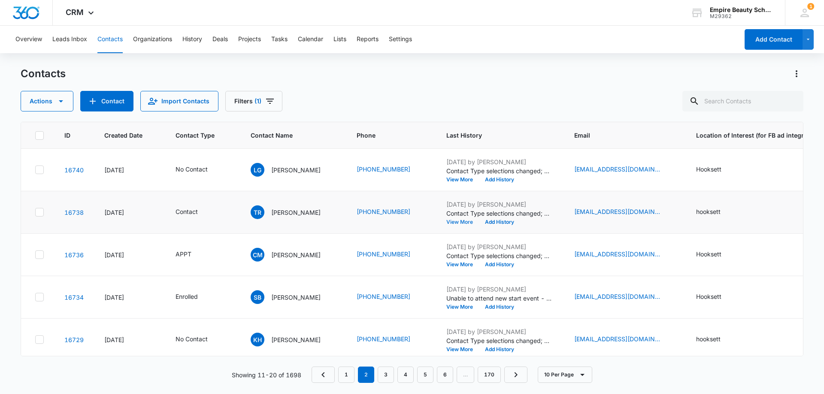
click at [446, 220] on button "View More" at bounding box center [462, 222] width 33 height 5
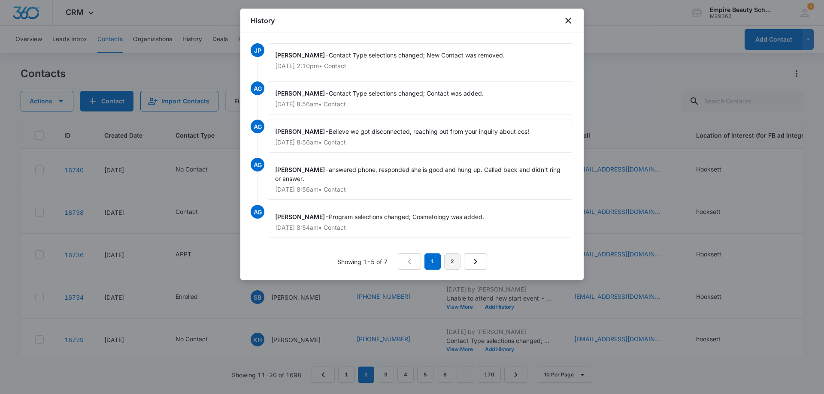
click at [450, 258] on link "2" at bounding box center [452, 262] width 16 height 16
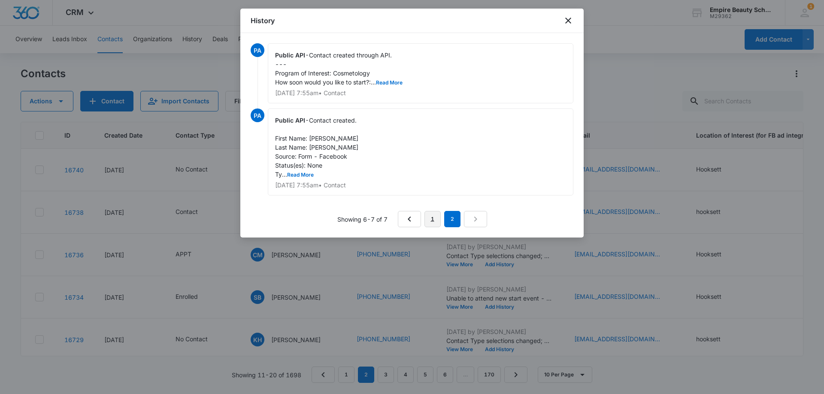
click at [439, 214] on link "1" at bounding box center [432, 219] width 16 height 16
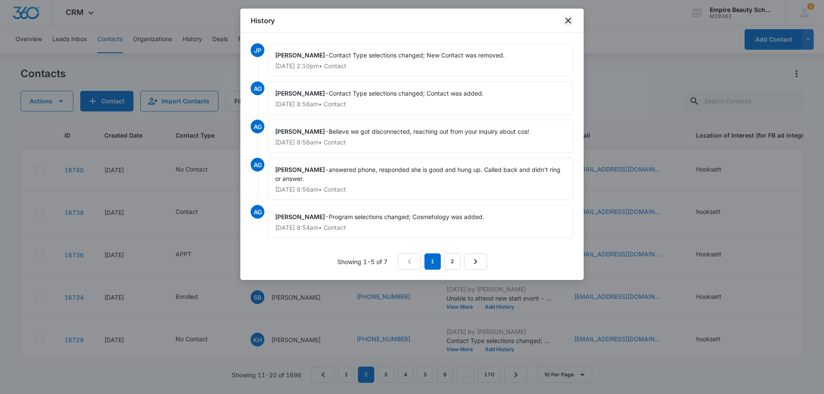
click at [565, 20] on icon "close" at bounding box center [568, 20] width 10 height 10
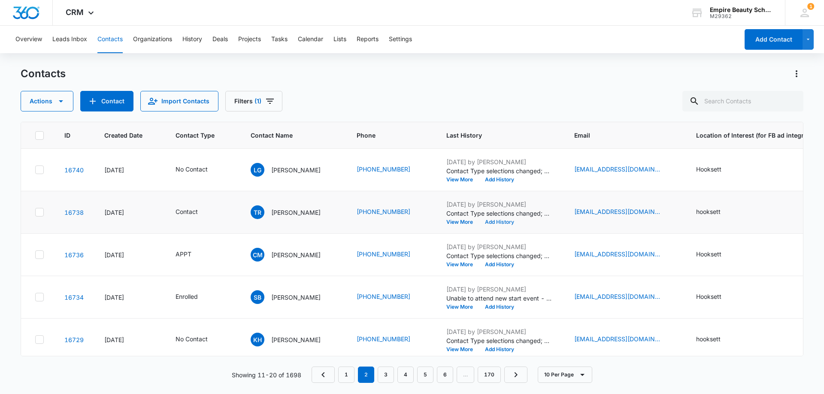
click at [496, 221] on button "Add History" at bounding box center [499, 222] width 41 height 5
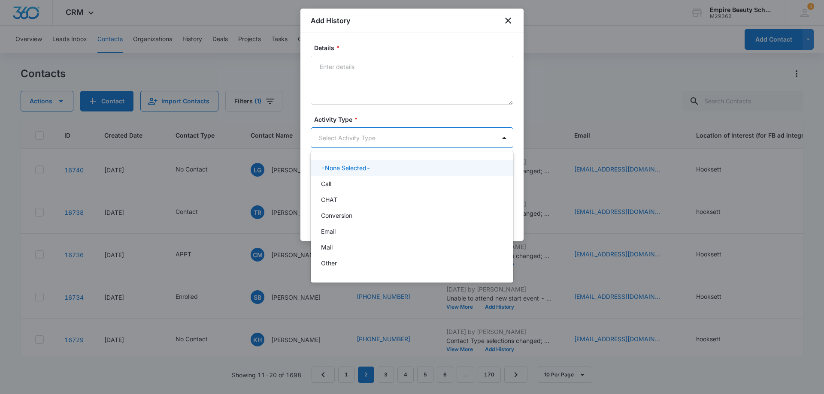
click at [338, 135] on body "CRM Apps Forms CRM Email Shop Payments POS Files Brand Settings Empire Beauty S…" at bounding box center [412, 197] width 824 height 394
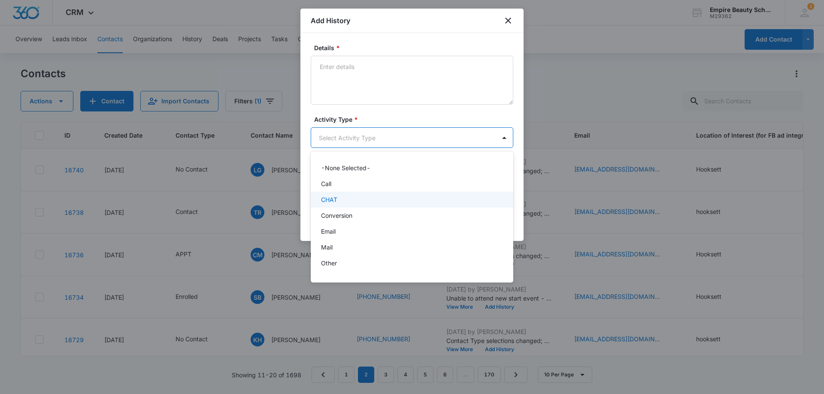
scroll to position [45, 0]
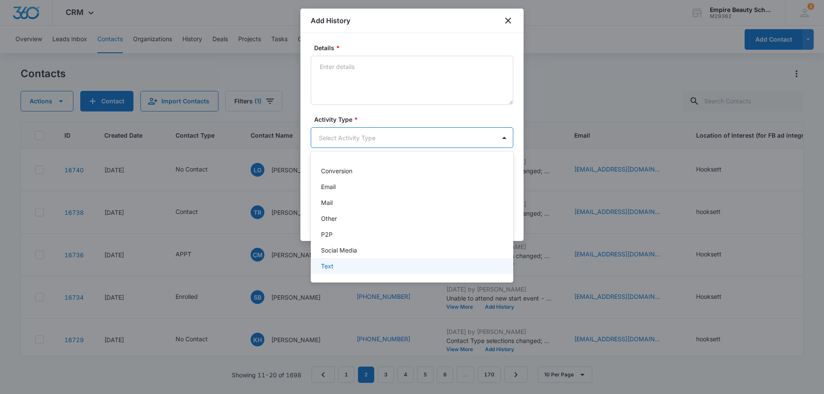
click at [340, 269] on div "Text" at bounding box center [411, 266] width 180 height 9
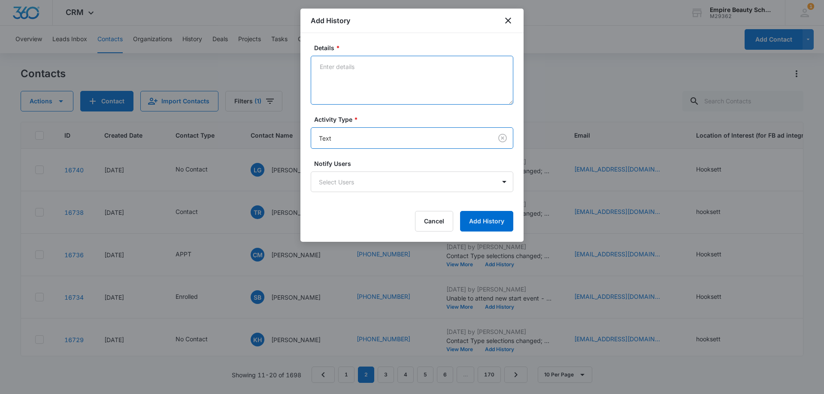
click at [357, 76] on textarea "Details *" at bounding box center [412, 80] width 202 height 49
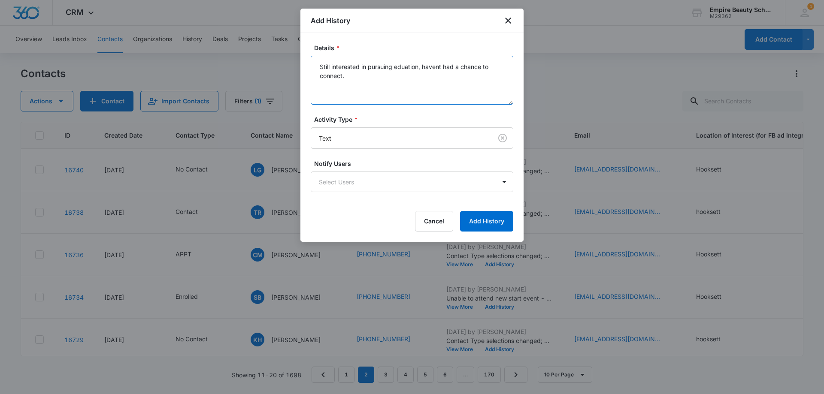
click at [421, 63] on textarea "Still interested in pursuing eduation, havent had a chance to connect." at bounding box center [412, 80] width 202 height 49
click at [399, 82] on textarea "Still interested in pursuing education? haven't had a chance to connect." at bounding box center [412, 80] width 202 height 49
type textarea "Still interested in pursuing education? haven't had a chance to connect."
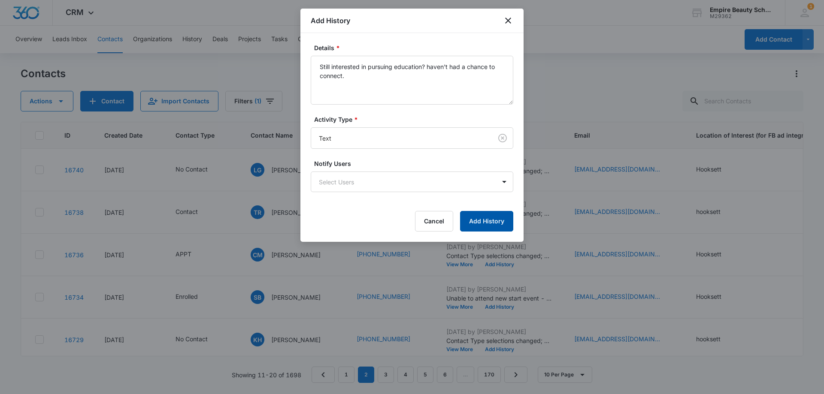
click at [492, 223] on button "Add History" at bounding box center [486, 221] width 53 height 21
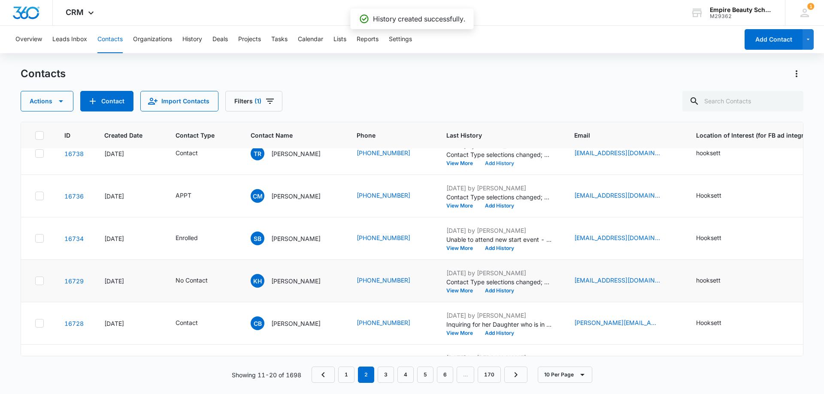
scroll to position [86, 0]
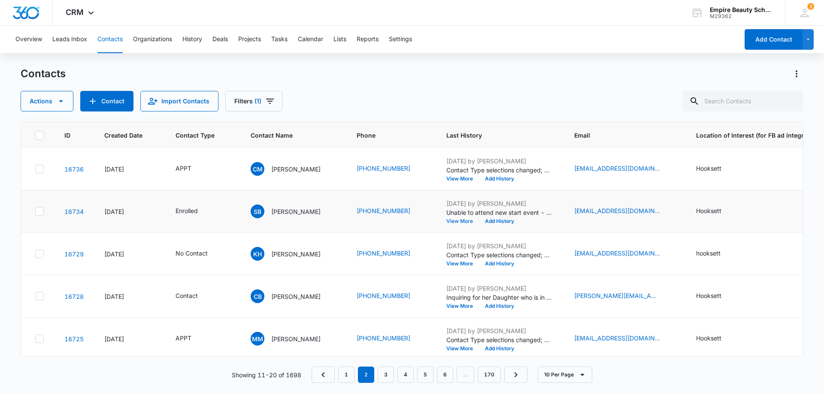
click at [449, 219] on button "View More" at bounding box center [462, 221] width 33 height 5
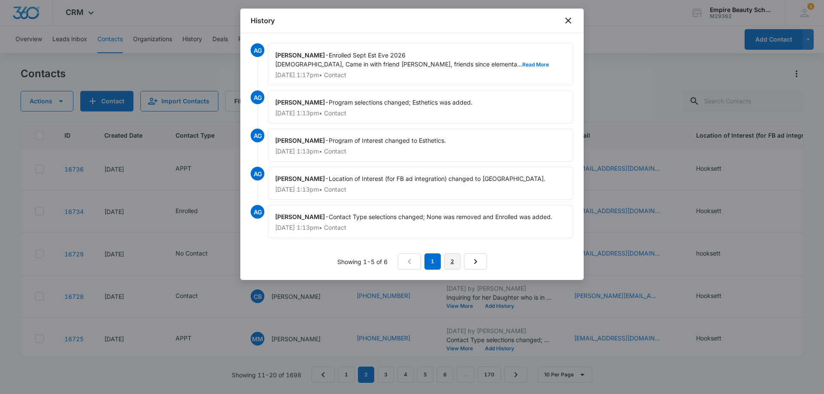
click at [445, 260] on link "2" at bounding box center [452, 262] width 16 height 16
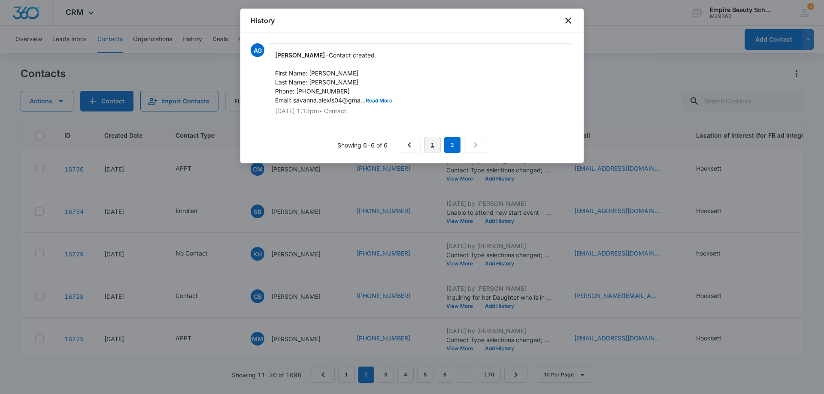
click at [429, 144] on link "1" at bounding box center [432, 145] width 16 height 16
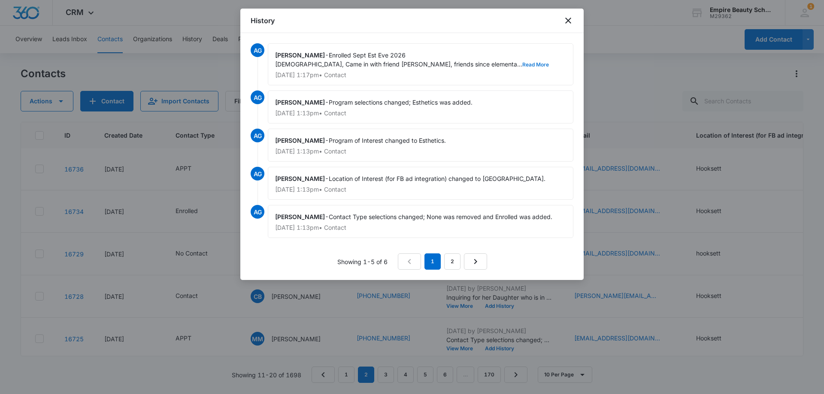
click at [522, 62] on button "Read More" at bounding box center [535, 64] width 27 height 5
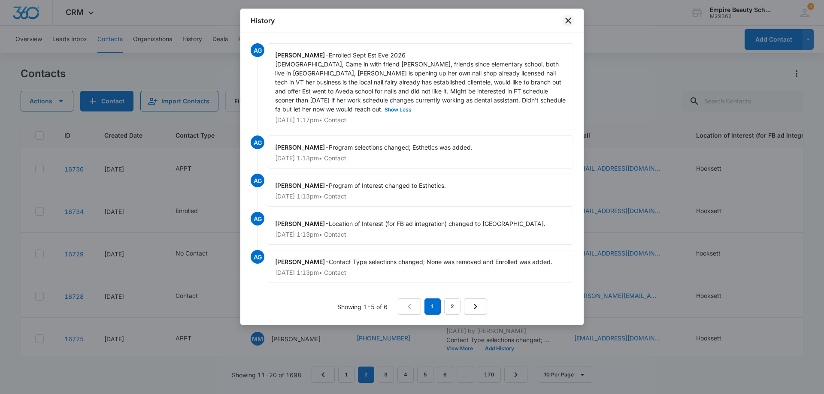
drag, startPoint x: 568, startPoint y: 20, endPoint x: 562, endPoint y: 26, distance: 8.8
click at [568, 20] on icon "close" at bounding box center [568, 21] width 6 height 6
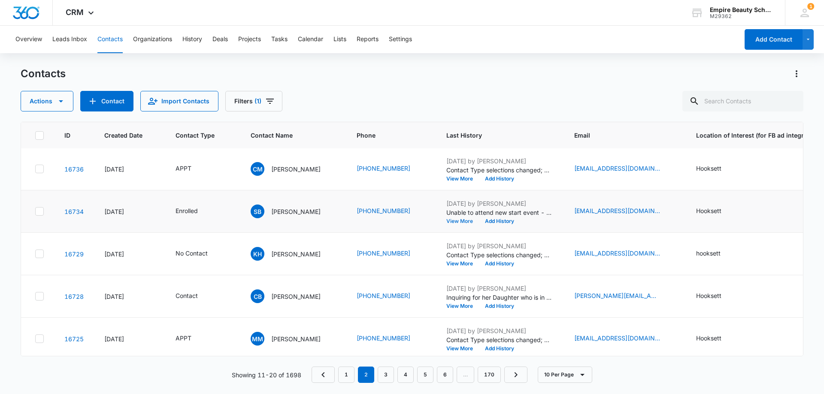
click at [446, 219] on button "View More" at bounding box center [462, 221] width 33 height 5
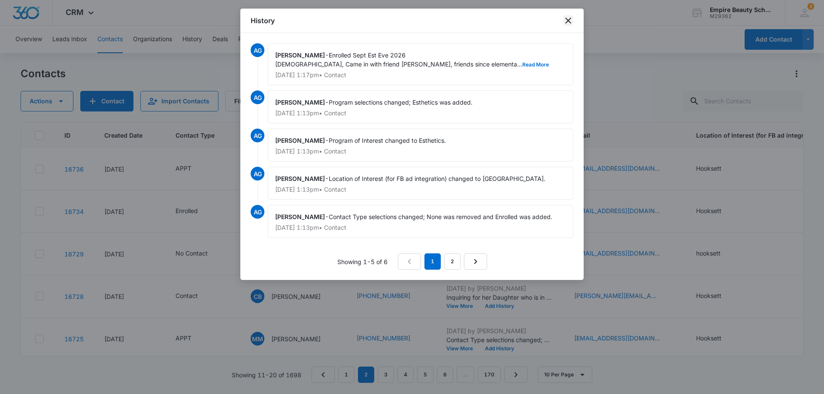
click at [568, 19] on icon "close" at bounding box center [568, 20] width 10 height 10
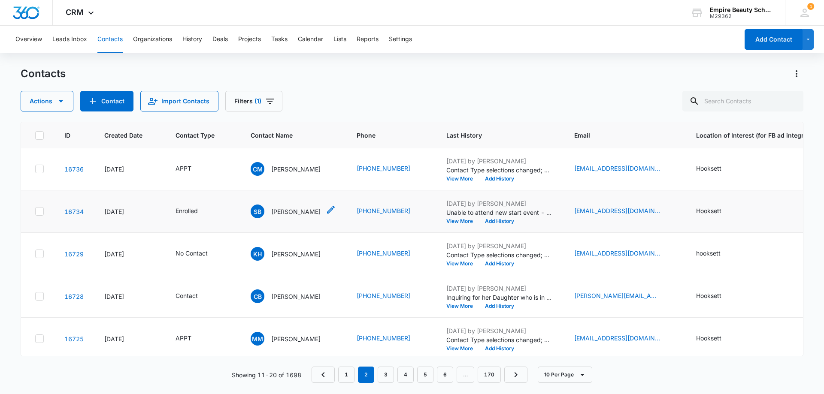
click at [307, 206] on div "SB Savanna Bragg" at bounding box center [286, 212] width 70 height 14
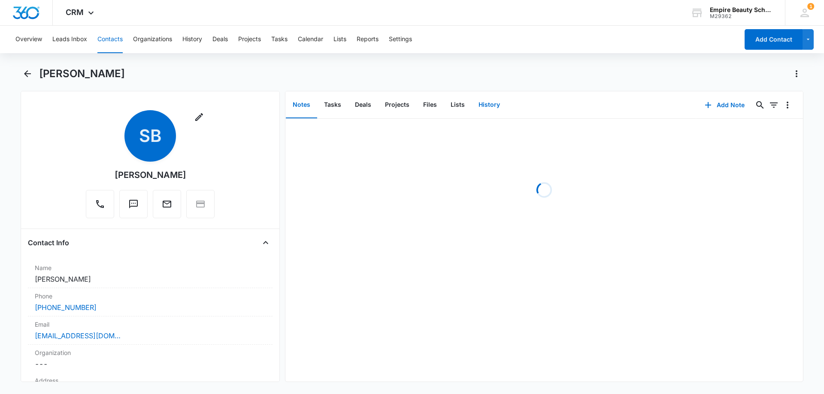
click at [479, 101] on button "History" at bounding box center [488, 105] width 35 height 27
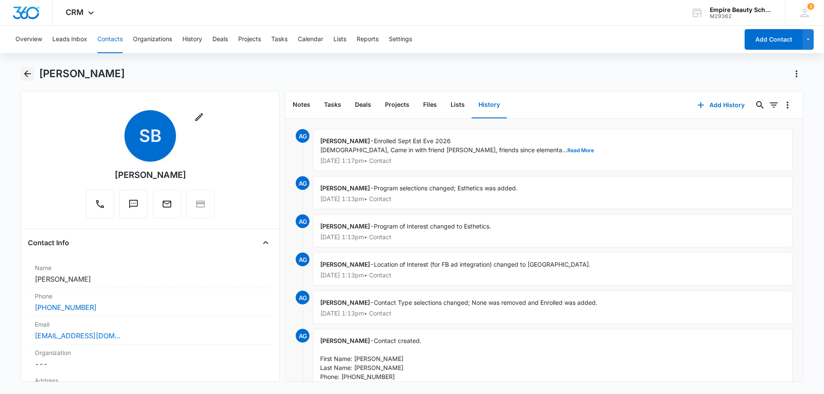
drag, startPoint x: 27, startPoint y: 74, endPoint x: 32, endPoint y: 82, distance: 9.8
click at [27, 73] on icon "Back" at bounding box center [27, 73] width 7 height 7
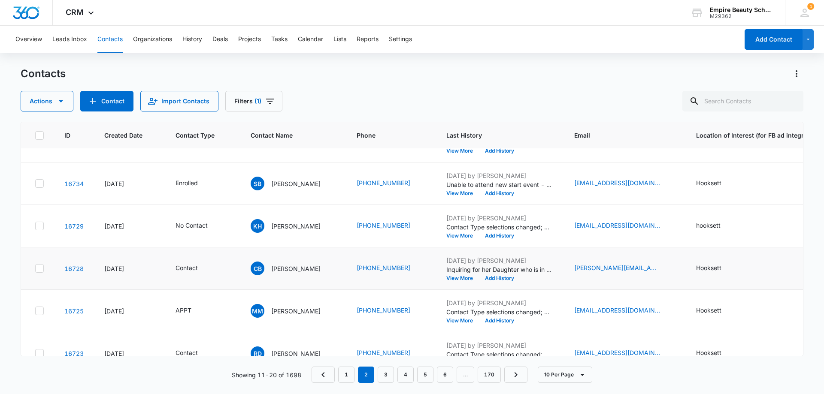
scroll to position [129, 0]
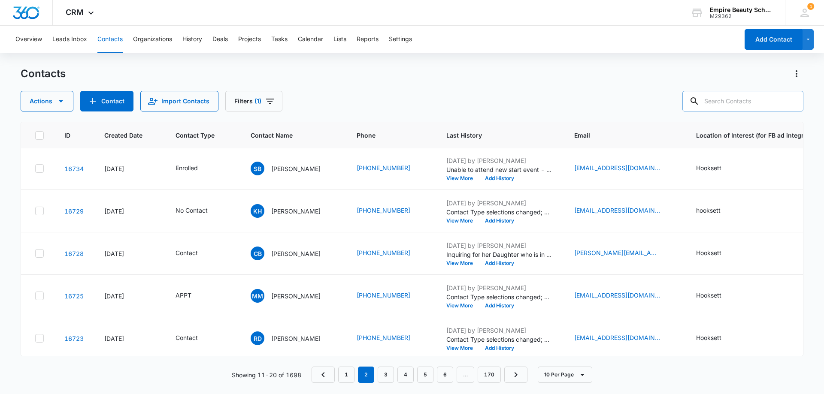
click at [750, 100] on input "text" at bounding box center [742, 101] width 121 height 21
paste input "603-264-7804"
type input "603-264-7804"
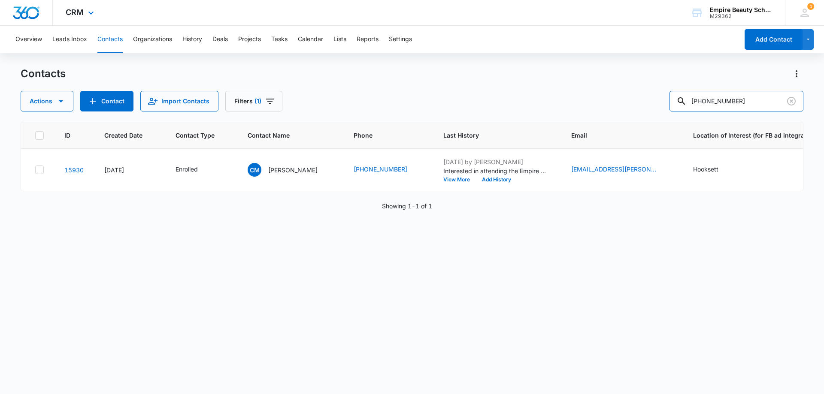
scroll to position [0, 0]
click at [471, 180] on button "View More" at bounding box center [459, 179] width 33 height 5
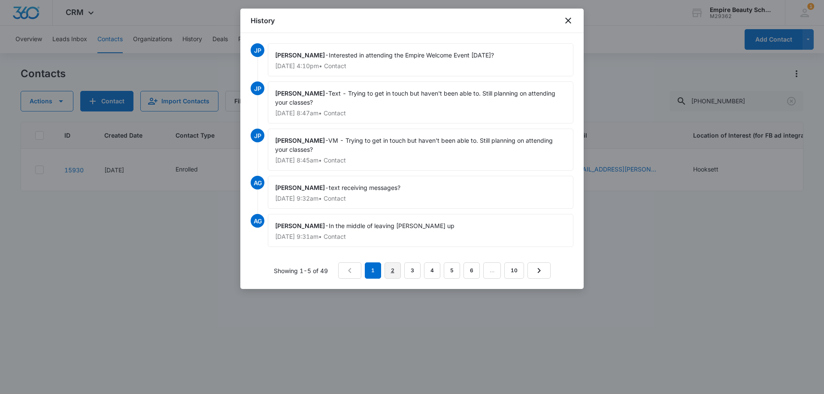
click at [392, 272] on link "2" at bounding box center [392, 271] width 16 height 16
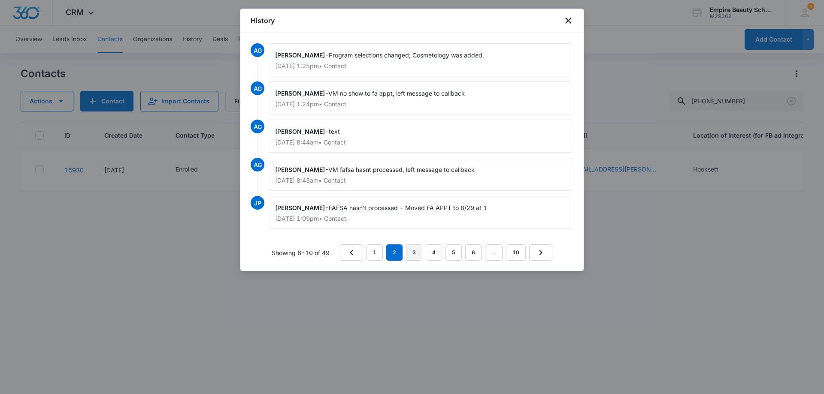
click at [410, 252] on link "3" at bounding box center [414, 253] width 16 height 16
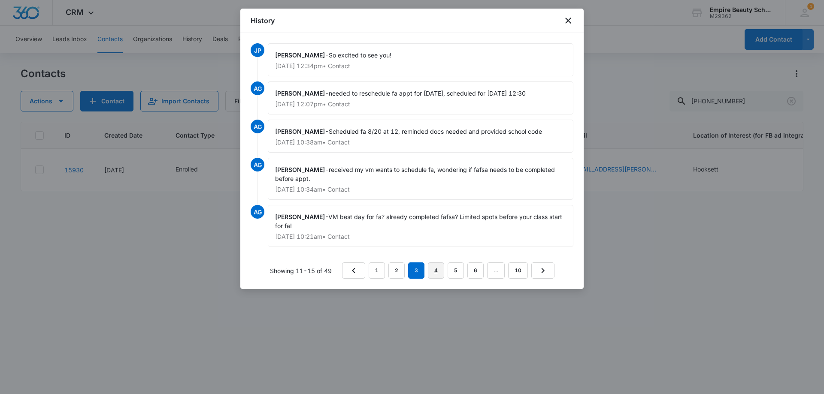
click at [434, 270] on link "4" at bounding box center [436, 271] width 16 height 16
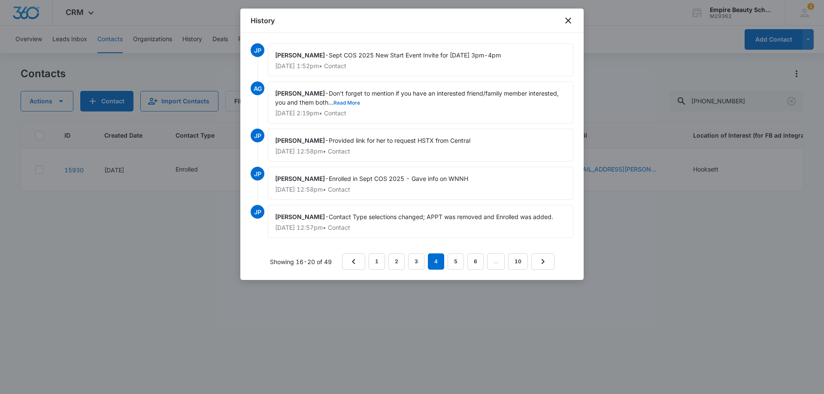
click at [343, 100] on button "Read More" at bounding box center [346, 102] width 27 height 5
click at [379, 262] on link "1" at bounding box center [376, 262] width 16 height 16
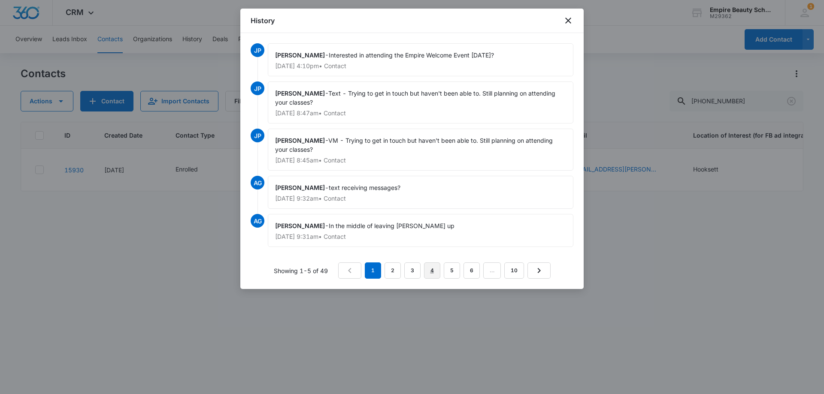
click at [428, 266] on link "4" at bounding box center [432, 271] width 16 height 16
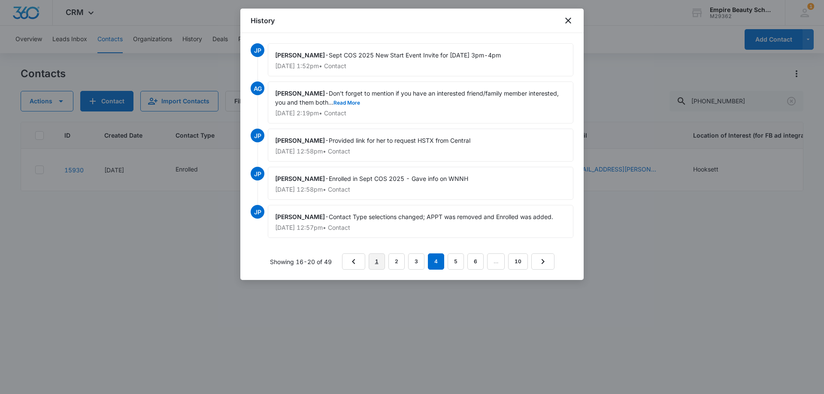
click at [378, 264] on link "1" at bounding box center [376, 262] width 16 height 16
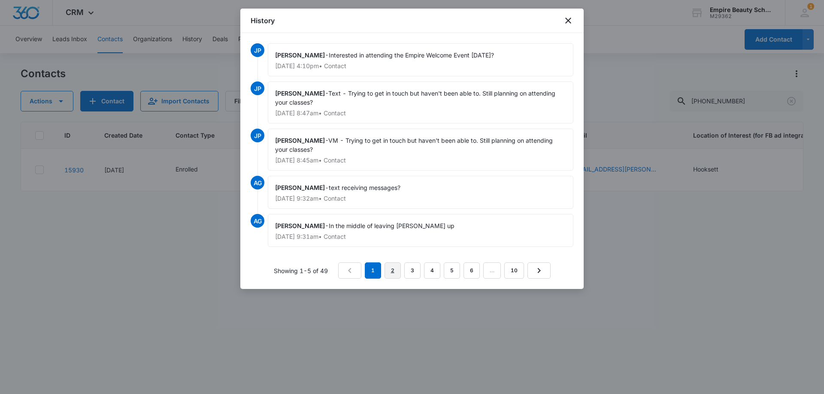
click at [393, 272] on link "2" at bounding box center [392, 271] width 16 height 16
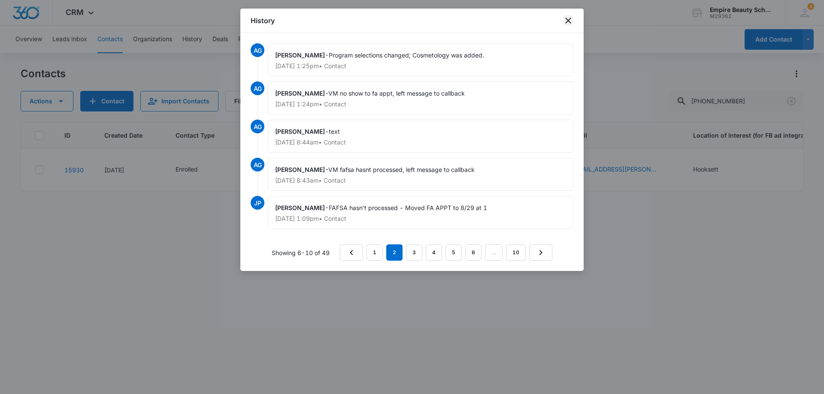
drag, startPoint x: 567, startPoint y: 21, endPoint x: 517, endPoint y: 88, distance: 83.7
click at [567, 21] on icon "close" at bounding box center [568, 20] width 10 height 10
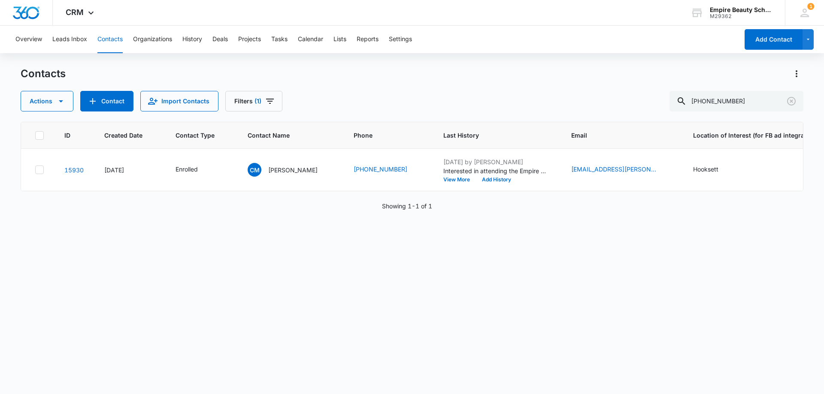
drag, startPoint x: 320, startPoint y: 190, endPoint x: 387, endPoint y: 195, distance: 67.1
click at [387, 191] on div "ID Created Date Contact Type Contact Name Phone Last History Email Location of …" at bounding box center [412, 156] width 782 height 69
drag, startPoint x: 258, startPoint y: 299, endPoint x: 308, endPoint y: 216, distance: 96.2
click at [261, 295] on div "ID Created Date Contact Type Contact Name Phone Last History Email Location of …" at bounding box center [412, 252] width 782 height 261
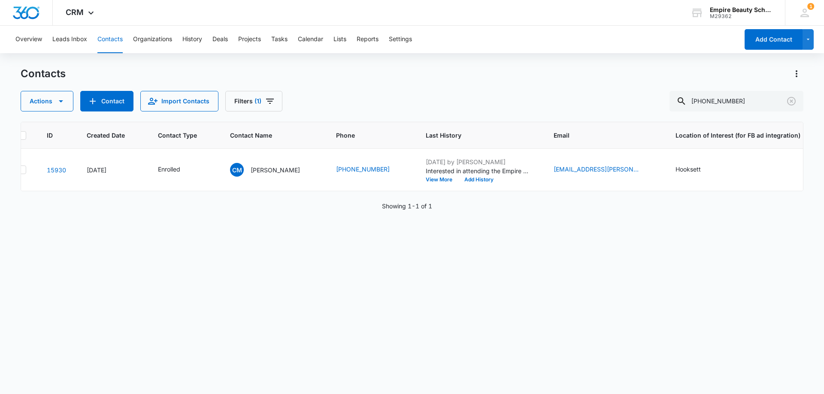
scroll to position [0, 15]
drag, startPoint x: 532, startPoint y: 274, endPoint x: 347, endPoint y: 60, distance: 282.5
click at [532, 274] on div "ID Created Date Contact Type Contact Name Phone Last History Email Location of …" at bounding box center [412, 252] width 782 height 261
click at [486, 181] on button "Add History" at bounding box center [481, 179] width 41 height 5
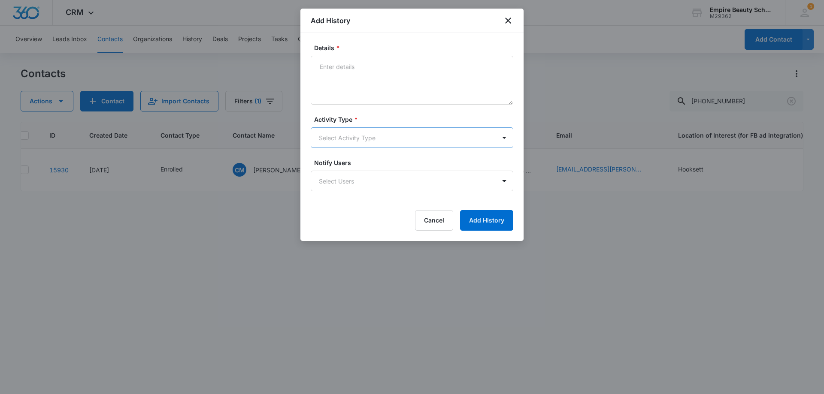
click at [335, 139] on body "CRM Apps Forms CRM Email Shop Payments POS Files Brand Settings Empire Beauty S…" at bounding box center [412, 197] width 824 height 394
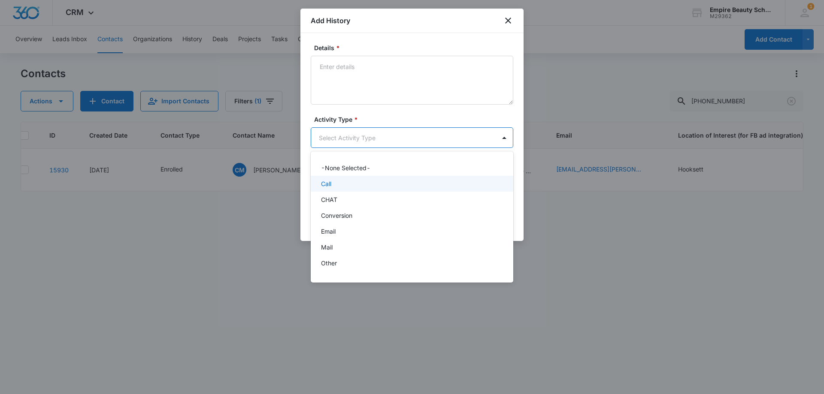
click at [332, 177] on div "Call" at bounding box center [412, 184] width 202 height 16
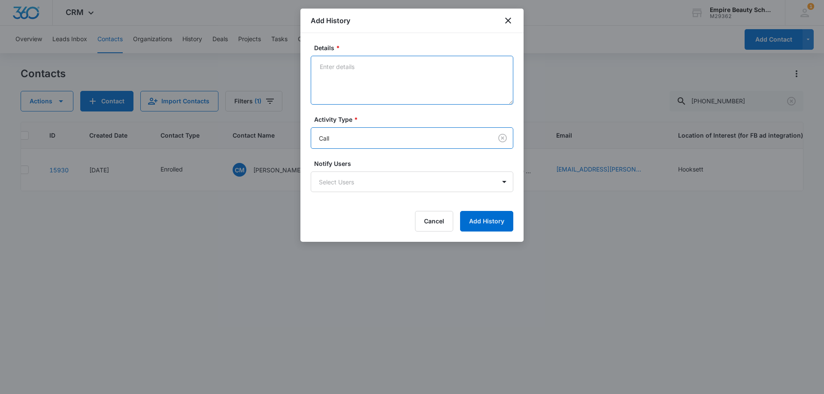
click at [350, 87] on textarea "Details *" at bounding box center [412, 80] width 202 height 49
paste textarea "caidence.mclaughlin@gmail.com"
drag, startPoint x: 431, startPoint y: 66, endPoint x: 341, endPoint y: 64, distance: 89.7
click at [341, 64] on textarea "VM caidence.mclaughlin@gmail.com" at bounding box center [412, 80] width 202 height 49
paste textarea "I hope this message finds you well. We are reaching out regarding your upcoming…"
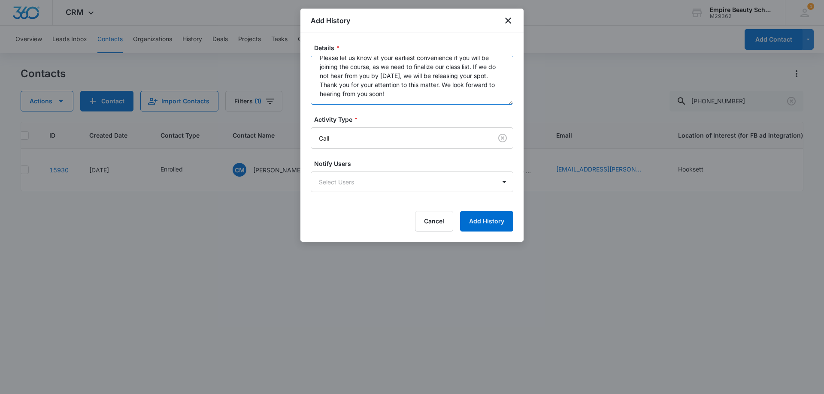
scroll to position [63, 0]
drag, startPoint x: 392, startPoint y: 100, endPoint x: 312, endPoint y: 85, distance: 81.4
click at [312, 85] on textarea "VM I hope this message finds you well. We are reaching out regarding your upcom…" at bounding box center [412, 80] width 202 height 49
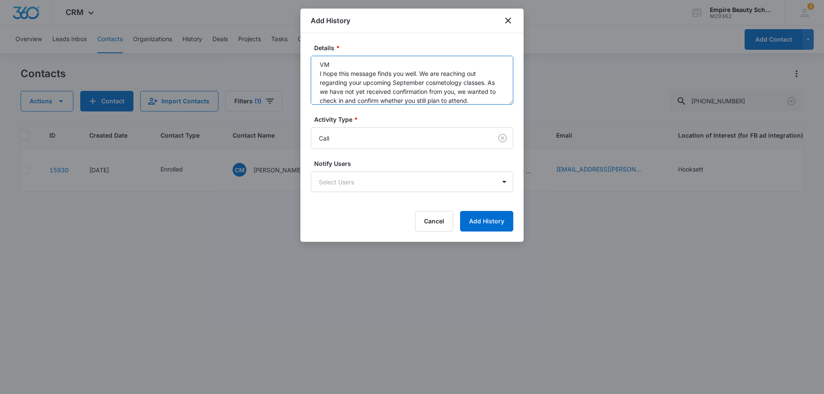
scroll to position [0, 0]
drag, startPoint x: 488, startPoint y: 84, endPoint x: 310, endPoint y: 79, distance: 178.1
click at [310, 79] on div "Details * VM I hope this message finds you well. We are reaching out regarding …" at bounding box center [411, 137] width 223 height 209
drag, startPoint x: 478, startPoint y: 66, endPoint x: 337, endPoint y: 66, distance: 141.1
click at [337, 66] on textarea "VM As we have not yet received confirmation from you, we wanted to check in and…" at bounding box center [412, 80] width 202 height 49
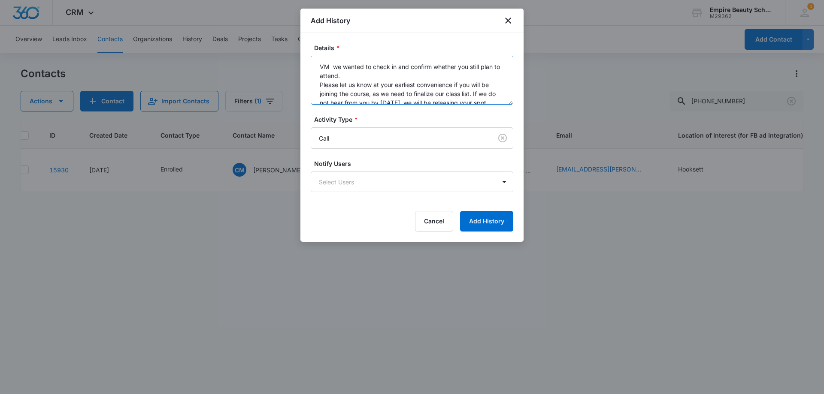
click at [344, 66] on textarea "VM we wanted to check in and confirm whether you still plan to attend. Please l…" at bounding box center [412, 80] width 202 height 49
click at [383, 74] on textarea "VM We wanted to check in and confirm whether you still plan to attend. Please l…" at bounding box center [412, 80] width 202 height 49
click at [317, 83] on textarea "VM We wanted to check in and confirm whether you still plan to attend. Please l…" at bounding box center [412, 80] width 202 height 49
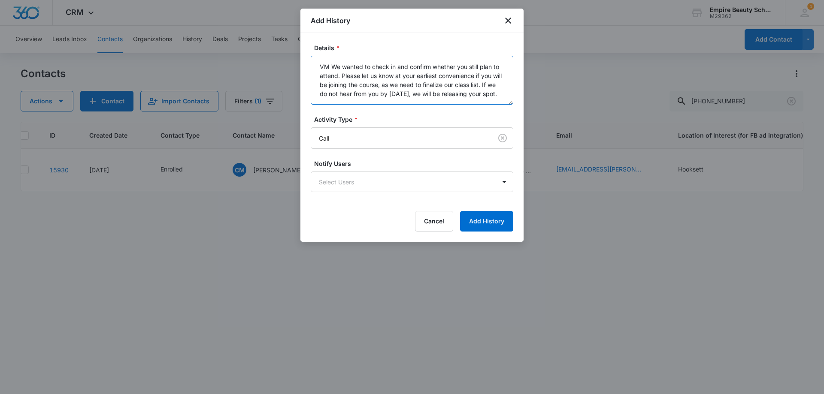
scroll to position [9, 0]
click at [379, 95] on textarea "VM We wanted to check in and confirm whether you still plan to attend. Please l…" at bounding box center [412, 80] width 202 height 49
type textarea "VM We wanted to check in and confirm whether you still plan to attend. Please l…"
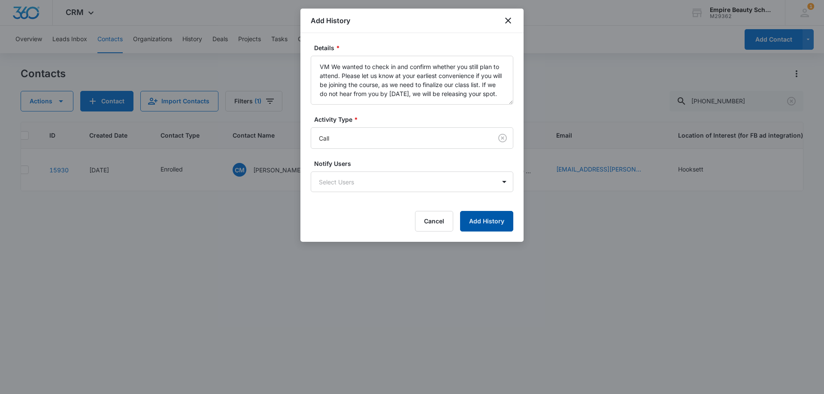
click at [487, 219] on button "Add History" at bounding box center [486, 221] width 53 height 21
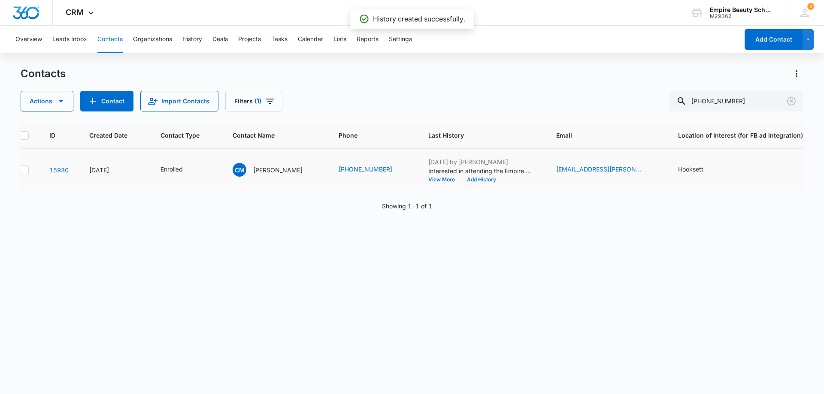
click at [483, 179] on button "Add History" at bounding box center [481, 179] width 41 height 5
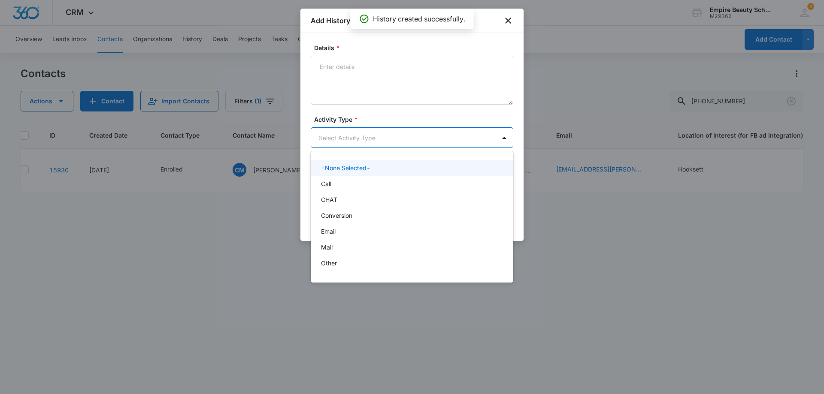
drag, startPoint x: 333, startPoint y: 138, endPoint x: 331, endPoint y: 213, distance: 75.5
click at [332, 139] on body "CRM Apps Forms CRM Email Shop Payments POS Files Brand Settings Empire Beauty S…" at bounding box center [412, 197] width 824 height 394
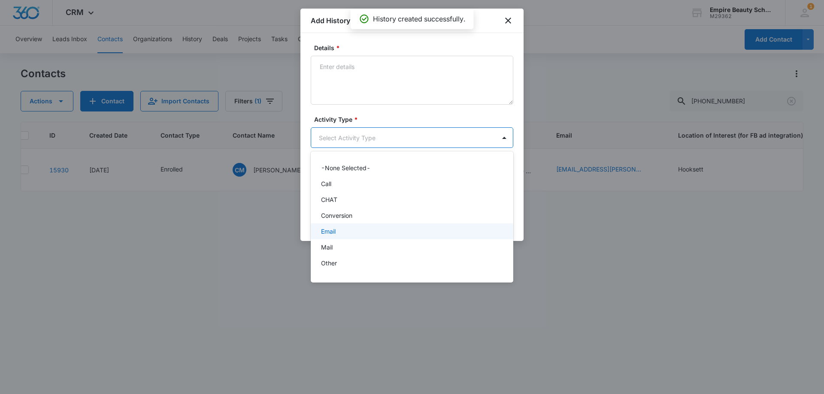
click at [327, 232] on p "Email" at bounding box center [328, 231] width 15 height 9
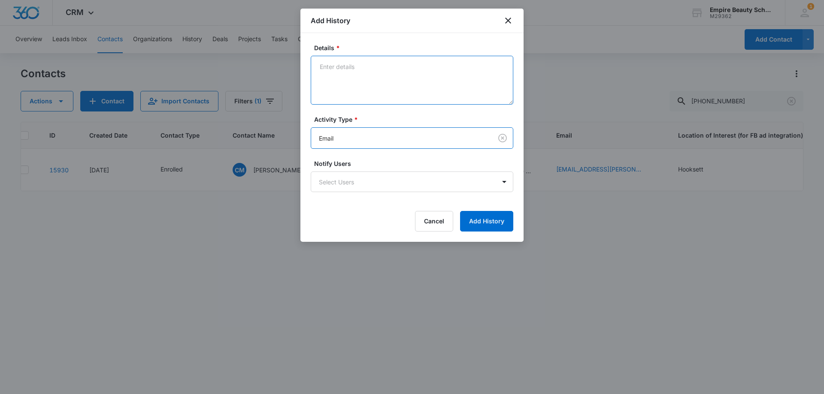
click at [344, 96] on textarea "Details *" at bounding box center [412, 80] width 202 height 49
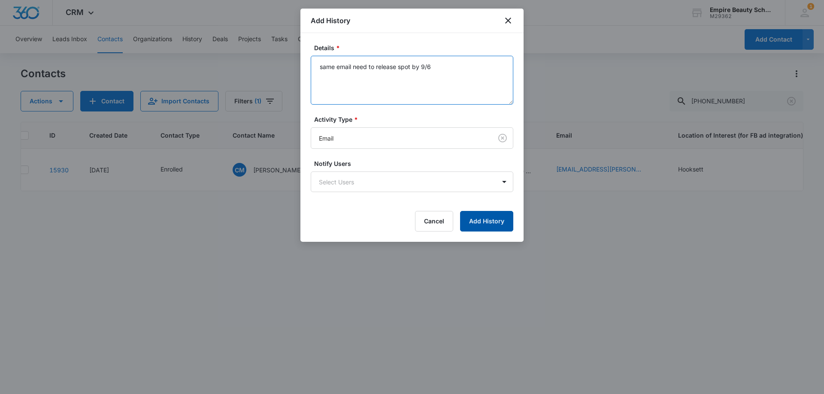
type textarea "same email need to release spot by 9/6"
click at [495, 219] on button "Add History" at bounding box center [486, 221] width 53 height 21
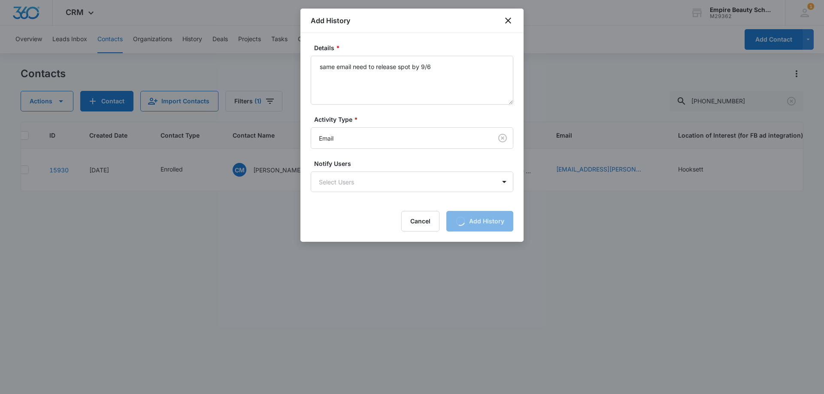
click at [550, 316] on div at bounding box center [412, 197] width 824 height 394
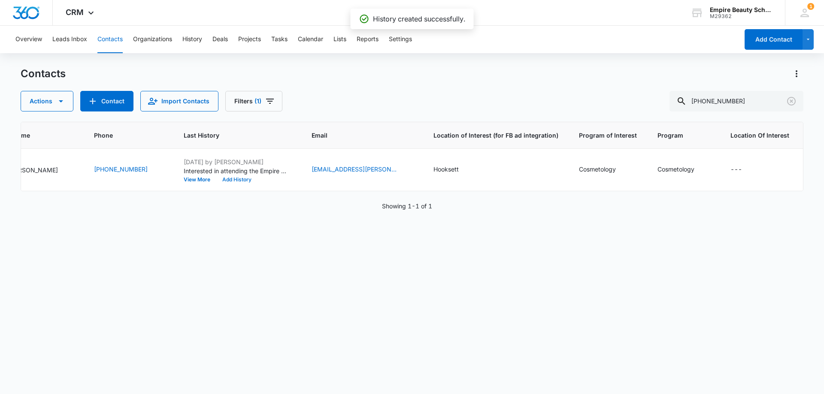
scroll to position [0, 0]
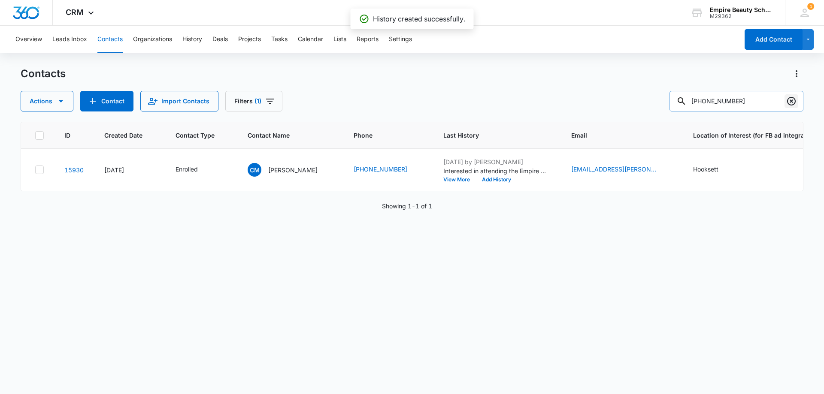
click at [793, 104] on icon "Clear" at bounding box center [791, 101] width 10 height 10
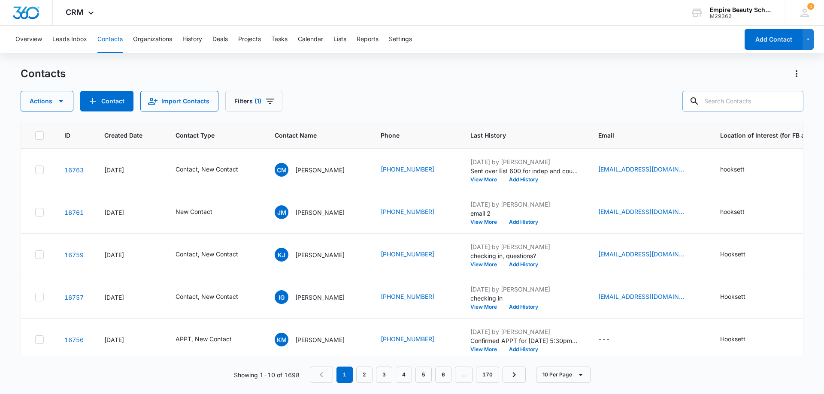
click at [749, 97] on input "text" at bounding box center [742, 101] width 121 height 21
paste input "603) 553-9418"
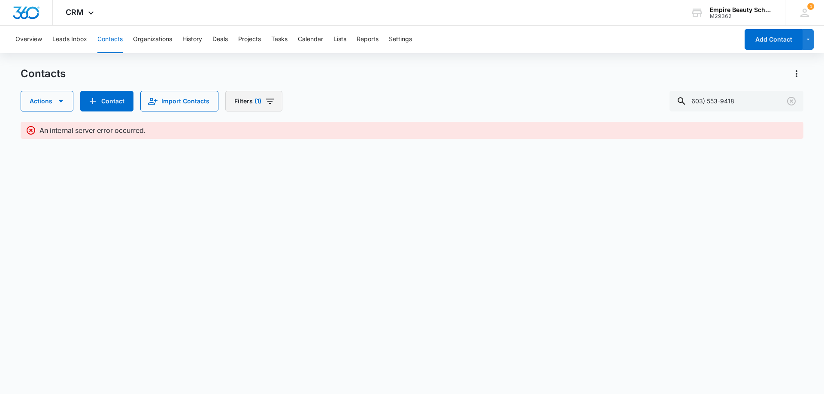
click at [260, 100] on button "Filters (1)" at bounding box center [253, 101] width 57 height 21
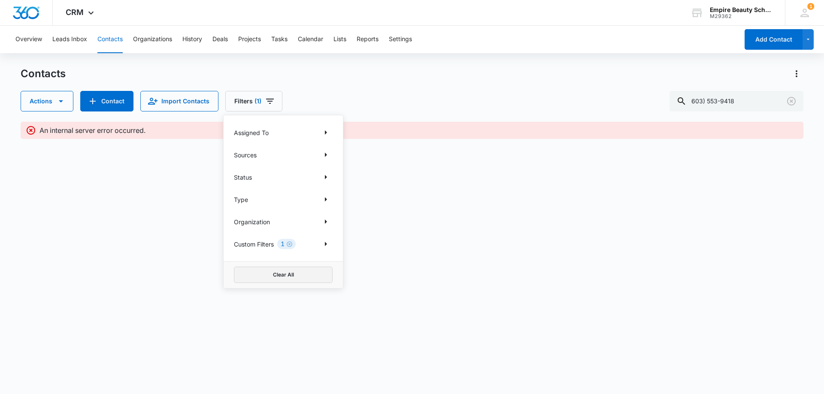
drag, startPoint x: 257, startPoint y: 272, endPoint x: 350, endPoint y: 150, distance: 154.3
click at [257, 272] on button "Clear All" at bounding box center [283, 275] width 99 height 16
drag, startPoint x: 590, startPoint y: 94, endPoint x: 760, endPoint y: 111, distance: 170.2
click at [591, 94] on div "Actions Contact Import Contacts Filters Assigned To Sources Status Type Organiz…" at bounding box center [412, 101] width 782 height 21
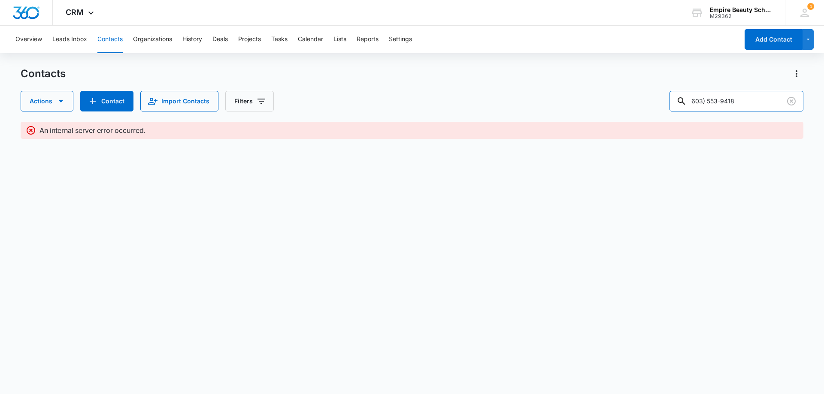
drag, startPoint x: 727, startPoint y: 100, endPoint x: 590, endPoint y: 99, distance: 137.3
click at [590, 99] on div "Actions Contact Import Contacts Filters 603) 553-9418" at bounding box center [412, 101] width 782 height 21
type input "9418"
click at [772, 102] on input "9418" at bounding box center [736, 101] width 134 height 21
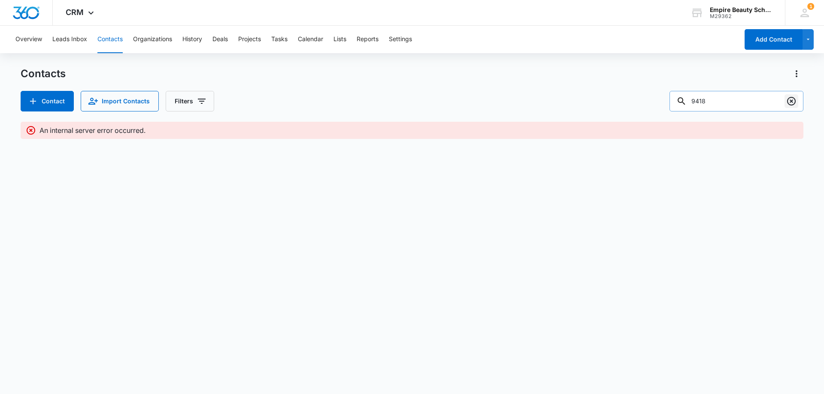
click at [790, 104] on icon "Clear" at bounding box center [791, 101] width 10 height 10
paste input "603) 553-9418"
drag, startPoint x: 728, startPoint y: 100, endPoint x: 641, endPoint y: 101, distance: 86.7
click at [642, 101] on div "Contact Import Contacts Filters 603) 553-9418" at bounding box center [412, 101] width 782 height 21
type input "9418"
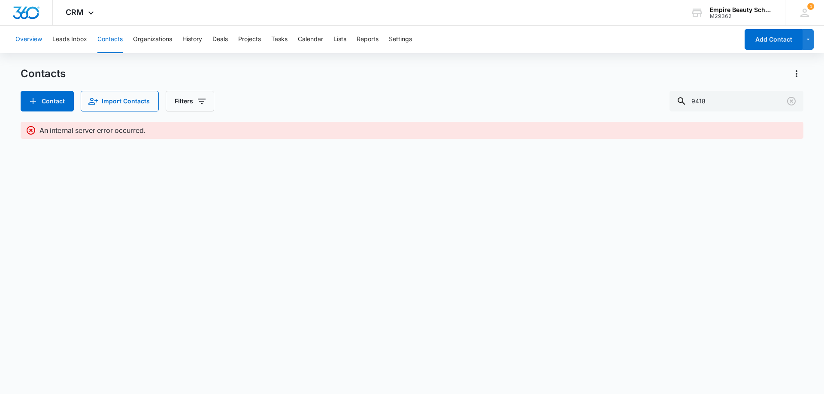
click at [34, 36] on button "Overview" at bounding box center [28, 39] width 27 height 27
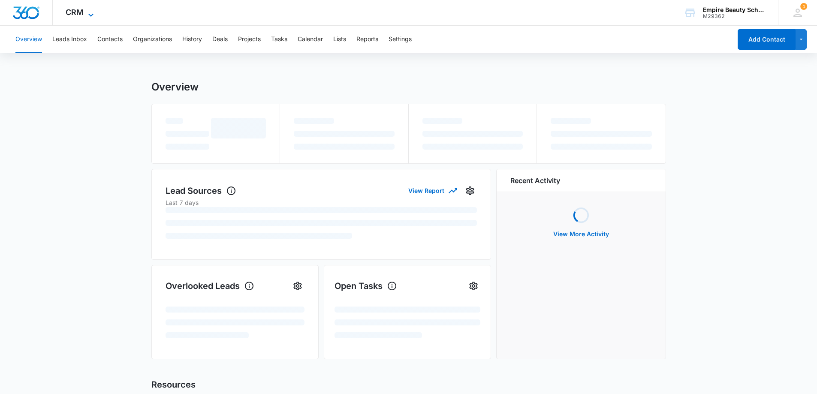
click at [74, 13] on span "CRM" at bounding box center [75, 12] width 18 height 9
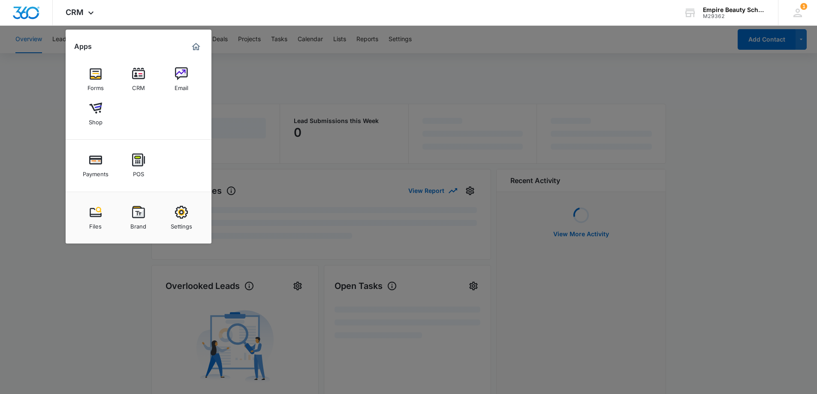
click at [278, 79] on div at bounding box center [408, 197] width 817 height 394
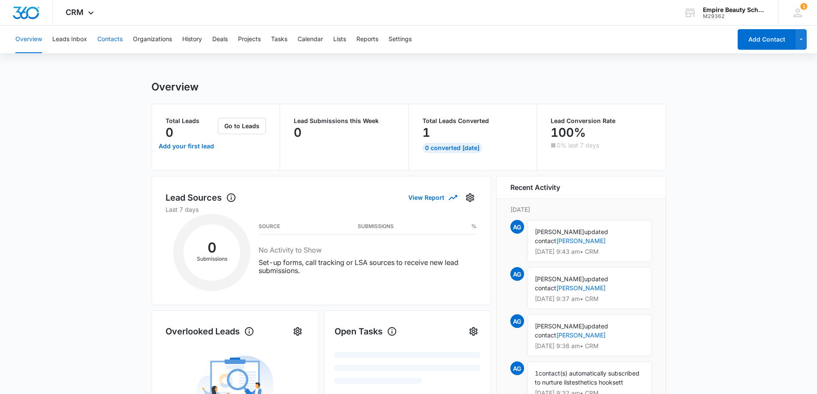
click at [111, 35] on button "Contacts" at bounding box center [109, 39] width 25 height 27
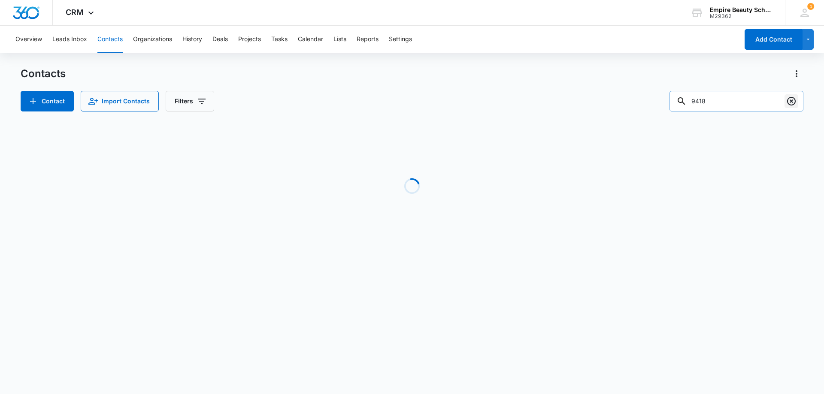
click at [794, 103] on icon "Clear" at bounding box center [791, 101] width 10 height 10
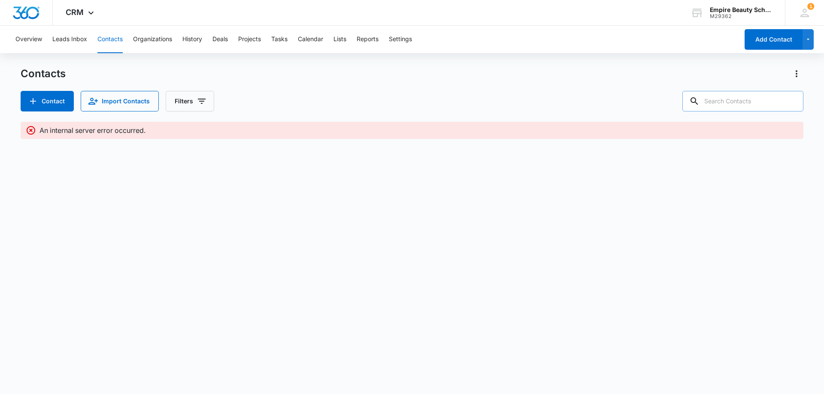
click at [744, 106] on input "text" at bounding box center [742, 101] width 121 height 21
paste input "(603) 553-9418"
type input "(603) 553-9418"
click at [794, 101] on icon "Clear" at bounding box center [791, 101] width 10 height 10
click at [731, 91] on div "Contacts Contact Import Contacts Filters" at bounding box center [412, 89] width 782 height 45
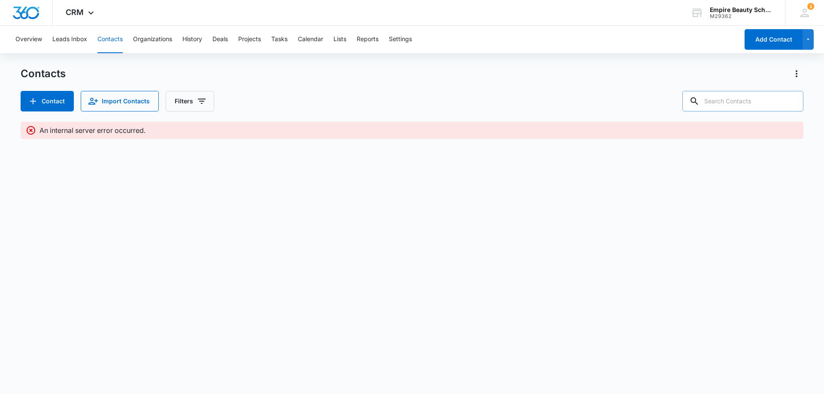
click at [737, 101] on input "text" at bounding box center [742, 101] width 121 height 21
drag, startPoint x: 737, startPoint y: 101, endPoint x: 628, endPoint y: 90, distance: 109.5
click at [628, 90] on div "Contacts Contact Import Contacts Filters" at bounding box center [412, 89] width 782 height 45
click at [386, 90] on div "Contacts Contact Import Contacts Filters" at bounding box center [412, 89] width 782 height 45
click at [335, 84] on div "Contacts Contact Import Contacts Filters" at bounding box center [412, 89] width 782 height 45
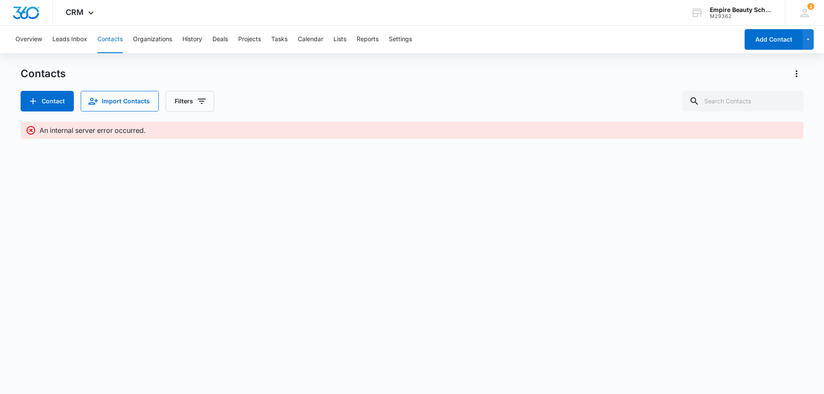
click at [609, 91] on div "Contact Import Contacts Filters" at bounding box center [412, 101] width 782 height 21
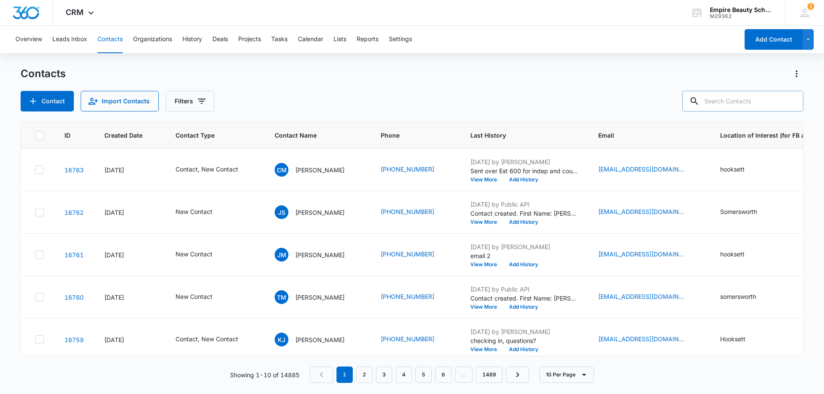
click at [754, 103] on input "text" at bounding box center [742, 101] width 121 height 21
type input "[PERSON_NAME]"
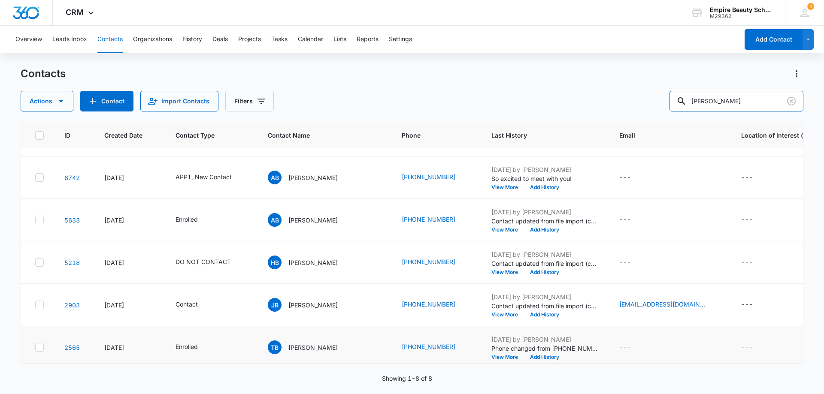
scroll to position [45, 0]
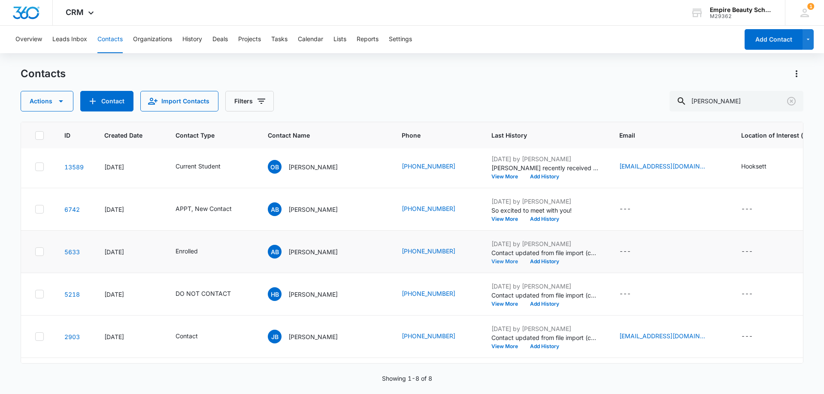
click at [491, 261] on button "View More" at bounding box center [507, 261] width 33 height 5
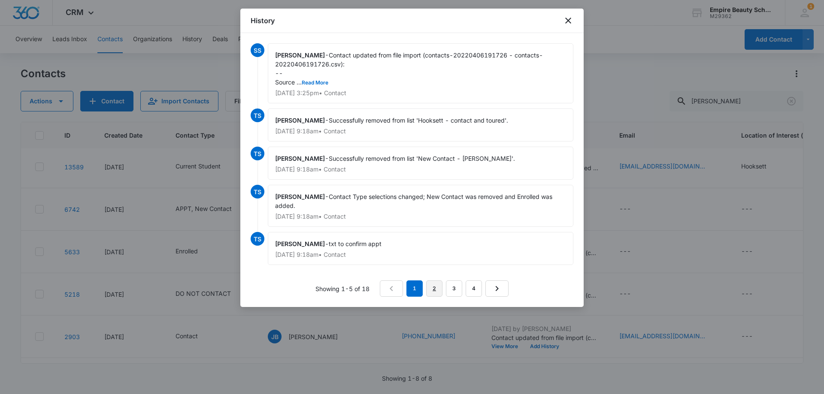
click at [431, 287] on link "2" at bounding box center [434, 289] width 16 height 16
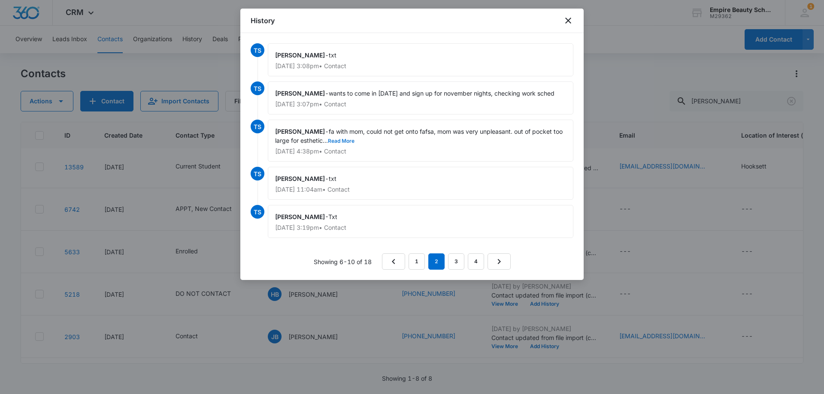
click at [346, 140] on button "Read More" at bounding box center [341, 141] width 27 height 5
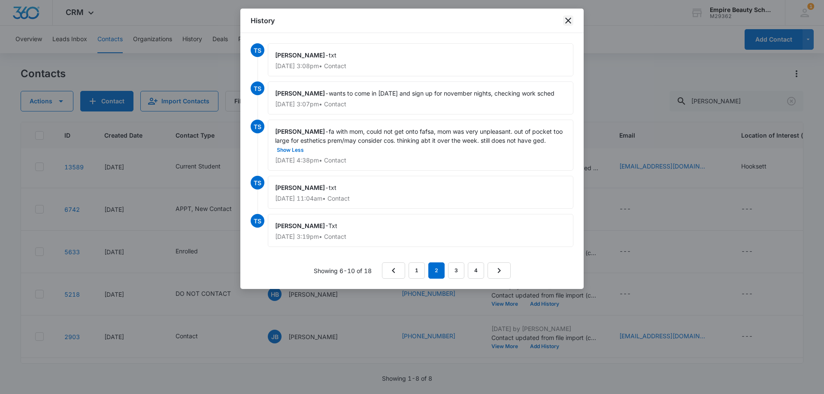
drag, startPoint x: 569, startPoint y: 16, endPoint x: 485, endPoint y: 58, distance: 93.8
click at [569, 16] on icon "close" at bounding box center [568, 20] width 10 height 10
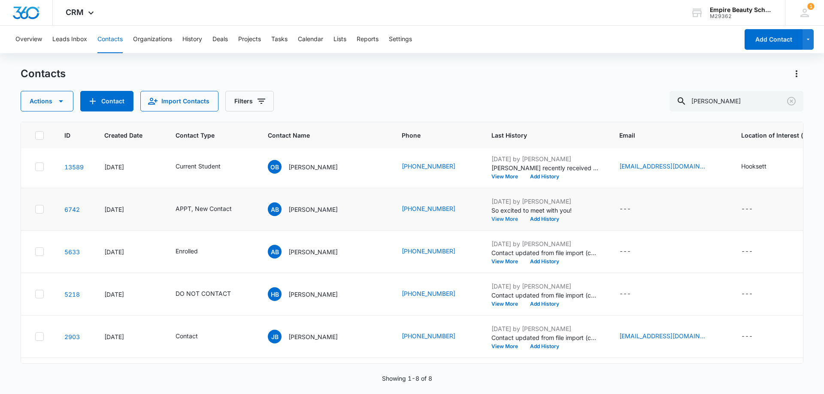
click at [491, 218] on button "View More" at bounding box center [507, 219] width 33 height 5
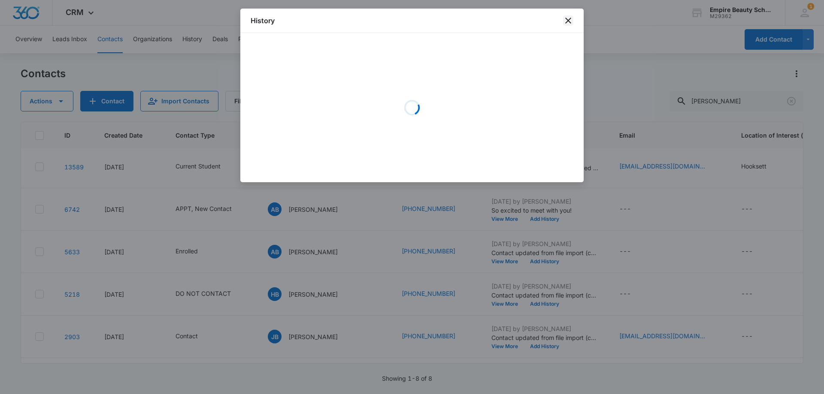
click at [571, 18] on icon "close" at bounding box center [568, 21] width 6 height 6
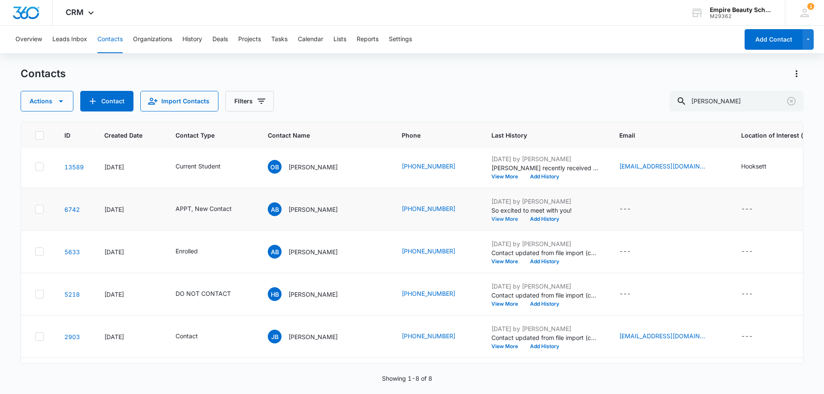
click at [491, 217] on button "View More" at bounding box center [507, 219] width 33 height 5
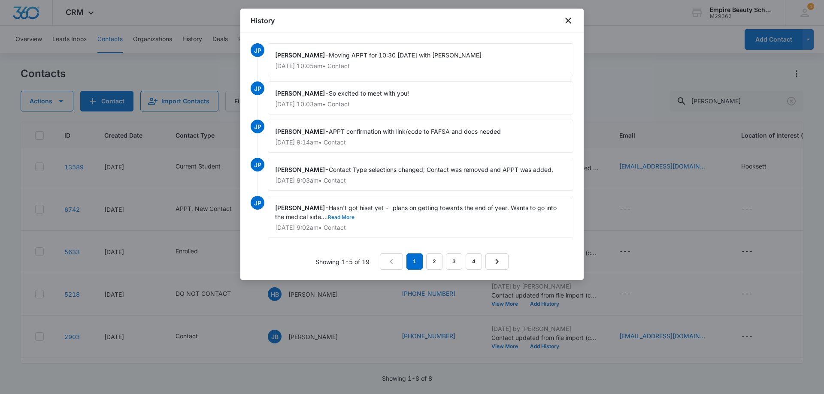
click at [348, 217] on button "Read More" at bounding box center [341, 217] width 27 height 5
click at [435, 266] on link "2" at bounding box center [434, 262] width 16 height 16
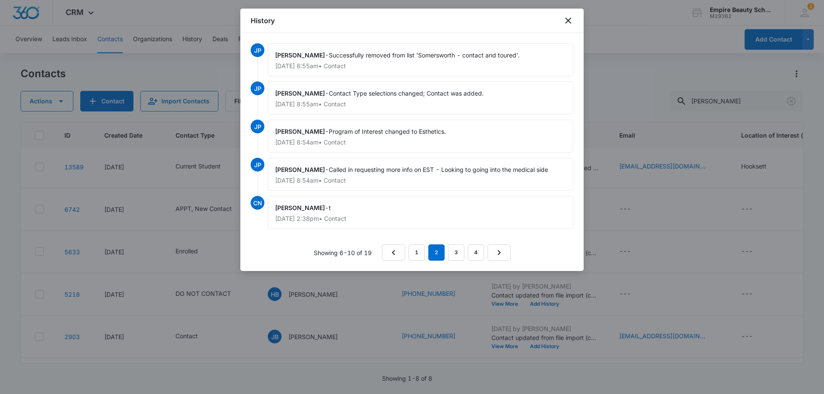
drag, startPoint x: 619, startPoint y: 85, endPoint x: 560, endPoint y: 112, distance: 65.1
click at [619, 85] on div at bounding box center [412, 197] width 824 height 394
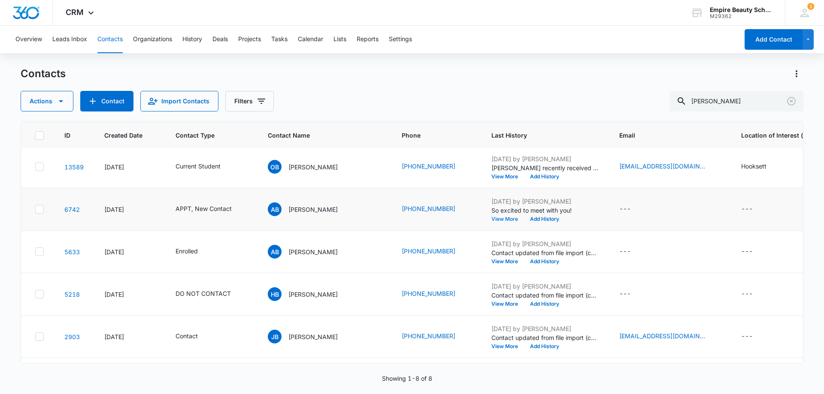
click at [491, 221] on button "View More" at bounding box center [507, 219] width 33 height 5
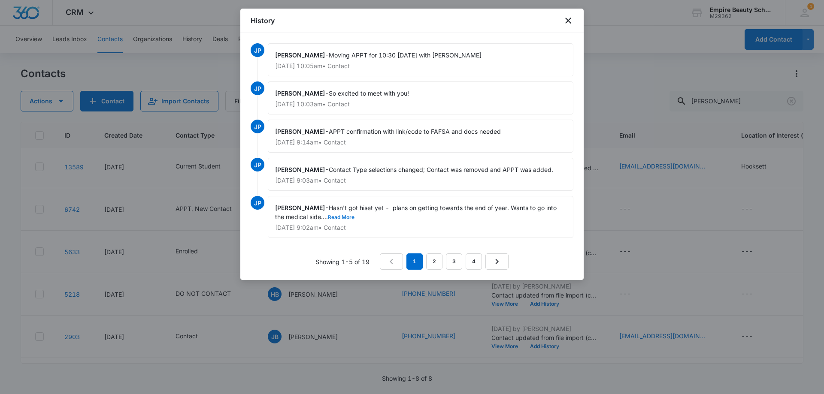
click at [353, 218] on button "Read More" at bounding box center [341, 217] width 27 height 5
click at [433, 261] on link "2" at bounding box center [434, 262] width 16 height 16
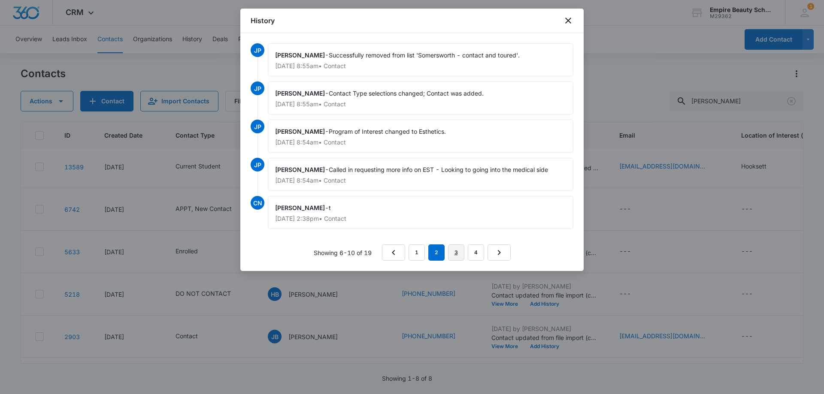
click at [456, 255] on link "3" at bounding box center [456, 253] width 16 height 16
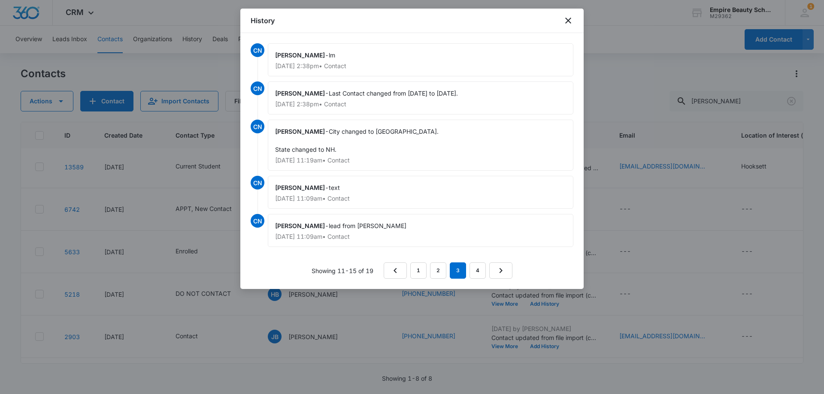
click at [601, 76] on div at bounding box center [412, 197] width 824 height 394
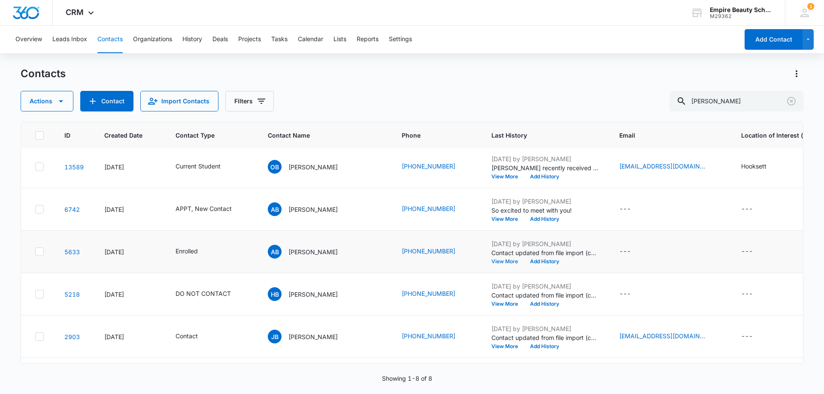
click at [491, 262] on button "View More" at bounding box center [507, 261] width 33 height 5
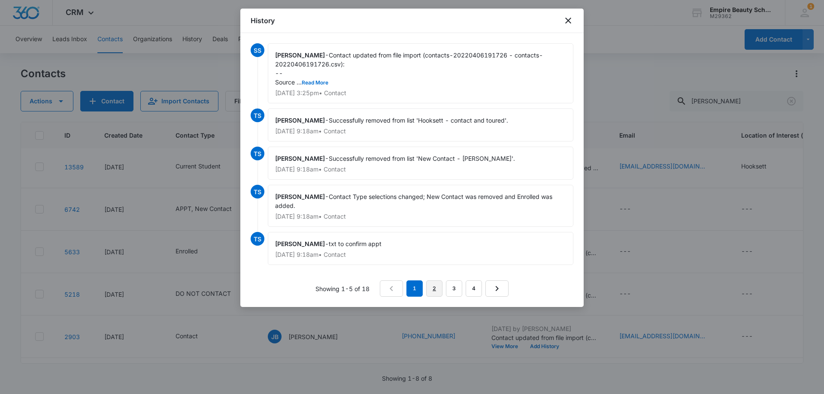
drag, startPoint x: 435, startPoint y: 291, endPoint x: 471, endPoint y: 287, distance: 36.8
click at [435, 290] on link "2" at bounding box center [434, 289] width 16 height 16
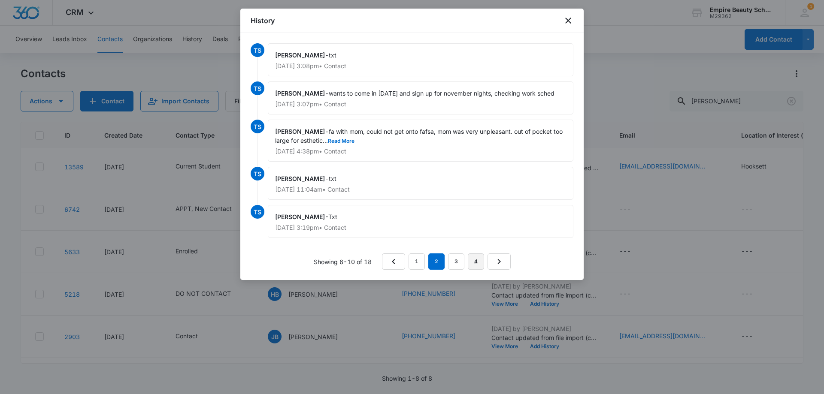
click at [480, 263] on link "4" at bounding box center [476, 262] width 16 height 16
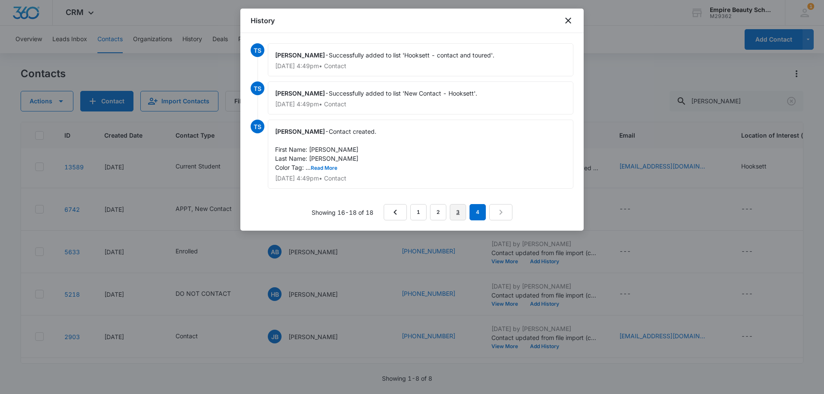
click at [462, 214] on link "3" at bounding box center [458, 212] width 16 height 16
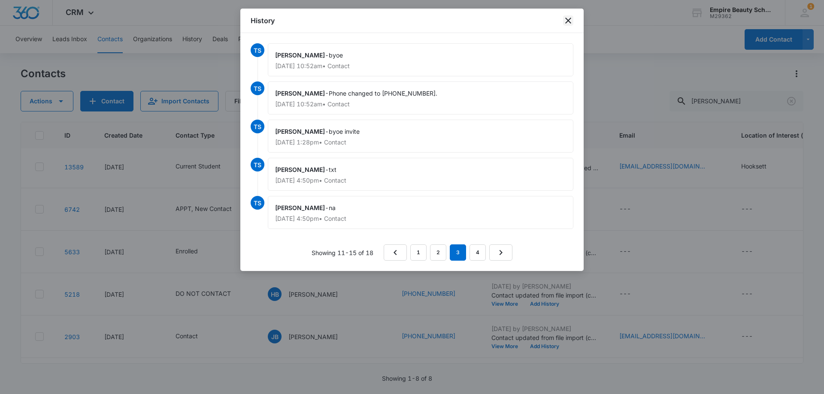
click at [567, 17] on icon "close" at bounding box center [568, 20] width 10 height 10
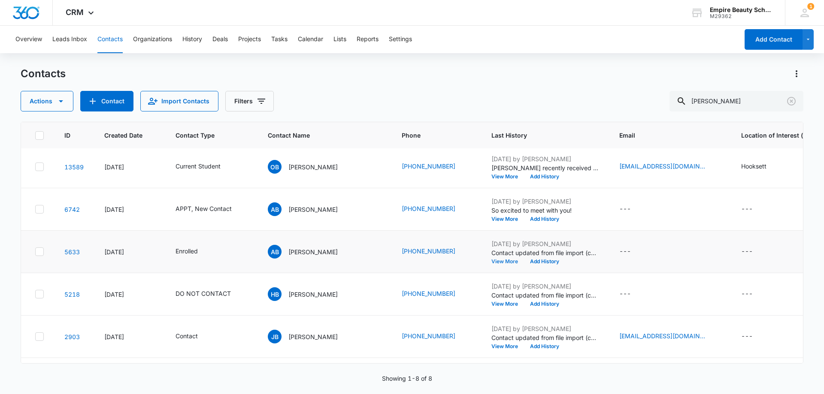
click at [491, 262] on button "View More" at bounding box center [507, 261] width 33 height 5
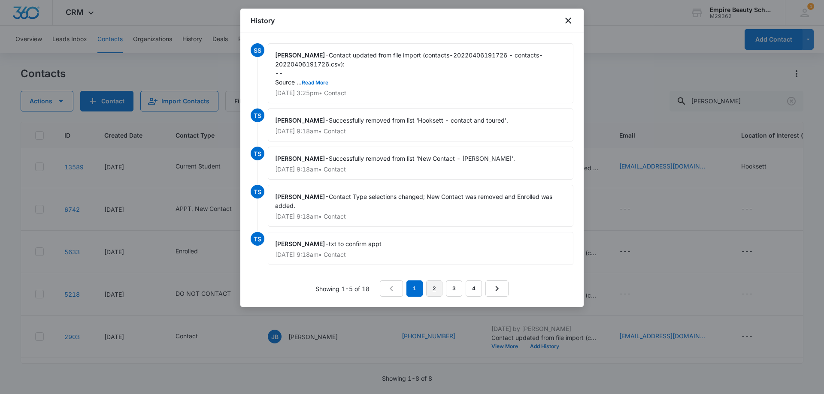
click at [430, 290] on link "2" at bounding box center [434, 289] width 16 height 16
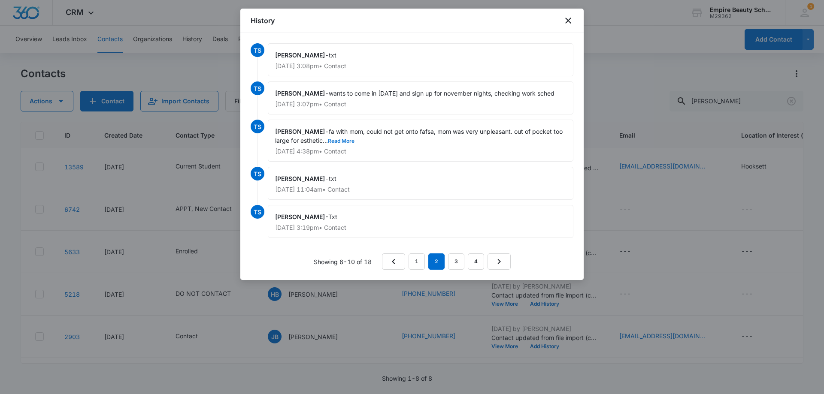
click at [351, 143] on button "Read More" at bounding box center [341, 141] width 27 height 5
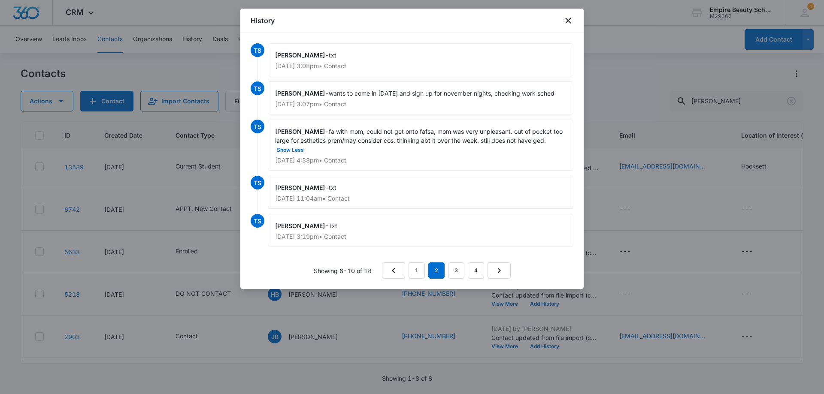
click at [563, 14] on div "History" at bounding box center [411, 21] width 343 height 24
click at [565, 16] on icon "close" at bounding box center [568, 20] width 10 height 10
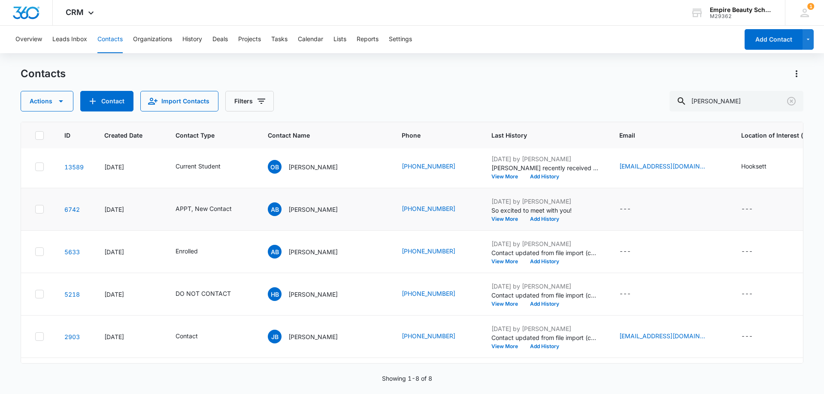
click at [41, 207] on icon at bounding box center [40, 209] width 8 height 8
click at [35, 209] on input "checkbox" at bounding box center [35, 209] width 0 height 0
click at [41, 250] on icon at bounding box center [40, 252] width 8 height 8
click at [35, 252] on input "checkbox" at bounding box center [35, 252] width 0 height 0
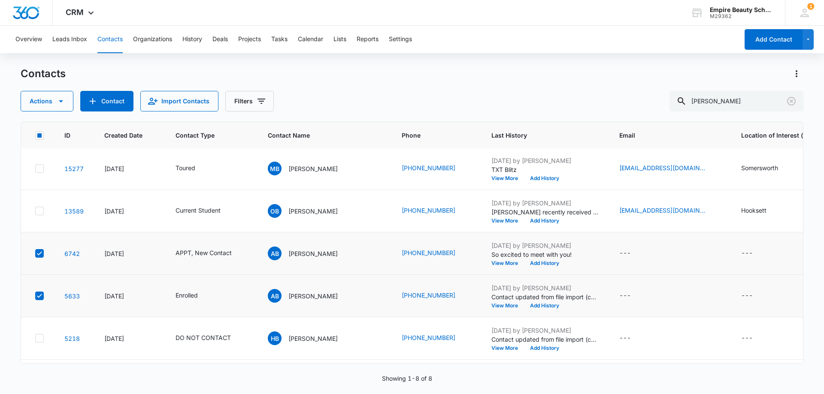
scroll to position [0, 0]
click at [60, 91] on button "Actions" at bounding box center [47, 101] width 53 height 21
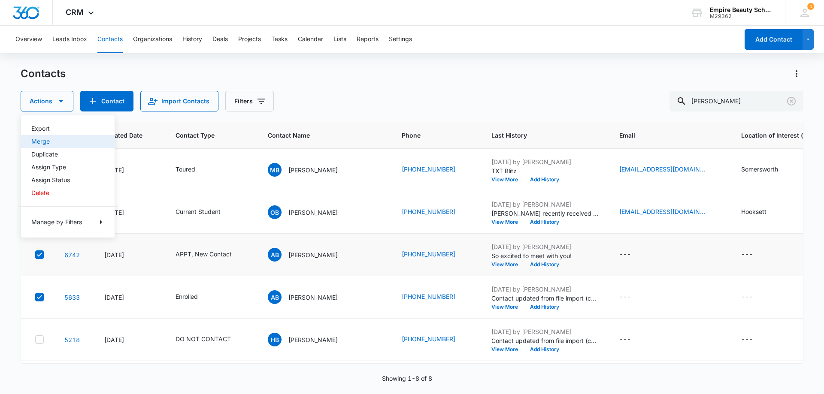
click at [50, 143] on div "Merge" at bounding box center [62, 142] width 63 height 6
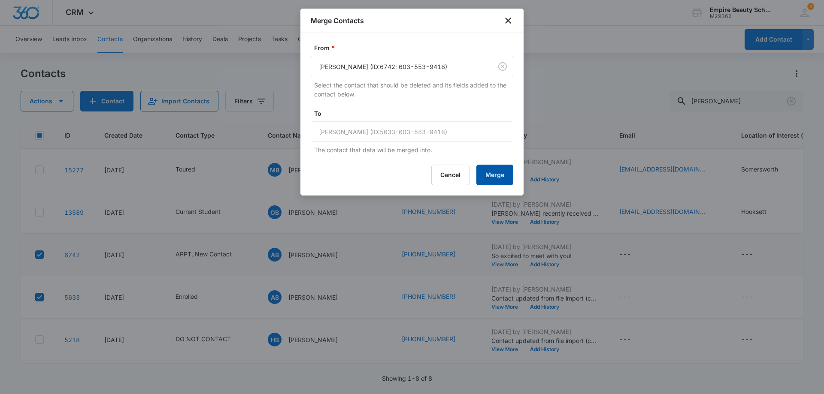
click at [499, 172] on button "Merge" at bounding box center [494, 175] width 37 height 21
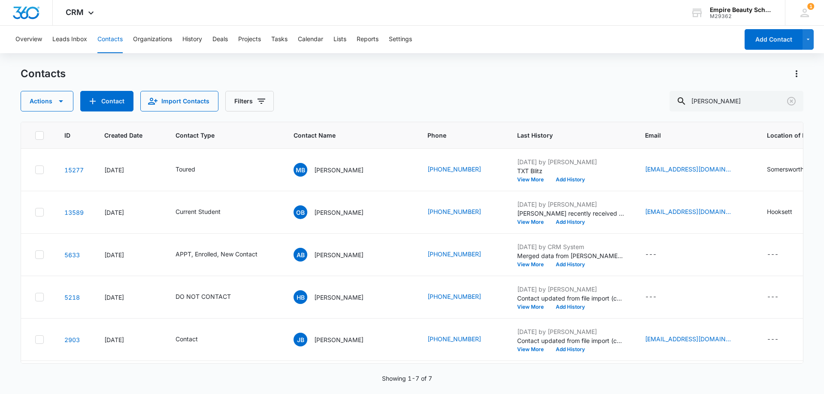
scroll to position [0, 36]
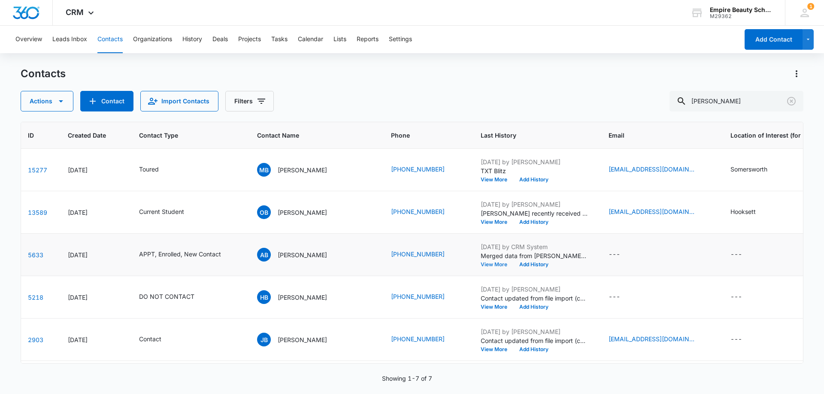
click at [480, 267] on button "View More" at bounding box center [496, 264] width 33 height 5
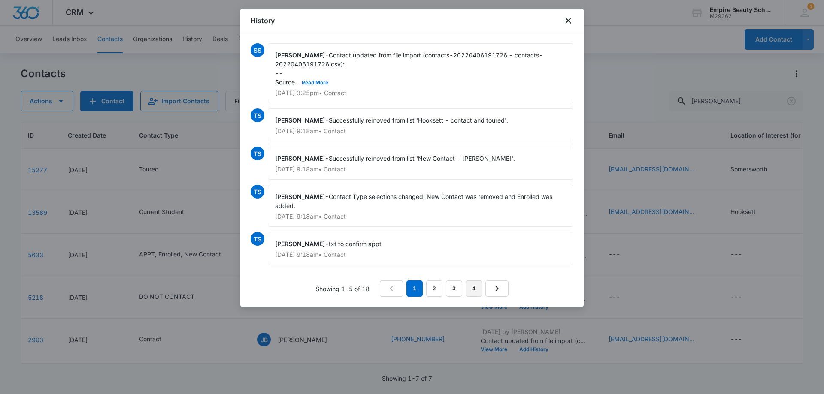
click at [477, 287] on link "4" at bounding box center [473, 289] width 16 height 16
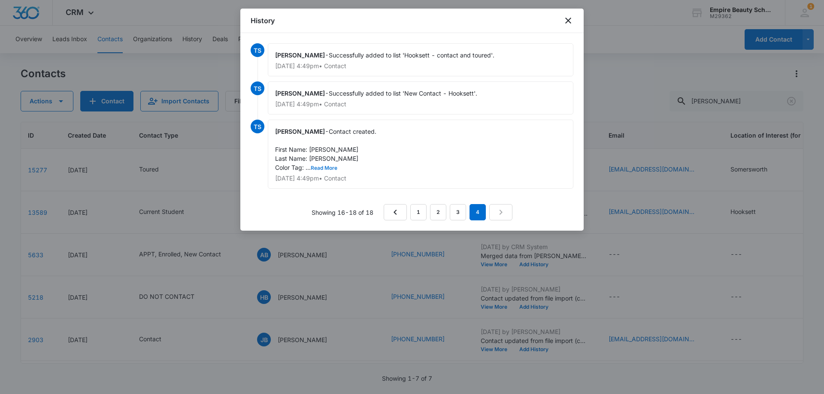
click at [330, 169] on button "Read More" at bounding box center [324, 168] width 27 height 5
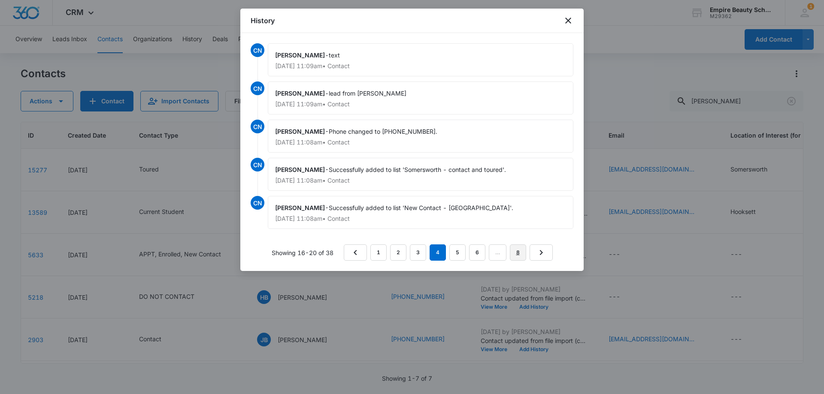
click at [521, 255] on link "8" at bounding box center [518, 253] width 16 height 16
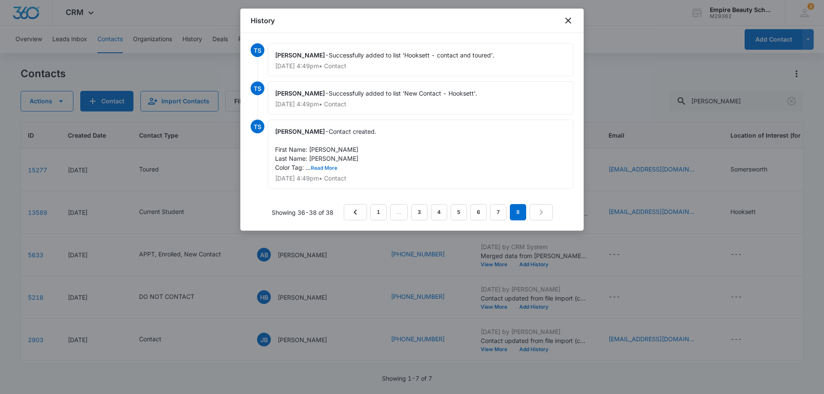
click at [327, 167] on button "Read More" at bounding box center [324, 168] width 27 height 5
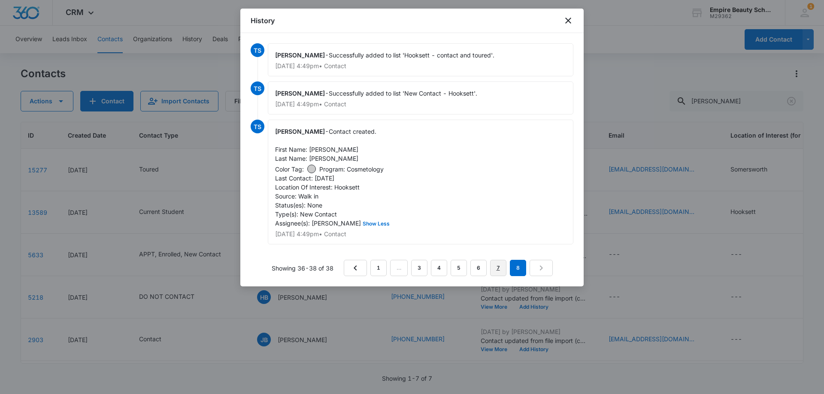
click at [492, 273] on link "7" at bounding box center [498, 268] width 16 height 16
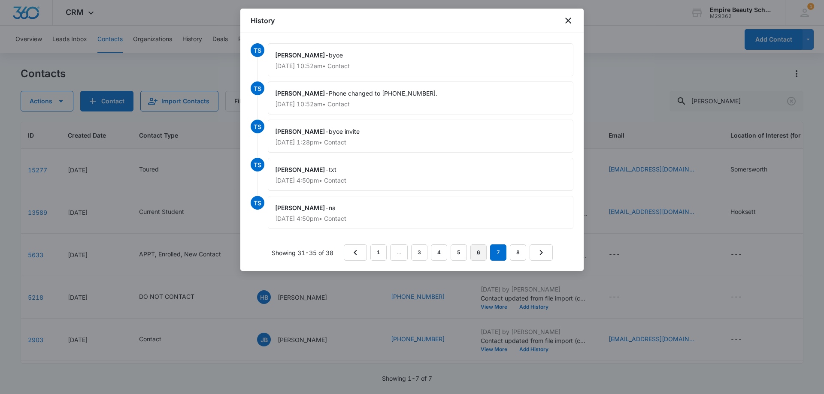
click at [476, 253] on link "6" at bounding box center [478, 253] width 16 height 16
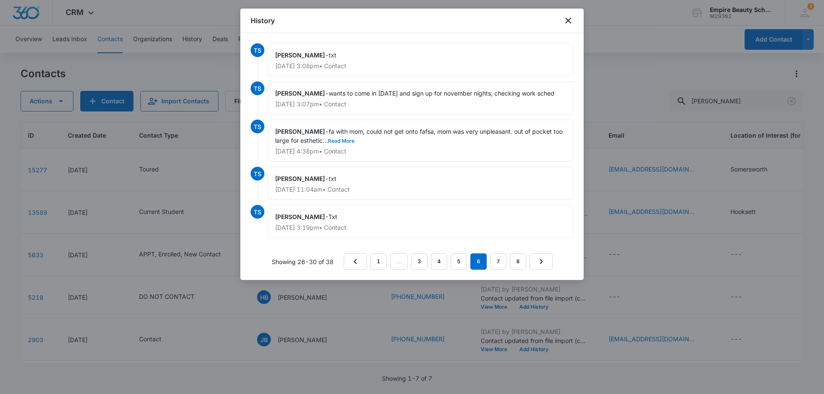
click at [340, 139] on button "Read More" at bounding box center [341, 141] width 27 height 5
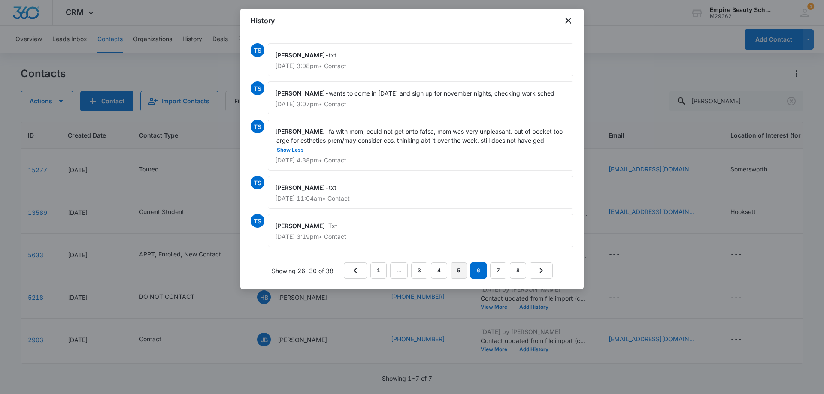
click at [462, 267] on link "5" at bounding box center [458, 271] width 16 height 16
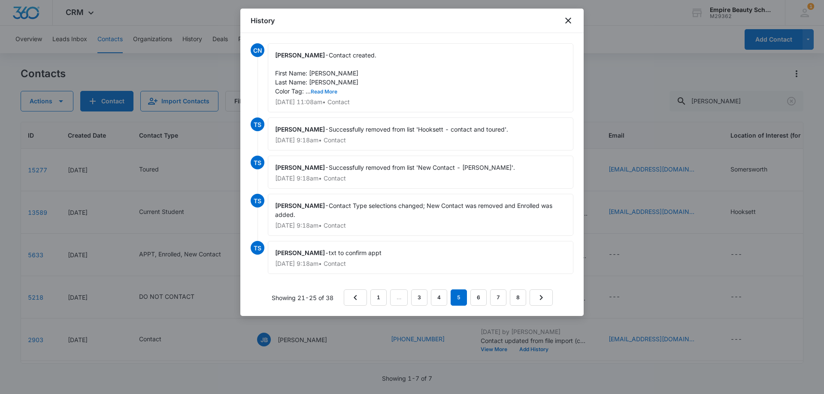
click at [332, 91] on button "Read More" at bounding box center [324, 91] width 27 height 5
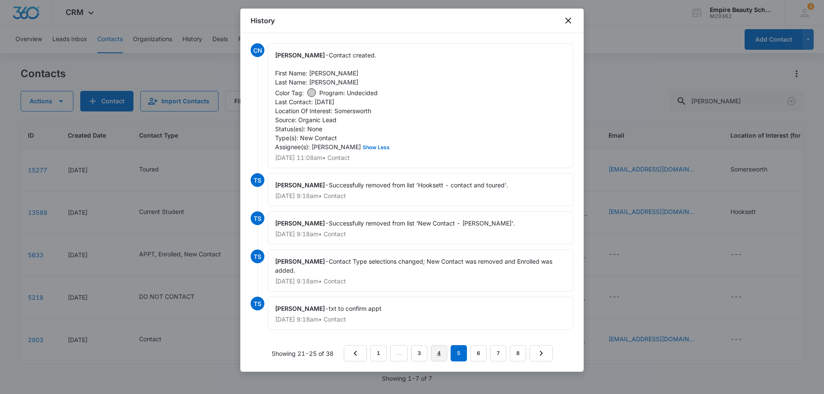
click at [442, 357] on link "4" at bounding box center [439, 353] width 16 height 16
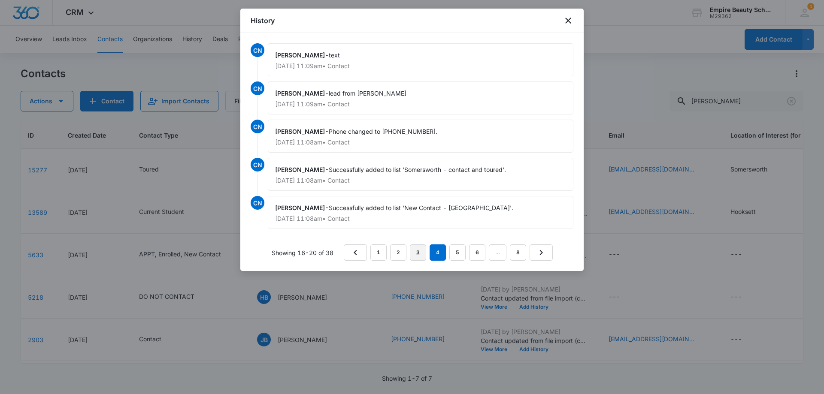
click at [419, 250] on link "3" at bounding box center [418, 253] width 16 height 16
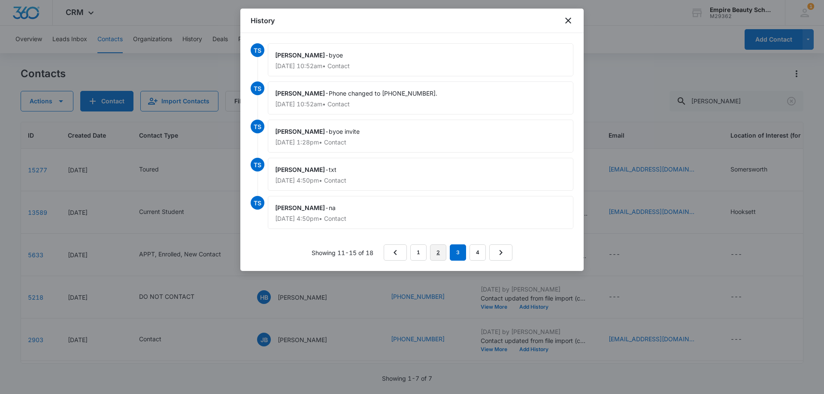
click at [440, 257] on link "2" at bounding box center [438, 253] width 16 height 16
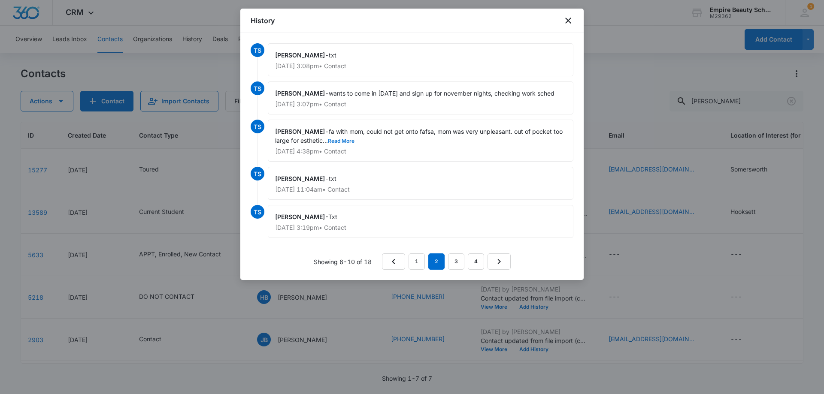
click at [345, 140] on button "Read More" at bounding box center [341, 141] width 27 height 5
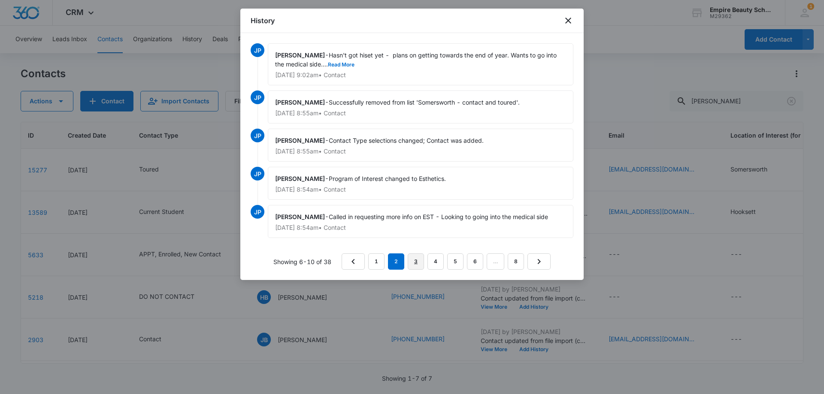
click at [416, 260] on link "3" at bounding box center [416, 262] width 16 height 16
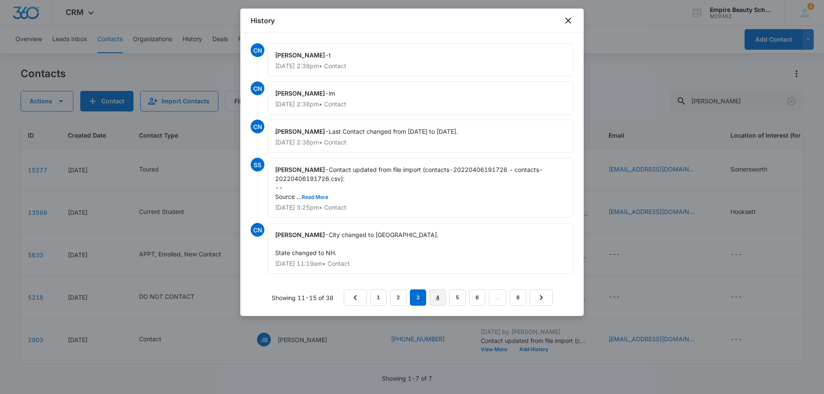
click at [438, 296] on link "4" at bounding box center [437, 298] width 16 height 16
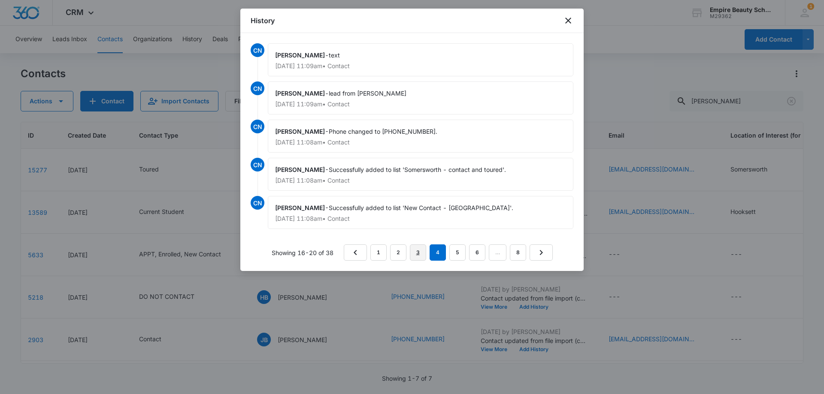
click at [421, 257] on link "3" at bounding box center [418, 253] width 16 height 16
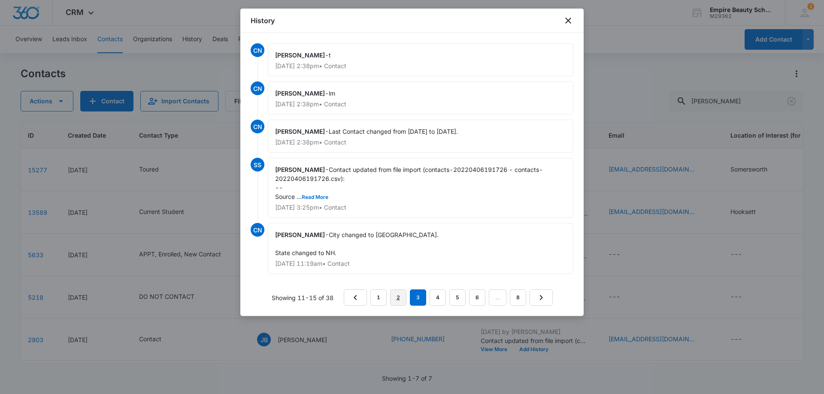
click at [399, 295] on link "2" at bounding box center [398, 298] width 16 height 16
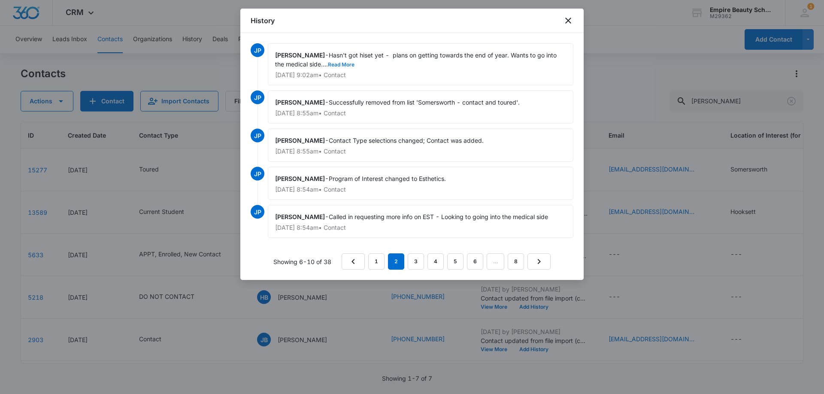
click at [337, 63] on button "Read More" at bounding box center [341, 64] width 27 height 5
click at [373, 264] on link "1" at bounding box center [376, 262] width 16 height 16
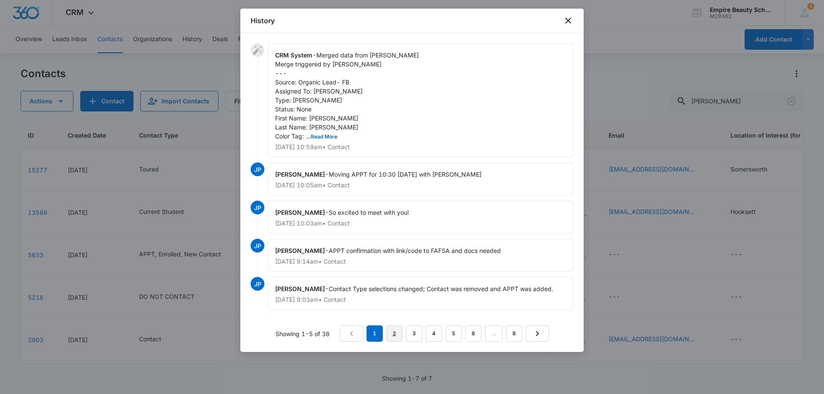
click at [392, 333] on link "2" at bounding box center [394, 334] width 16 height 16
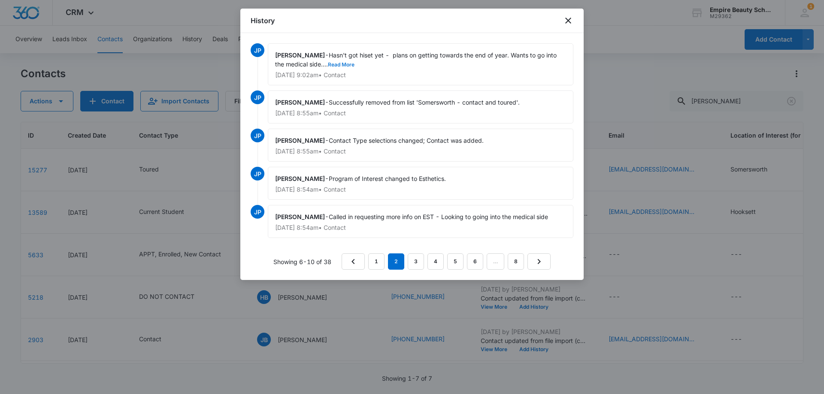
click at [338, 65] on button "Read More" at bounding box center [341, 64] width 27 height 5
click at [412, 259] on link "3" at bounding box center [416, 262] width 16 height 16
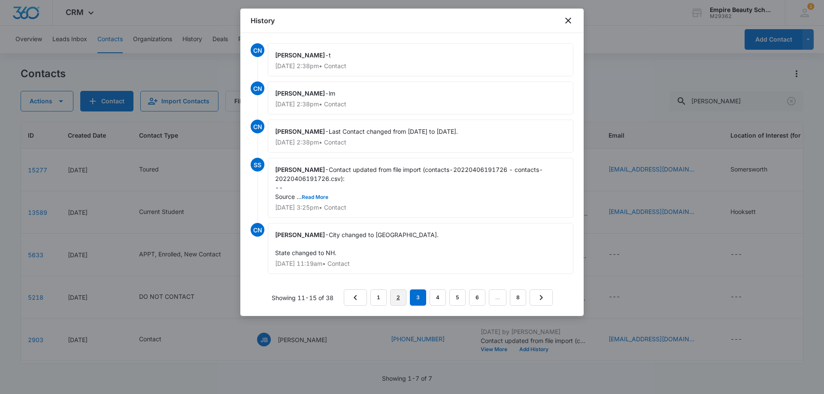
click at [390, 296] on link "2" at bounding box center [398, 298] width 16 height 16
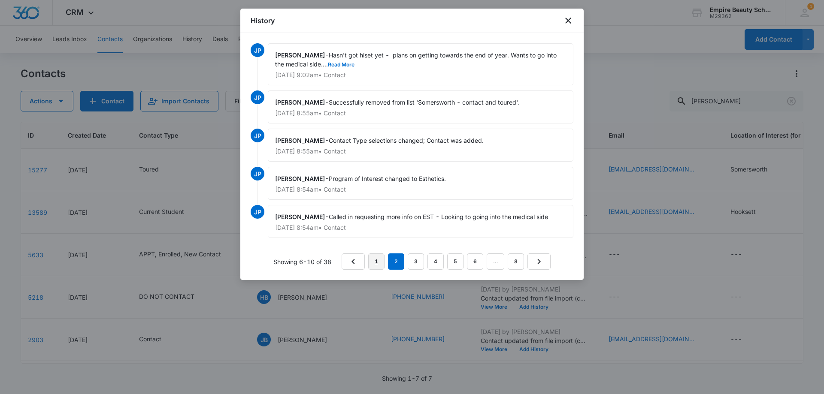
click at [380, 264] on link "1" at bounding box center [376, 262] width 16 height 16
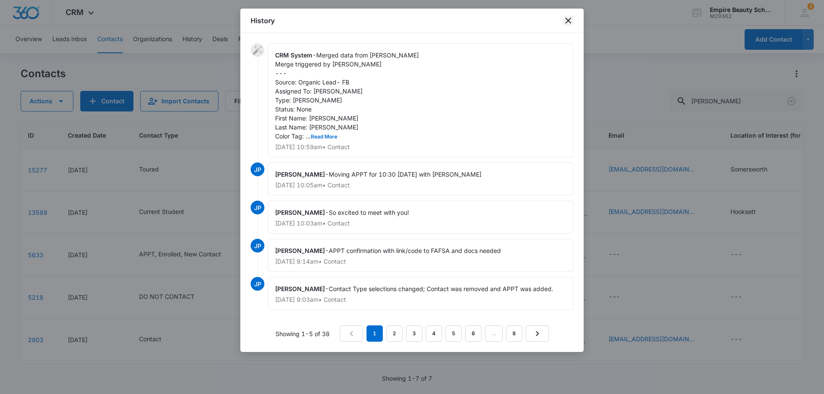
click at [564, 23] on icon "close" at bounding box center [568, 20] width 10 height 10
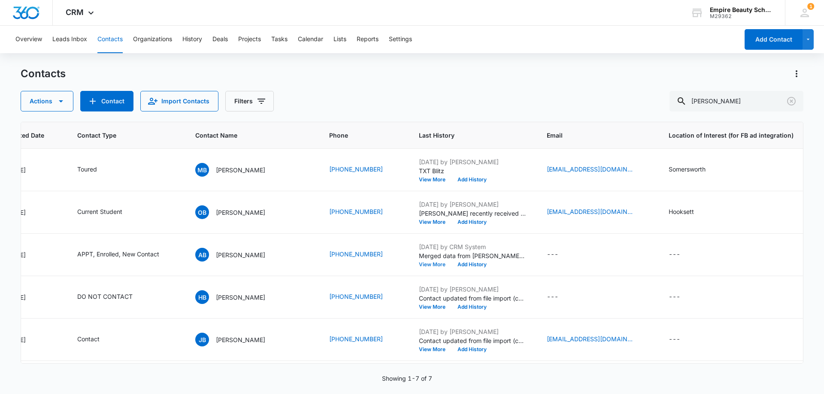
scroll to position [0, 84]
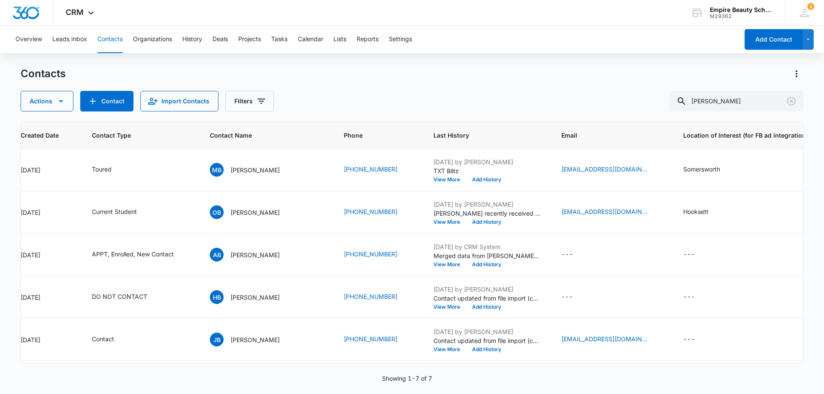
click at [376, 96] on div "Actions Contact Import Contacts Filters burnett" at bounding box center [412, 101] width 782 height 21
click at [359, 93] on div "Actions Contact Import Contacts Filters burnett" at bounding box center [412, 101] width 782 height 21
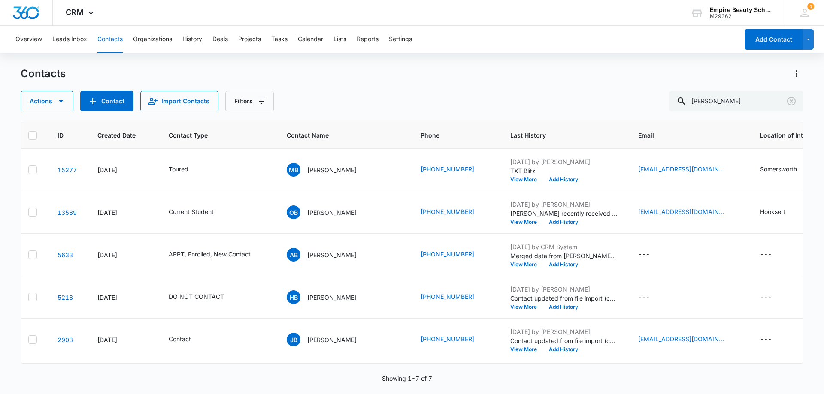
scroll to position [0, 0]
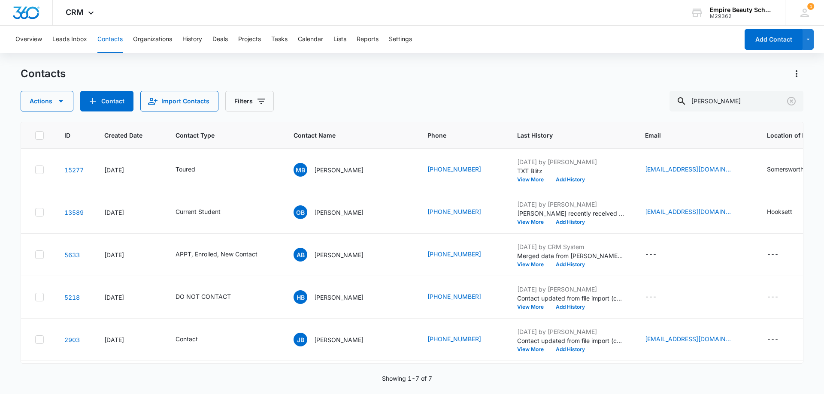
click at [372, 73] on div "Contacts" at bounding box center [412, 74] width 782 height 14
click at [263, 255] on icon "Contact Type - APPT, Enrolled, New Contact - Select to Edit Field" at bounding box center [268, 255] width 10 height 10
click at [396, 84] on div "Contacts Actions Contact Import Contacts Filters burnett" at bounding box center [412, 89] width 782 height 45
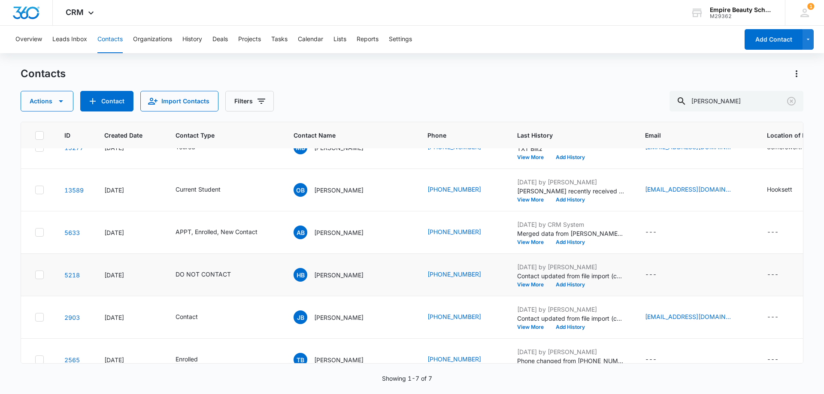
scroll to position [43, 0]
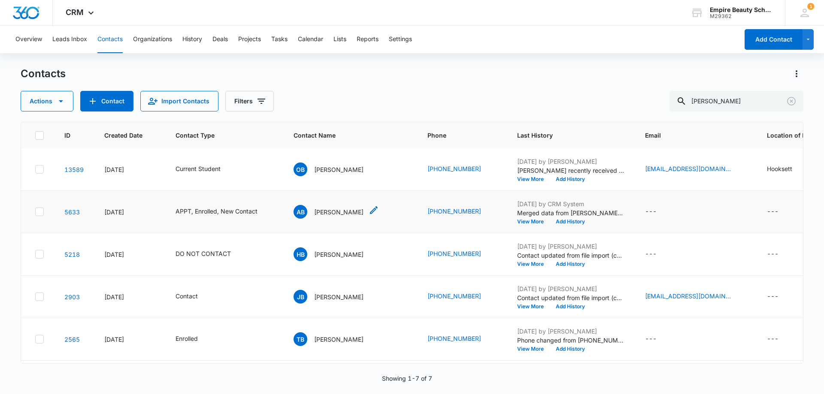
click at [333, 208] on p "Alison Burnett" at bounding box center [338, 212] width 49 height 9
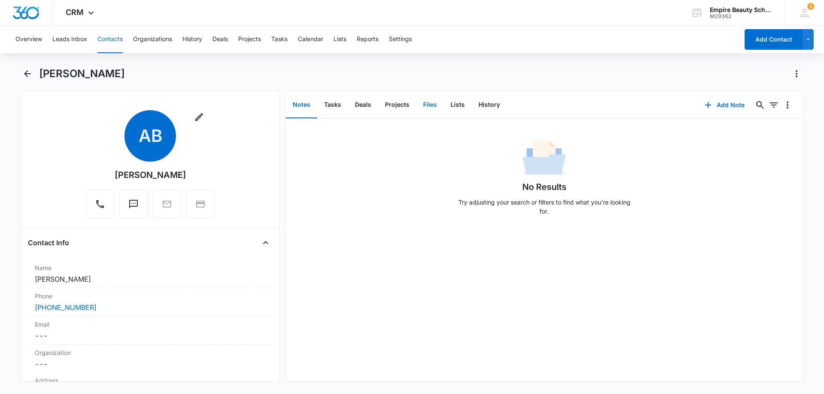
click at [435, 106] on button "Files" at bounding box center [429, 105] width 27 height 27
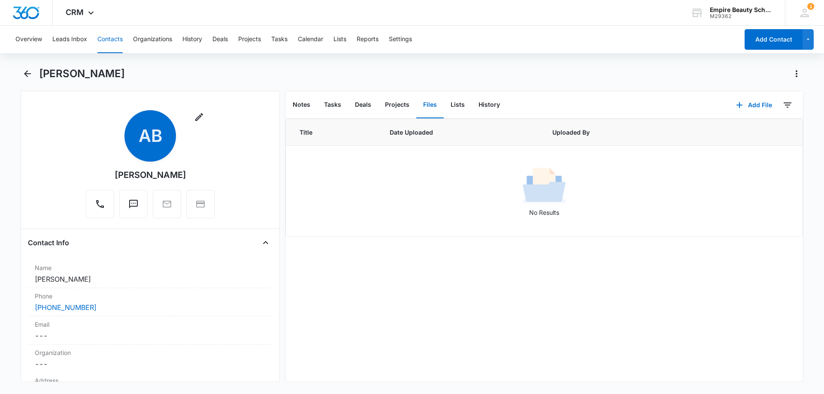
click at [325, 81] on div "[PERSON_NAME]" at bounding box center [412, 79] width 782 height 24
click at [28, 70] on icon "Back" at bounding box center [27, 74] width 10 height 10
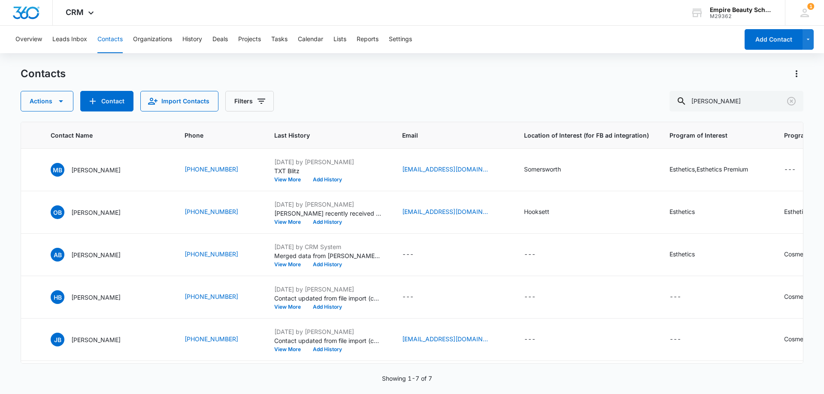
scroll to position [0, 260]
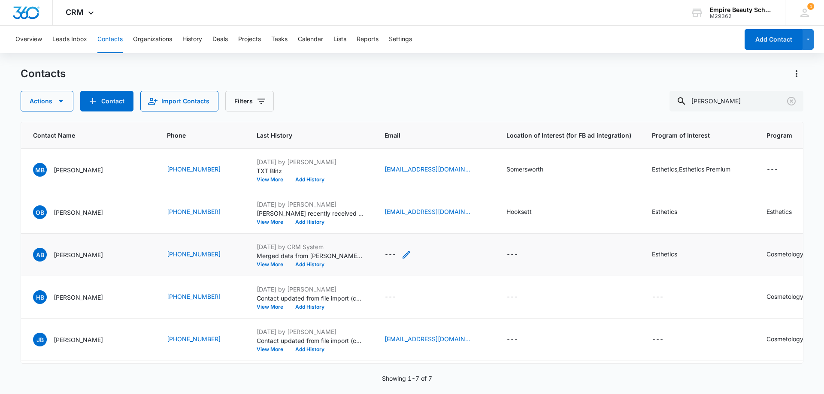
click at [401, 254] on icon "Email - - Select to Edit Field" at bounding box center [406, 255] width 10 height 10
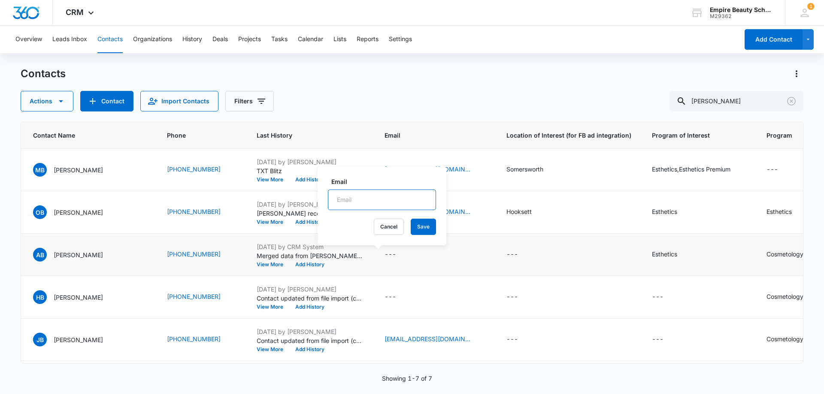
click at [367, 199] on input "Email" at bounding box center [382, 200] width 108 height 21
type input "[EMAIL_ADDRESS][DOMAIN_NAME]"
click at [414, 226] on button "Save" at bounding box center [423, 227] width 25 height 16
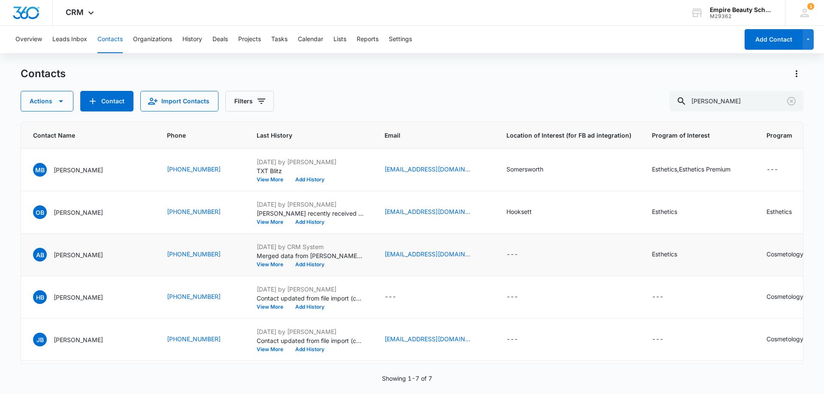
click at [524, 254] on icon "Location of Interest (for FB ad integration) - - Select to Edit Field" at bounding box center [528, 255] width 8 height 8
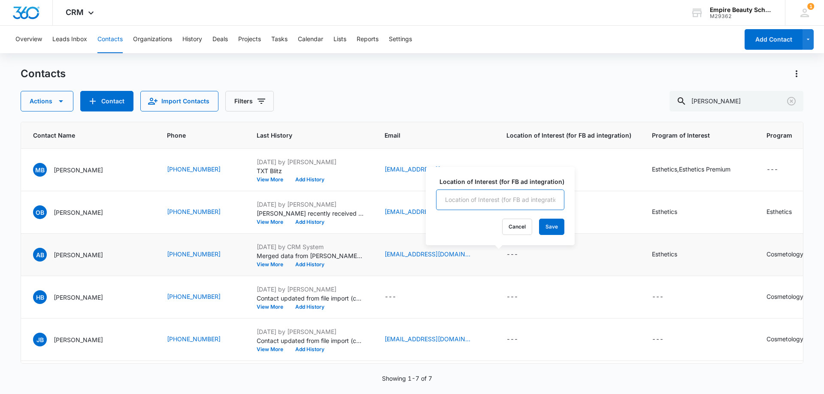
drag, startPoint x: 473, startPoint y: 196, endPoint x: 473, endPoint y: 205, distance: 8.2
click at [473, 196] on input "Location of Interest (for FB ad integration)" at bounding box center [500, 200] width 128 height 21
type input "Hooksett"
click at [542, 226] on button "Save" at bounding box center [551, 227] width 25 height 16
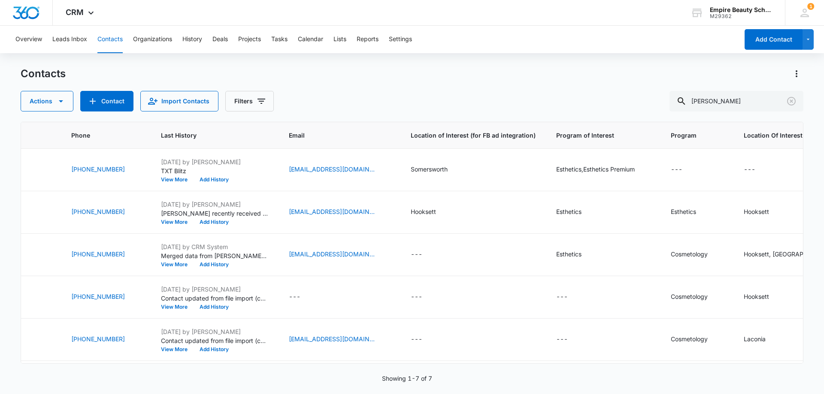
scroll to position [0, 378]
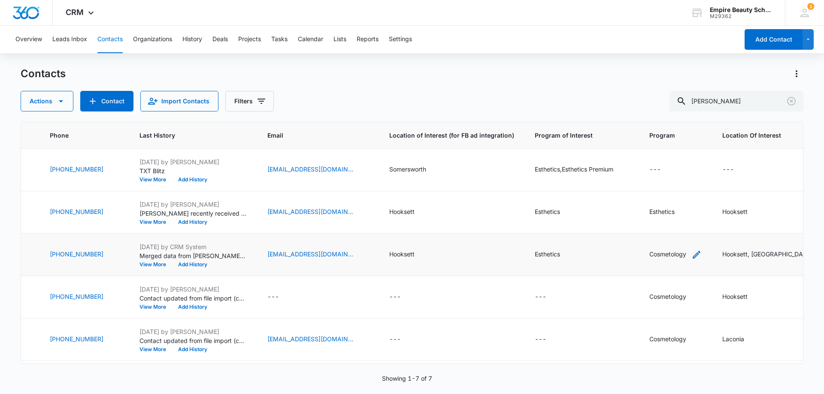
click at [691, 253] on icon "Program - Cosmetology - Select to Edit Field" at bounding box center [696, 255] width 10 height 10
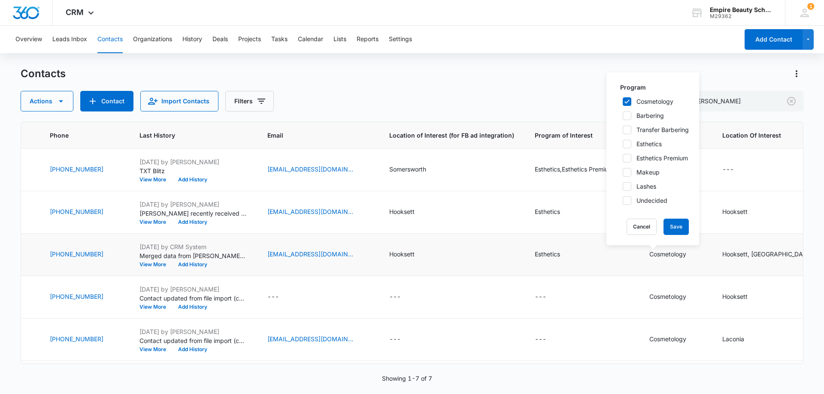
click at [623, 145] on icon at bounding box center [627, 144] width 8 height 8
click at [622, 145] on input "Esthetics" at bounding box center [619, 144] width 6 height 6
checkbox input "true"
click at [623, 94] on div "Program Cosmetology Barbering Transfer Barbering Esthetics Esthetics Premium Ma…" at bounding box center [652, 144] width 72 height 122
click at [625, 98] on icon at bounding box center [627, 102] width 8 height 8
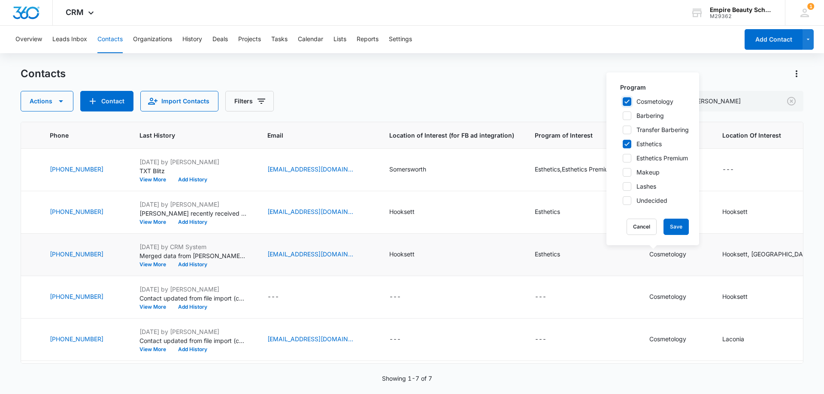
click at [622, 99] on input "Cosmetology" at bounding box center [619, 102] width 6 height 6
checkbox input "false"
click at [677, 227] on button "Save" at bounding box center [675, 227] width 25 height 16
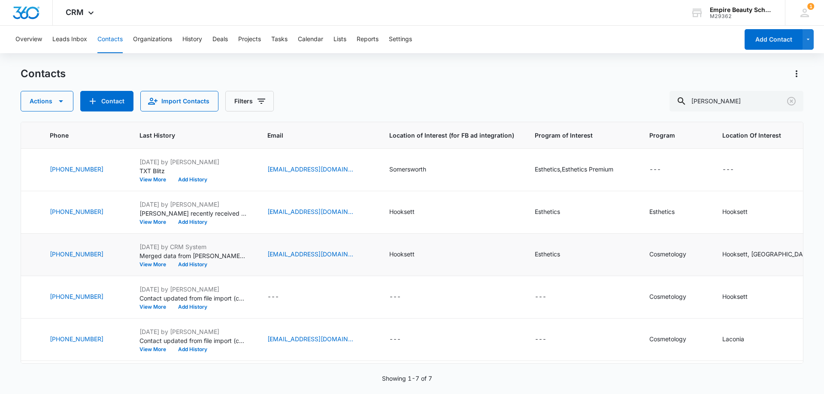
click at [813, 258] on icon "Location Of Interest - Hooksett, Somersworth - Select to Edit Field" at bounding box center [818, 255] width 10 height 10
click at [751, 200] on div "Hooksett" at bounding box center [731, 199] width 44 height 19
click at [739, 230] on td "Hooksett" at bounding box center [774, 212] width 125 height 42
click at [752, 254] on div "Hooksett, Somersworth" at bounding box center [765, 254] width 86 height 9
click at [755, 223] on button "Save" at bounding box center [761, 227] width 25 height 16
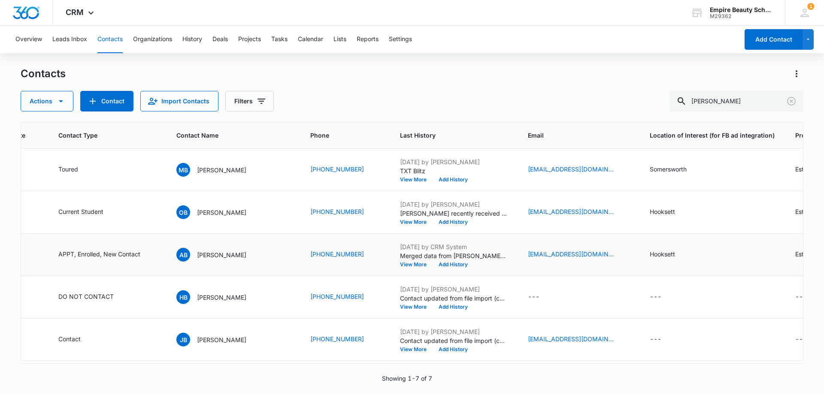
scroll to position [0, 0]
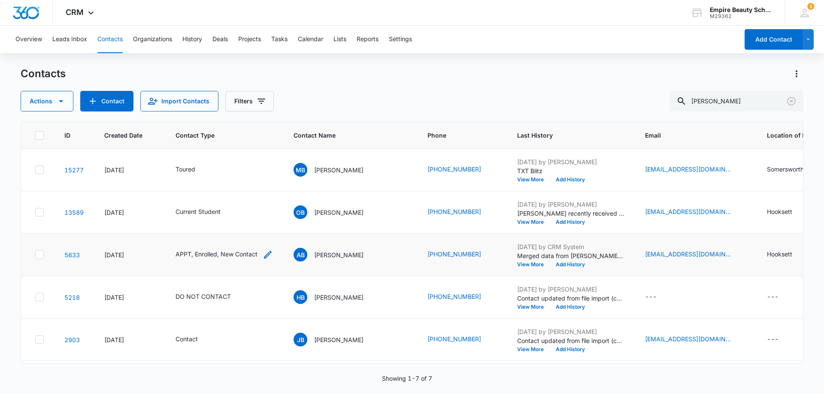
click at [267, 251] on icon "Contact Type - APPT, Enrolled, New Contact - Select to Edit Field" at bounding box center [268, 255] width 10 height 10
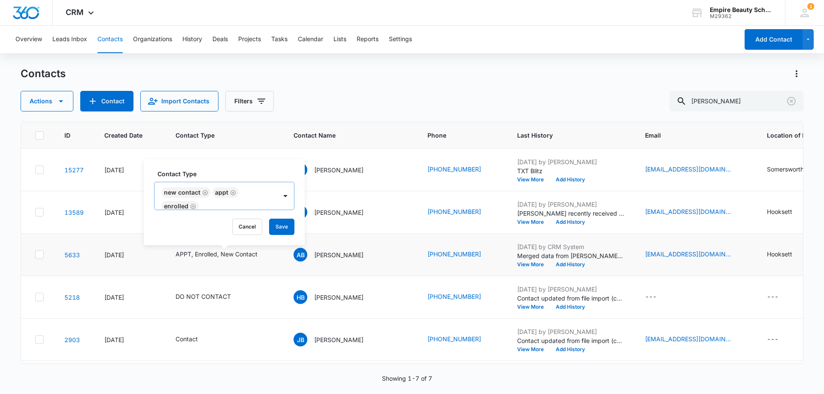
click at [202, 193] on icon "Remove New Contact" at bounding box center [205, 193] width 6 height 6
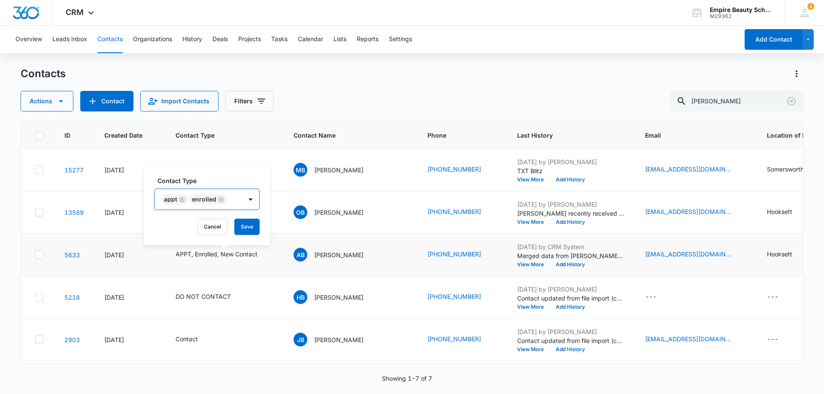
click at [184, 199] on icon "Remove APPT" at bounding box center [182, 199] width 6 height 6
click at [184, 200] on div "Enrolled" at bounding box center [176, 199] width 24 height 6
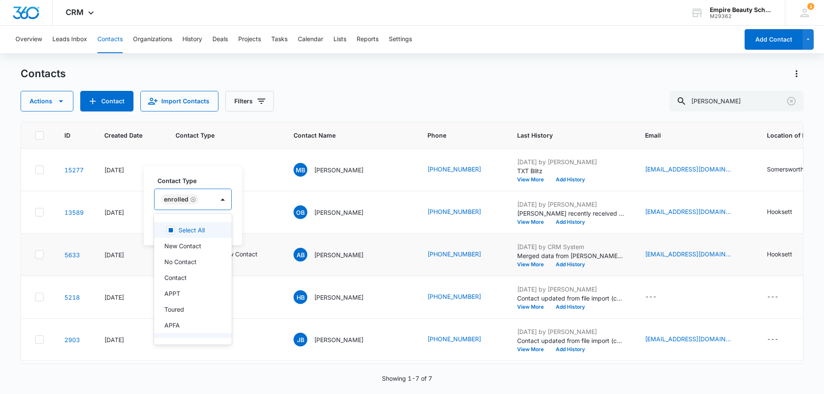
click at [193, 200] on icon "Remove Enrolled" at bounding box center [193, 199] width 6 height 6
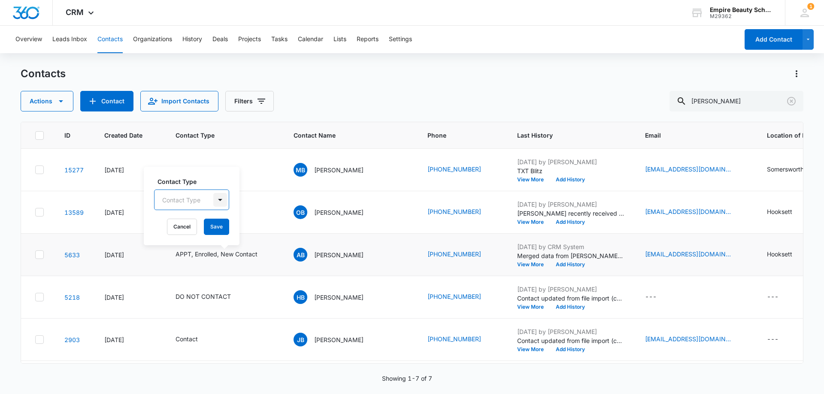
click at [216, 200] on div at bounding box center [220, 200] width 14 height 14
click at [216, 202] on div at bounding box center [220, 200] width 14 height 14
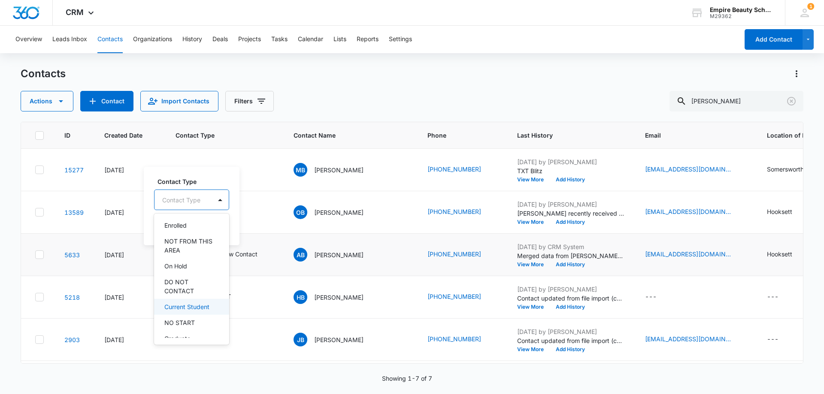
scroll to position [158, 0]
click at [190, 283] on p "NO START" at bounding box center [179, 280] width 30 height 9
click at [183, 262] on div "APPT" at bounding box center [191, 264] width 54 height 9
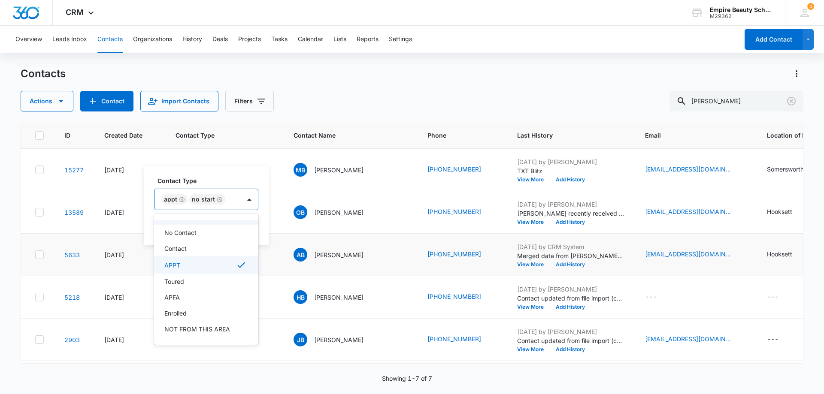
click at [212, 170] on div "Contact Type option APPT, selected. 16 results available. Use Up and Down to ch…" at bounding box center [206, 205] width 125 height 79
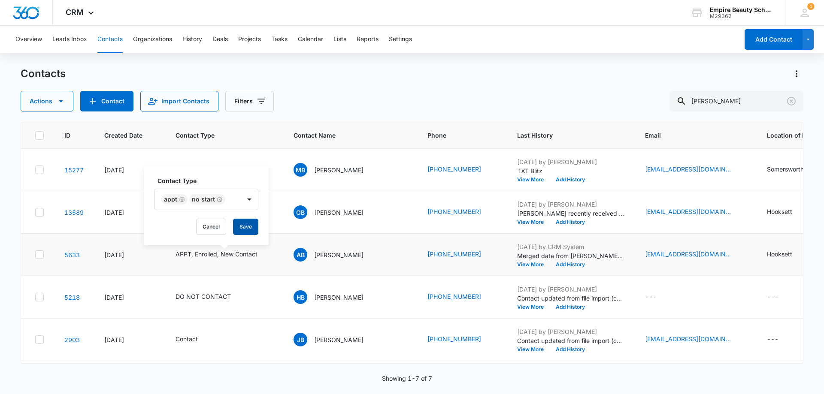
click at [245, 223] on button "Save" at bounding box center [245, 227] width 25 height 16
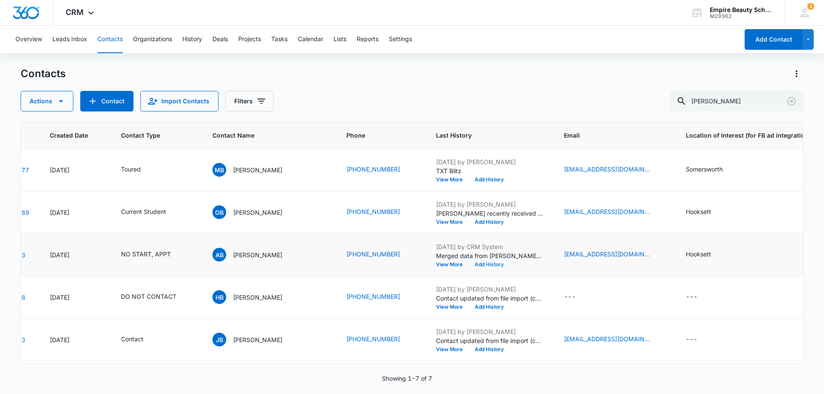
click at [468, 263] on button "Add History" at bounding box center [488, 264] width 41 height 5
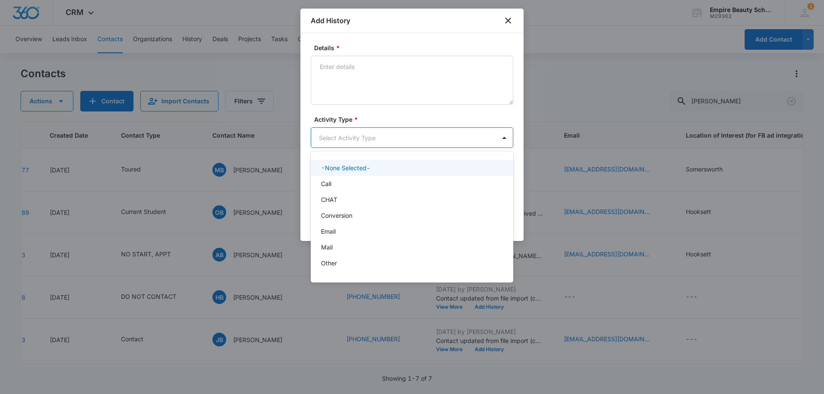
drag, startPoint x: 340, startPoint y: 132, endPoint x: 344, endPoint y: 196, distance: 63.6
click at [340, 134] on body "CRM Apps Forms CRM Email Shop Payments POS Files Brand Settings Empire Beauty S…" at bounding box center [412, 197] width 824 height 394
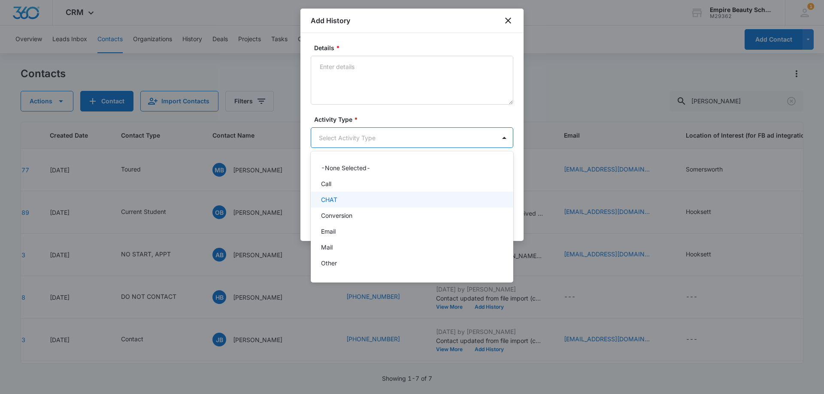
scroll to position [45, 0]
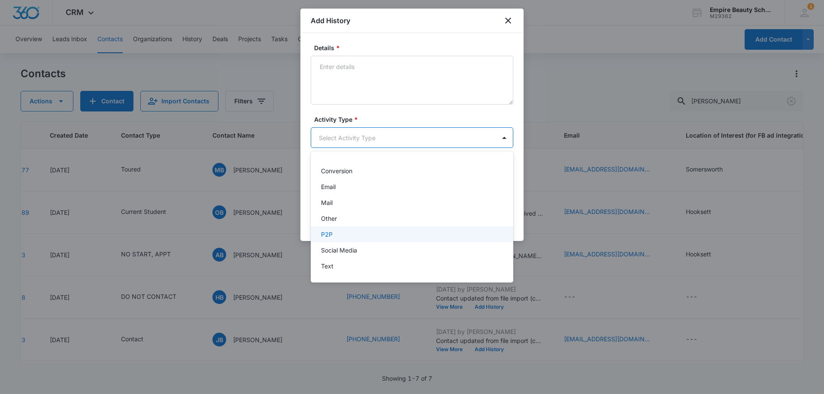
click at [332, 230] on div "P2P" at bounding box center [411, 234] width 180 height 9
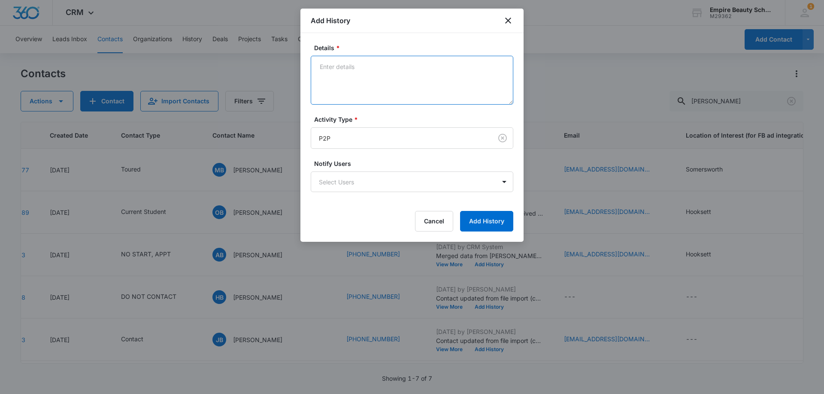
click at [363, 76] on textarea "Details *" at bounding box center [412, 80] width 202 height 49
click at [426, 67] on textarea "Previous no start for cos 2022, wasnt right time for her. More interested in Es…" at bounding box center [412, 80] width 202 height 49
click at [420, 69] on textarea "Previous no start for cos 2022, wasnt right time for her. More interested in Es…" at bounding box center [412, 80] width 202 height 49
click at [435, 78] on textarea "Previous no start for cos 2022, wasn't right time for her. More interested in E…" at bounding box center [412, 80] width 202 height 49
click at [454, 76] on textarea "Previous no start for cos 2022, wasn't right time for her. More interested in E…" at bounding box center [412, 80] width 202 height 49
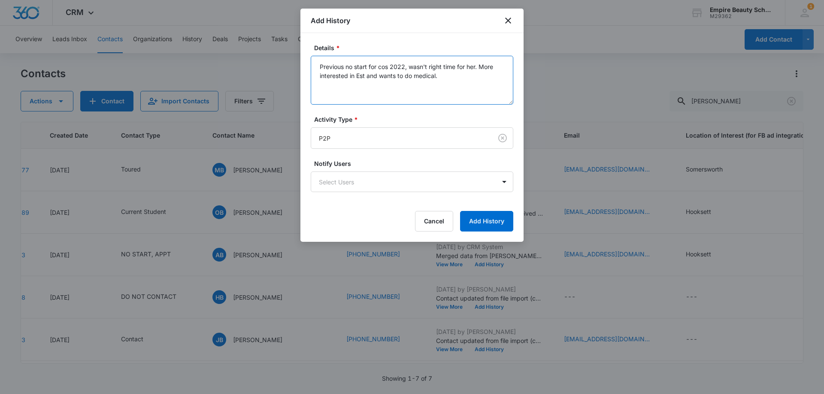
click at [314, 66] on textarea "Previous no start for cos 2022, wasn't right time for her. More interested in E…" at bounding box center [412, 80] width 202 height 49
click at [457, 75] on textarea "Previous no start for cos 2022, wasn't right time for her. More interested in E…" at bounding box center [412, 80] width 202 height 49
click at [393, 94] on textarea "Previous no start for cos 2022, wasn't right time for her. More interested in E…" at bounding box center [412, 80] width 202 height 49
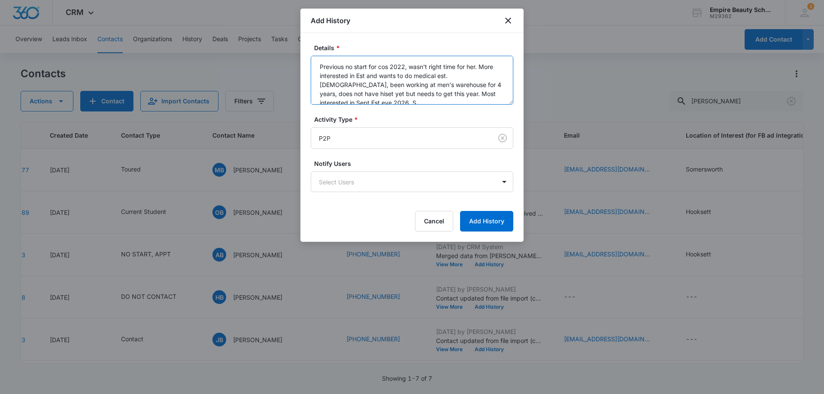
scroll to position [2, 0]
click at [351, 100] on textarea "Previous no start for cos 2022, wasn't right time for her. More interested in E…" at bounding box center [412, 80] width 202 height 49
click at [472, 100] on textarea "Previous no start for cos 2022, wasn't right time for her. More interested in E…" at bounding box center [412, 80] width 202 height 49
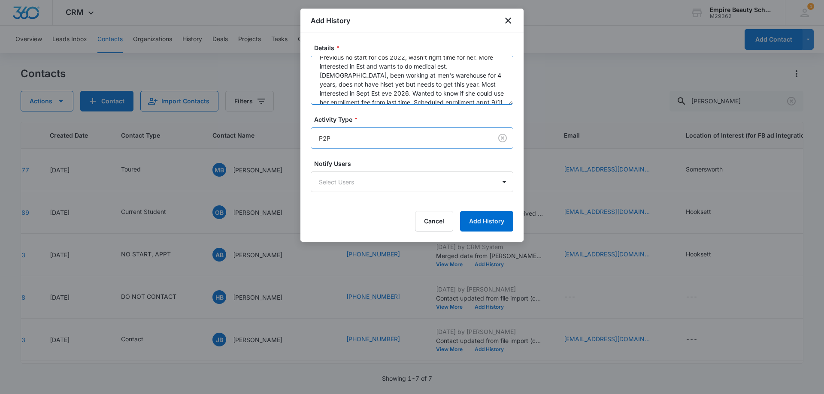
scroll to position [18, 0]
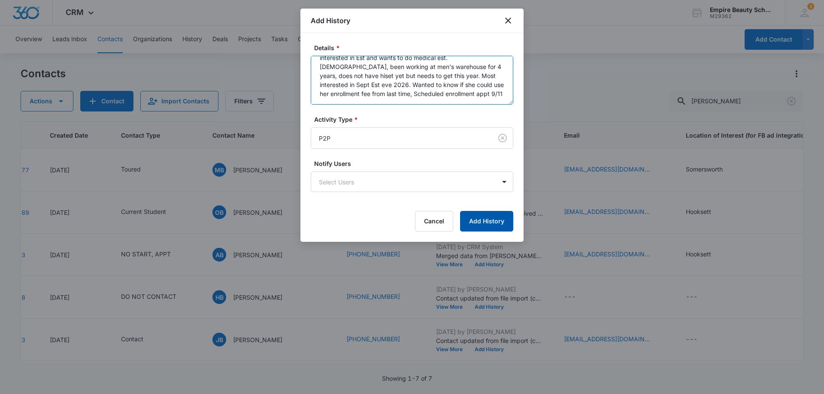
type textarea "Previous no start for cos 2022, wasn't right time for her. More interested in E…"
click at [479, 220] on button "Add History" at bounding box center [486, 221] width 53 height 21
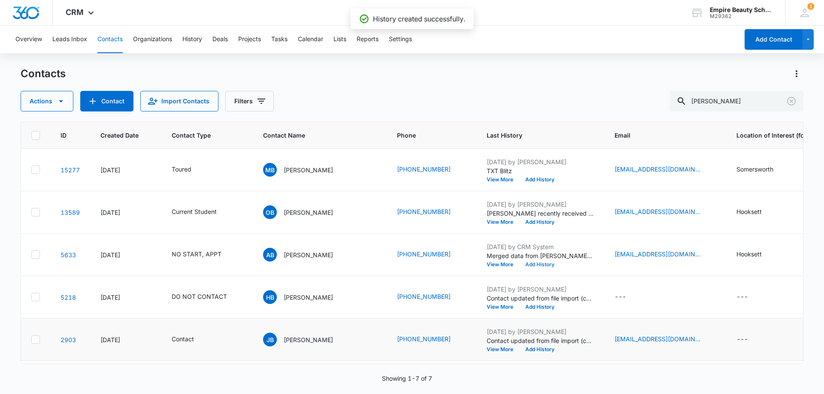
scroll to position [0, 0]
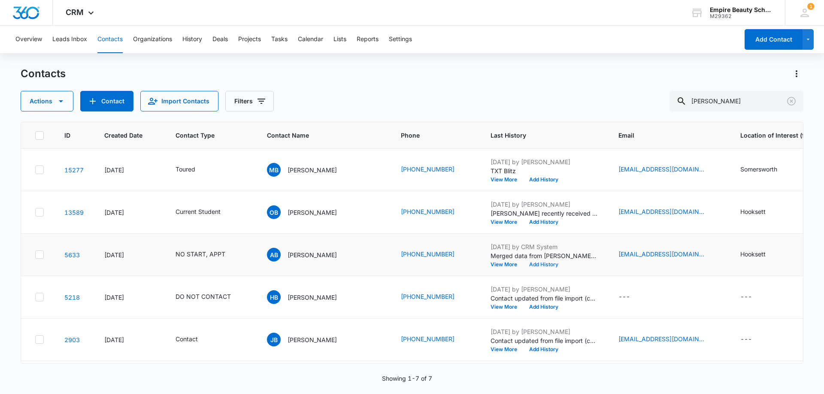
click at [532, 266] on button "Add History" at bounding box center [543, 264] width 41 height 5
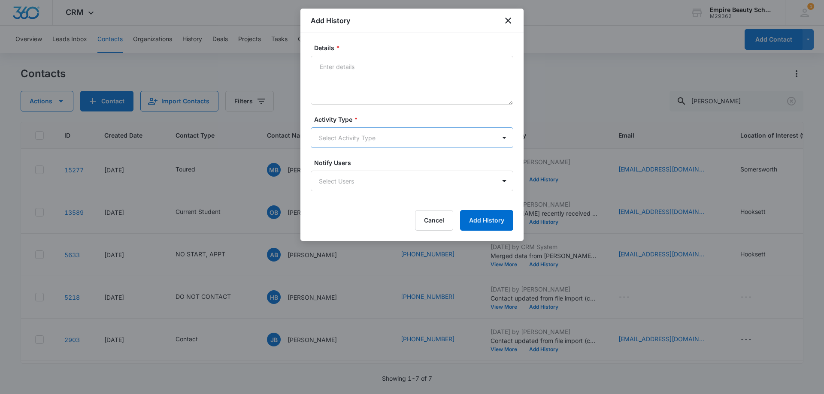
click at [348, 133] on body "CRM Apps Forms CRM Email Shop Payments POS Files Brand Settings Empire Beauty S…" at bounding box center [412, 197] width 824 height 394
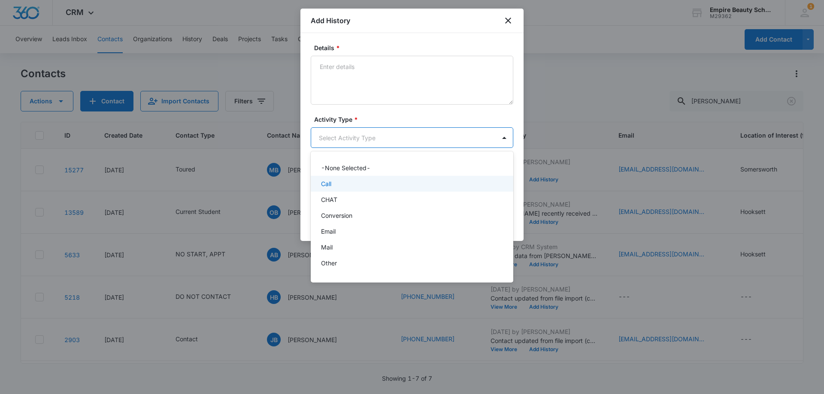
scroll to position [45, 0]
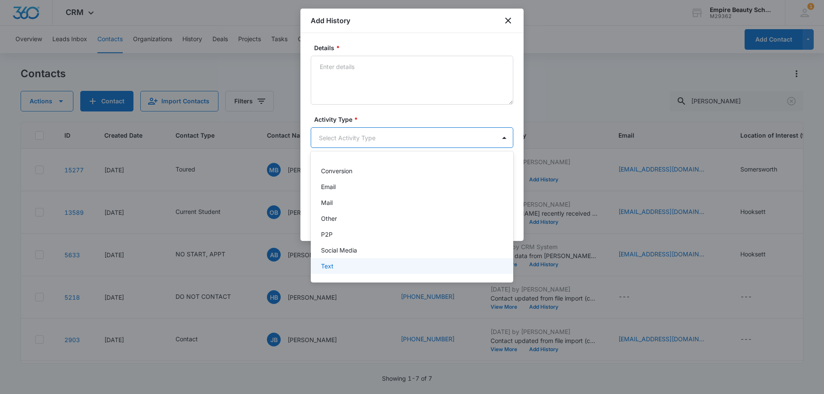
click at [340, 263] on div "Text" at bounding box center [411, 266] width 180 height 9
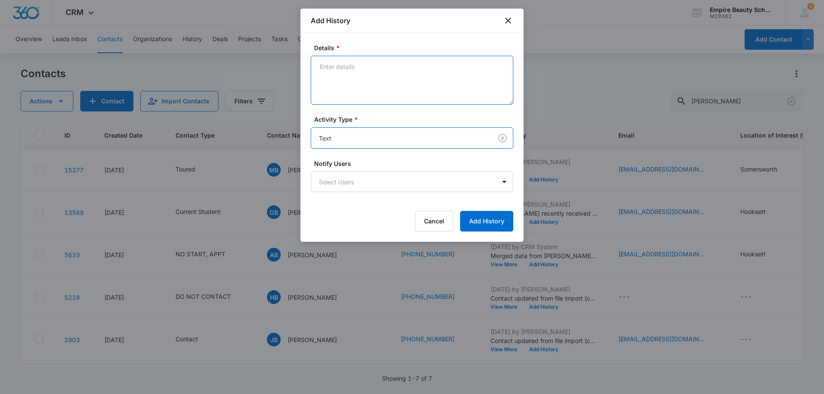
click at [359, 91] on textarea "Details *" at bounding box center [412, 80] width 202 height 49
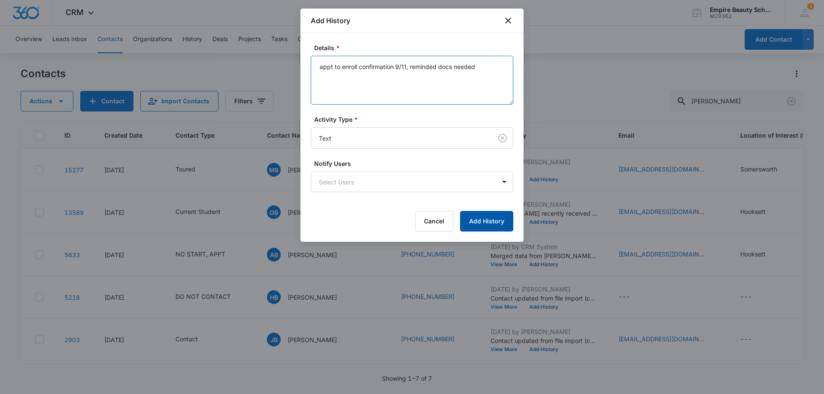
type textarea "appt to enroll confirmation 9/11, reminded docs needed"
click at [483, 223] on button "Add History" at bounding box center [486, 221] width 53 height 21
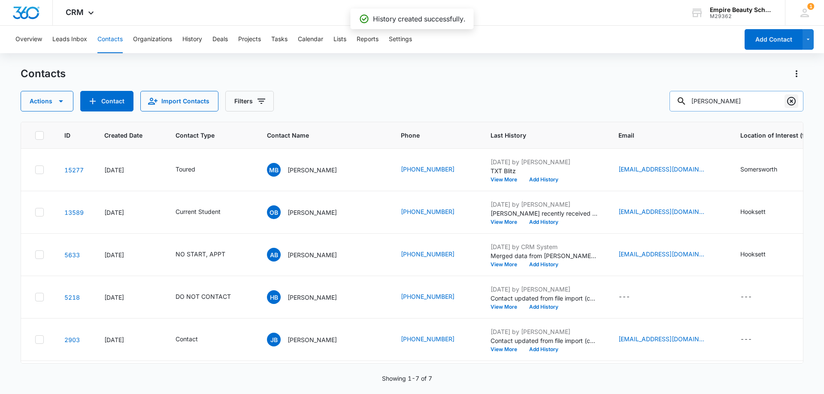
click at [786, 103] on icon "Clear" at bounding box center [791, 101] width 10 height 10
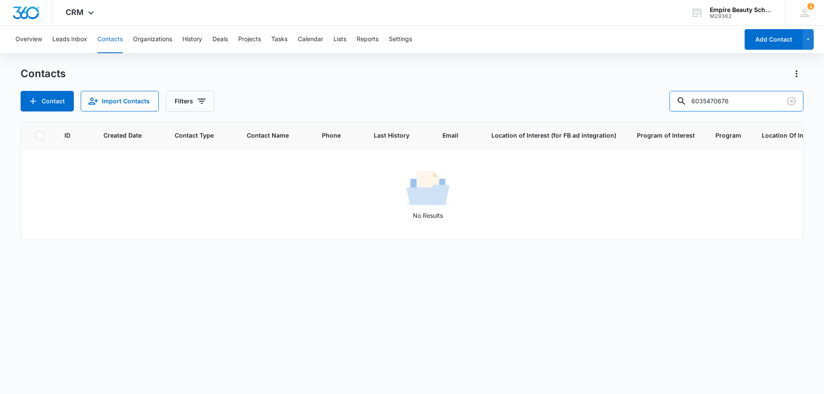
drag, startPoint x: 721, startPoint y: 102, endPoint x: 631, endPoint y: 92, distance: 90.7
click at [621, 102] on div "Contact Import Contacts Filters 6035470676" at bounding box center [412, 101] width 782 height 21
type input "0676"
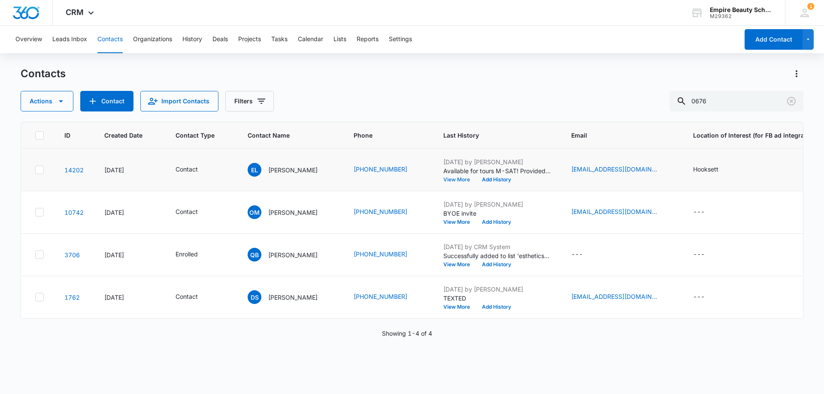
click at [448, 178] on button "View More" at bounding box center [459, 179] width 33 height 5
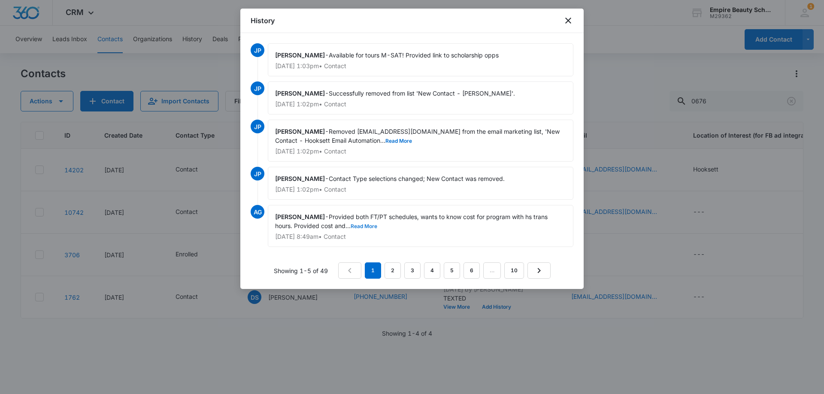
click at [365, 224] on button "Read More" at bounding box center [363, 226] width 27 height 5
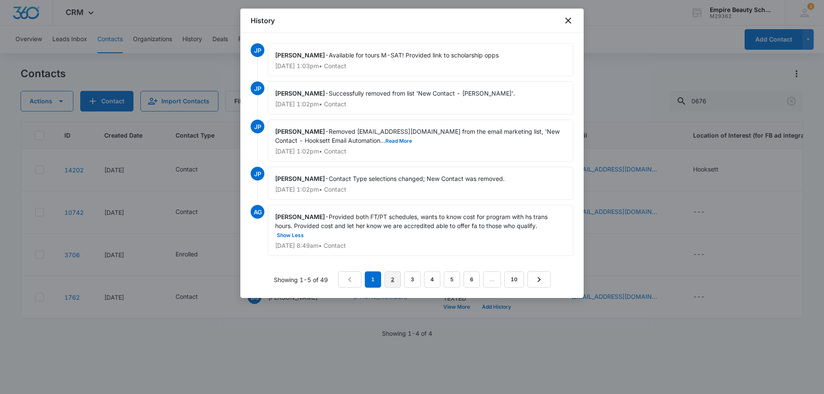
click at [389, 279] on link "2" at bounding box center [392, 280] width 16 height 16
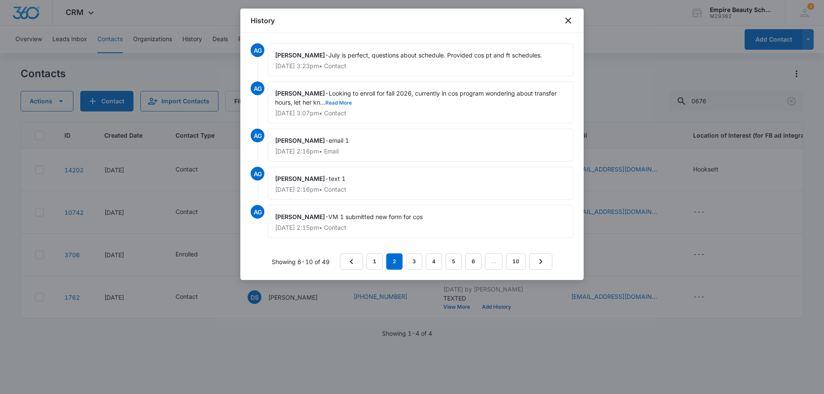
click at [349, 102] on button "Read More" at bounding box center [338, 102] width 27 height 5
click at [376, 263] on link "1" at bounding box center [374, 262] width 16 height 16
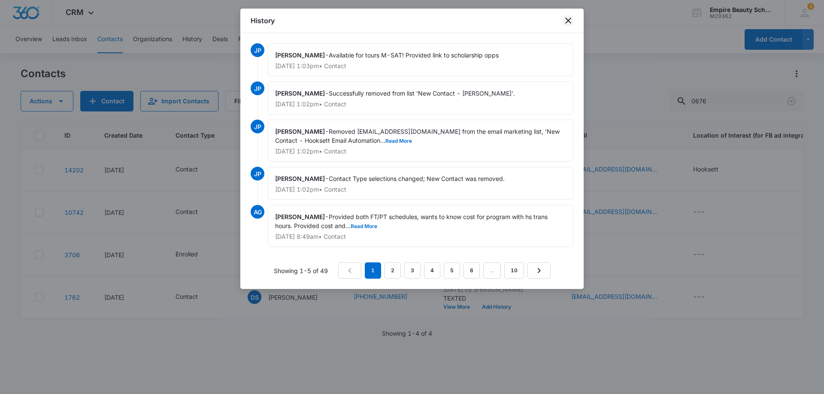
click at [565, 18] on icon "close" at bounding box center [568, 20] width 10 height 10
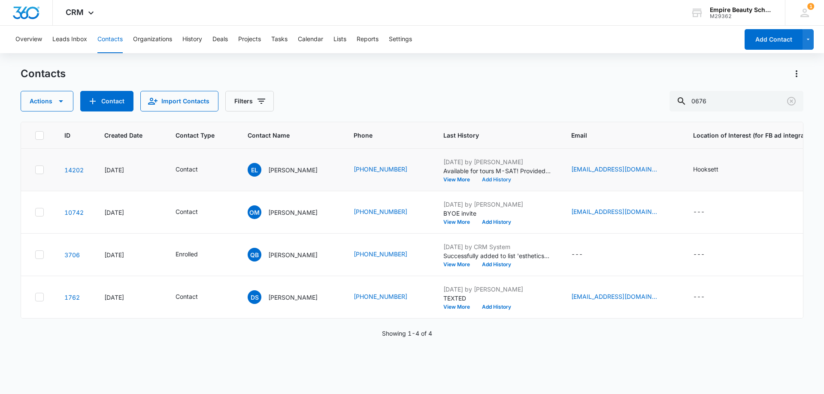
click at [498, 180] on button "Add History" at bounding box center [496, 179] width 41 height 5
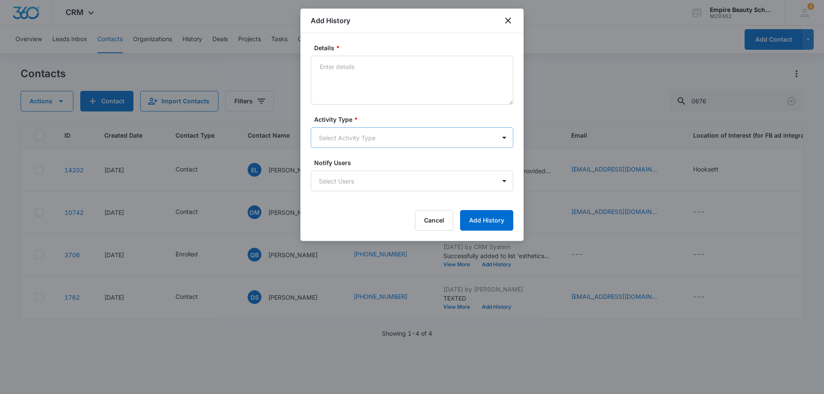
click at [346, 140] on body "CRM Apps Forms CRM Email Shop Payments POS Files Brand Settings Empire Beauty S…" at bounding box center [412, 197] width 824 height 394
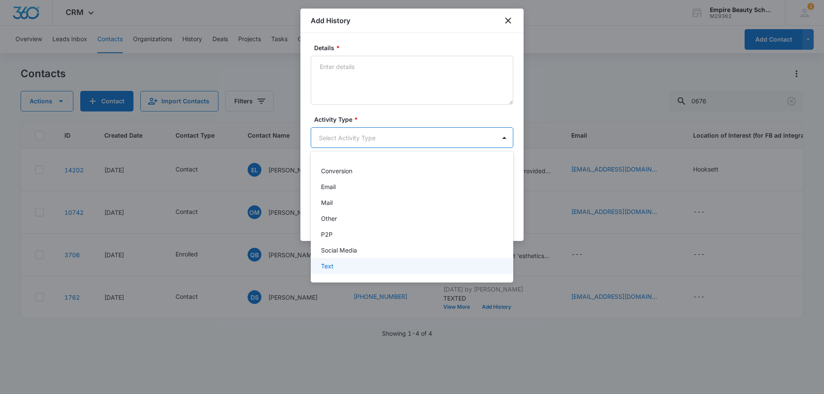
click at [336, 271] on div "Text" at bounding box center [412, 266] width 202 height 16
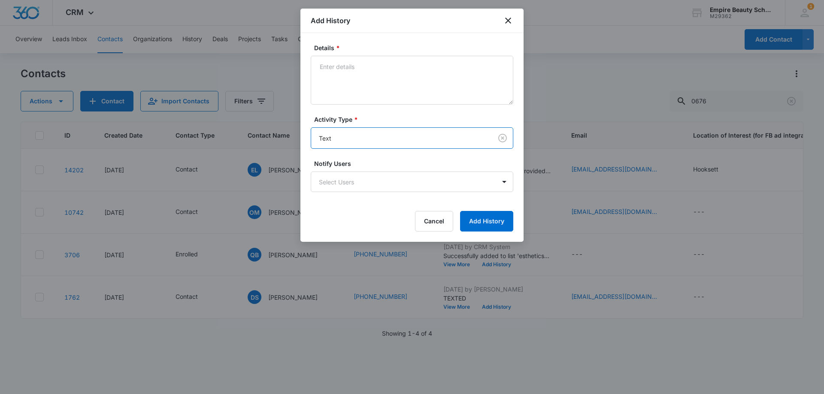
click at [358, 110] on form "Details * Activity Type * option Text , selected. Text Notify Users Select User…" at bounding box center [412, 137] width 202 height 188
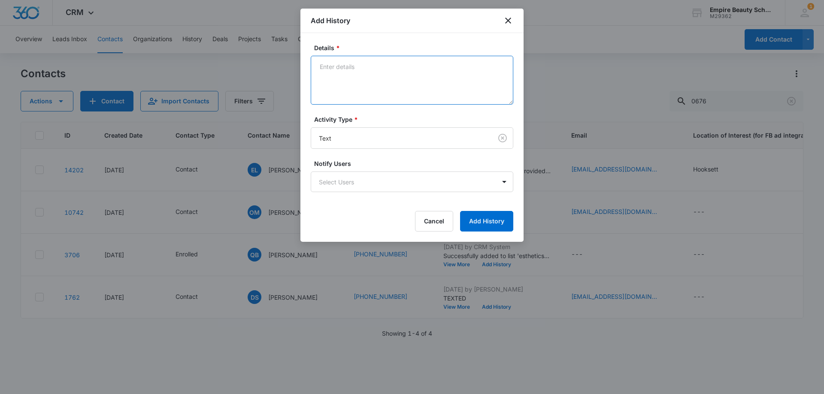
click at [358, 98] on textarea "Details *" at bounding box center [412, 80] width 202 height 49
click at [427, 79] on textarea "Wondering how she would apply for the 5000 scholarship, provided empire scholar…" at bounding box center [412, 80] width 202 height 49
drag, startPoint x: 434, startPoint y: 63, endPoint x: 443, endPoint y: 101, distance: 38.9
click at [434, 66] on textarea "Wondering how she would apply for the 5000 scholarship, provided empire scholar…" at bounding box center [412, 80] width 202 height 49
click at [447, 90] on textarea "Wondering how she would apply for the $5000 scholarship, provided empire schola…" at bounding box center [412, 80] width 202 height 49
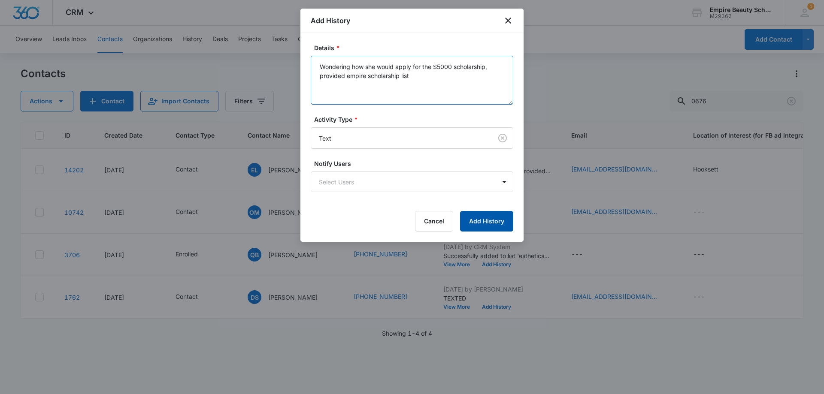
type textarea "Wondering how she would apply for the $5000 scholarship, provided empire schola…"
click at [481, 229] on button "Add History" at bounding box center [486, 221] width 53 height 21
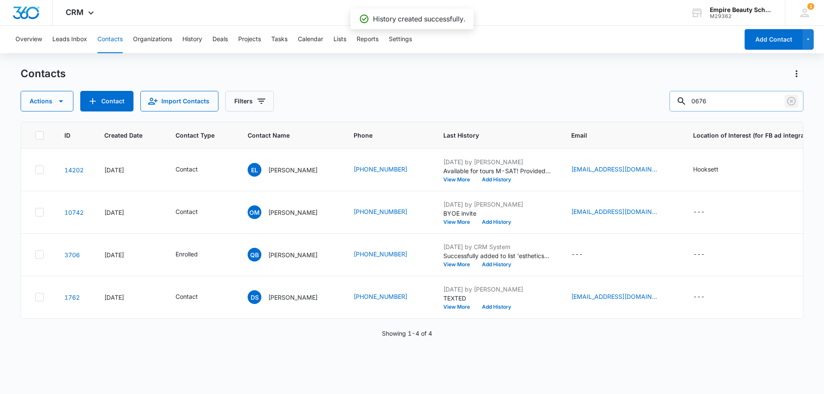
drag, startPoint x: 793, startPoint y: 102, endPoint x: 750, endPoint y: 102, distance: 42.5
click at [791, 102] on icon "Clear" at bounding box center [791, 101] width 10 height 10
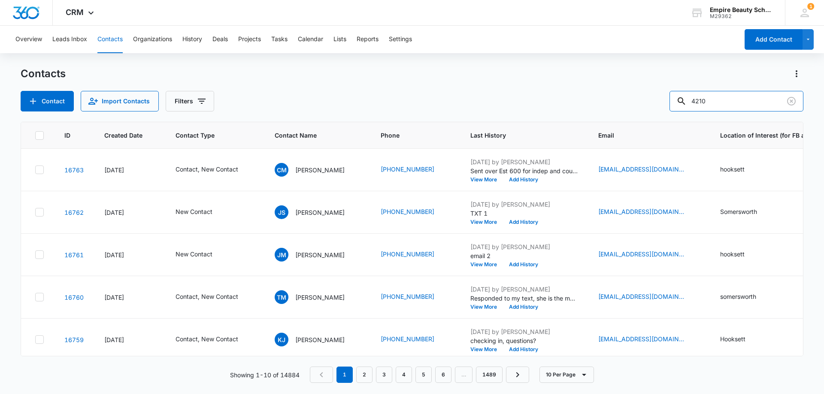
type input "4210"
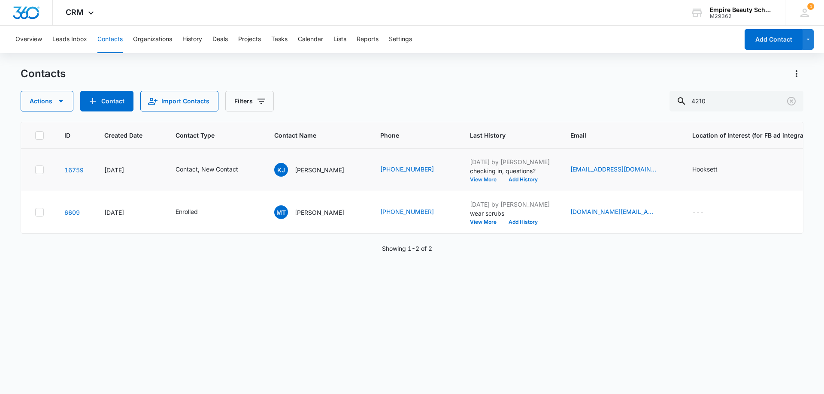
click at [481, 179] on button "View More" at bounding box center [486, 179] width 33 height 5
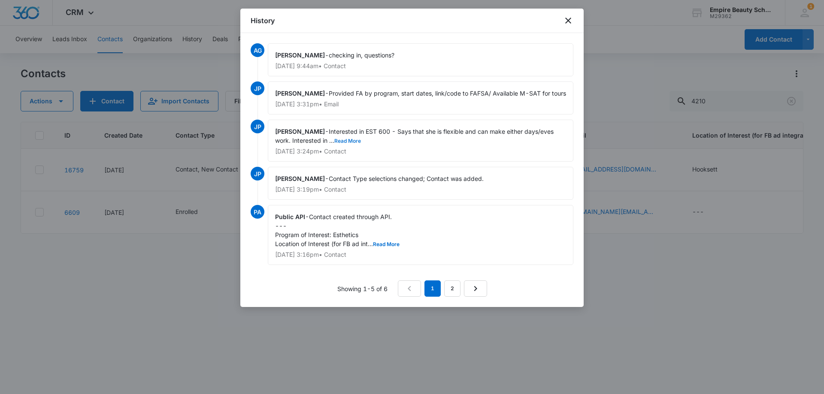
click at [349, 144] on button "Read More" at bounding box center [347, 141] width 27 height 5
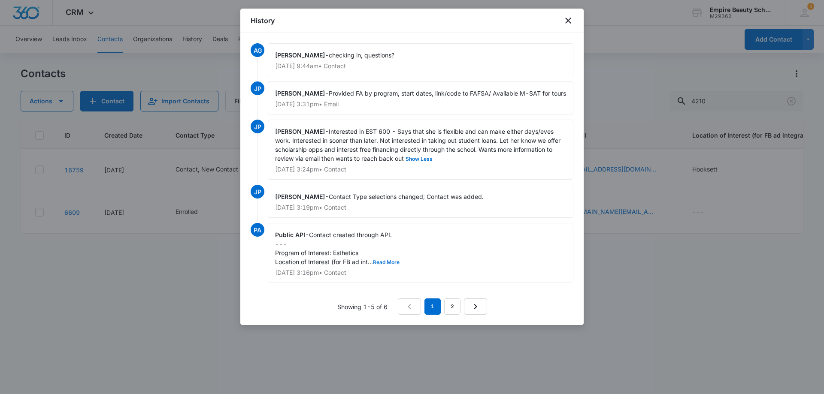
click at [386, 265] on button "Read More" at bounding box center [386, 262] width 27 height 5
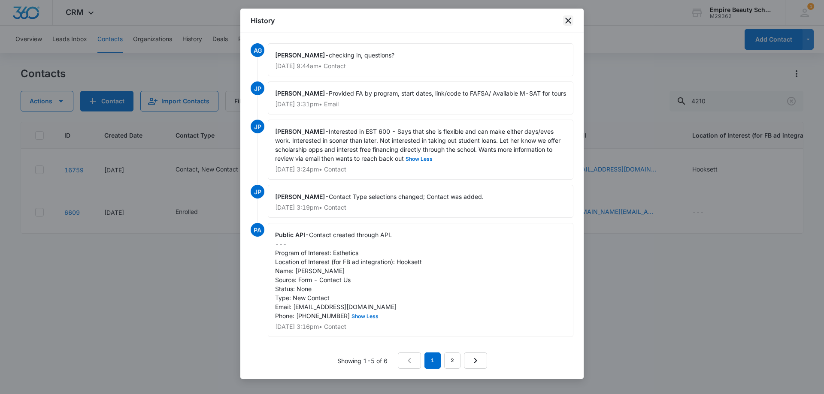
drag, startPoint x: 569, startPoint y: 21, endPoint x: 549, endPoint y: 32, distance: 23.0
click at [569, 21] on icon "close" at bounding box center [568, 20] width 10 height 10
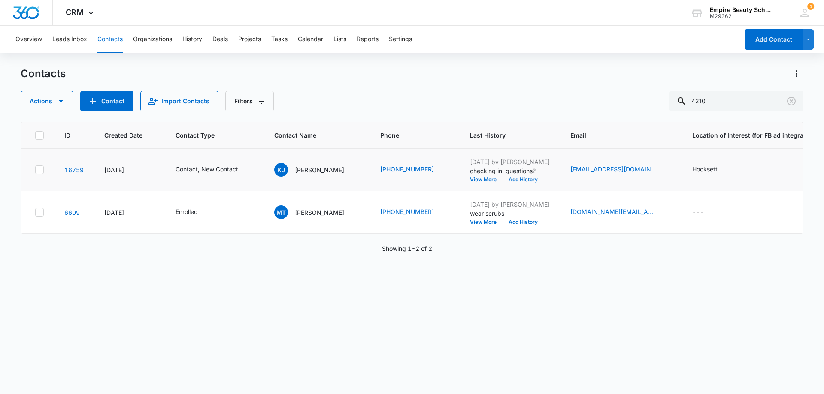
click at [522, 178] on button "Add History" at bounding box center [522, 179] width 41 height 5
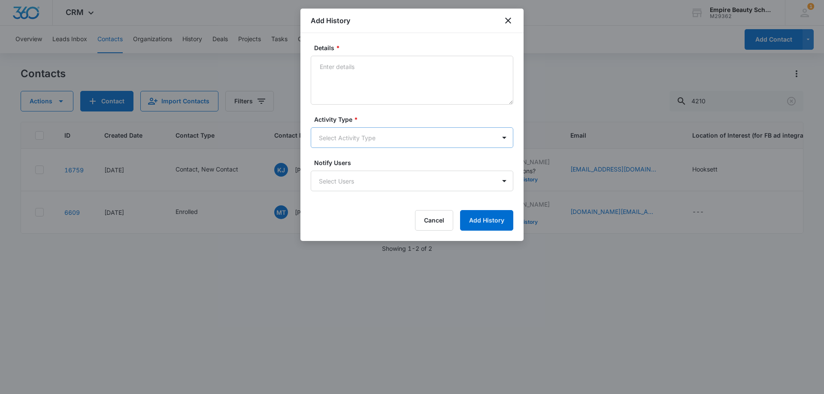
click at [340, 137] on body "CRM Apps Forms CRM Email Shop Payments POS Files Brand Settings Empire Beauty S…" at bounding box center [412, 197] width 824 height 394
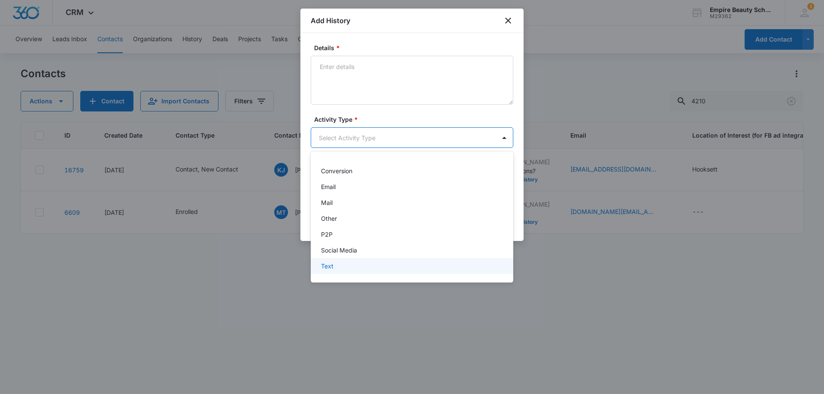
click at [350, 269] on div "Text" at bounding box center [411, 266] width 180 height 9
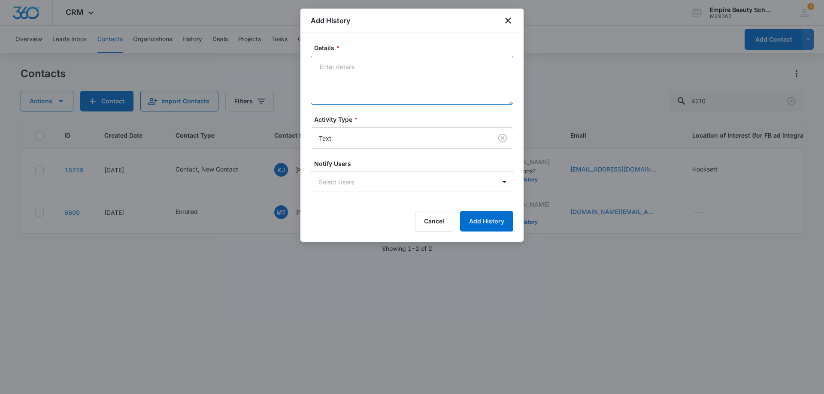
click at [344, 95] on textarea "Details *" at bounding box center [412, 80] width 202 height 49
click at [316, 68] on textarea "Not interested in pursuing empire." at bounding box center [412, 80] width 202 height 49
click at [479, 59] on textarea "Responded to message, Not interested in pursuing empire." at bounding box center [412, 80] width 202 height 49
click at [492, 68] on textarea "Responded to message, Not interested in pursuing empire." at bounding box center [412, 80] width 202 height 49
type textarea "Responded to message, Not interested in pursuing empire."
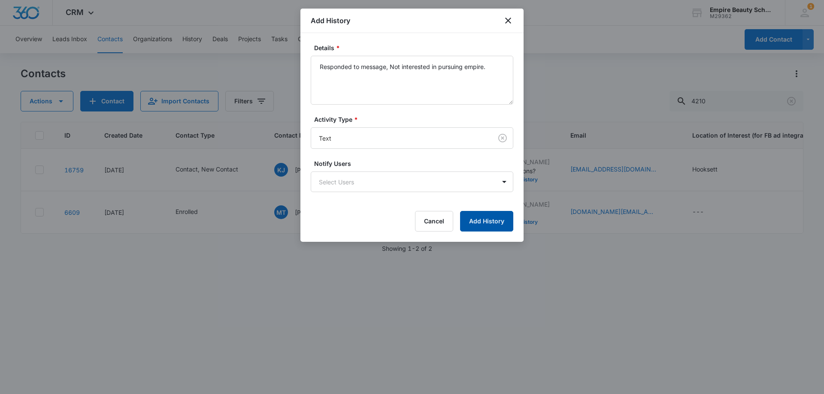
click at [493, 215] on button "Add History" at bounding box center [486, 221] width 53 height 21
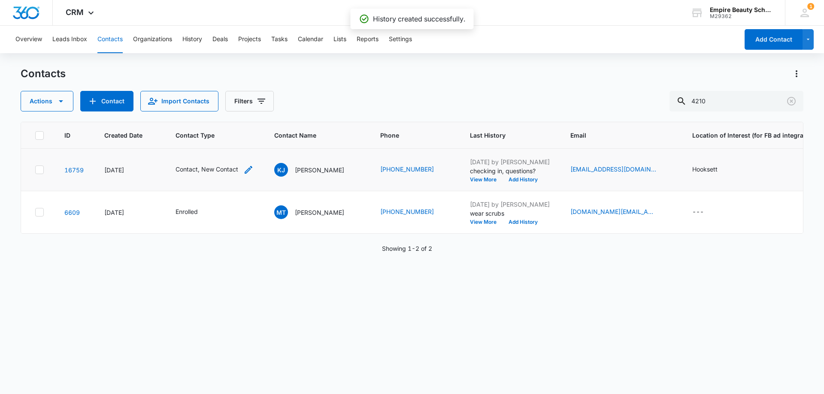
click at [243, 169] on icon "Contact Type - Contact, New Contact - Select to Edit Field" at bounding box center [248, 170] width 10 height 10
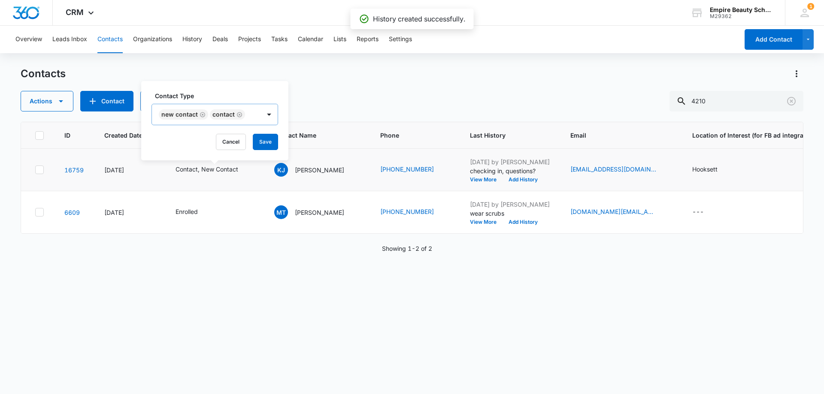
click at [204, 114] on icon "Remove New Contact" at bounding box center [202, 115] width 6 height 6
click at [190, 113] on icon "Remove Contact" at bounding box center [188, 115] width 6 height 6
drag, startPoint x: 202, startPoint y: 117, endPoint x: 205, endPoint y: 125, distance: 8.5
click at [203, 117] on div "Contact Type" at bounding box center [180, 115] width 57 height 19
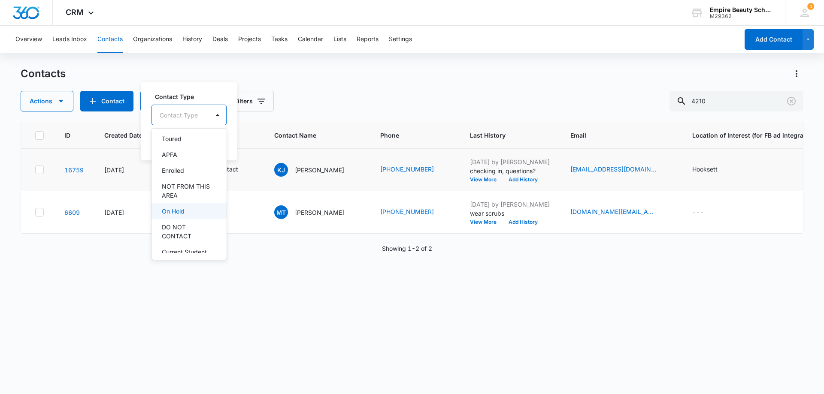
scroll to position [129, 0]
click at [195, 192] on p "DO NOT CONTACT" at bounding box center [188, 189] width 53 height 18
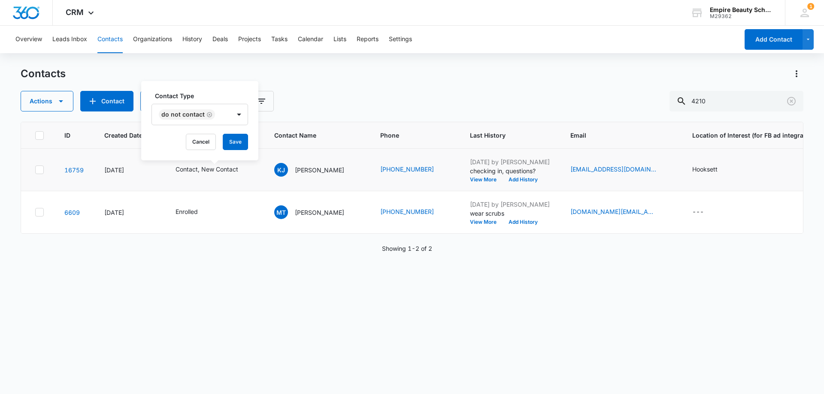
click at [216, 91] on div "Contact Type DO NOT CONTACT Cancel Save" at bounding box center [199, 120] width 117 height 79
click at [233, 147] on button "Save" at bounding box center [235, 142] width 25 height 16
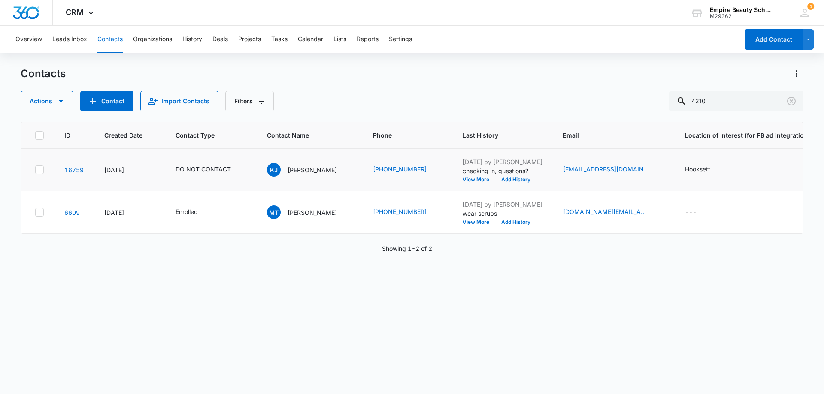
scroll to position [0, 248]
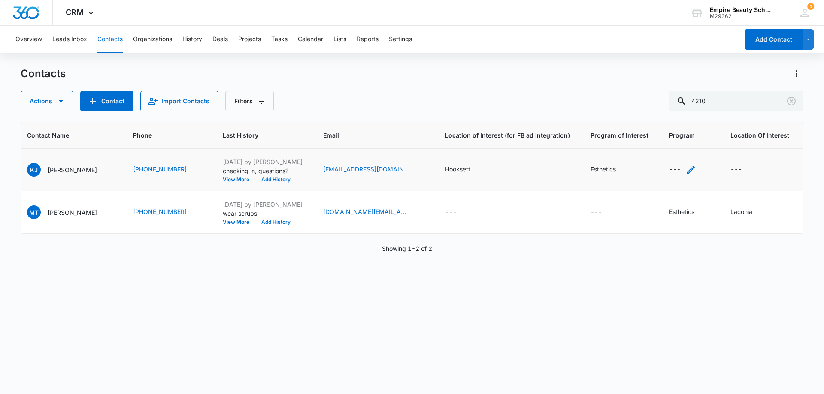
click at [678, 170] on div "---" at bounding box center [682, 170] width 27 height 10
click at [654, 112] on div at bounding box center [676, 108] width 89 height 21
click at [654, 249] on icon at bounding box center [651, 250] width 8 height 8
click at [646, 249] on input "Esthetics" at bounding box center [643, 250] width 6 height 6
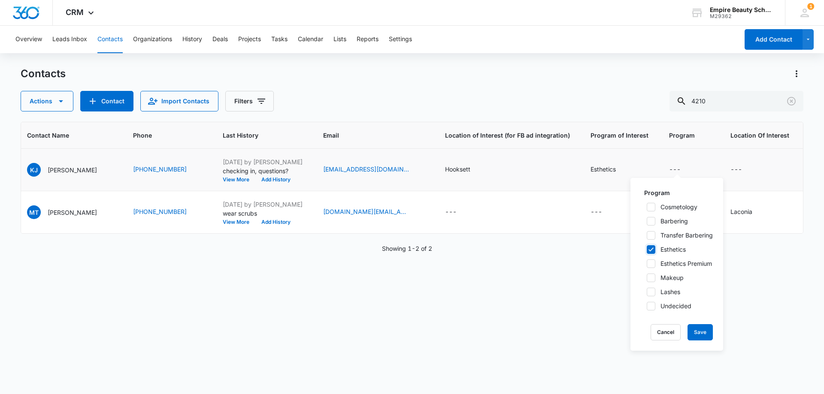
checkbox input "true"
click at [699, 332] on button "Save" at bounding box center [699, 332] width 25 height 16
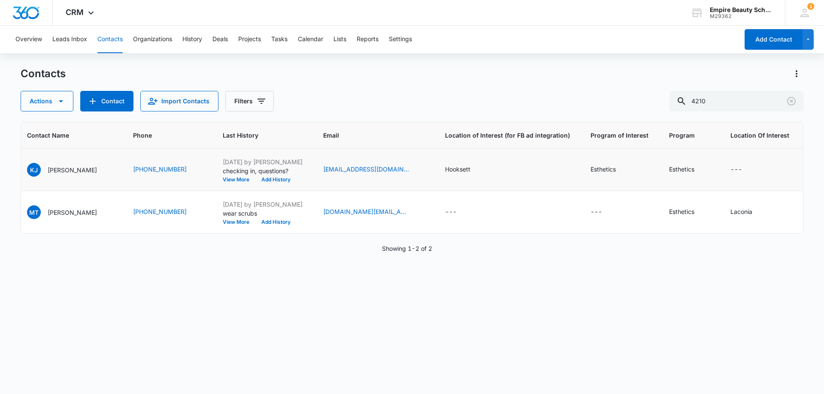
scroll to position [0, 0]
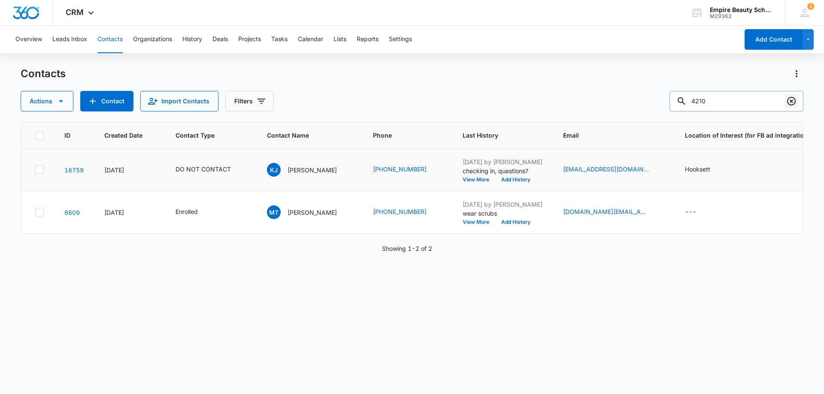
click at [787, 104] on icon "Clear" at bounding box center [791, 101] width 10 height 10
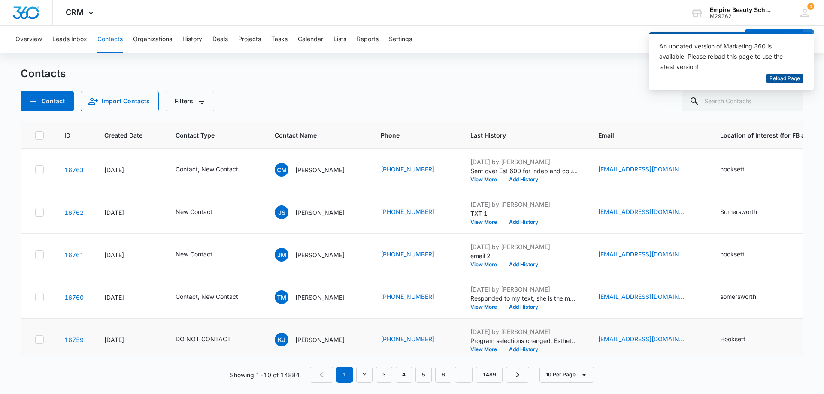
click at [780, 79] on span "Reload Page" at bounding box center [784, 79] width 30 height 8
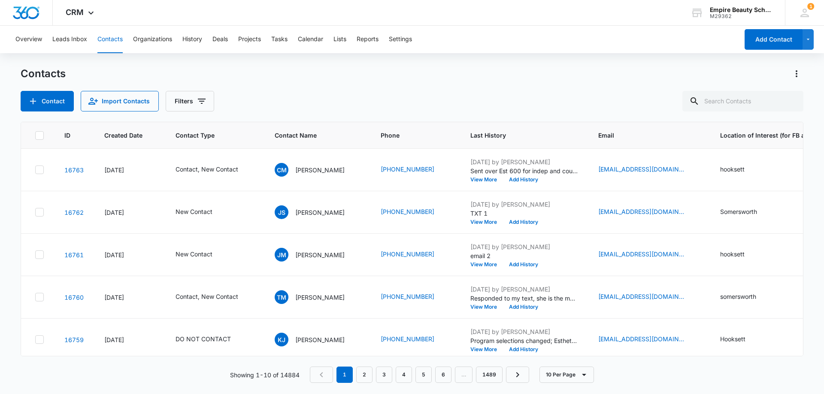
click at [399, 97] on div "Contact Import Contacts Filters" at bounding box center [412, 101] width 782 height 21
